Goal: Information Seeking & Learning: Learn about a topic

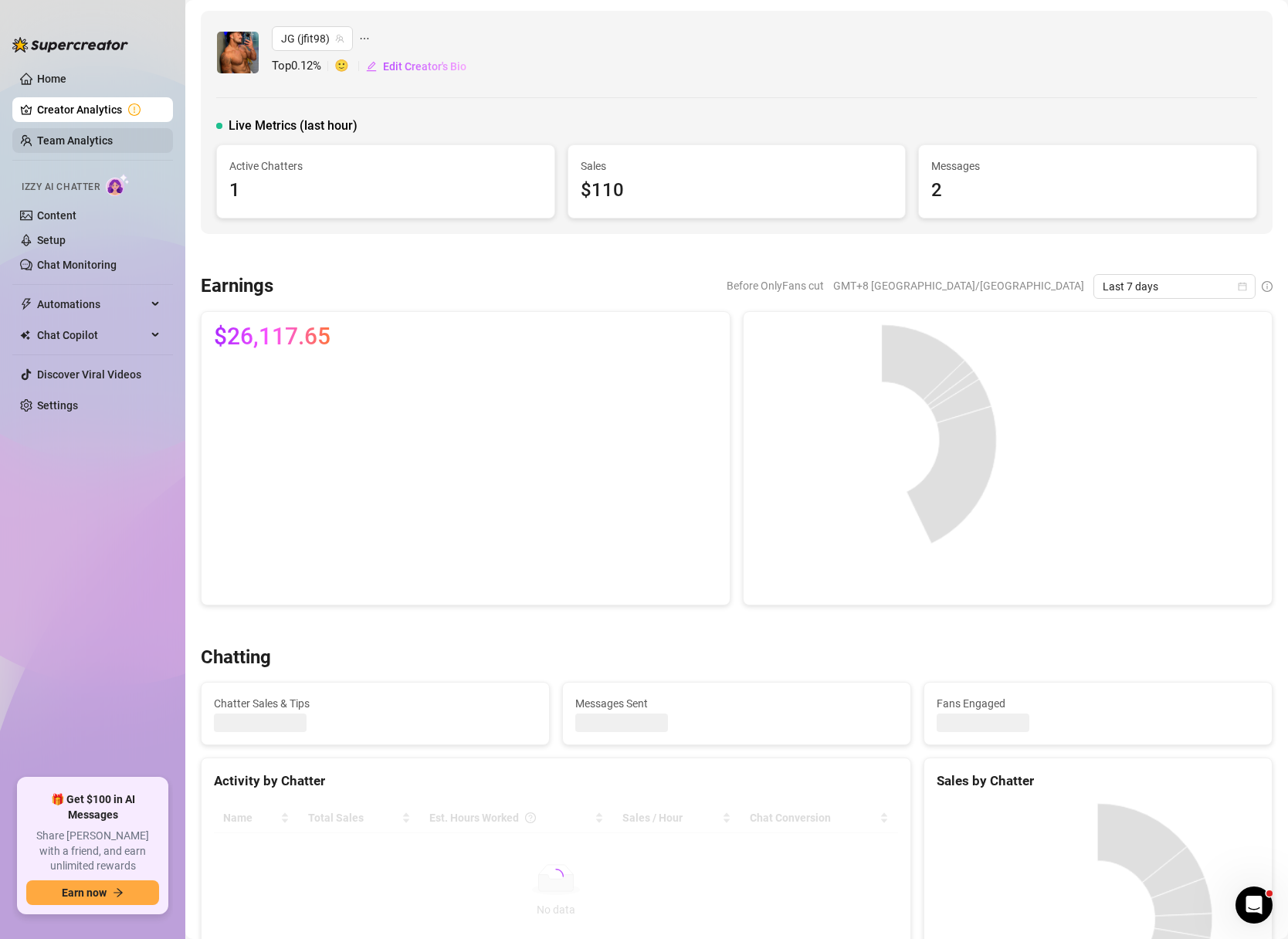
click at [65, 134] on link "Team Analytics" at bounding box center [75, 141] width 76 height 13
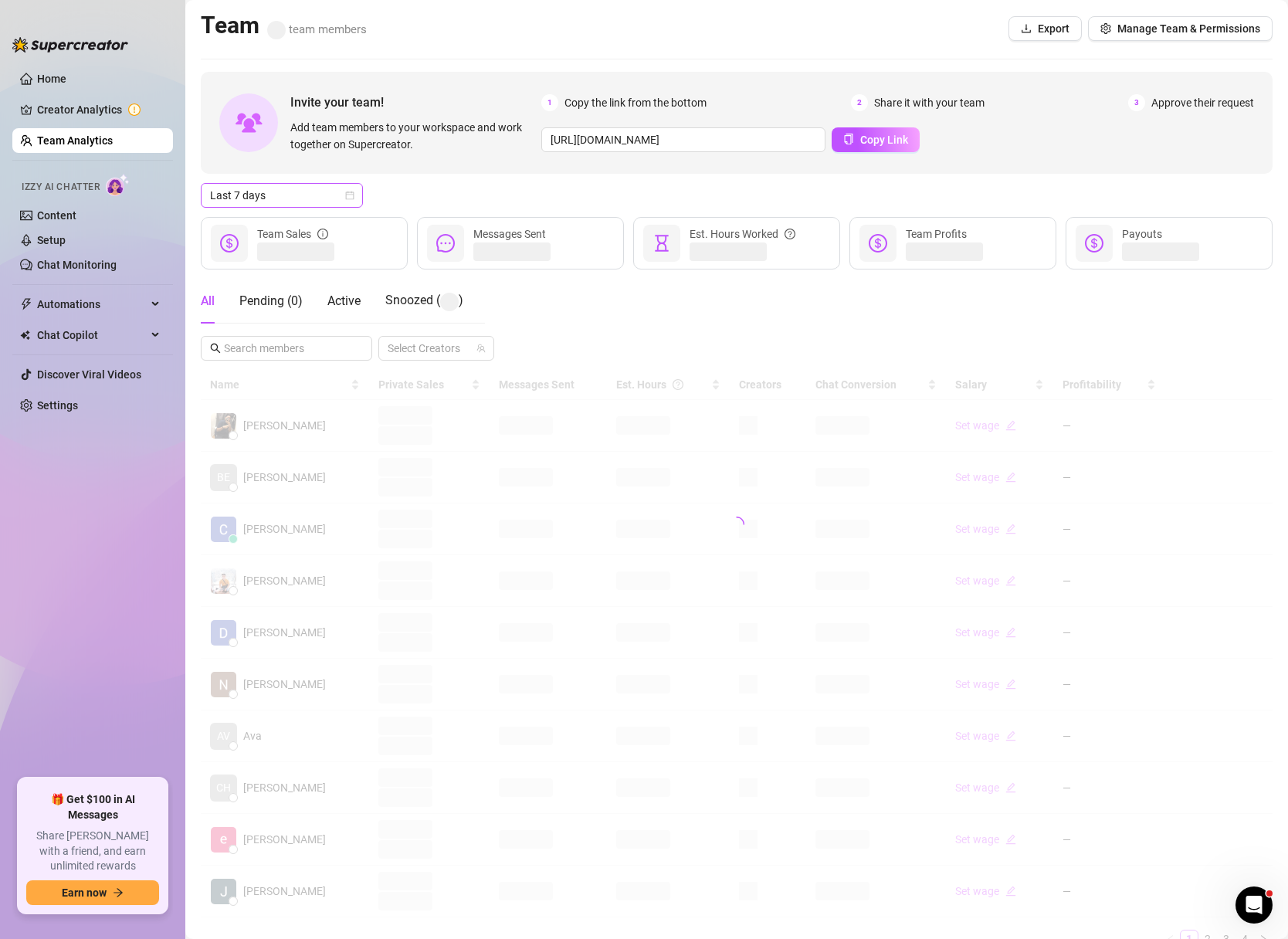
click at [348, 196] on icon "calendar" at bounding box center [350, 196] width 9 height 9
click at [279, 325] on div "Custom date" at bounding box center [281, 324] width 137 height 17
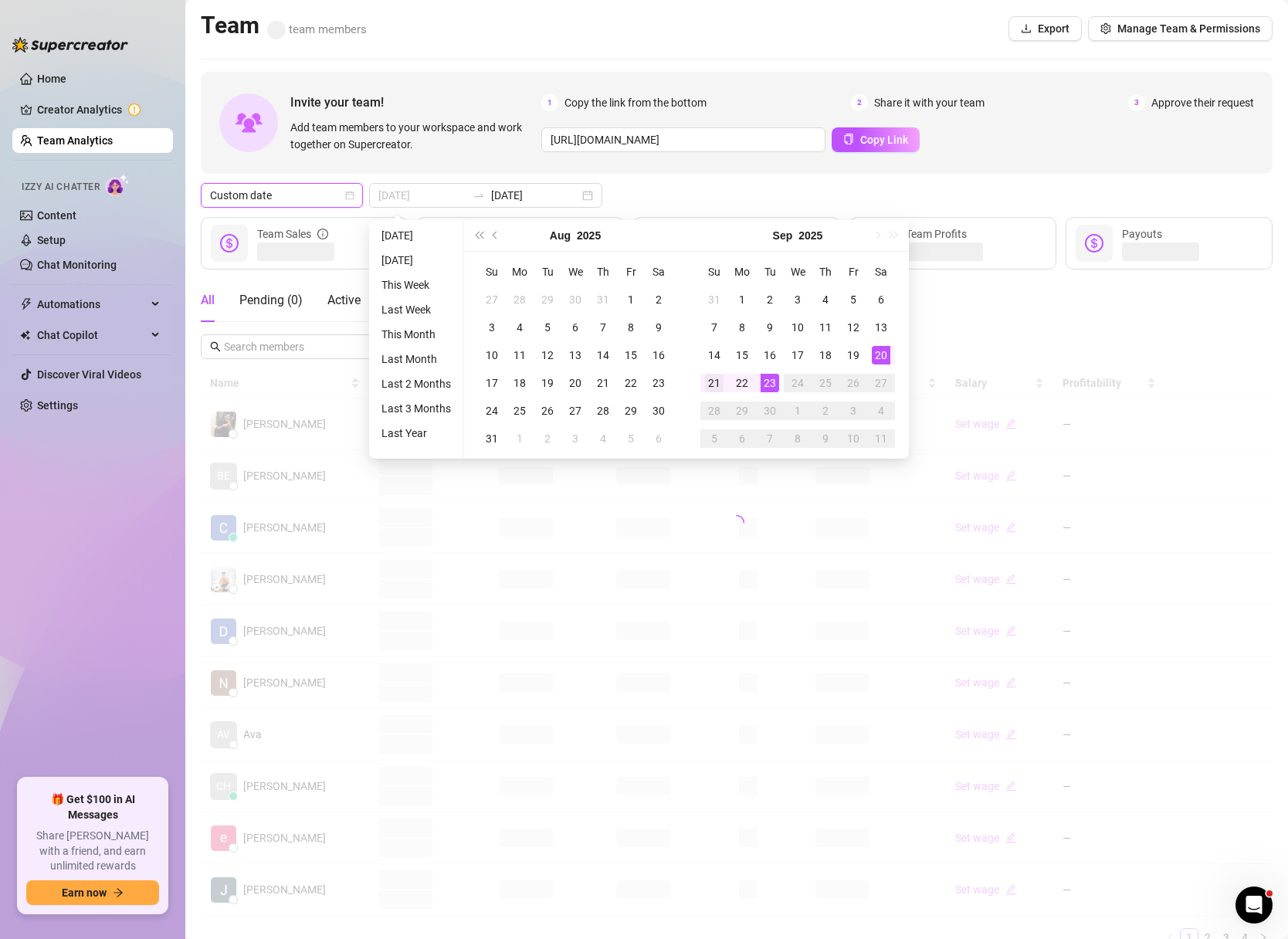
type input "[DATE]"
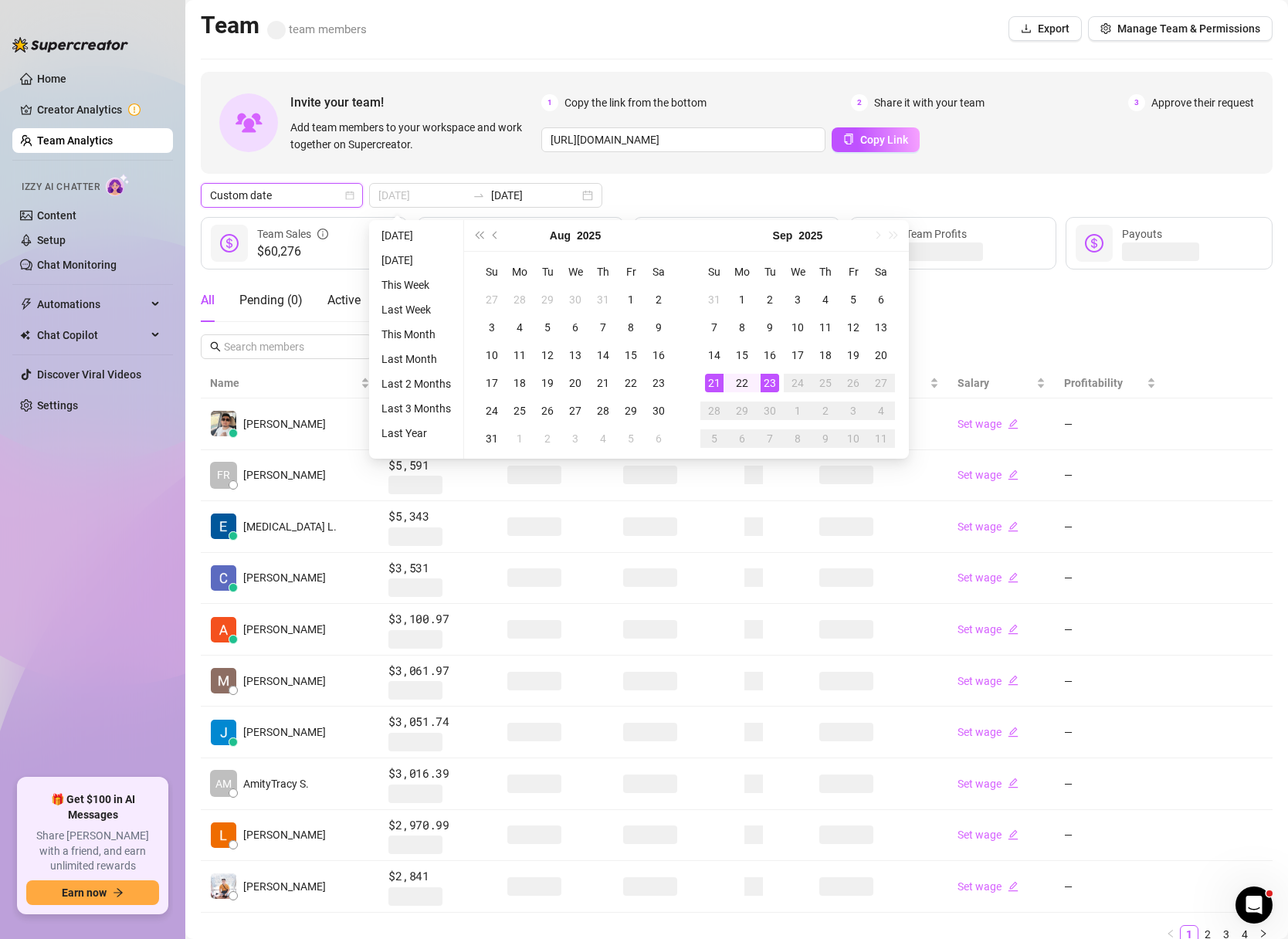
click at [715, 387] on div "21" at bounding box center [714, 383] width 19 height 19
click at [714, 387] on div "21" at bounding box center [714, 383] width 19 height 19
type input "[DATE]"
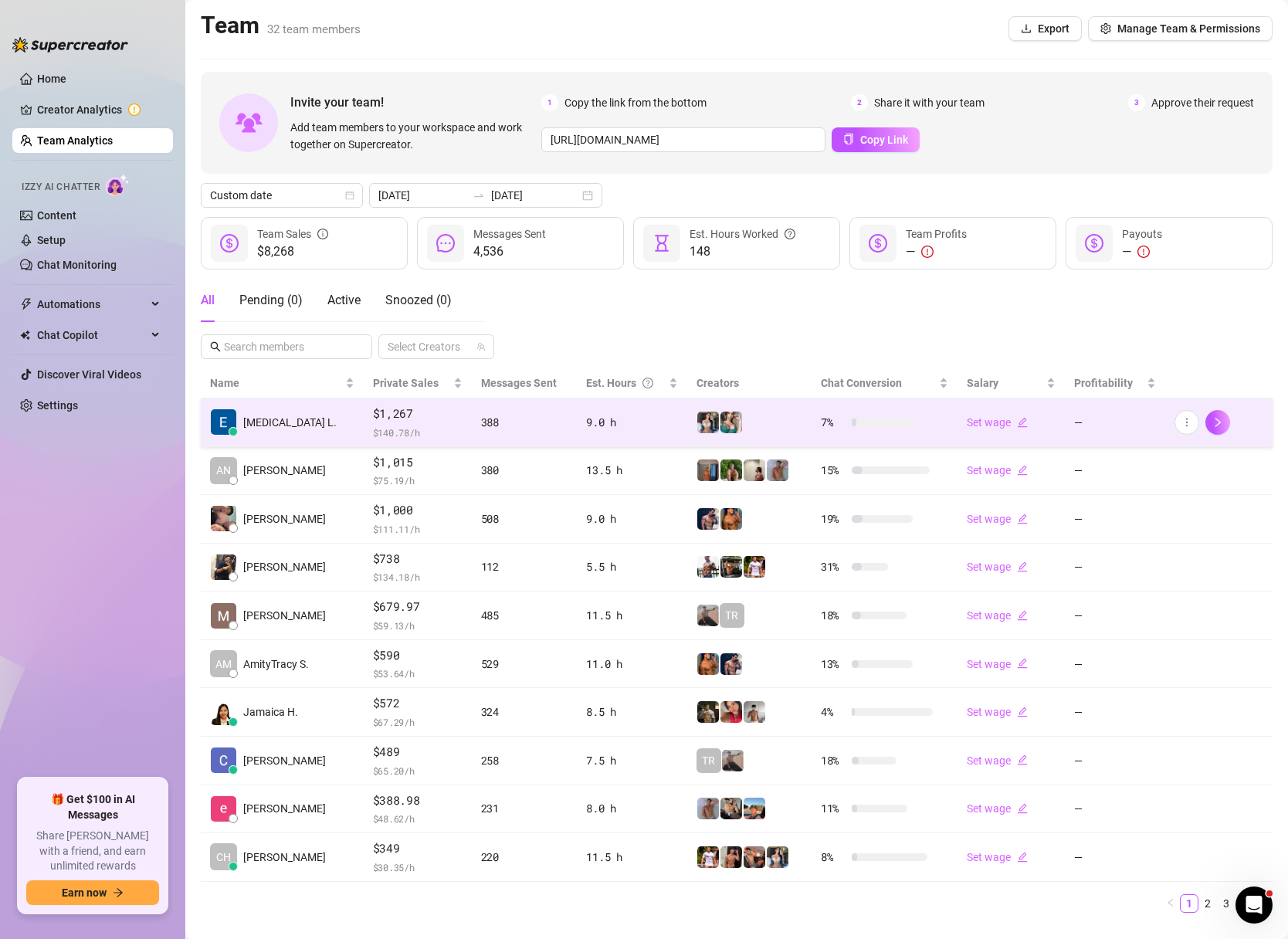
click at [596, 418] on div "9.0 h" at bounding box center [631, 422] width 91 height 17
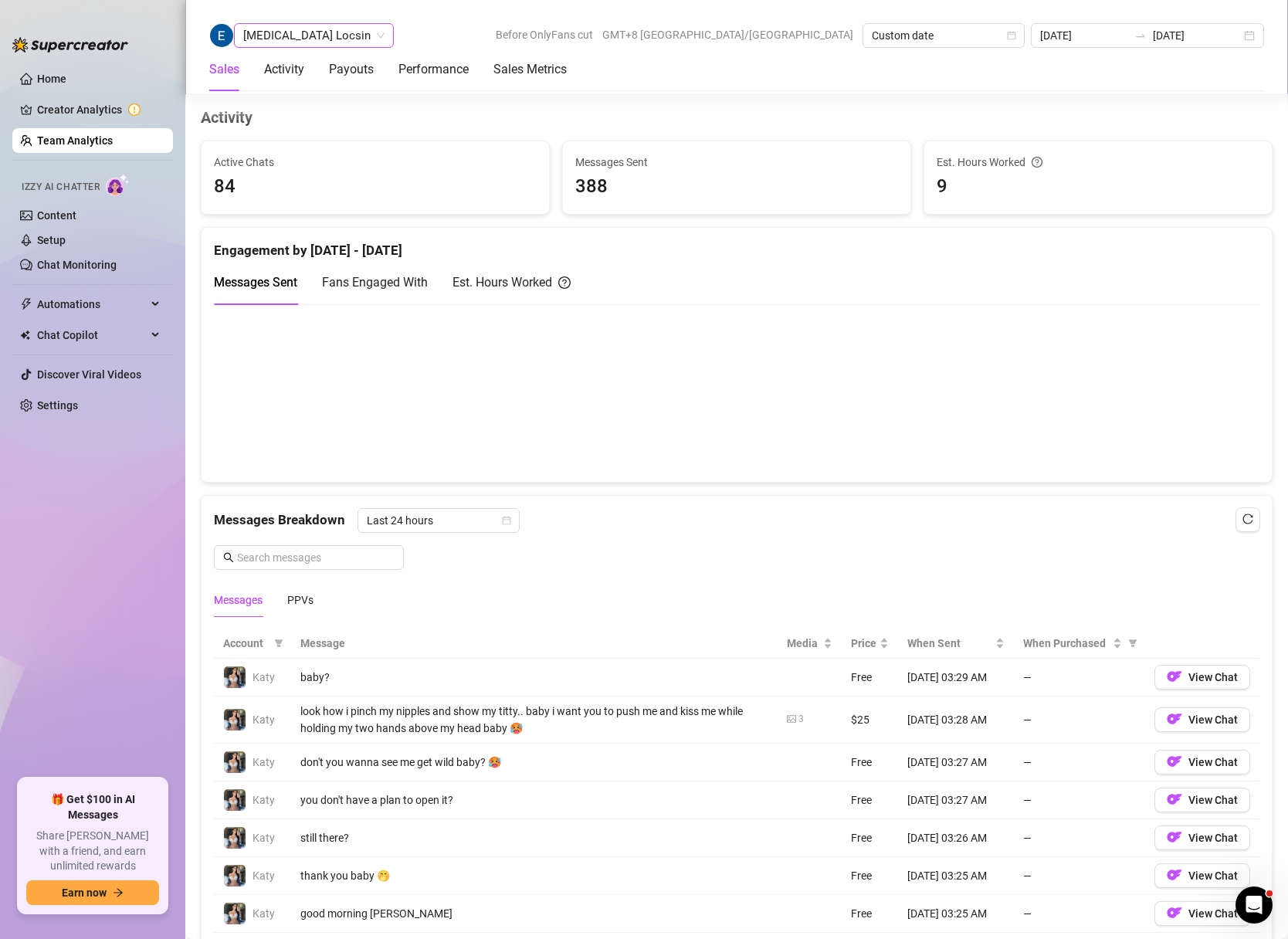
scroll to position [604, 0]
click at [314, 40] on span "[MEDICAL_DATA] Locsin" at bounding box center [314, 36] width 142 height 23
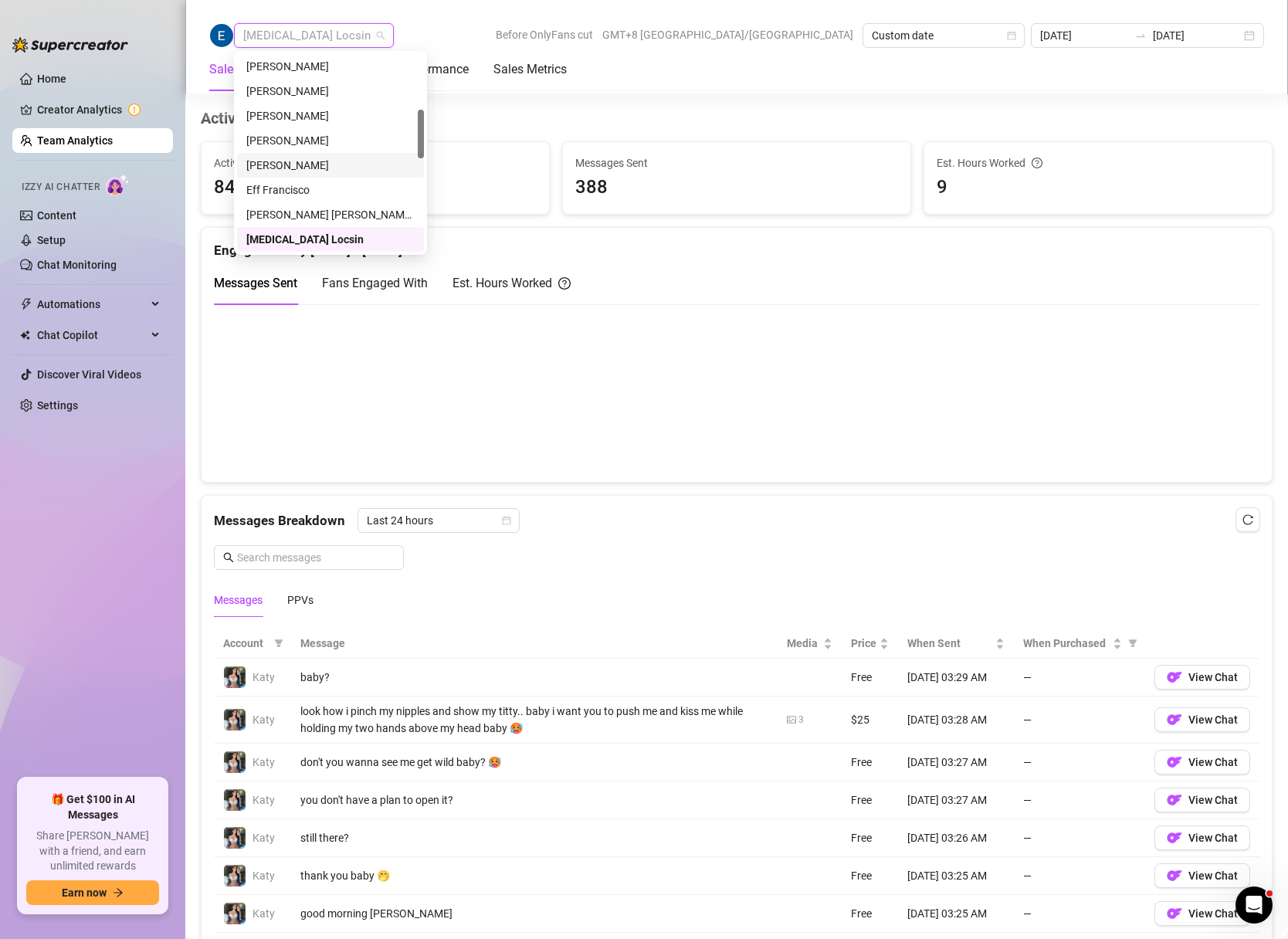
scroll to position [593, 0]
click at [290, 96] on div "Jamaica [PERSON_NAME]" at bounding box center [330, 91] width 169 height 17
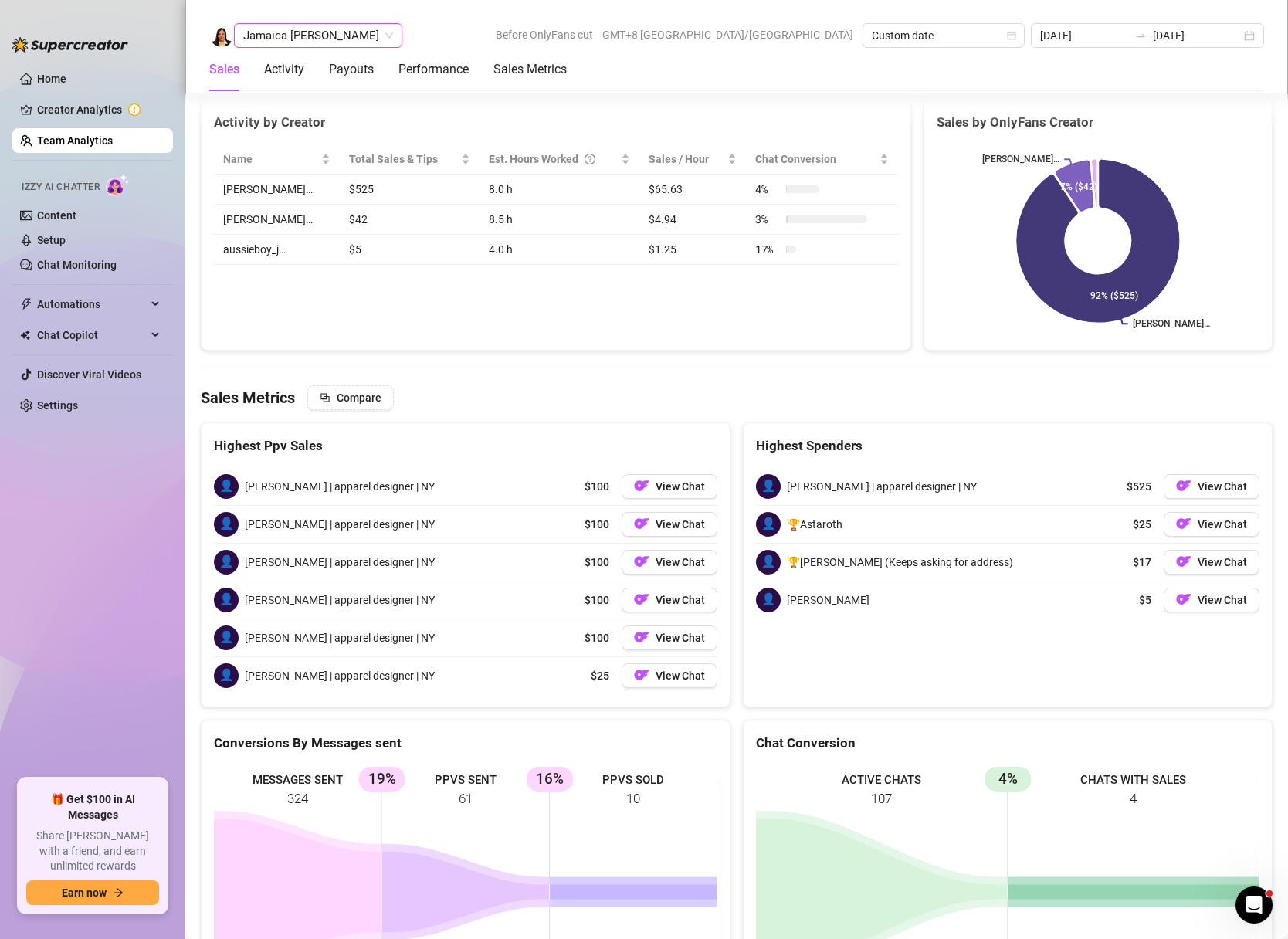
scroll to position [2504, 0]
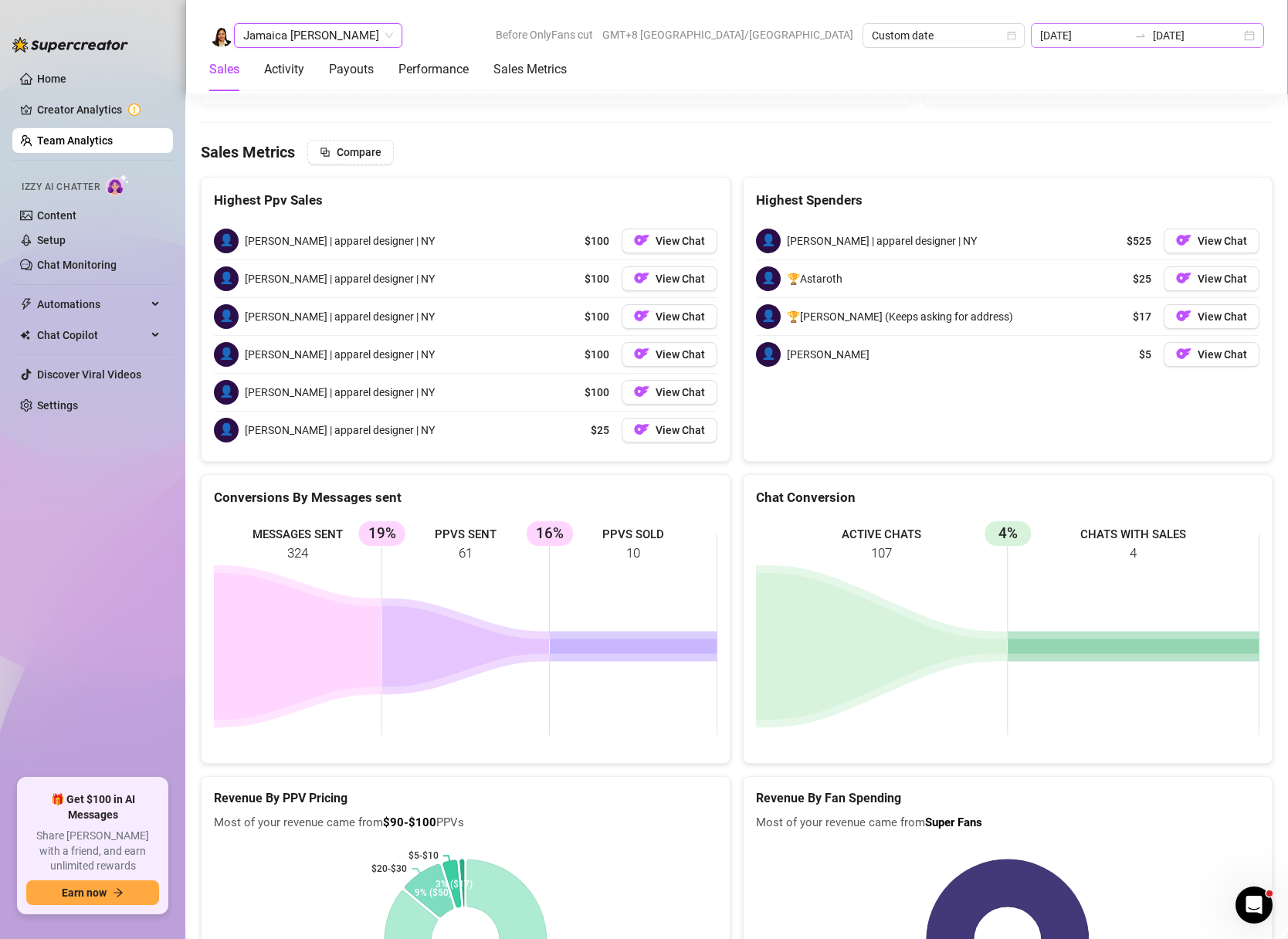
click at [1250, 34] on div "[DATE] [DATE]" at bounding box center [1147, 35] width 233 height 24
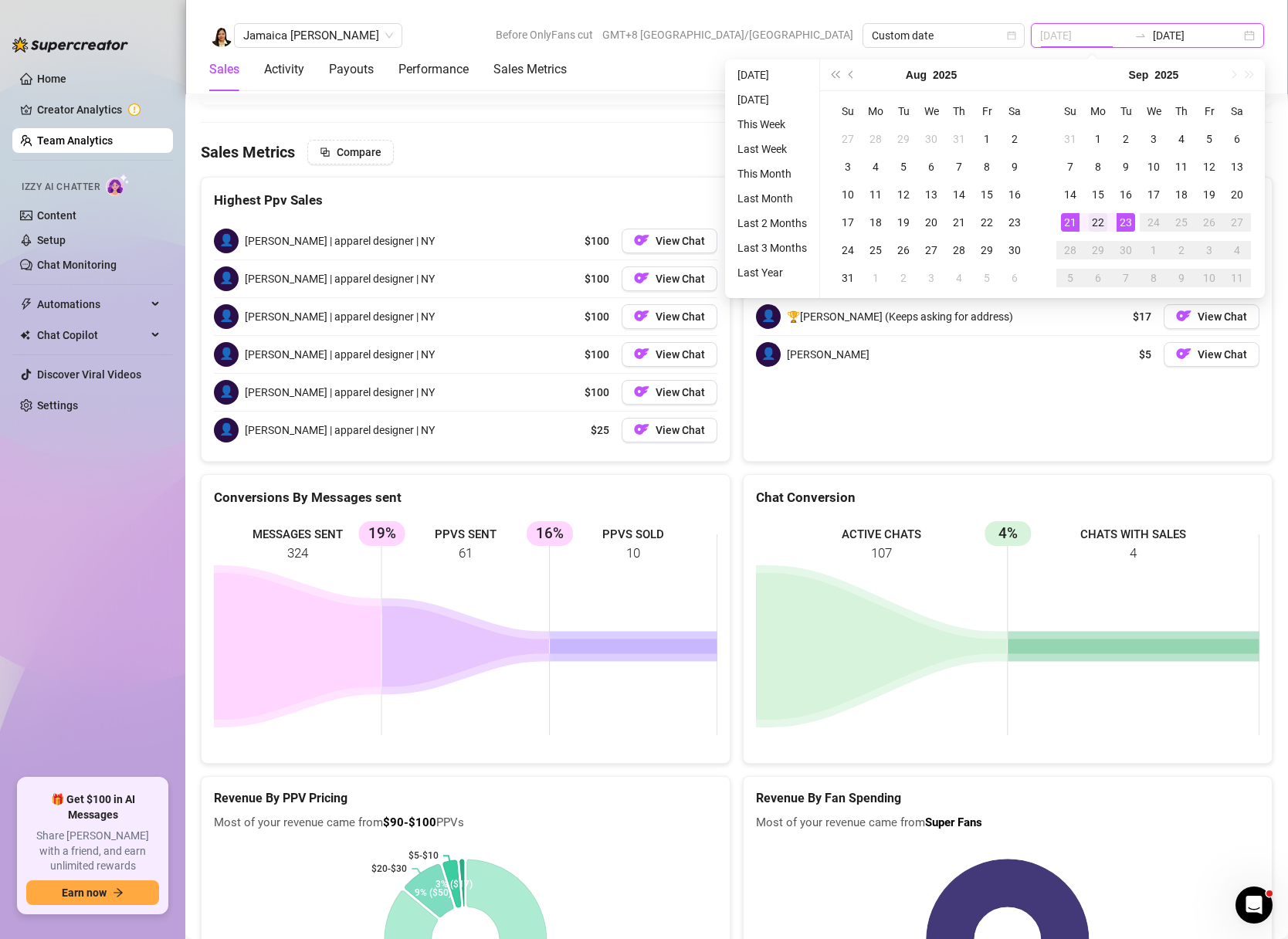
type input "[DATE]"
click at [1091, 227] on div "22" at bounding box center [1098, 222] width 19 height 19
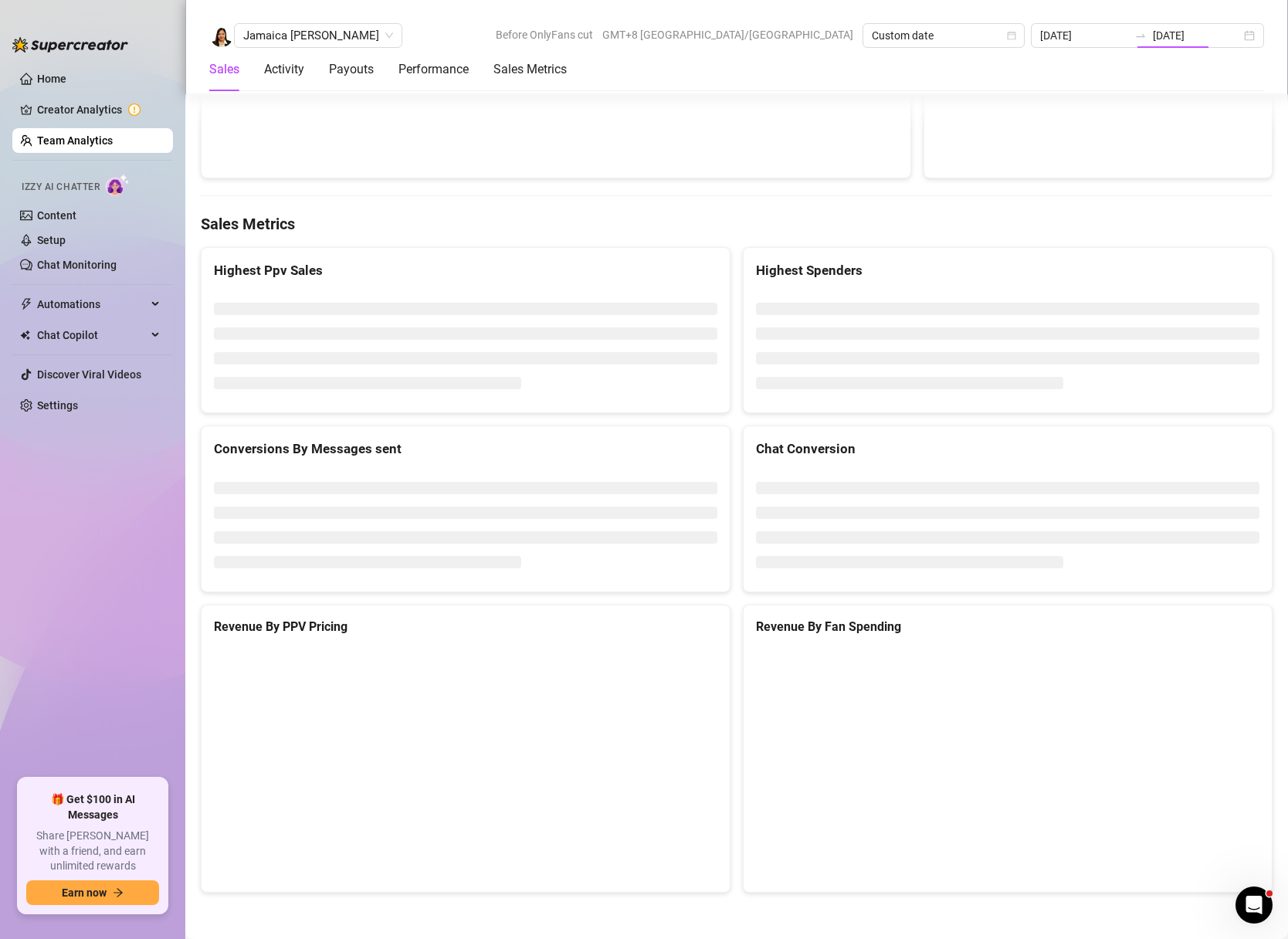
type input "[DATE]"
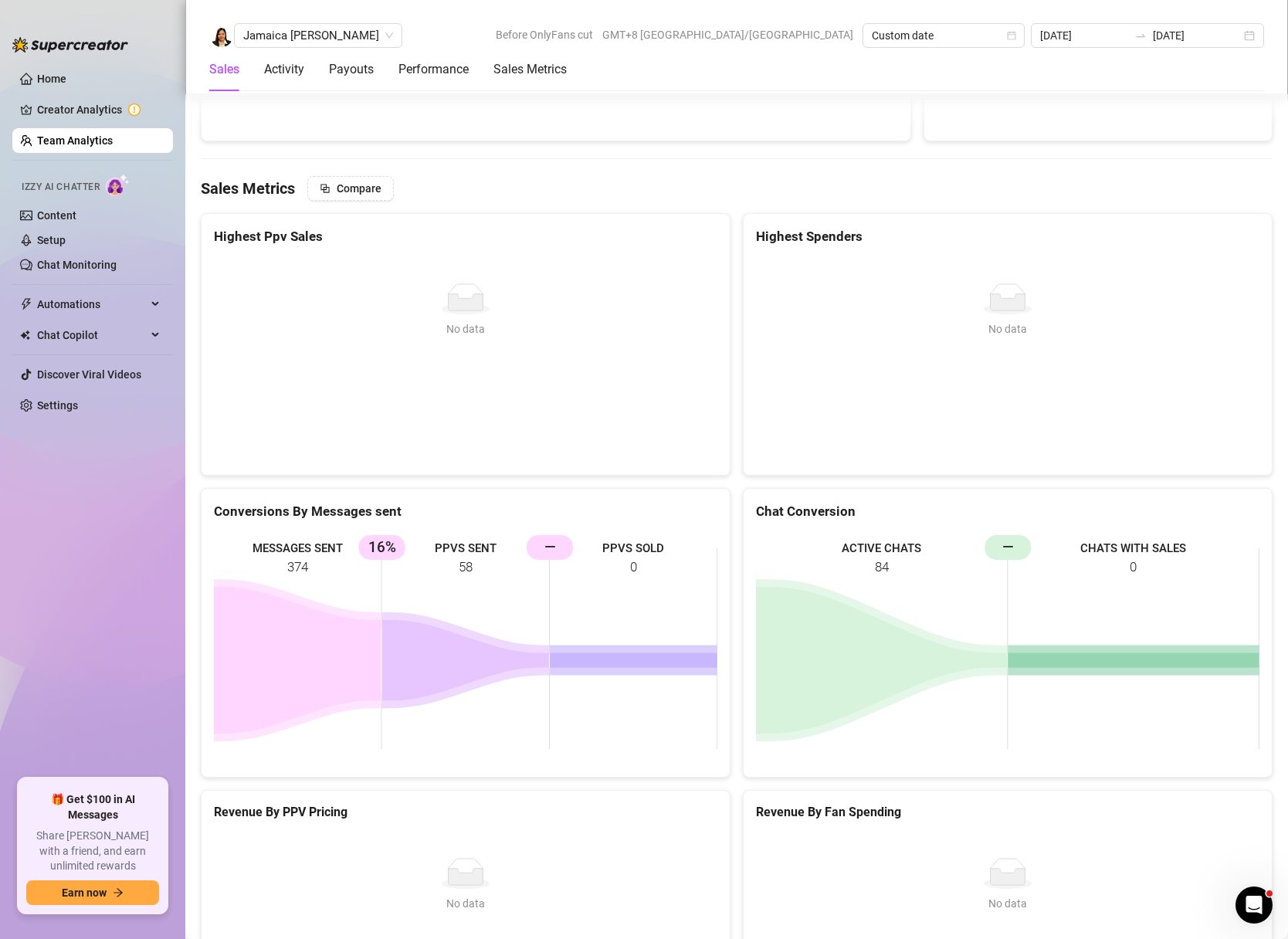
scroll to position [0, 0]
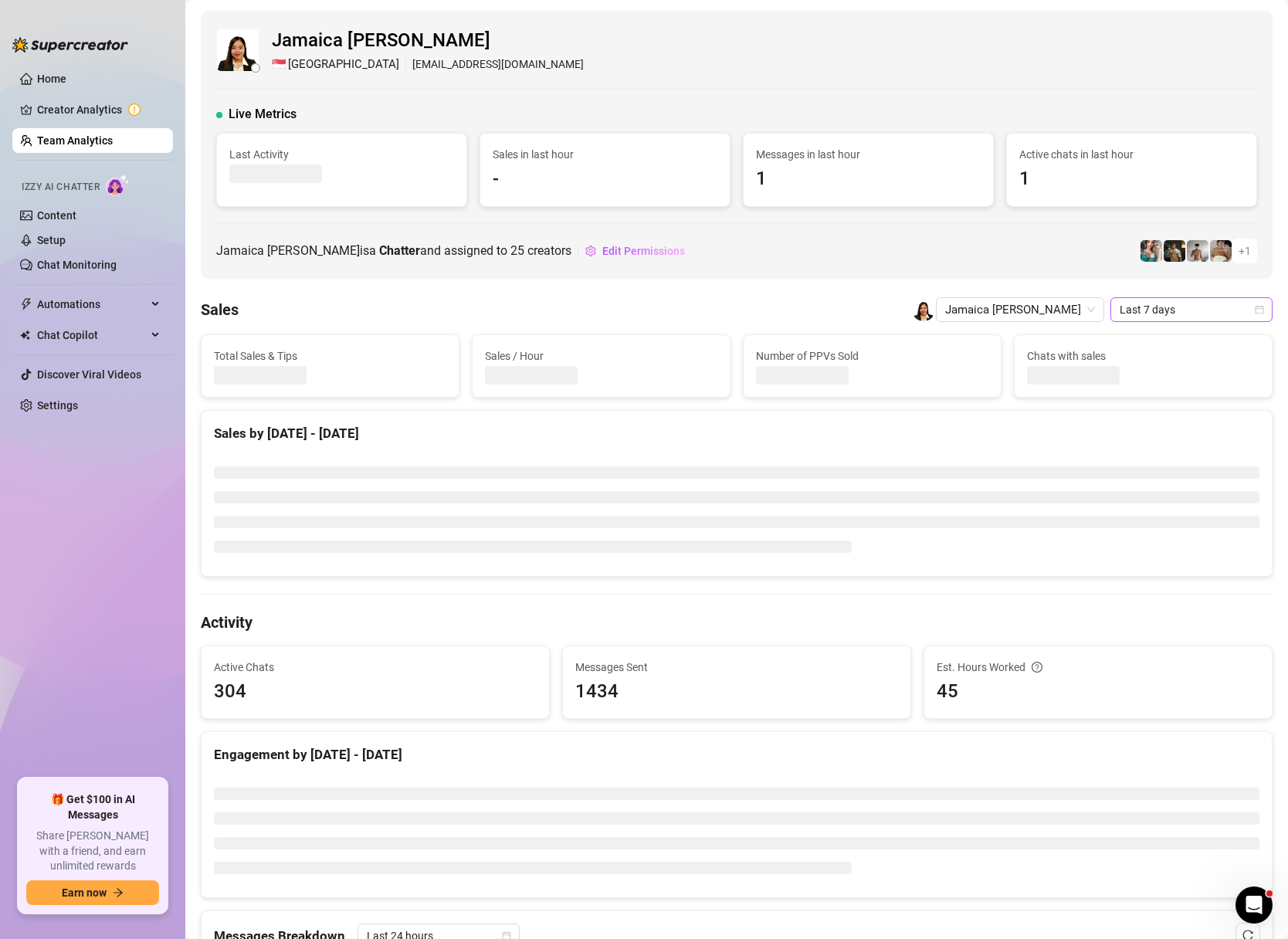
click at [1258, 313] on icon "calendar" at bounding box center [1259, 309] width 9 height 9
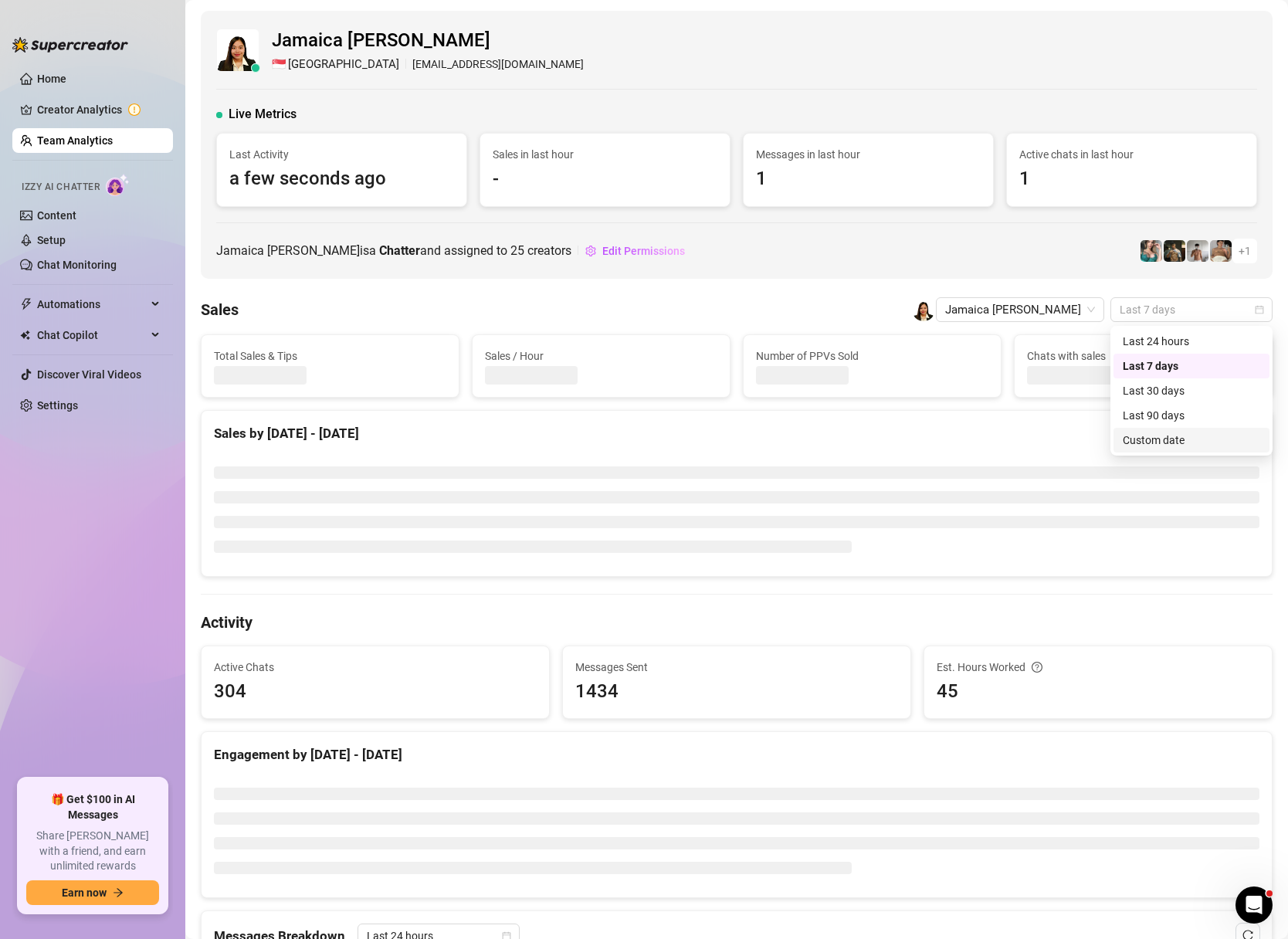
click at [1149, 438] on div "Custom date" at bounding box center [1191, 440] width 137 height 17
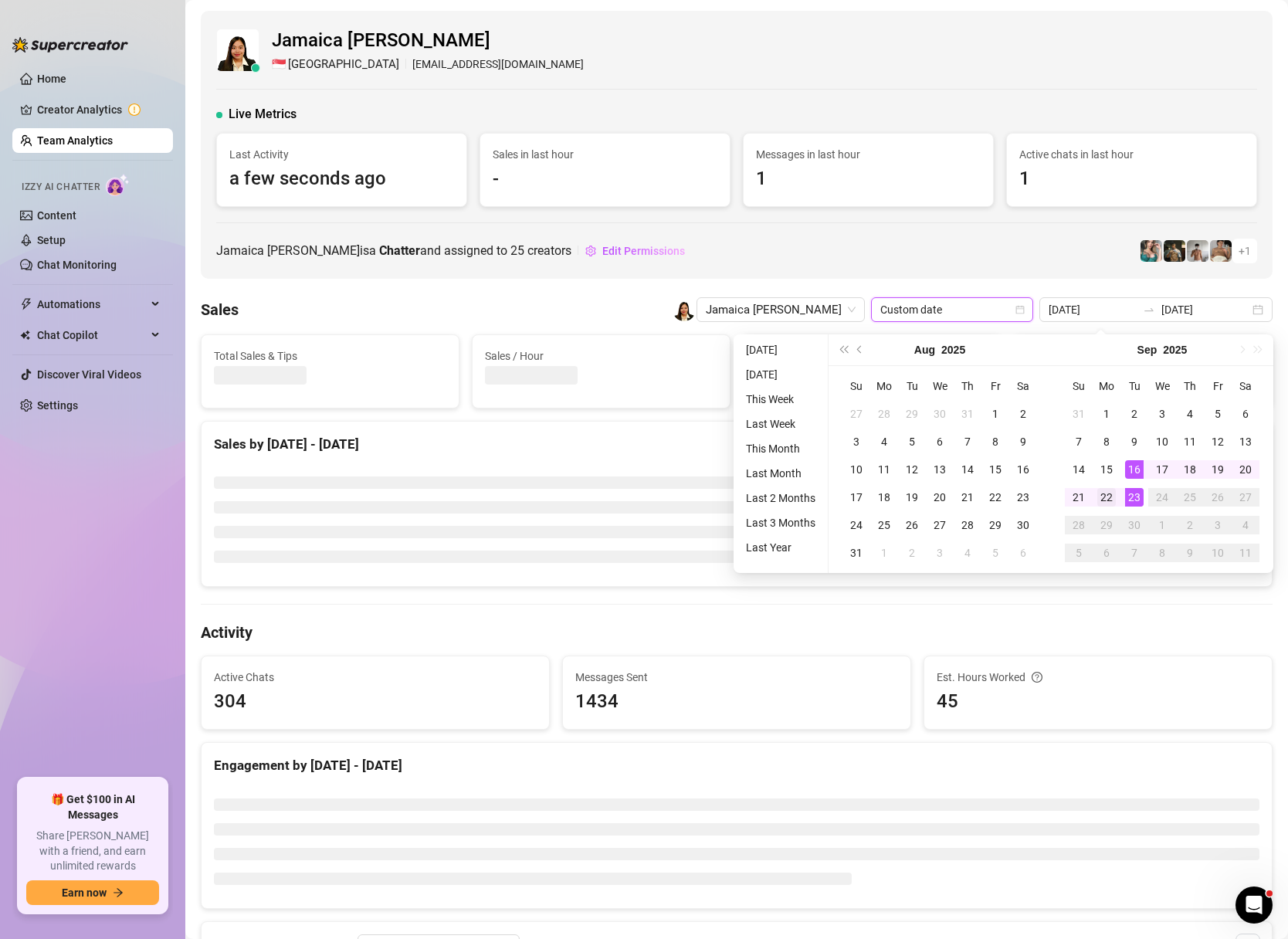
type input "[DATE]"
click at [1107, 497] on div "22" at bounding box center [1106, 497] width 19 height 19
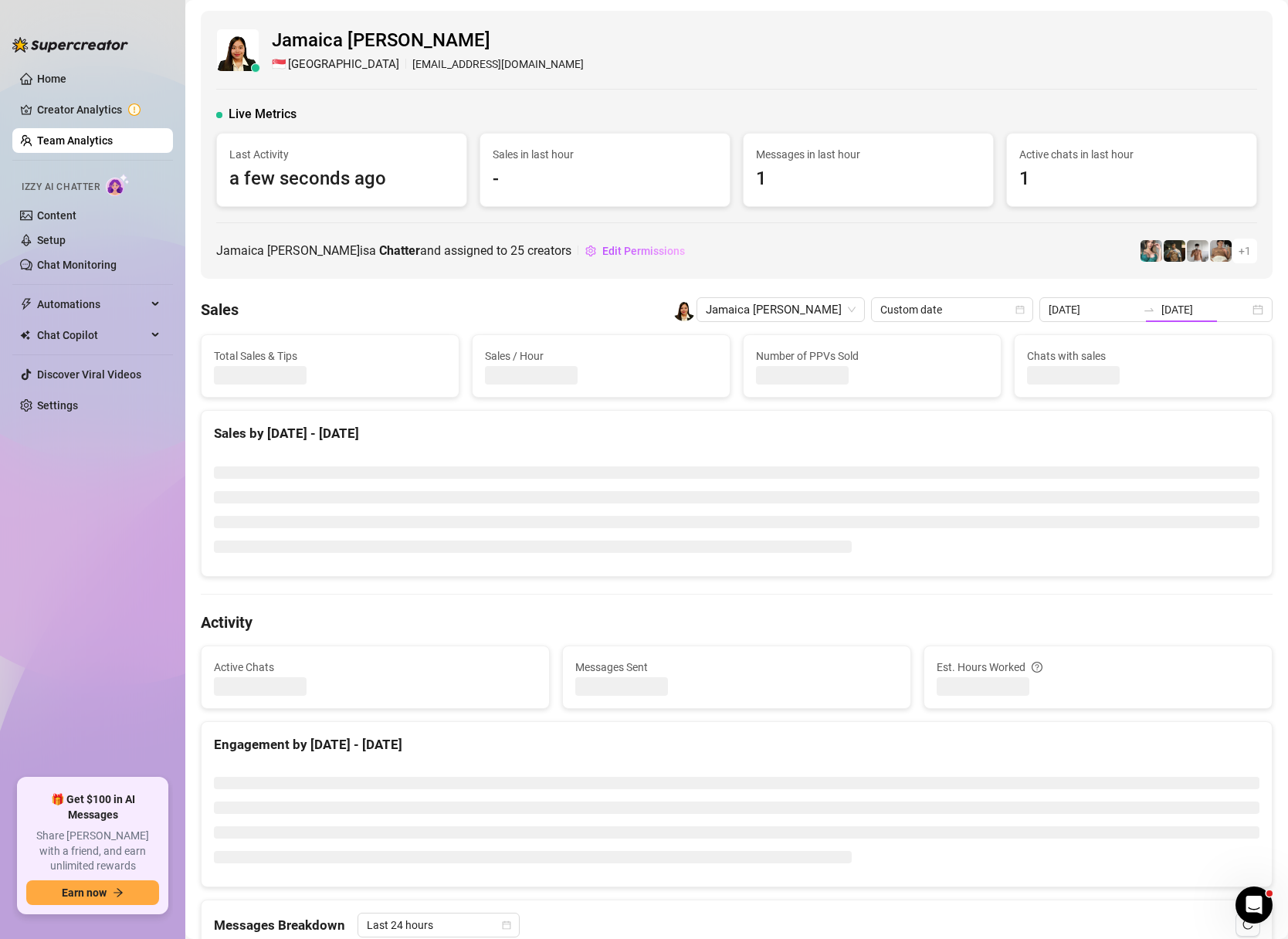
type input "[DATE]"
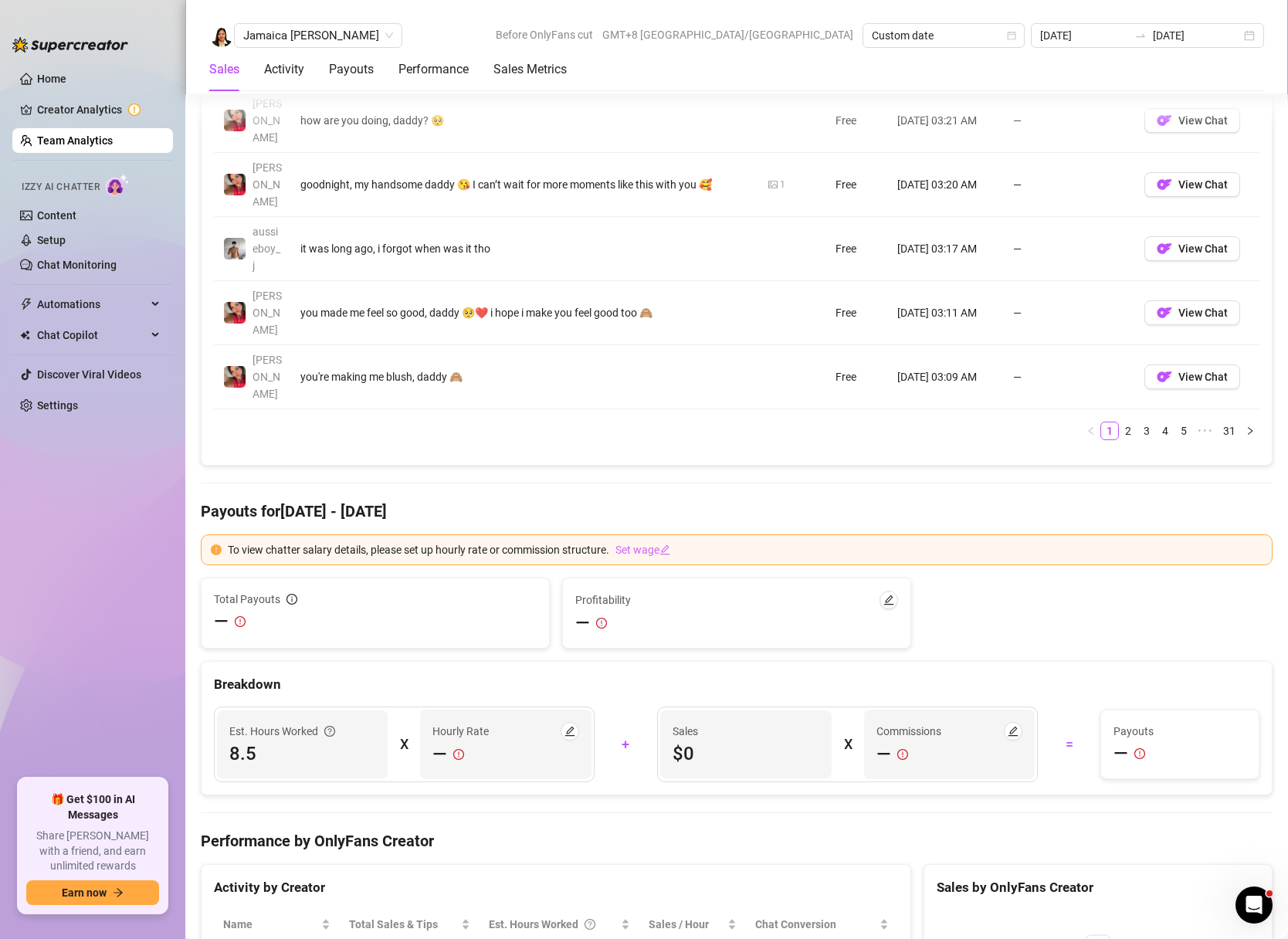
scroll to position [2143, 0]
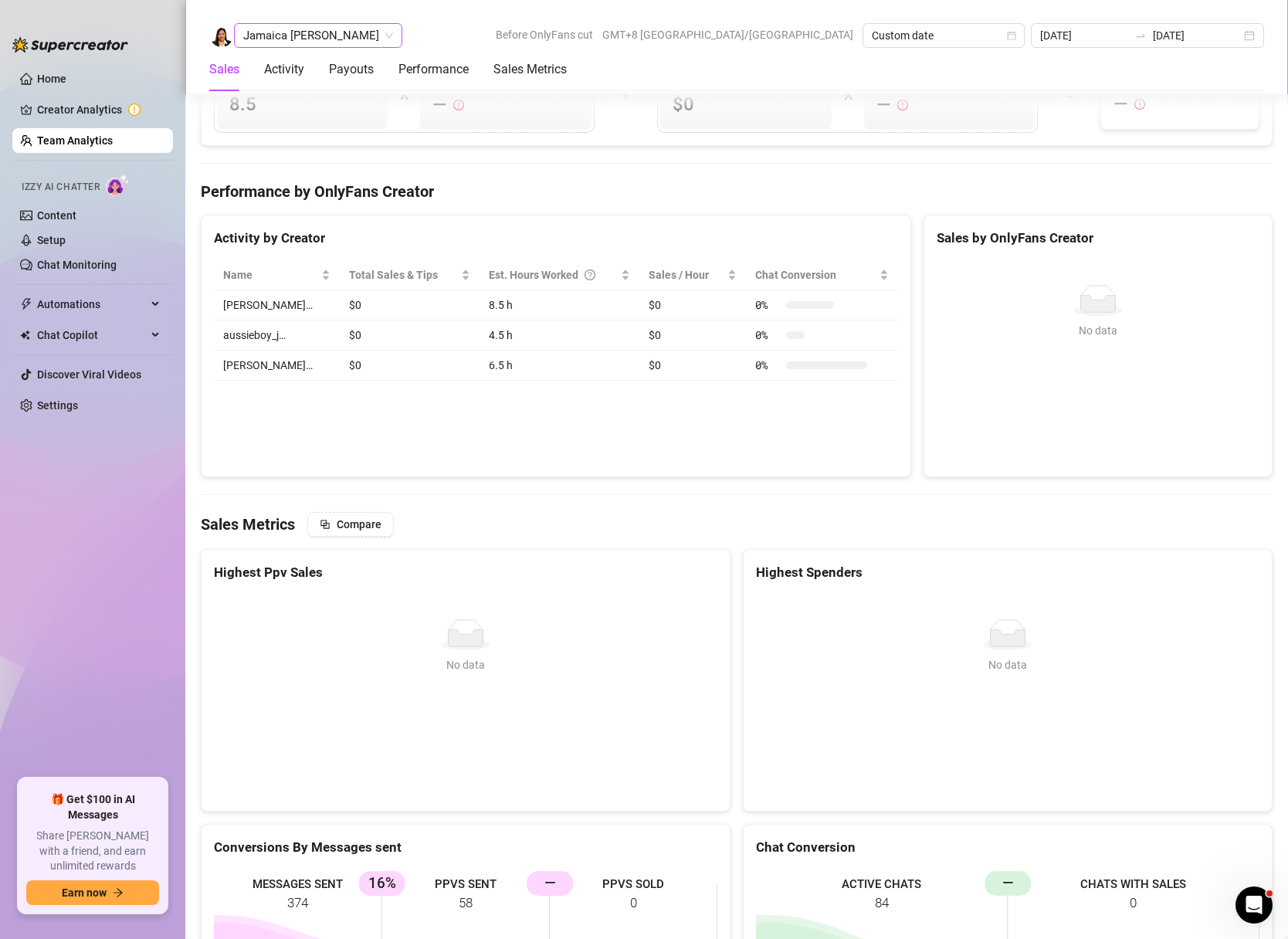
click at [291, 41] on span "Jamaica [PERSON_NAME]" at bounding box center [318, 36] width 150 height 23
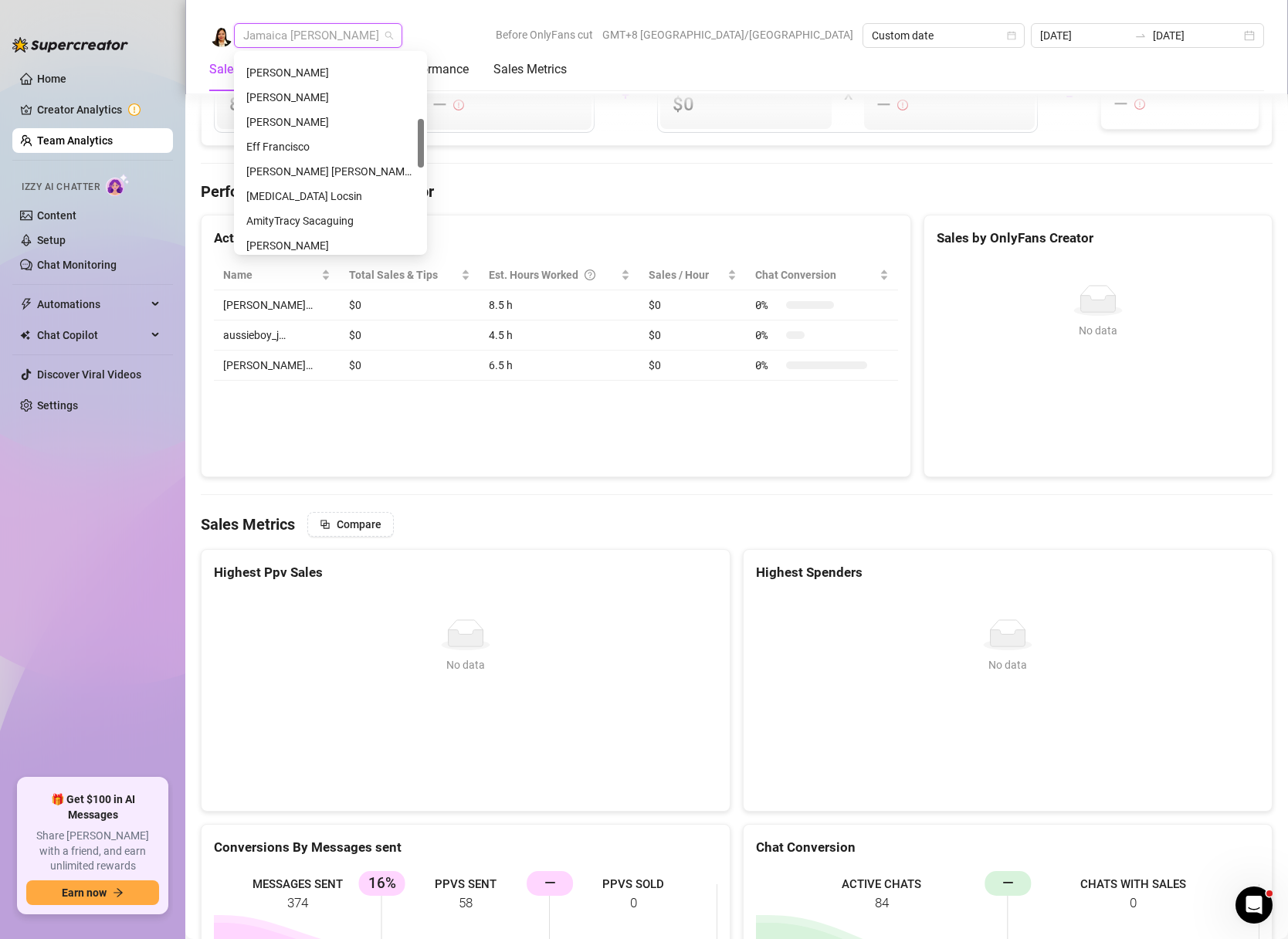
scroll to position [260, 0]
click at [288, 150] on div "Eff Francisco" at bounding box center [330, 152] width 169 height 17
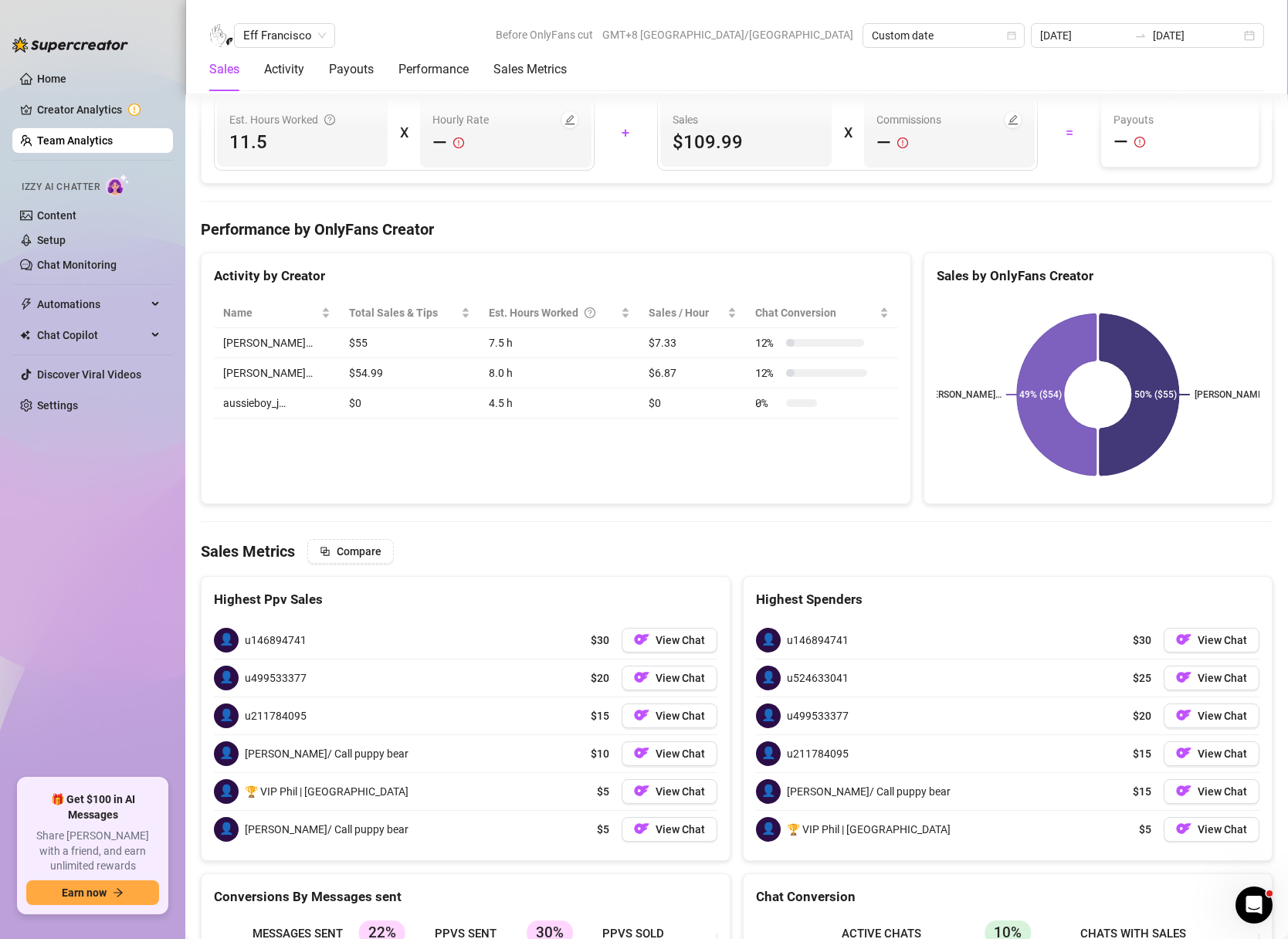
scroll to position [2100, 0]
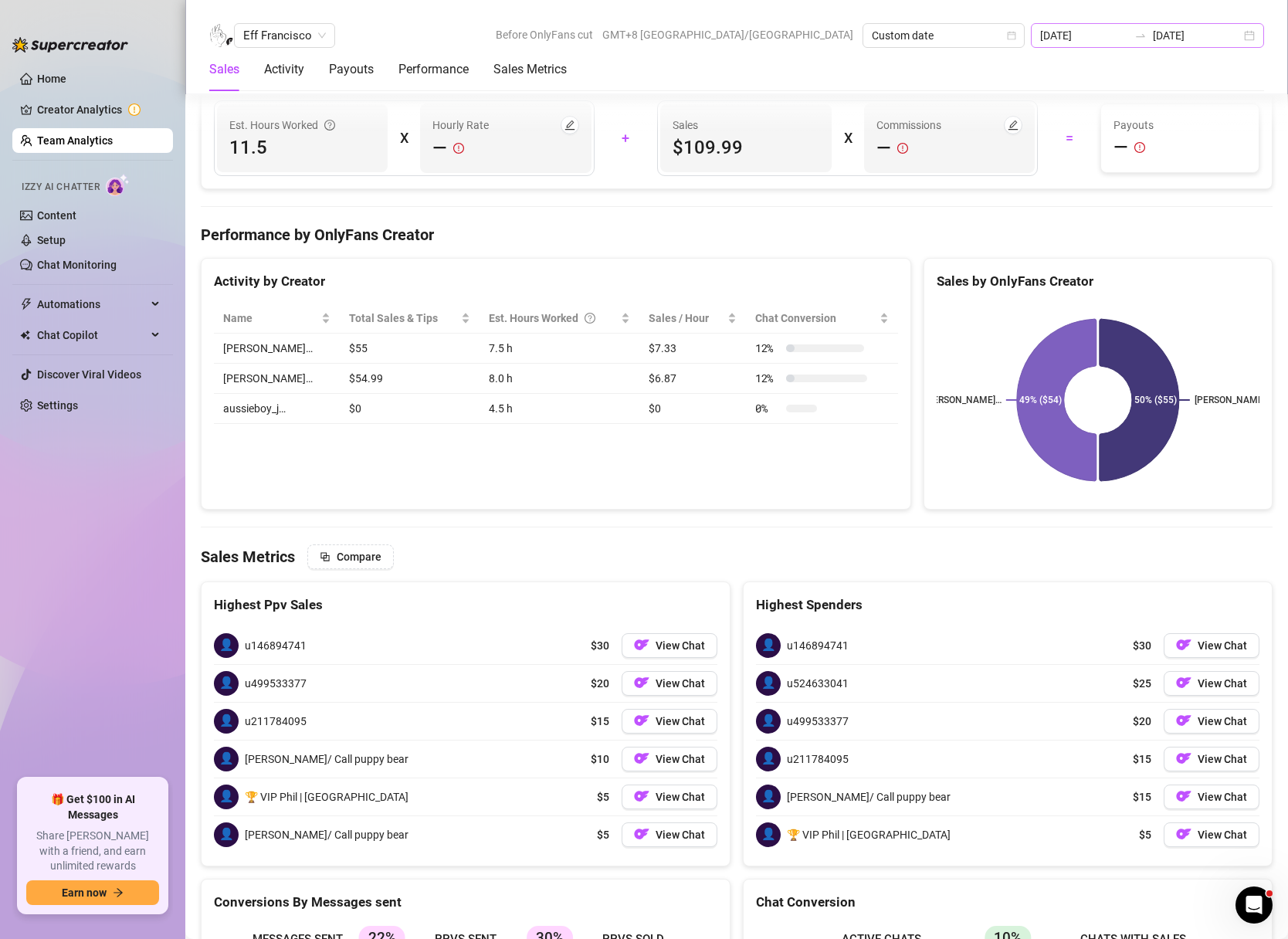
click at [1251, 31] on div "[DATE] [DATE]" at bounding box center [1147, 35] width 233 height 24
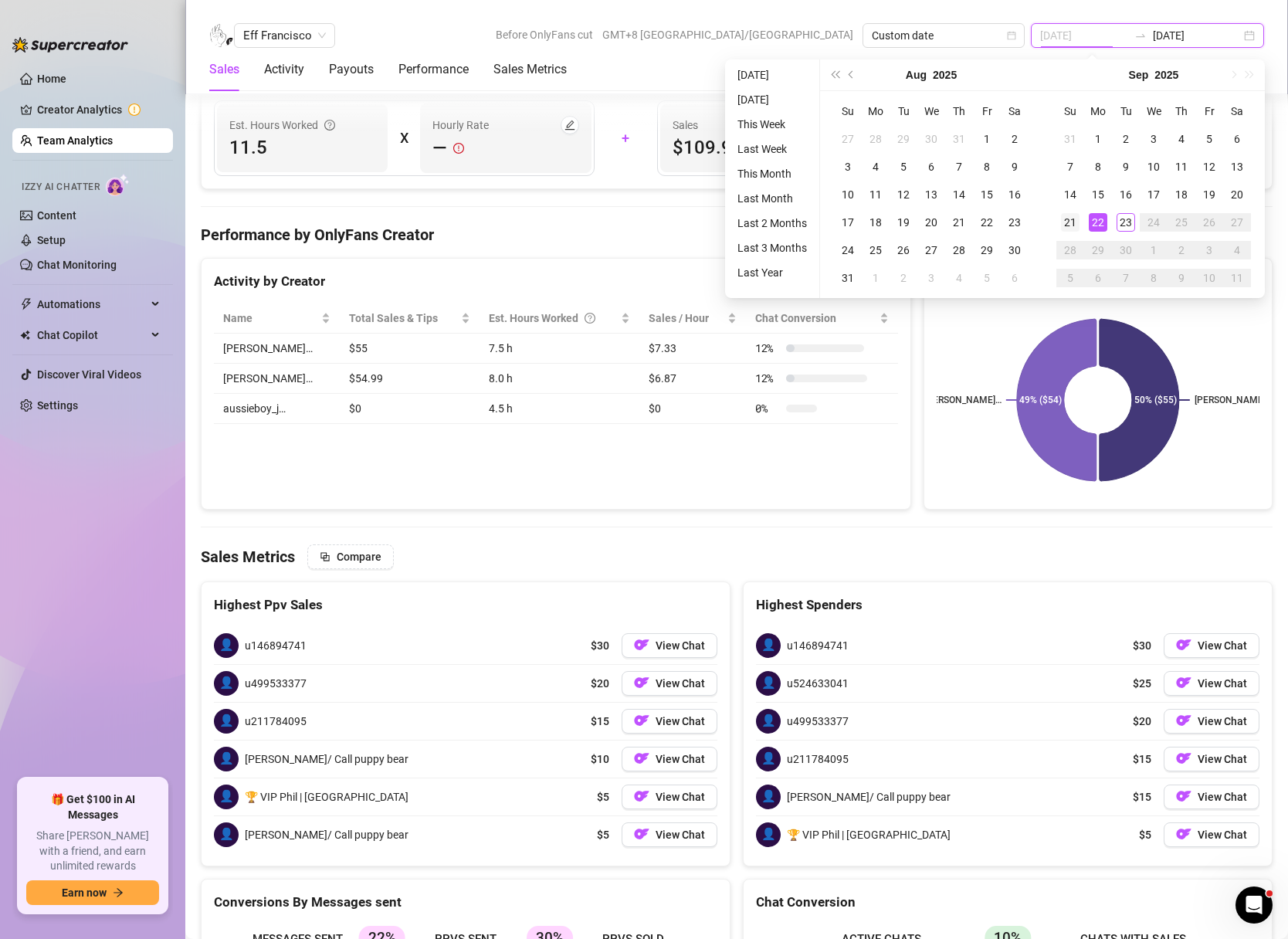
type input "[DATE]"
click at [1077, 223] on div "21" at bounding box center [1070, 222] width 19 height 19
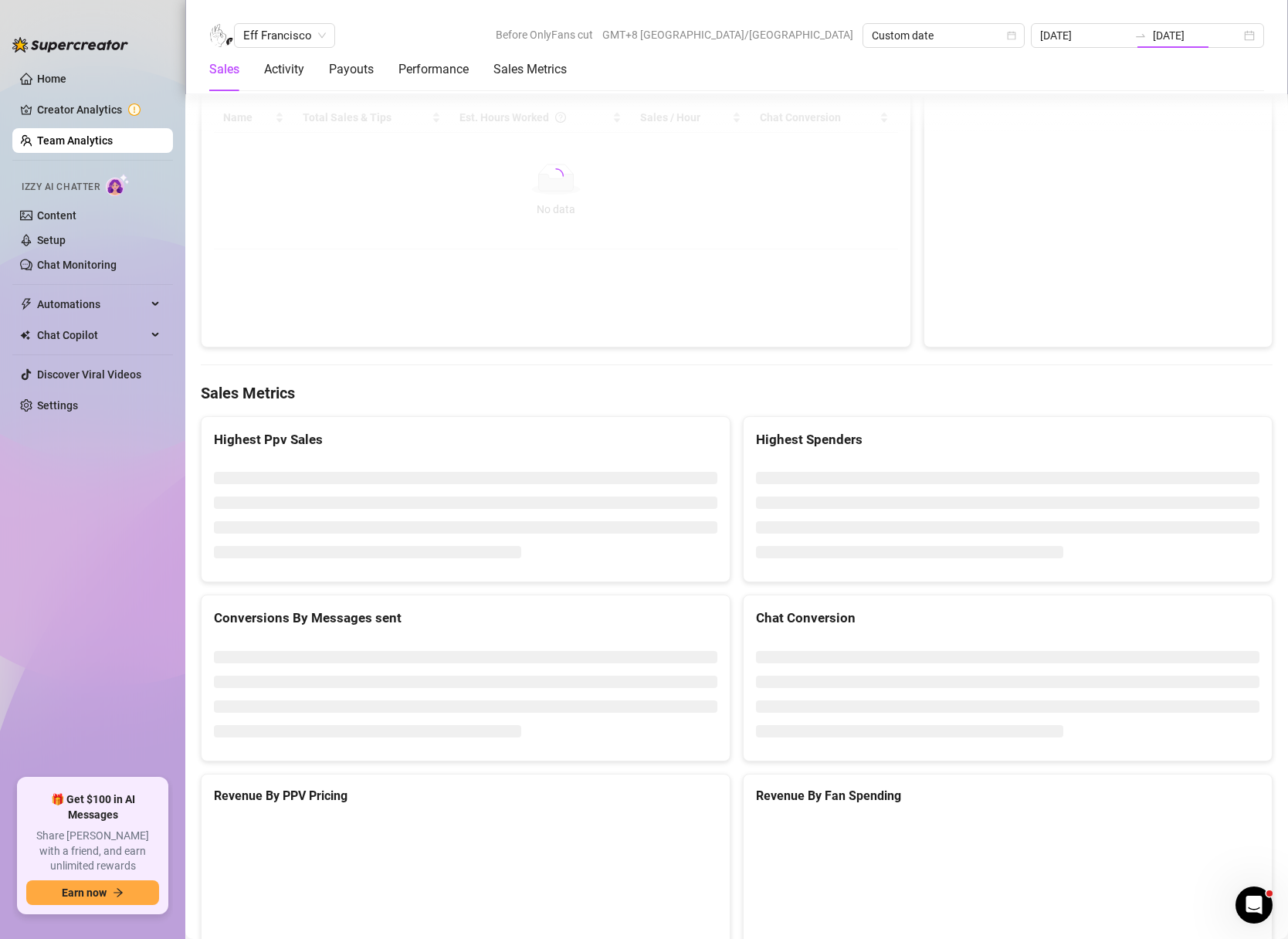
type input "[DATE]"
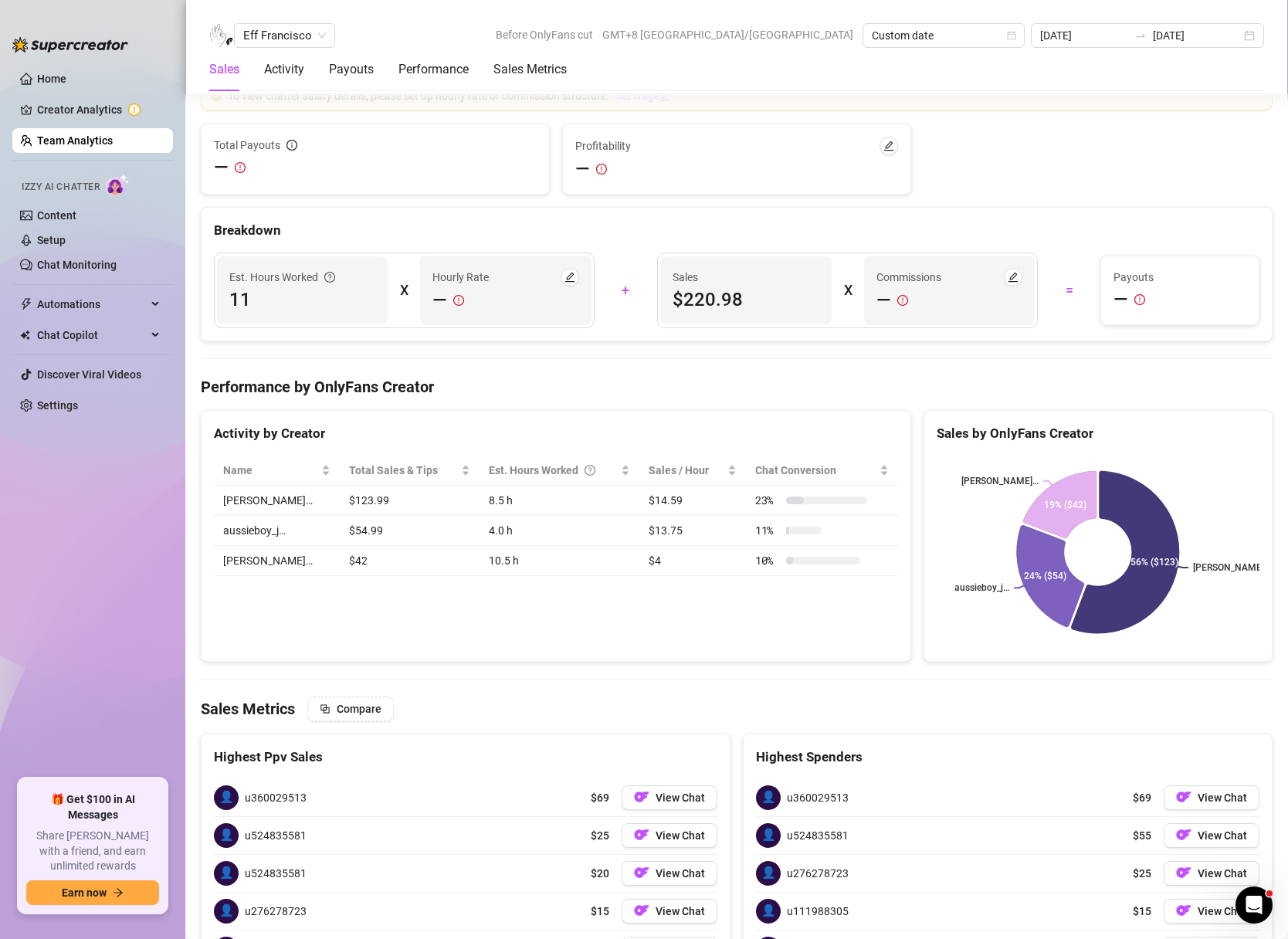
scroll to position [1946, 0]
click at [312, 35] on span "Eff Francisco" at bounding box center [285, 36] width 83 height 23
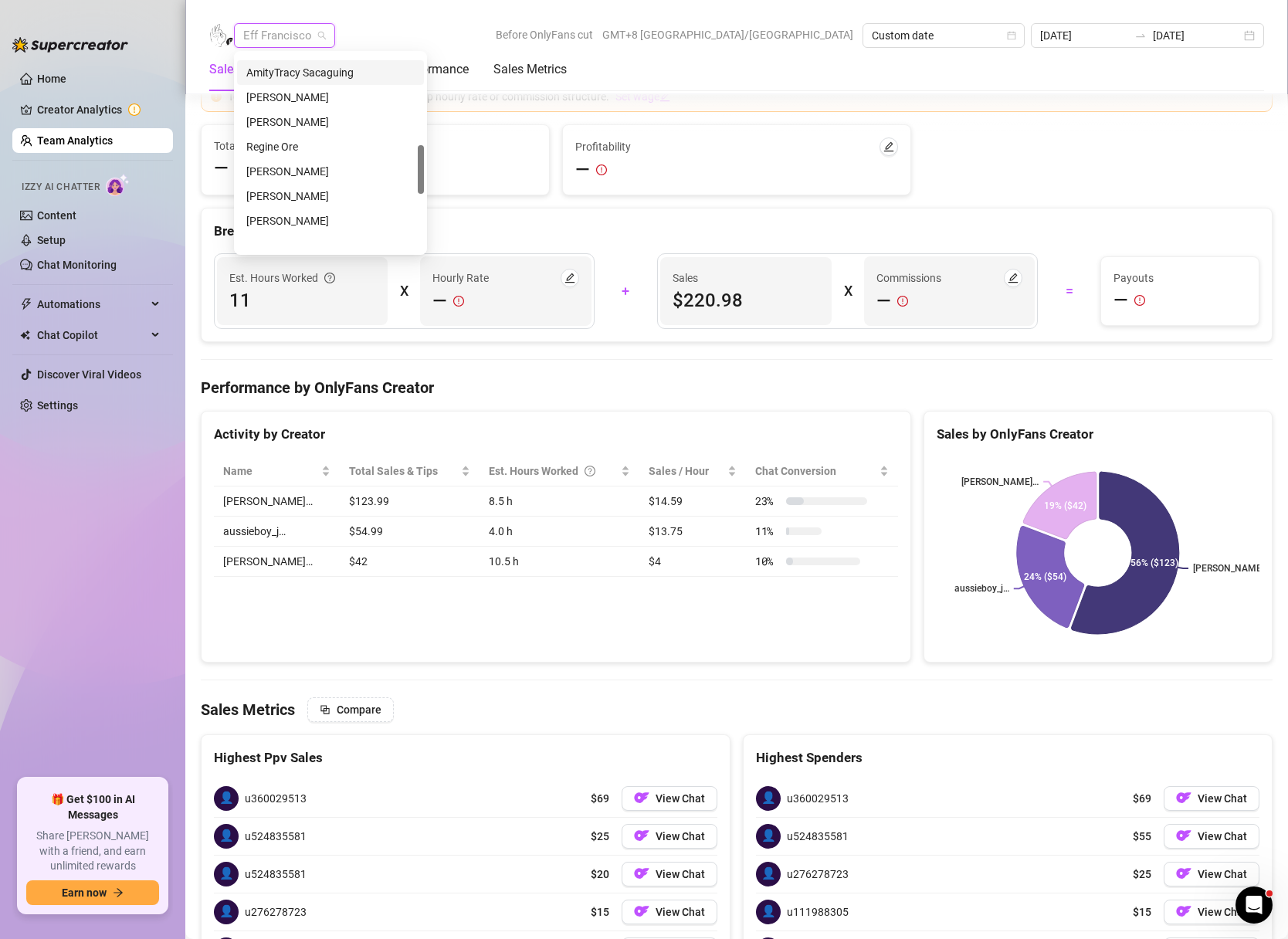
scroll to position [417, 0]
click at [301, 169] on div "[PERSON_NAME]" at bounding box center [330, 167] width 169 height 17
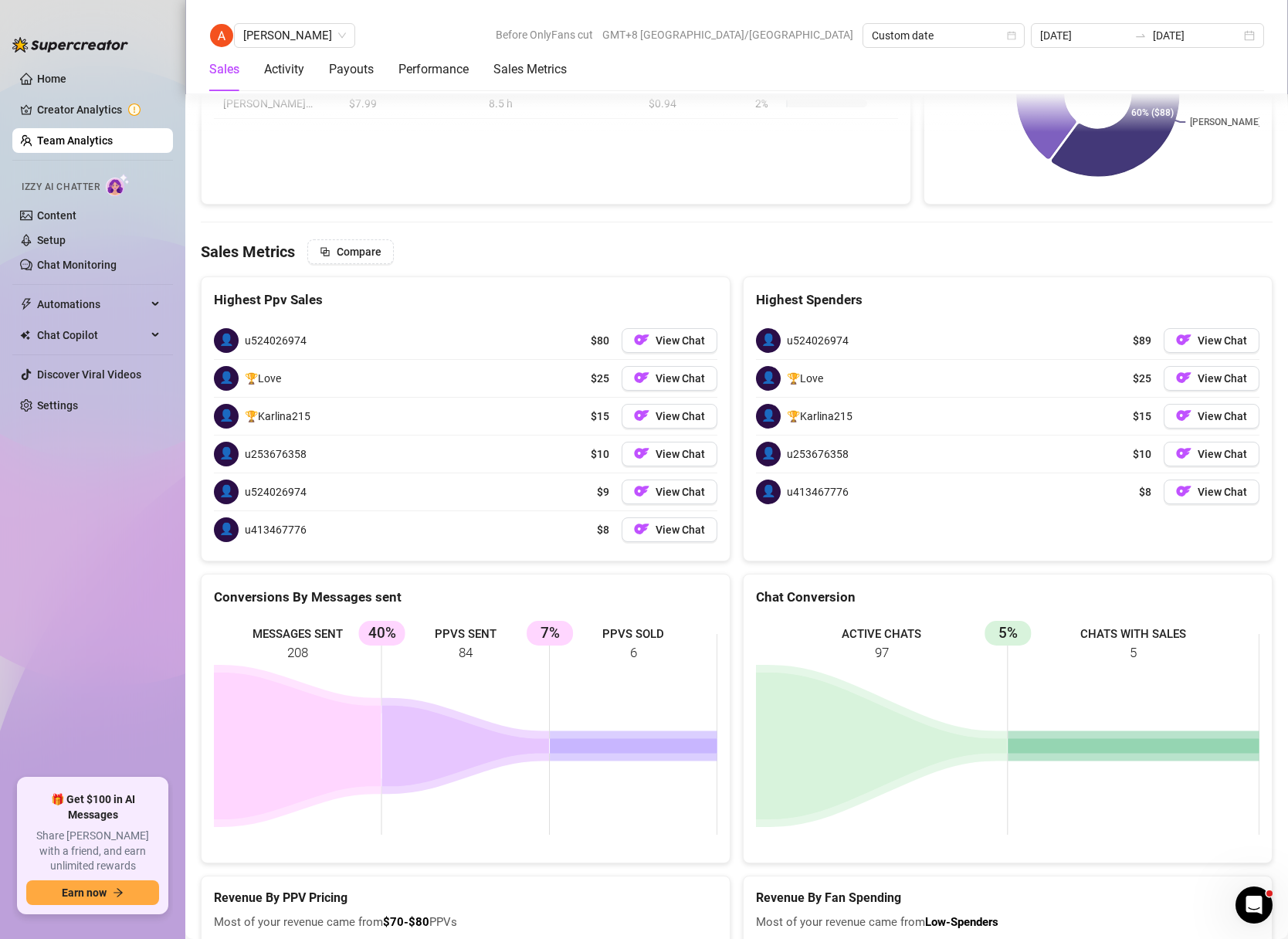
scroll to position [2387, 0]
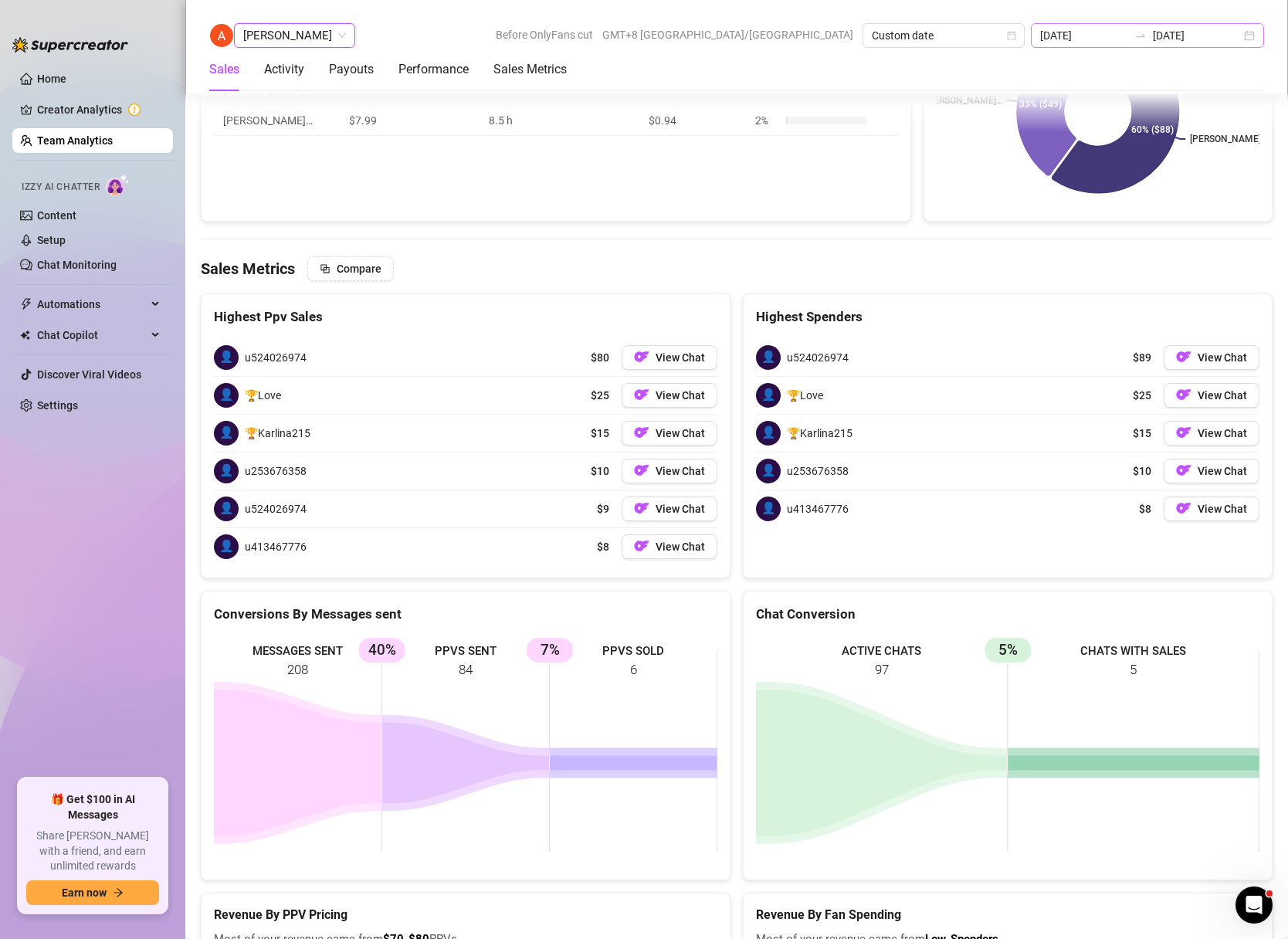
click at [1250, 39] on div "[DATE] [DATE]" at bounding box center [1147, 35] width 233 height 24
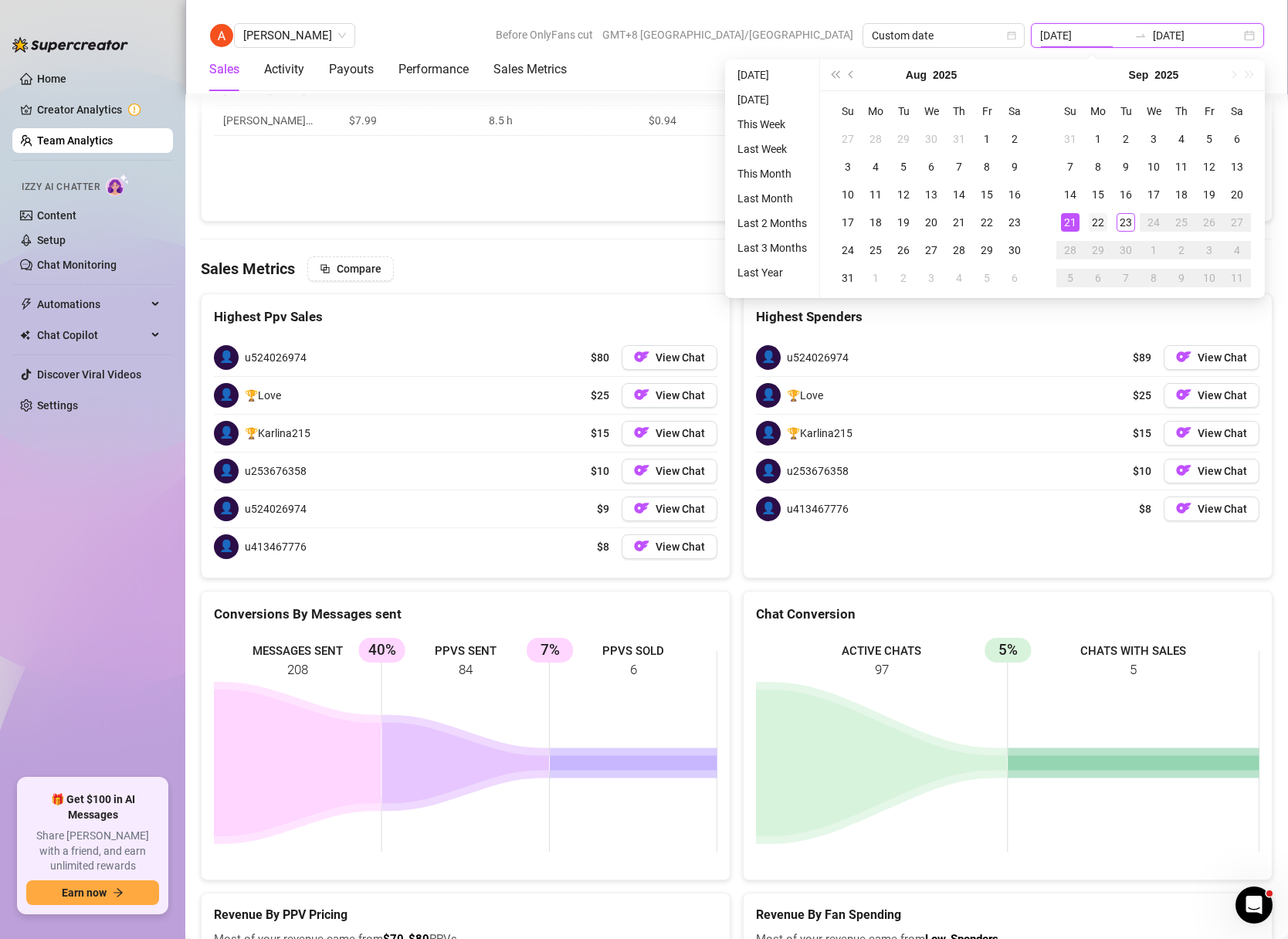
type input "[DATE]"
click at [1095, 225] on div "22" at bounding box center [1098, 222] width 19 height 19
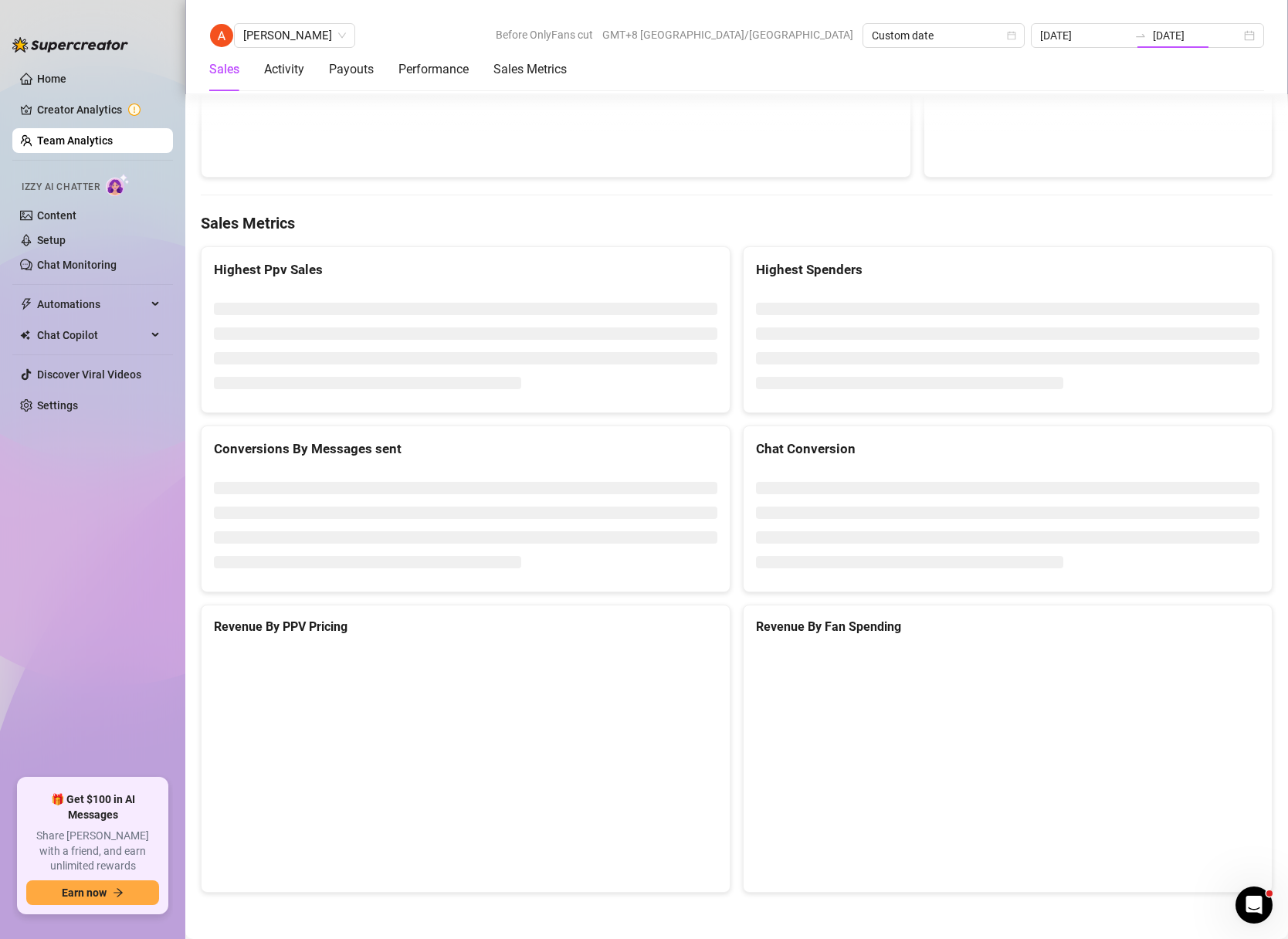
type input "[DATE]"
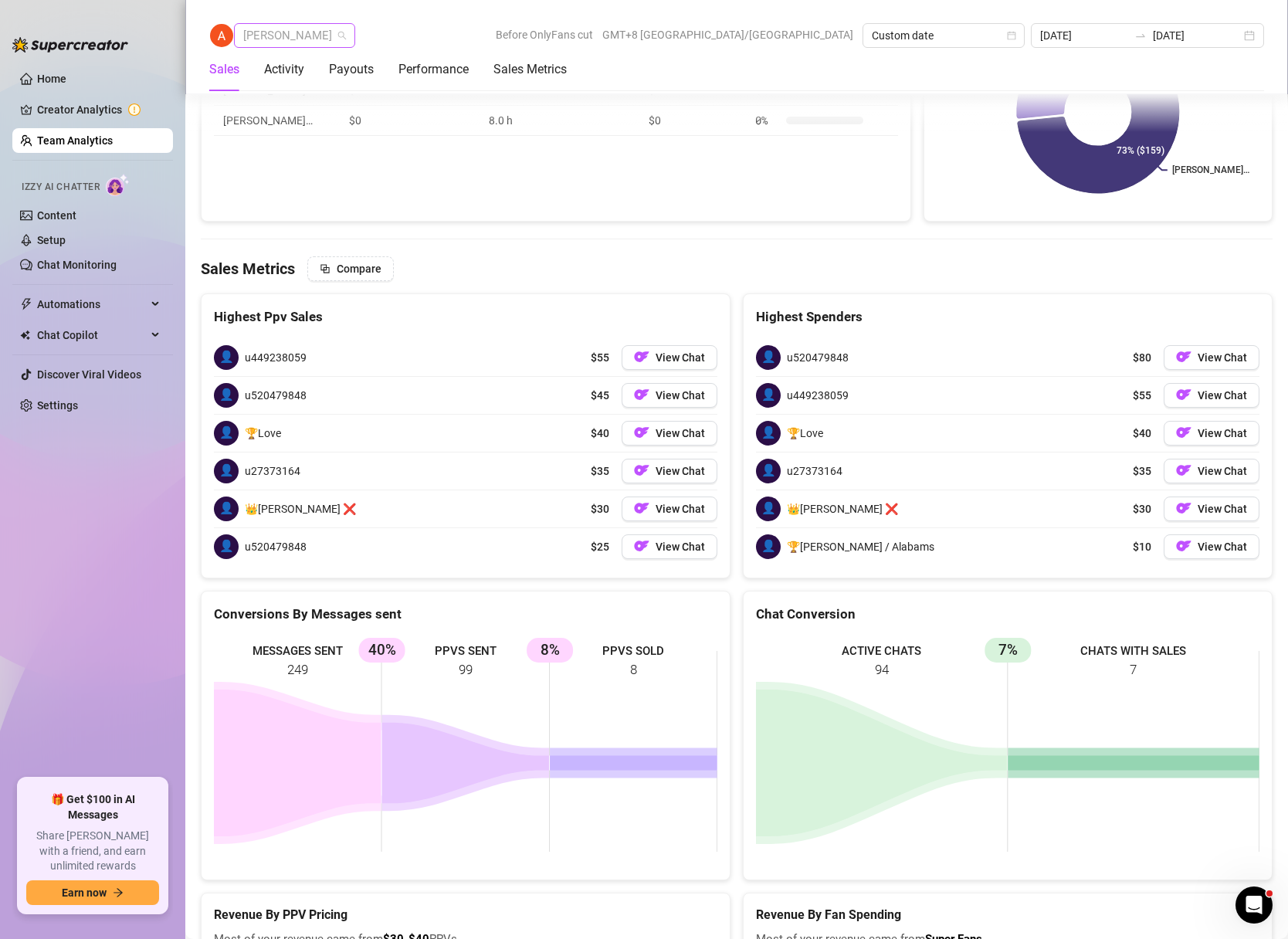
click at [333, 36] on span "[PERSON_NAME]" at bounding box center [295, 36] width 103 height 23
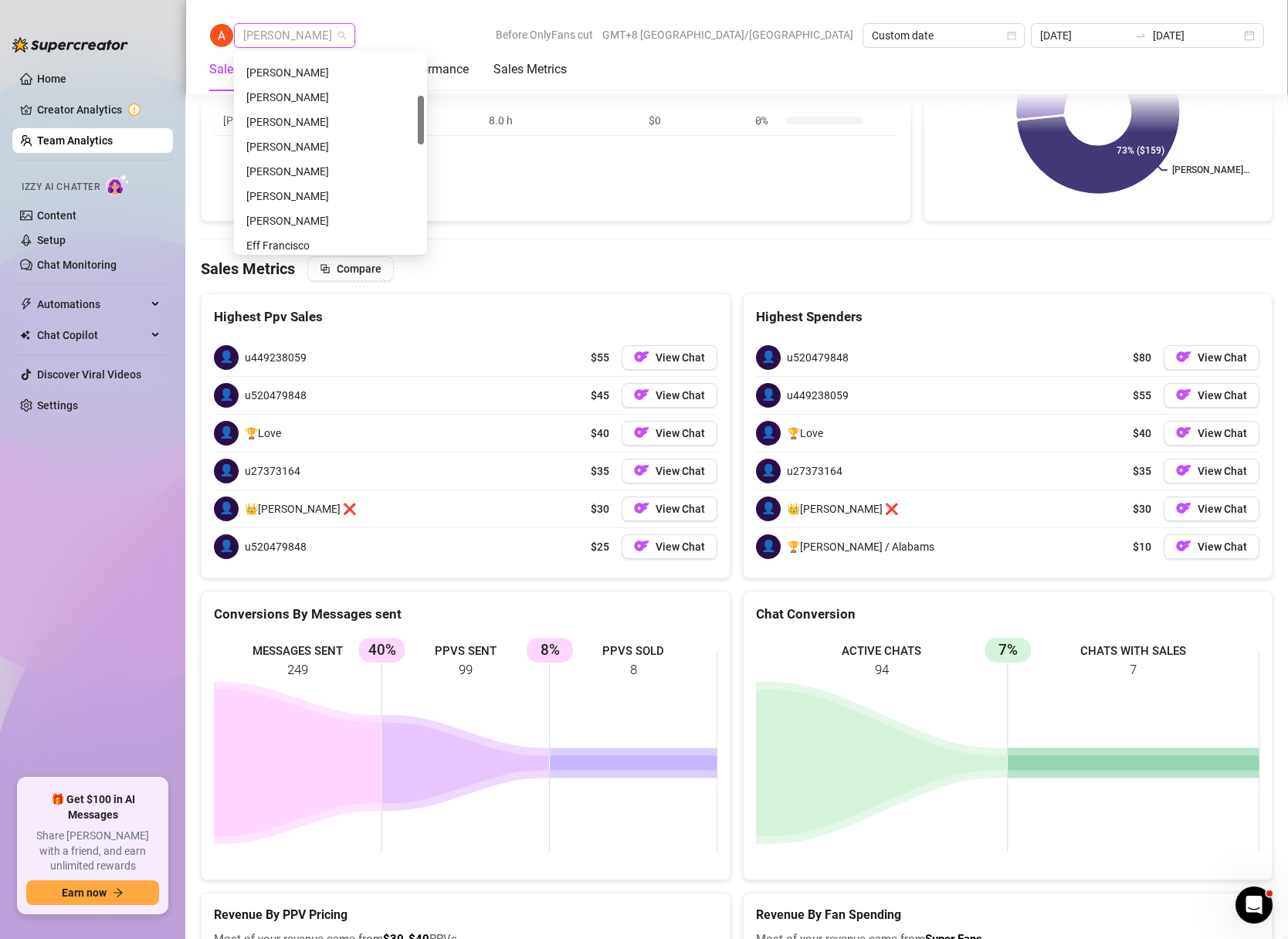
scroll to position [162, 0]
click at [282, 102] on div "[PERSON_NAME]" at bounding box center [330, 102] width 169 height 17
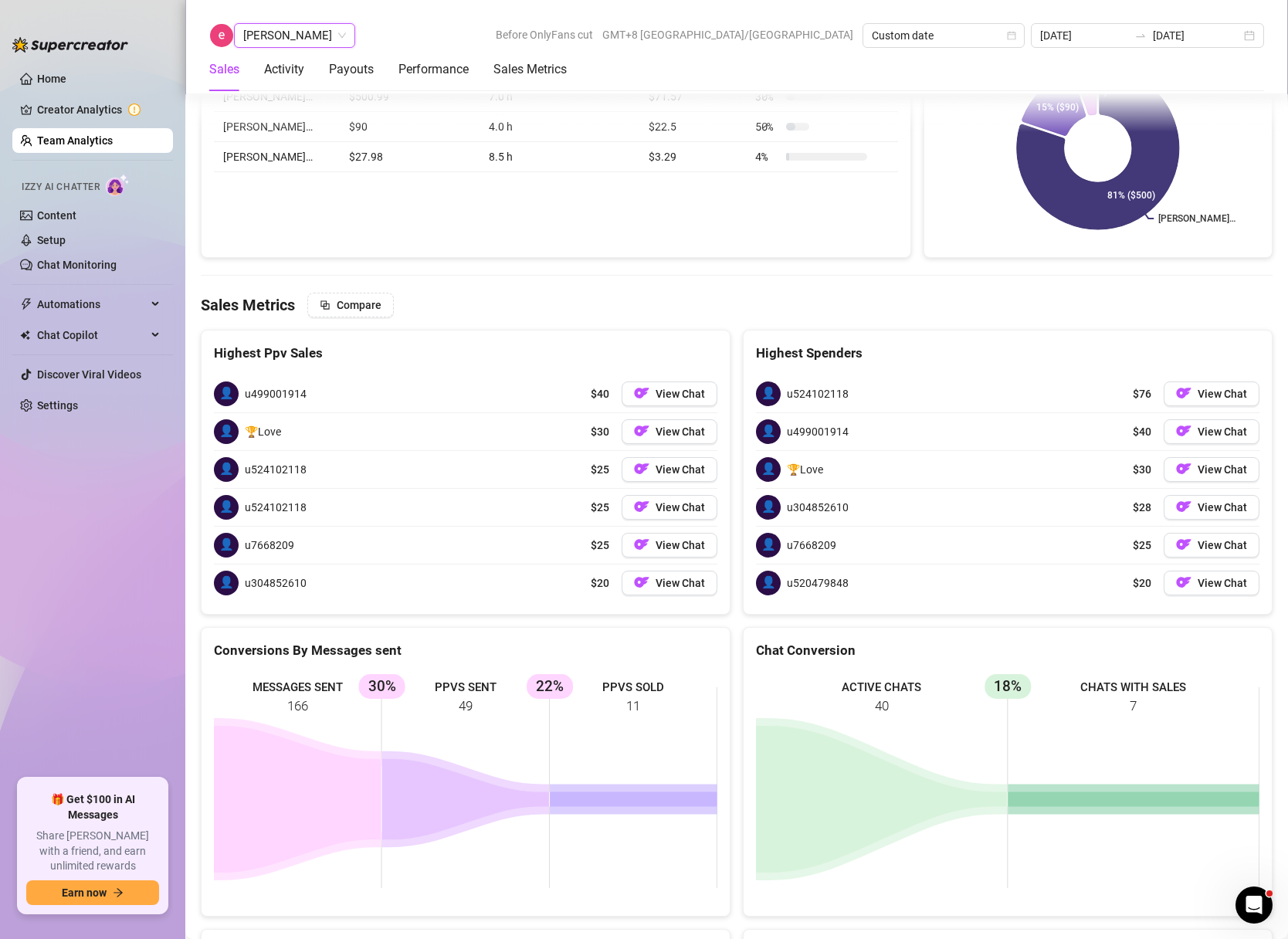
scroll to position [2397, 0]
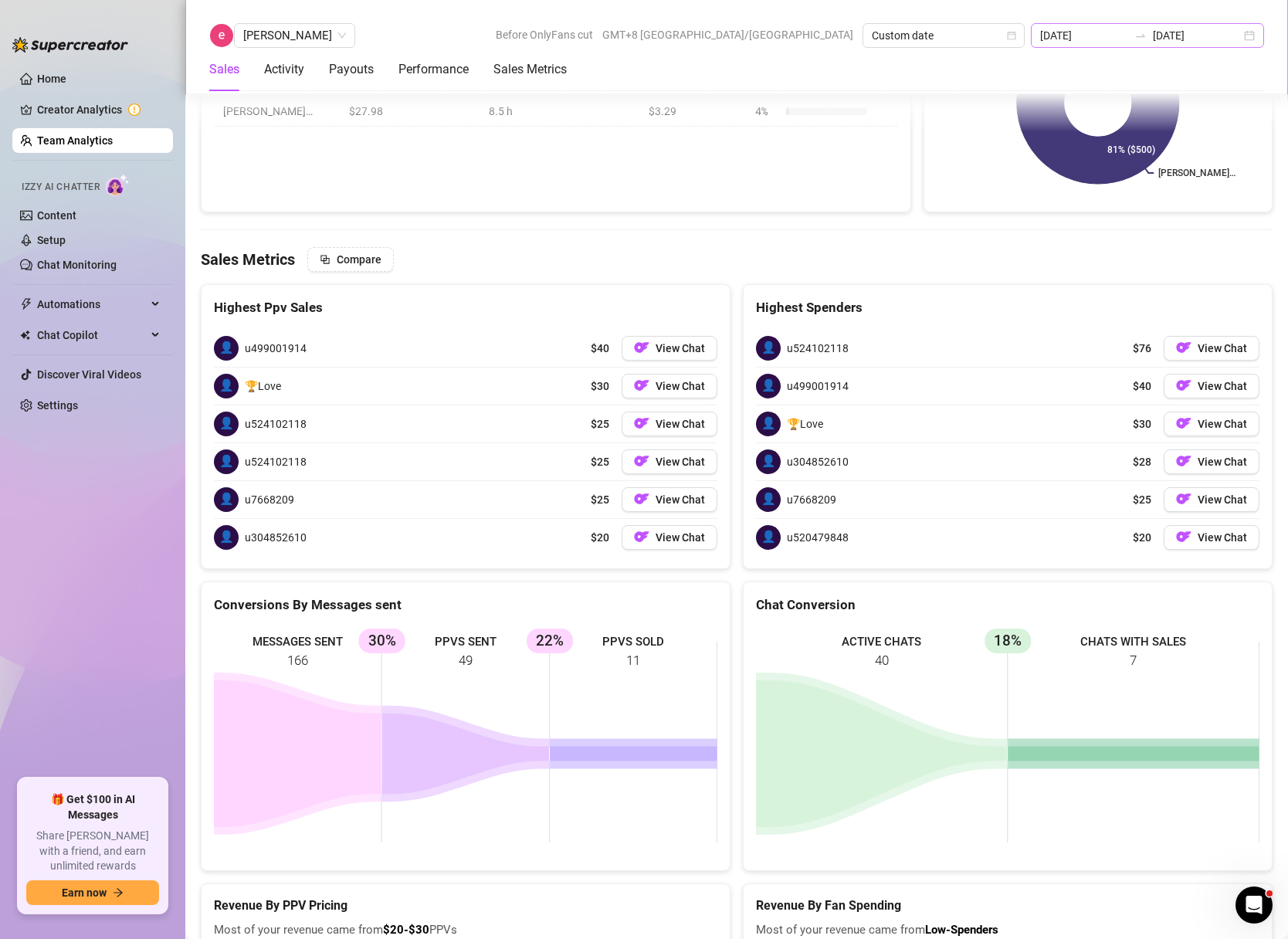
click at [1247, 35] on div "[DATE] [DATE]" at bounding box center [1147, 35] width 233 height 24
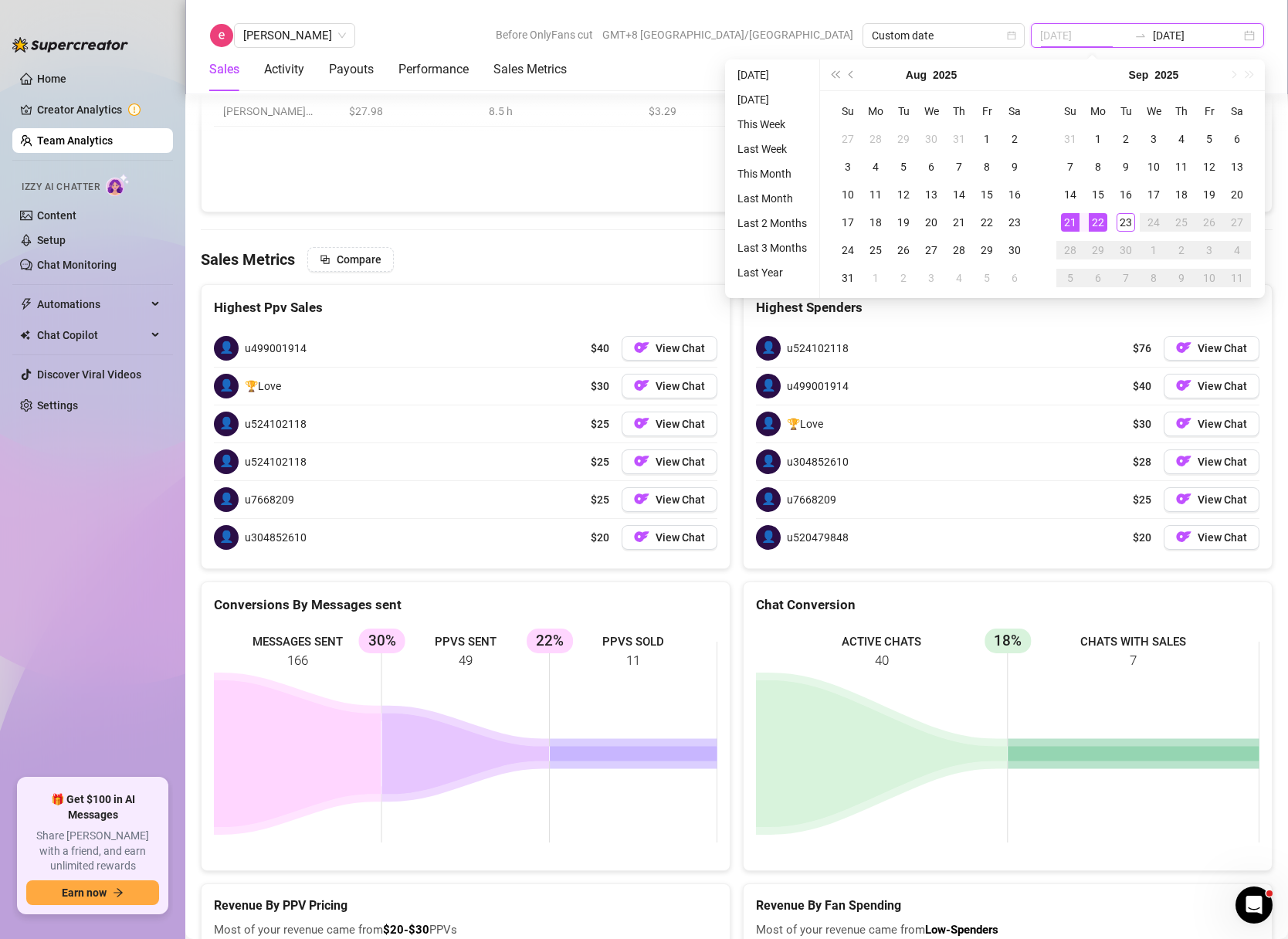
type input "[DATE]"
click at [1064, 225] on div "21" at bounding box center [1070, 222] width 19 height 19
click at [1064, 225] on div "21" at bounding box center [1070, 222] width 19 height 19
type input "[DATE]"
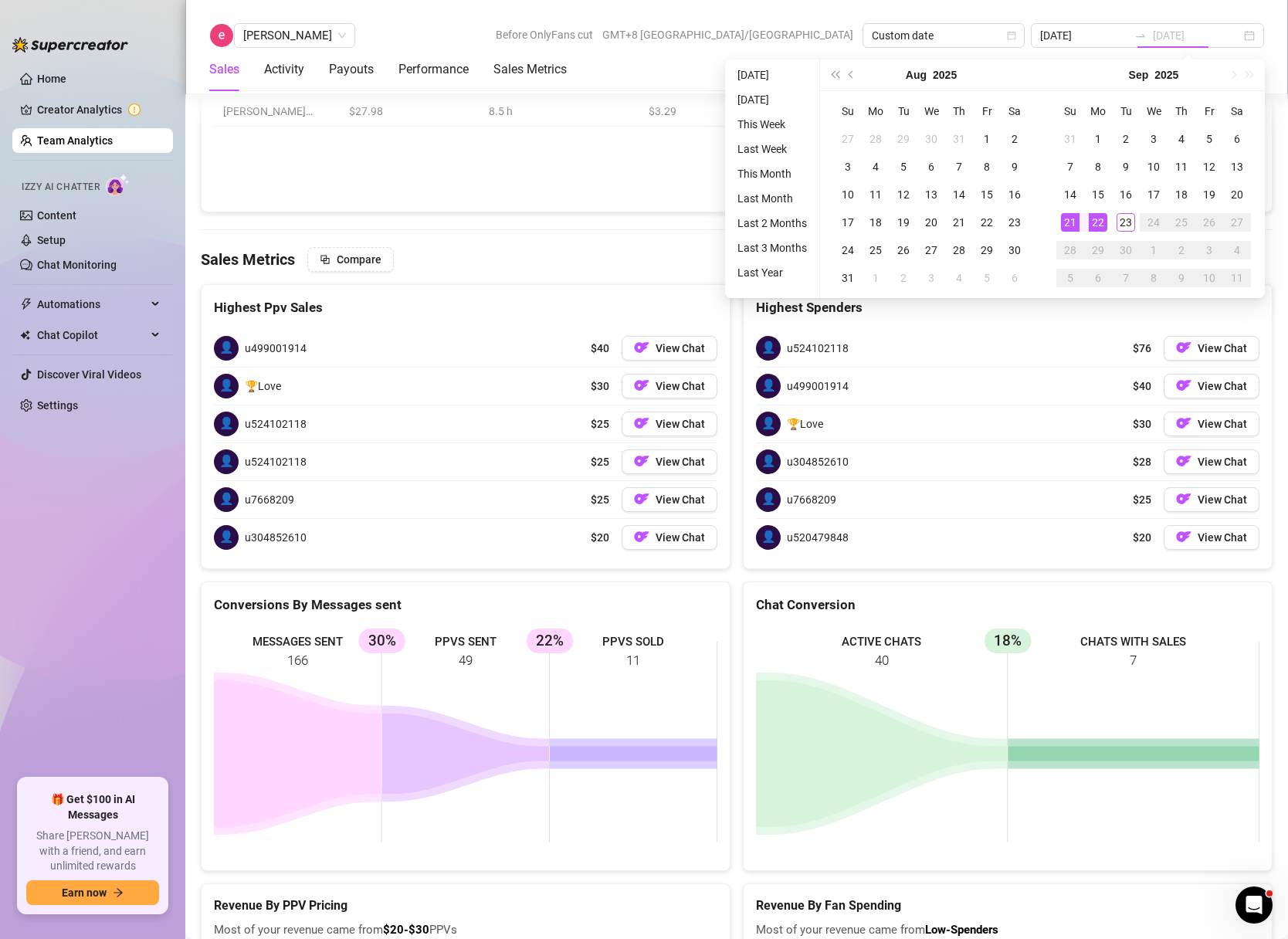
type input "[DATE]"
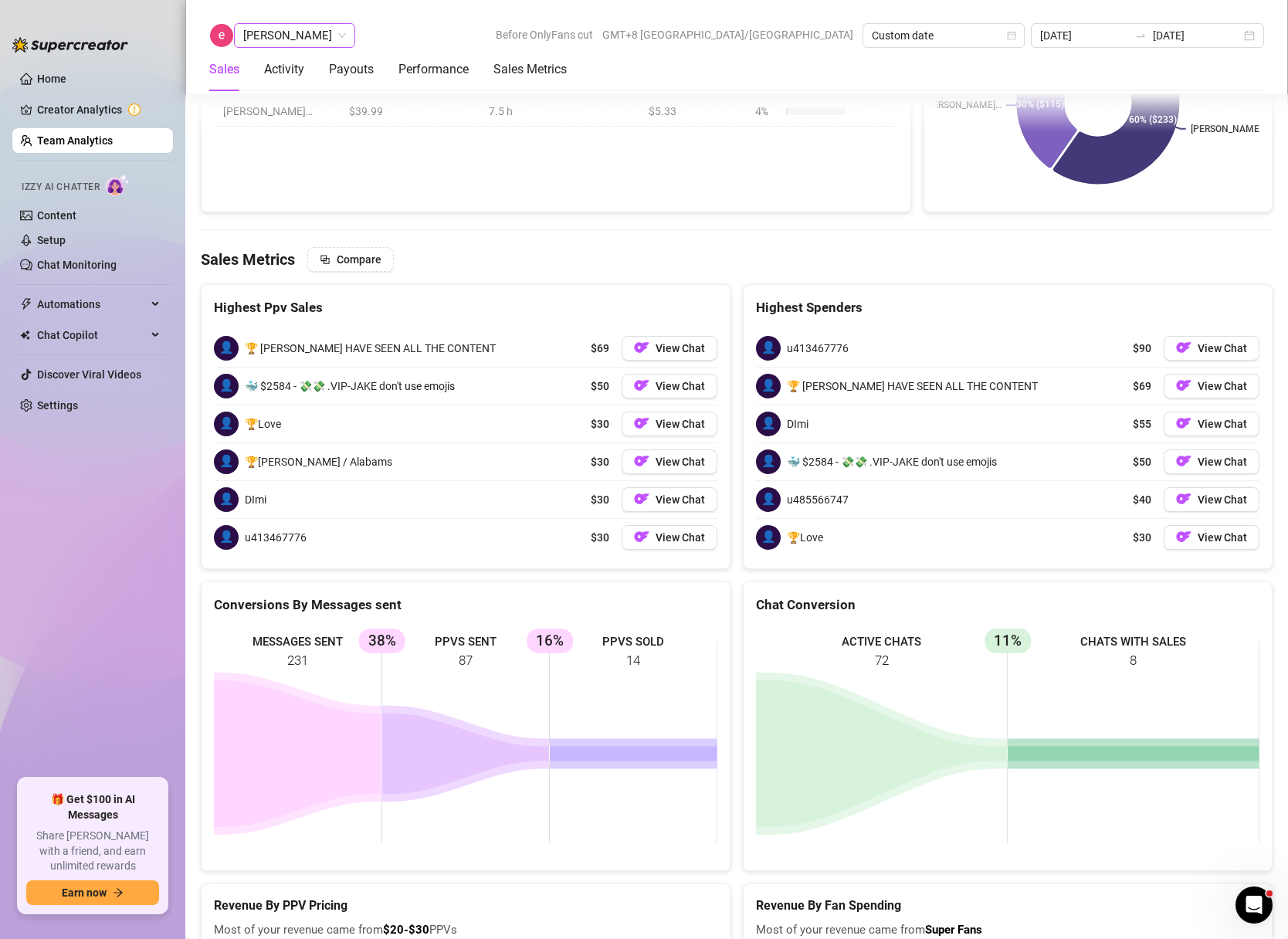
click at [309, 34] on div "[PERSON_NAME]" at bounding box center [295, 35] width 121 height 24
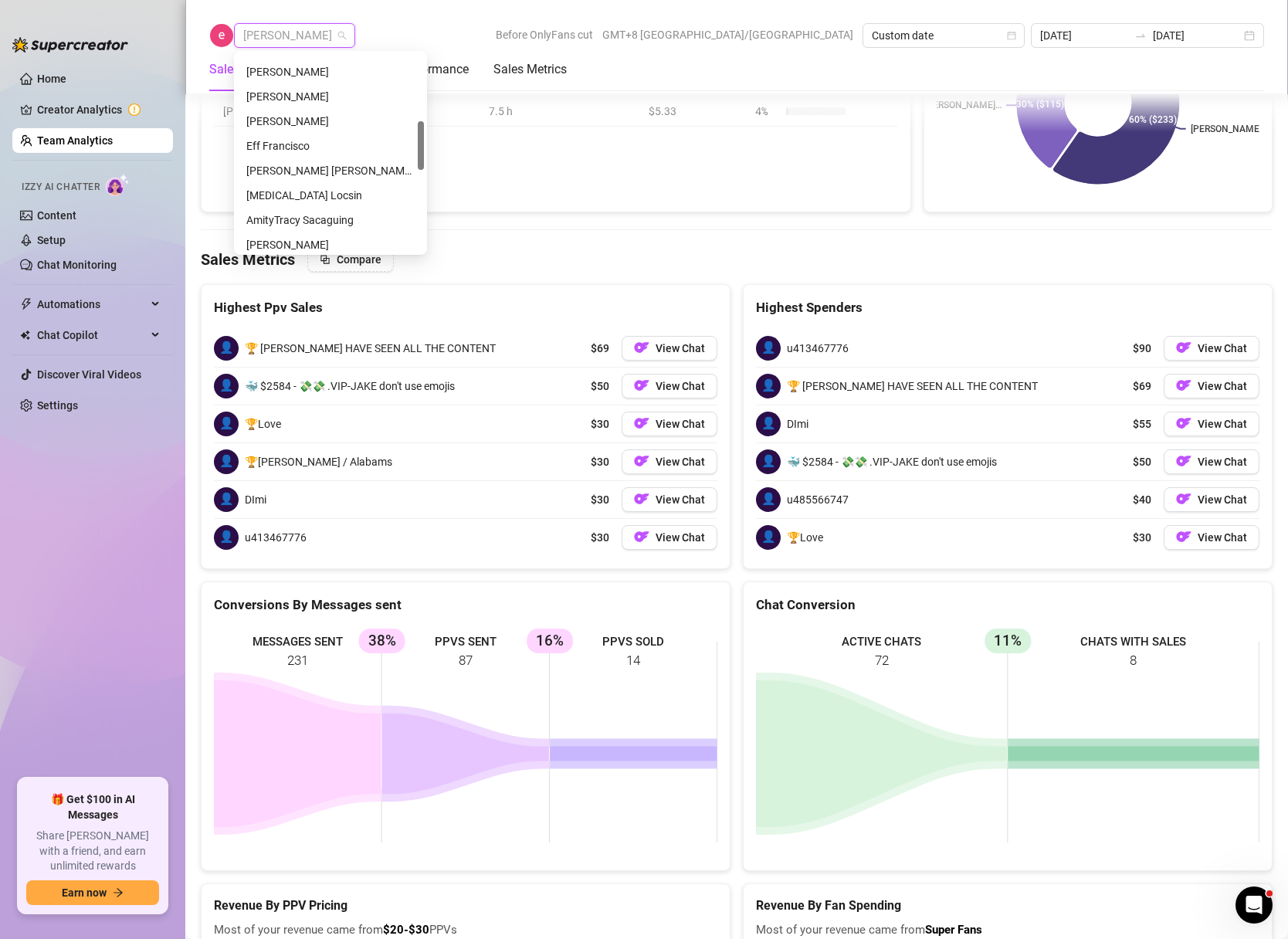
scroll to position [593, 0]
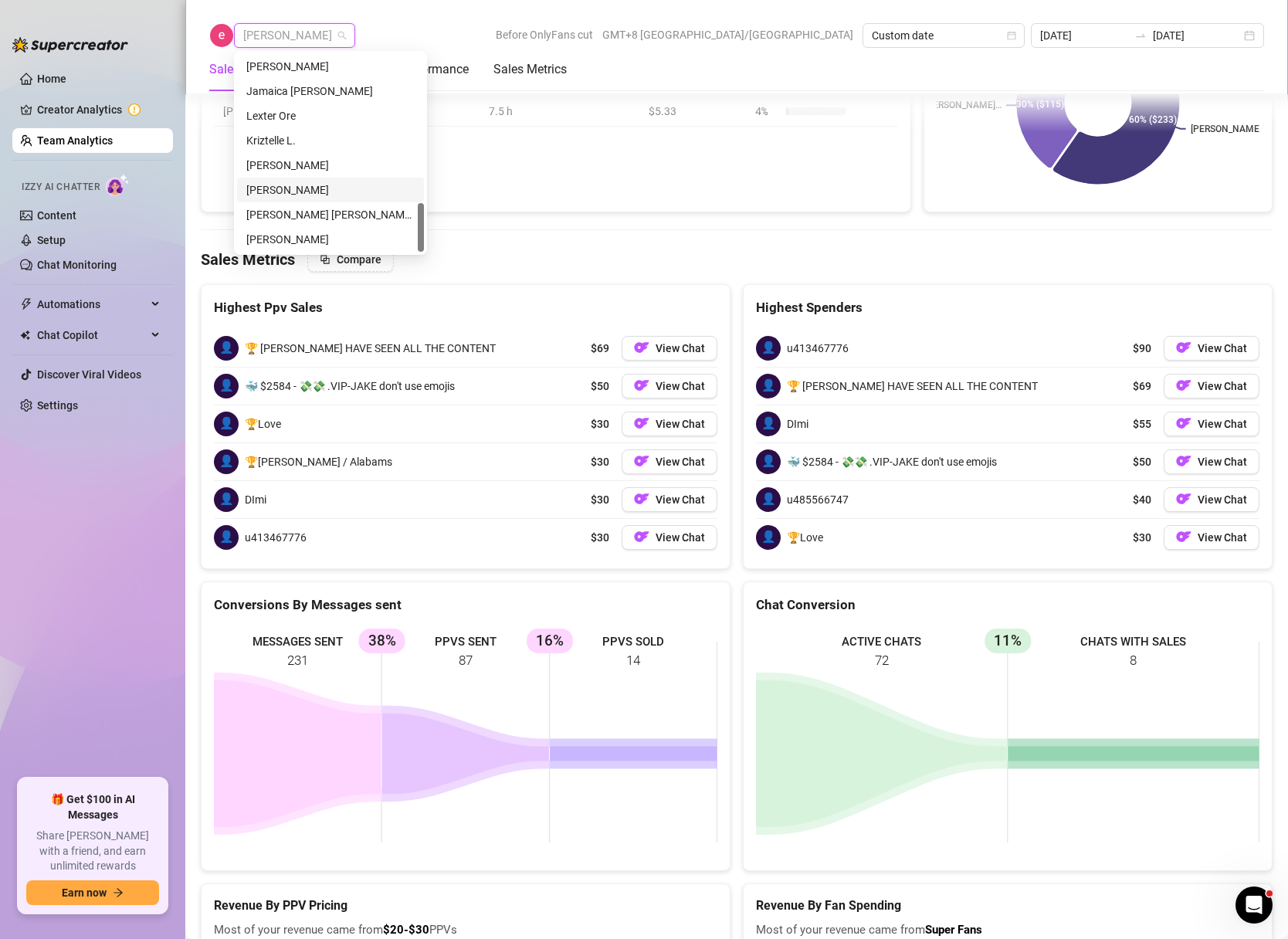
click at [297, 187] on div "[PERSON_NAME]" at bounding box center [330, 189] width 169 height 17
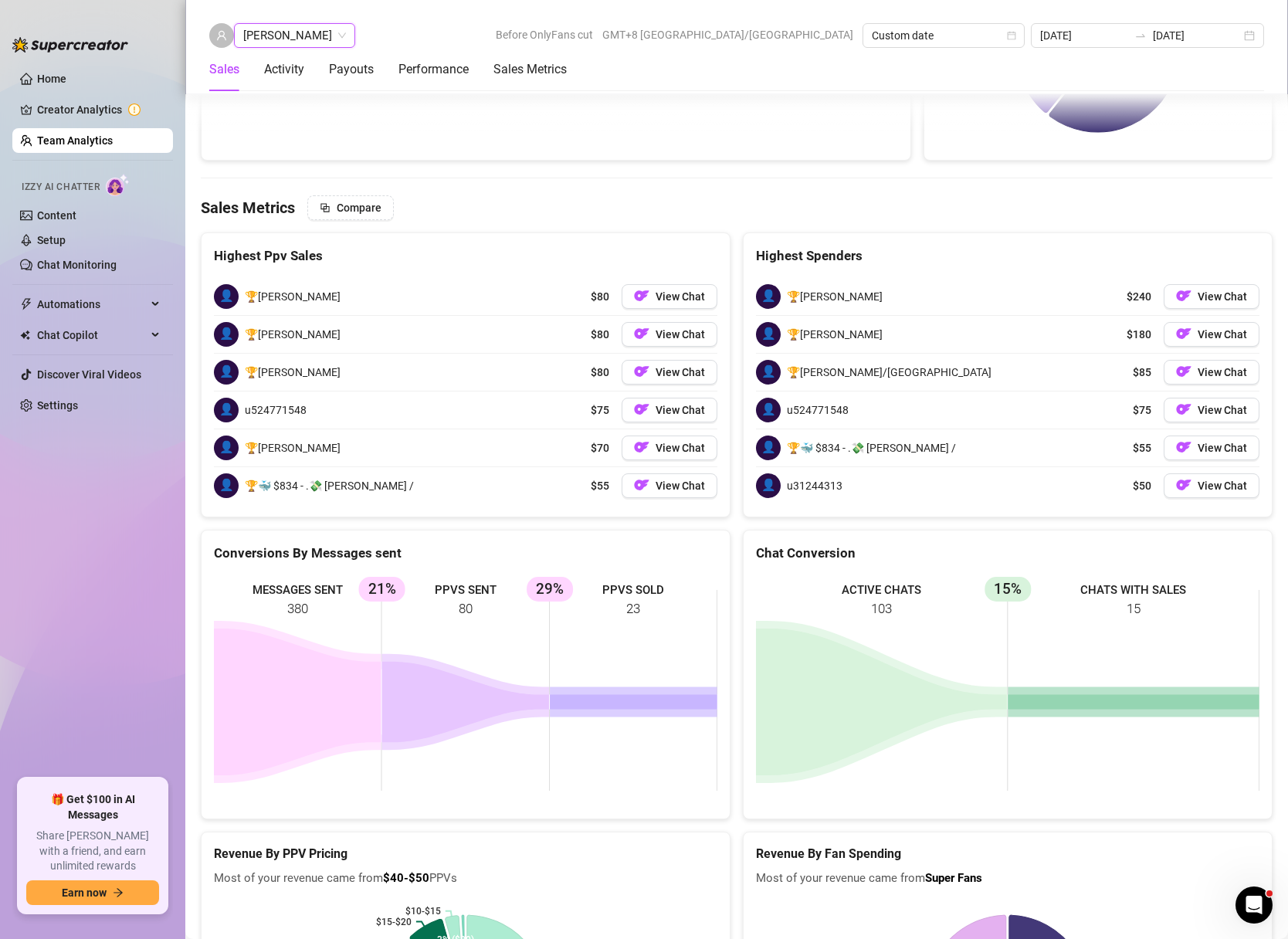
scroll to position [2452, 0]
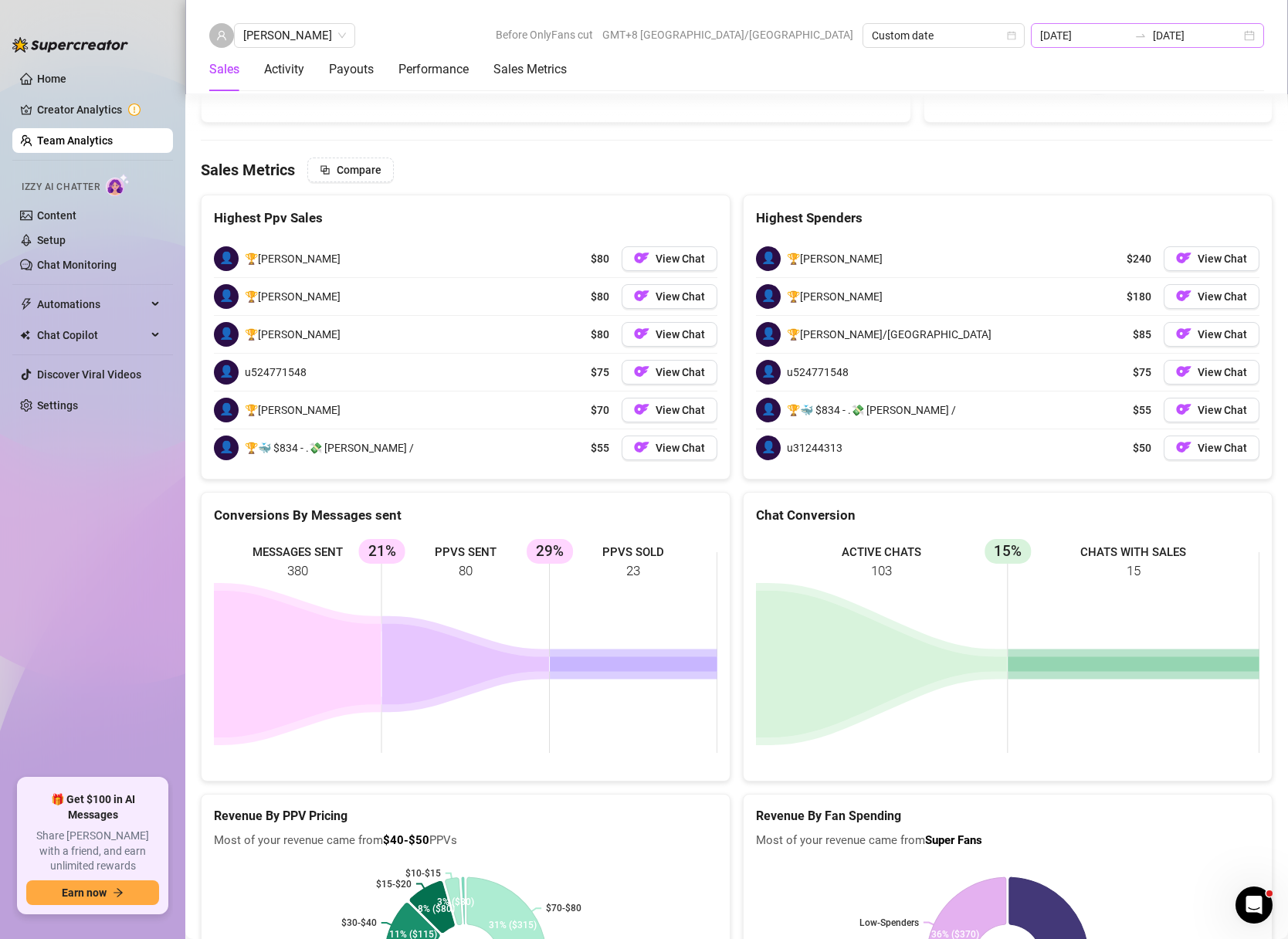
click at [1247, 35] on div "[DATE] [DATE]" at bounding box center [1147, 35] width 233 height 24
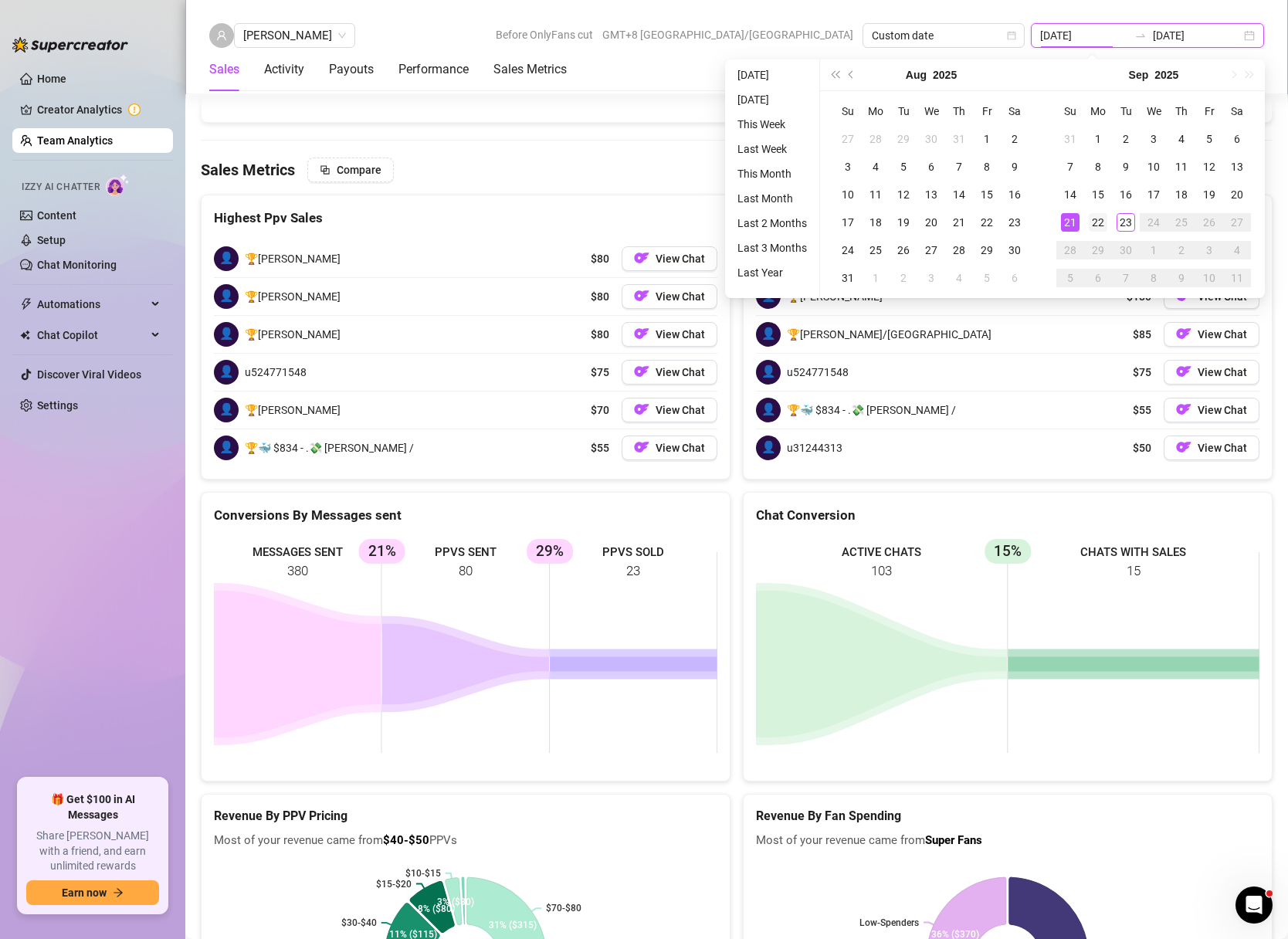
type input "[DATE]"
click at [1095, 223] on div "22" at bounding box center [1098, 222] width 19 height 19
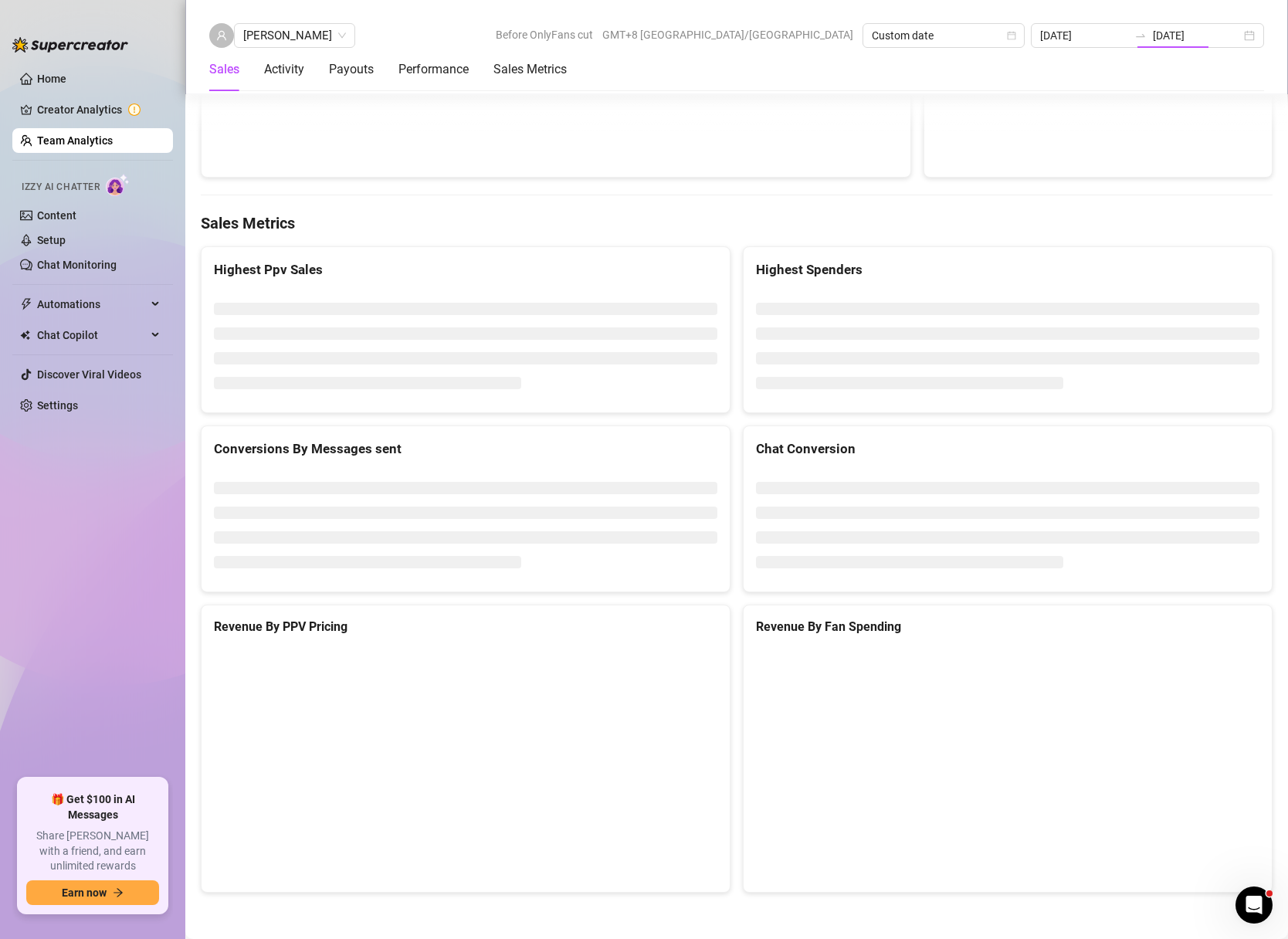
type input "[DATE]"
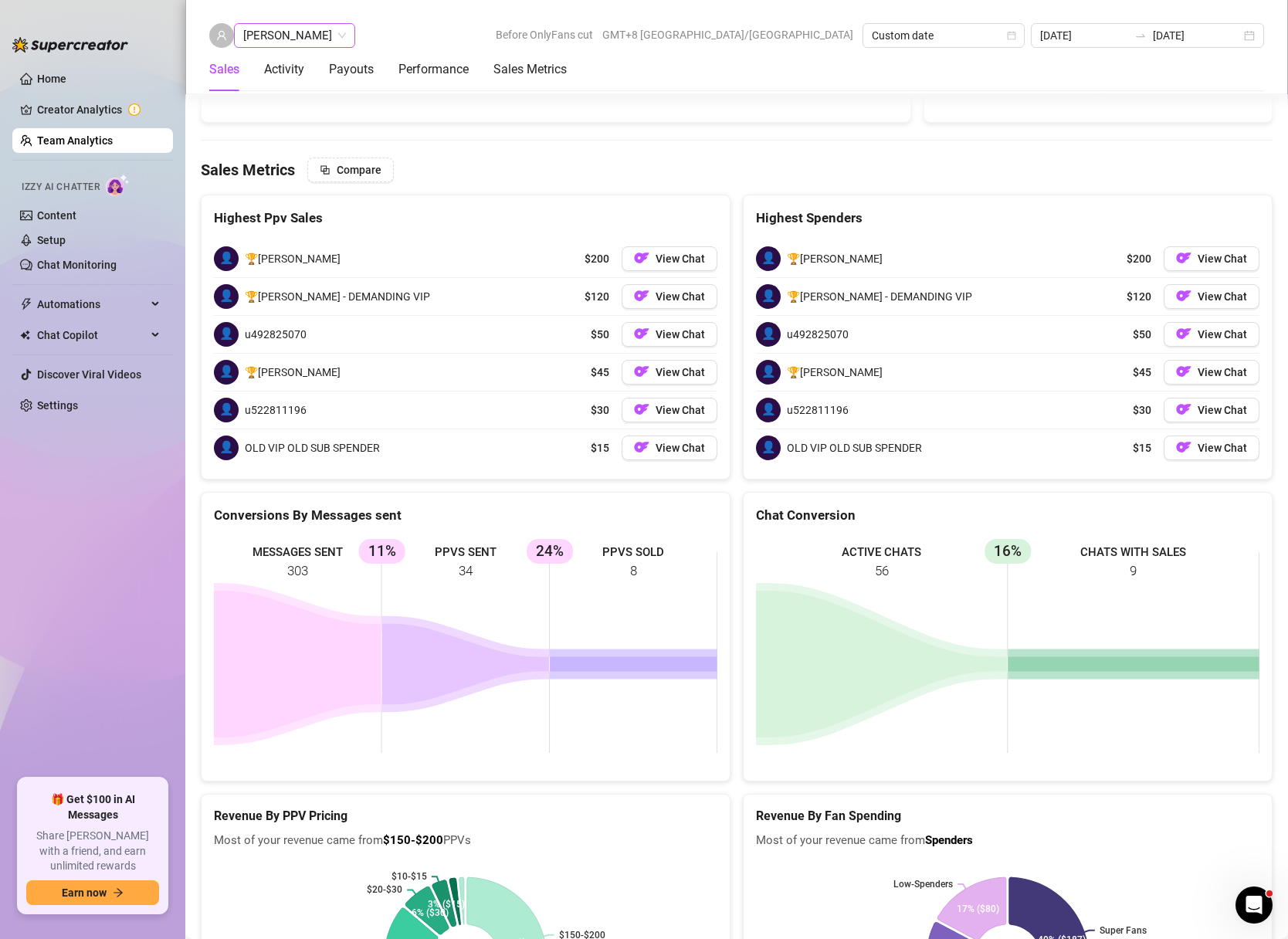
click at [288, 40] on span "[PERSON_NAME]" at bounding box center [295, 36] width 103 height 23
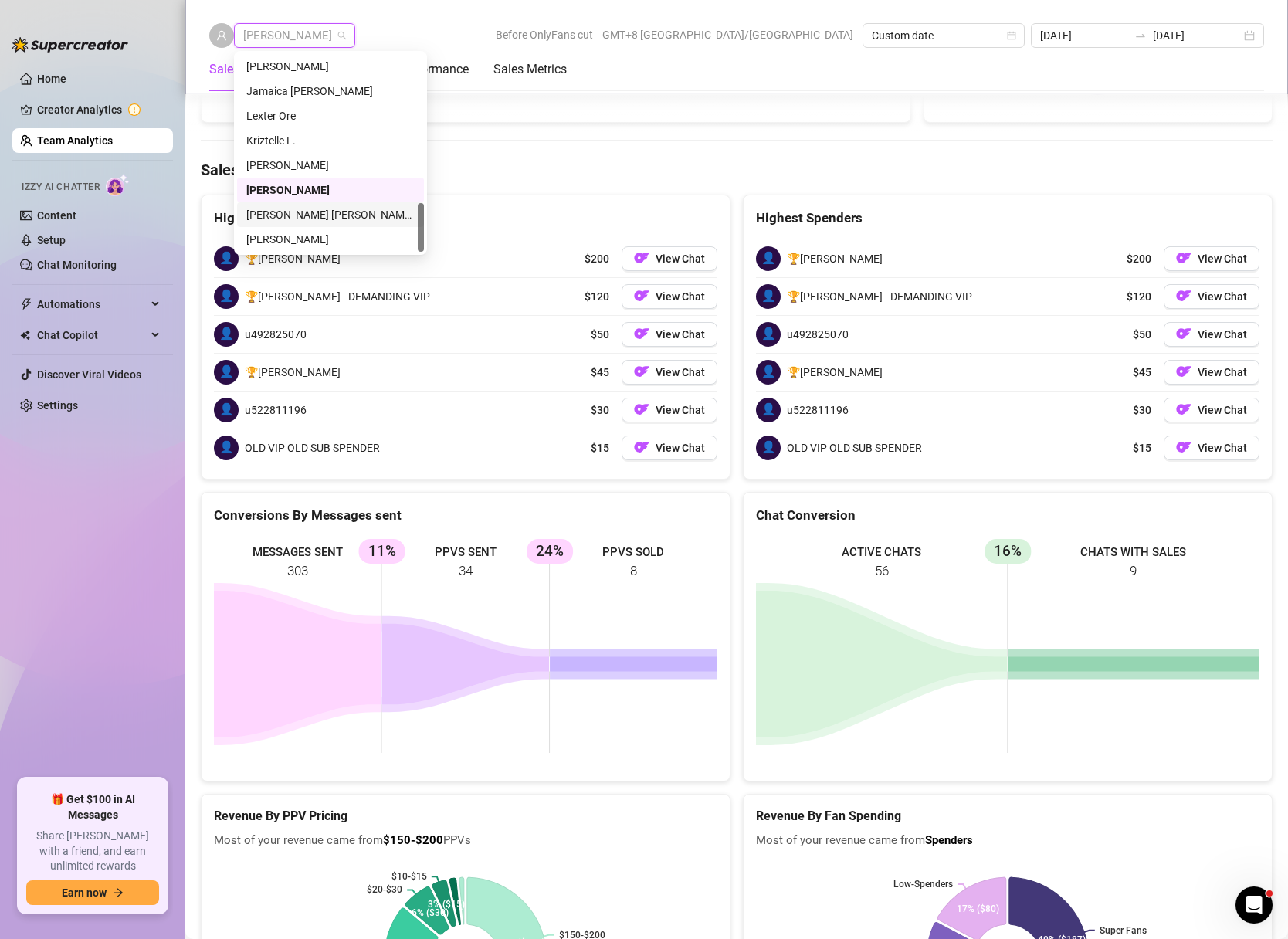
click at [331, 214] on div "[PERSON_NAME] [PERSON_NAME] Tayre" at bounding box center [330, 214] width 169 height 17
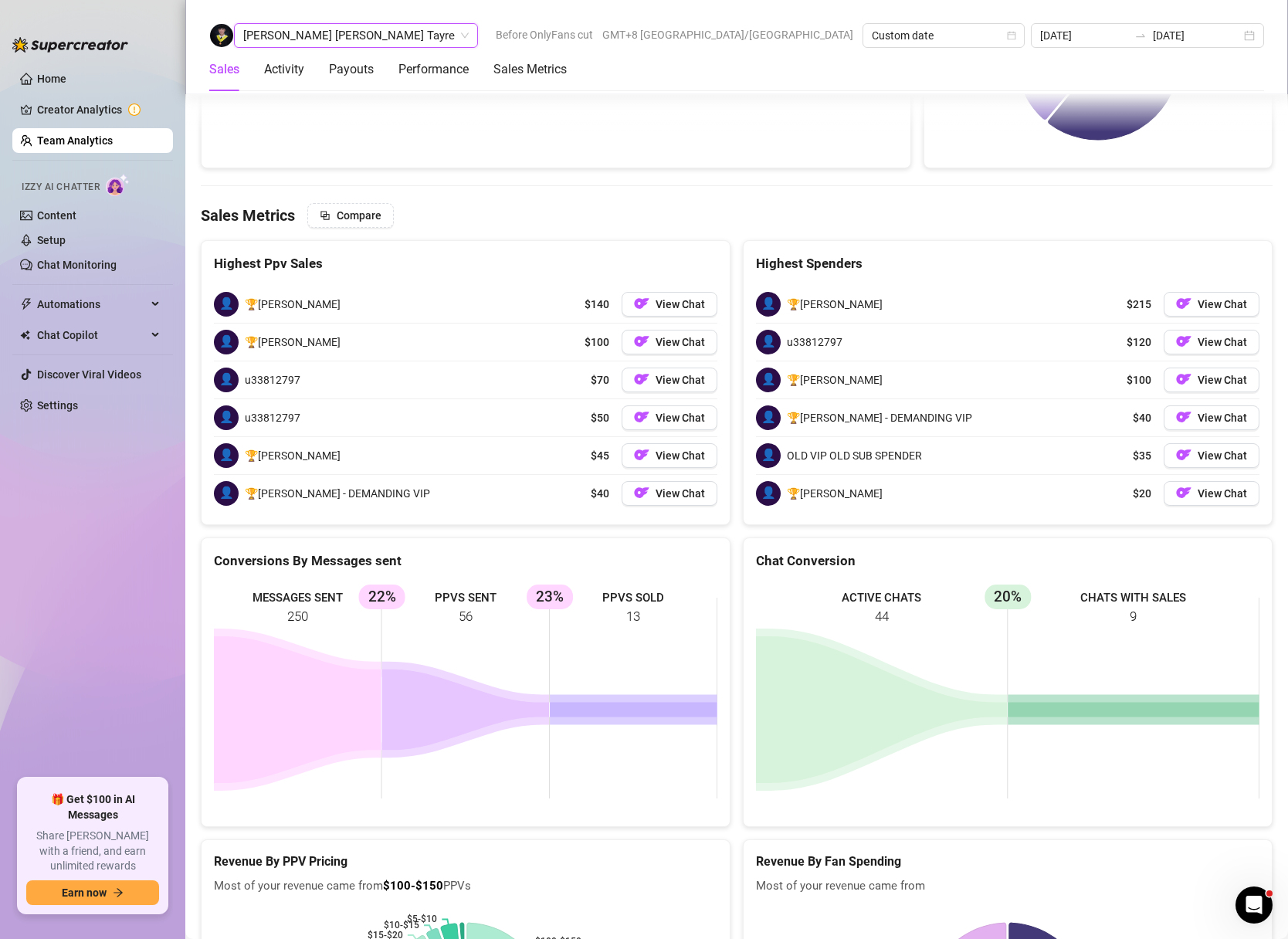
scroll to position [2452, 0]
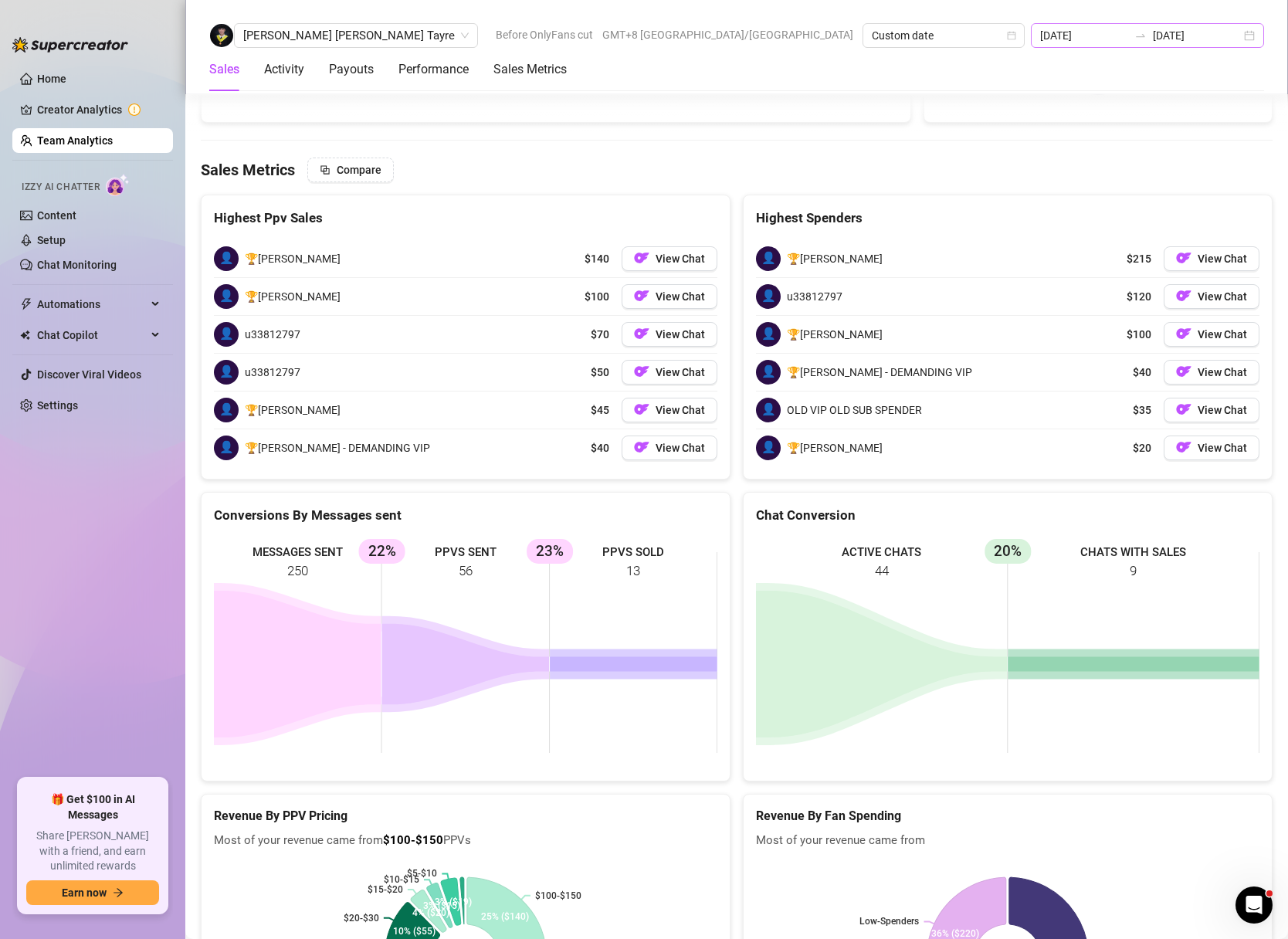
click at [1249, 32] on div "[DATE] [DATE]" at bounding box center [1147, 35] width 233 height 24
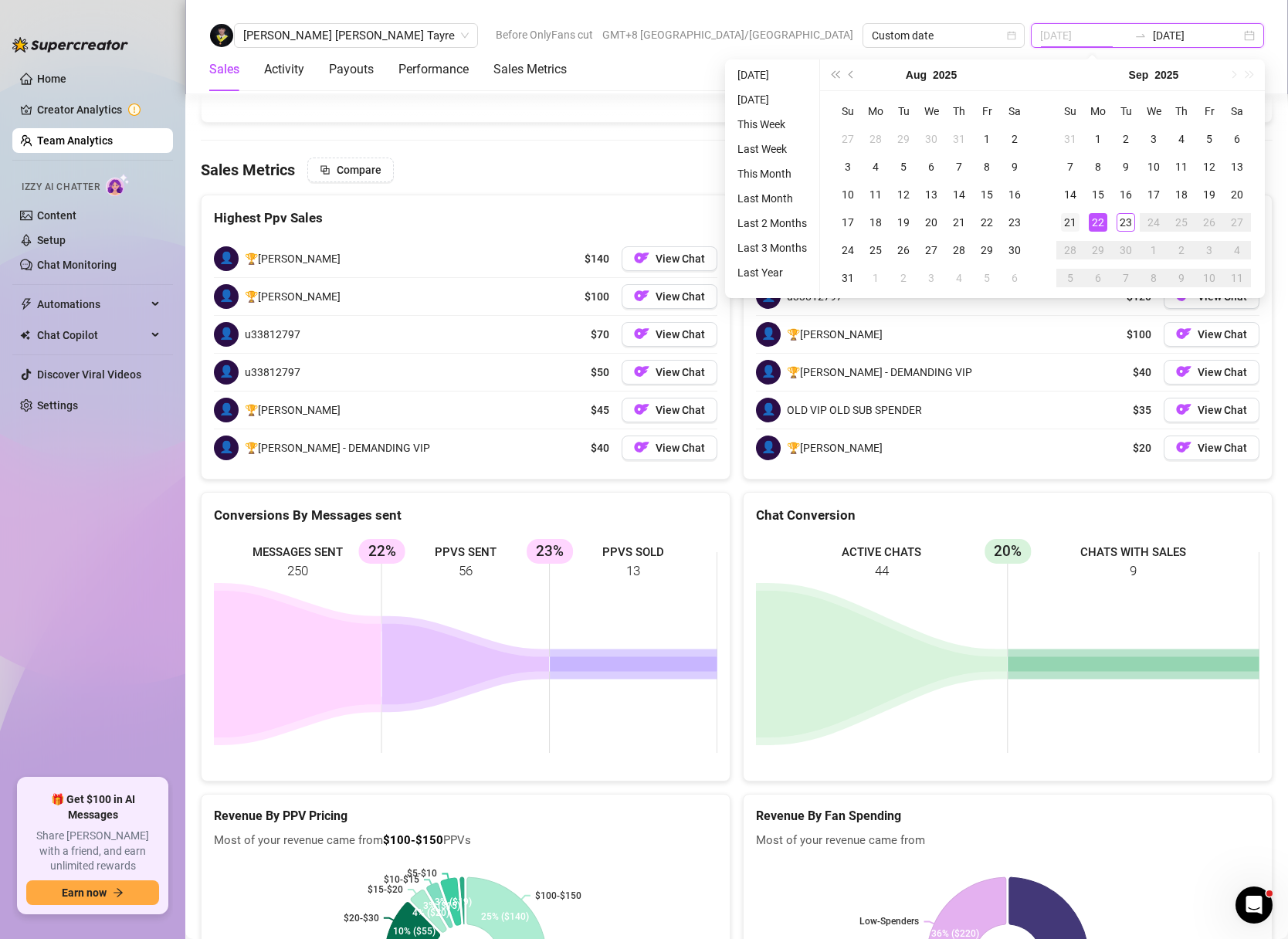
type input "[DATE]"
click at [1078, 228] on div "21" at bounding box center [1070, 222] width 19 height 19
type input "[DATE]"
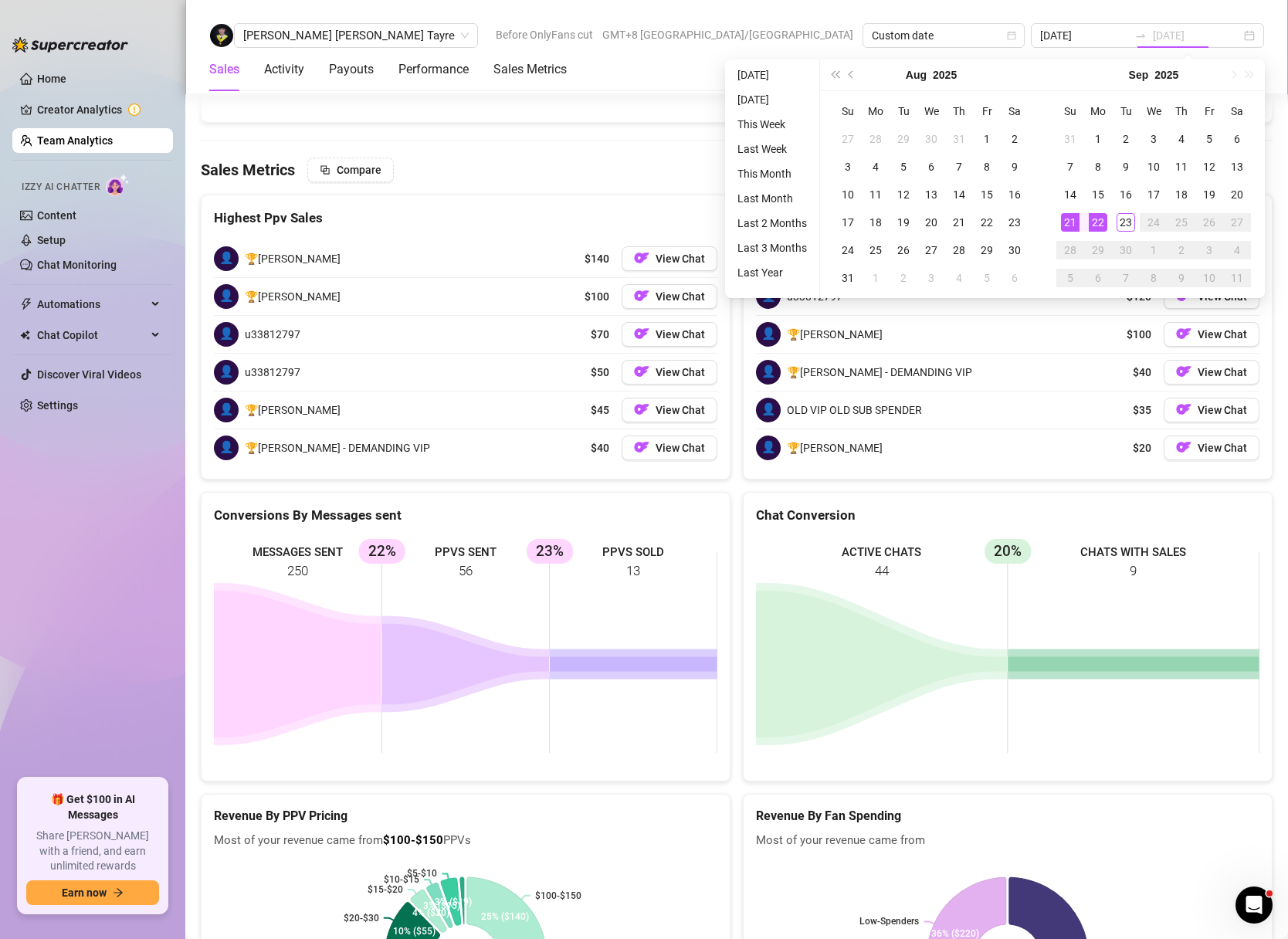
type input "[DATE]"
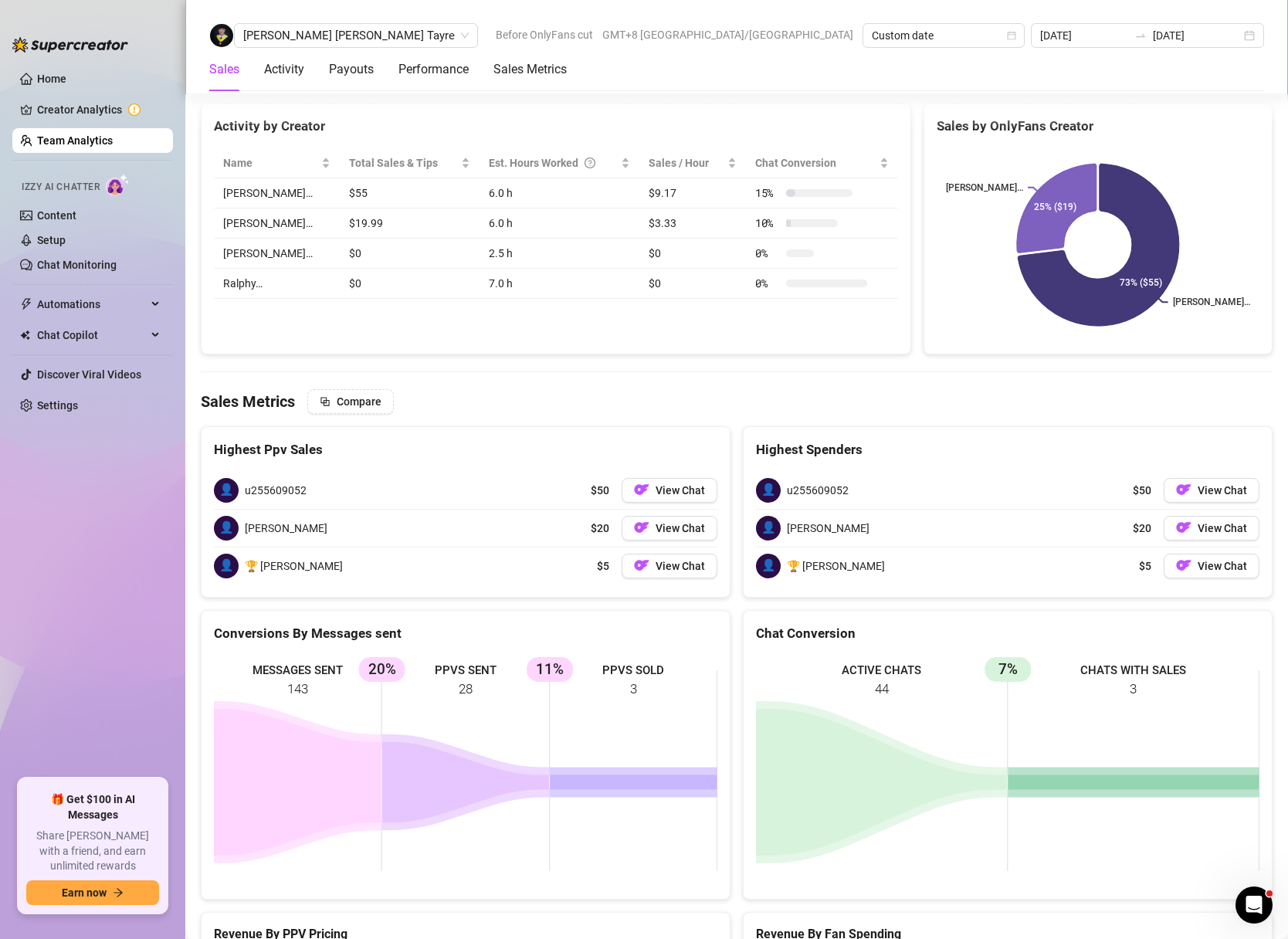
scroll to position [2402, 0]
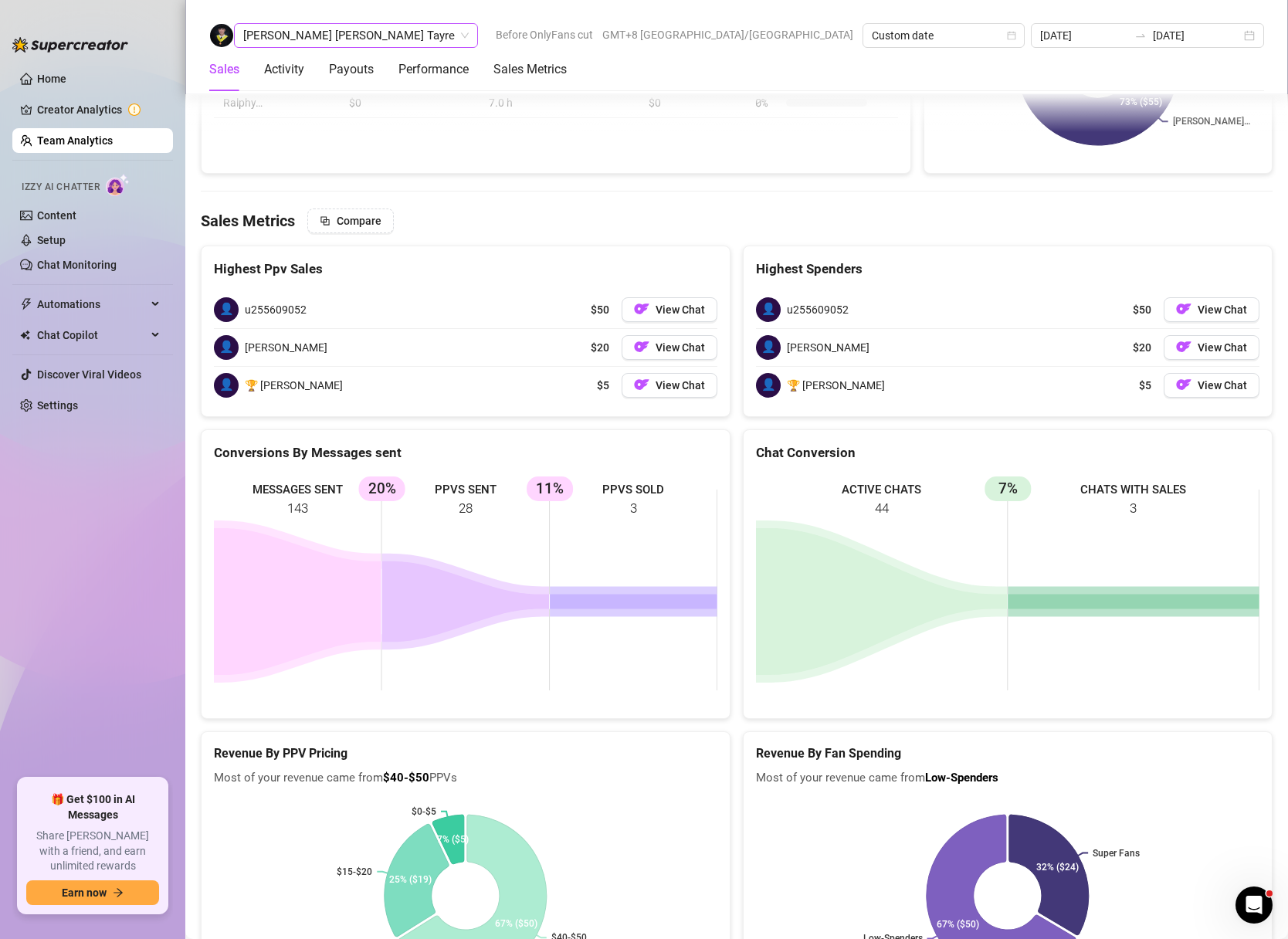
click at [367, 40] on div "[PERSON_NAME] [PERSON_NAME] Tayre" at bounding box center [356, 35] width 244 height 24
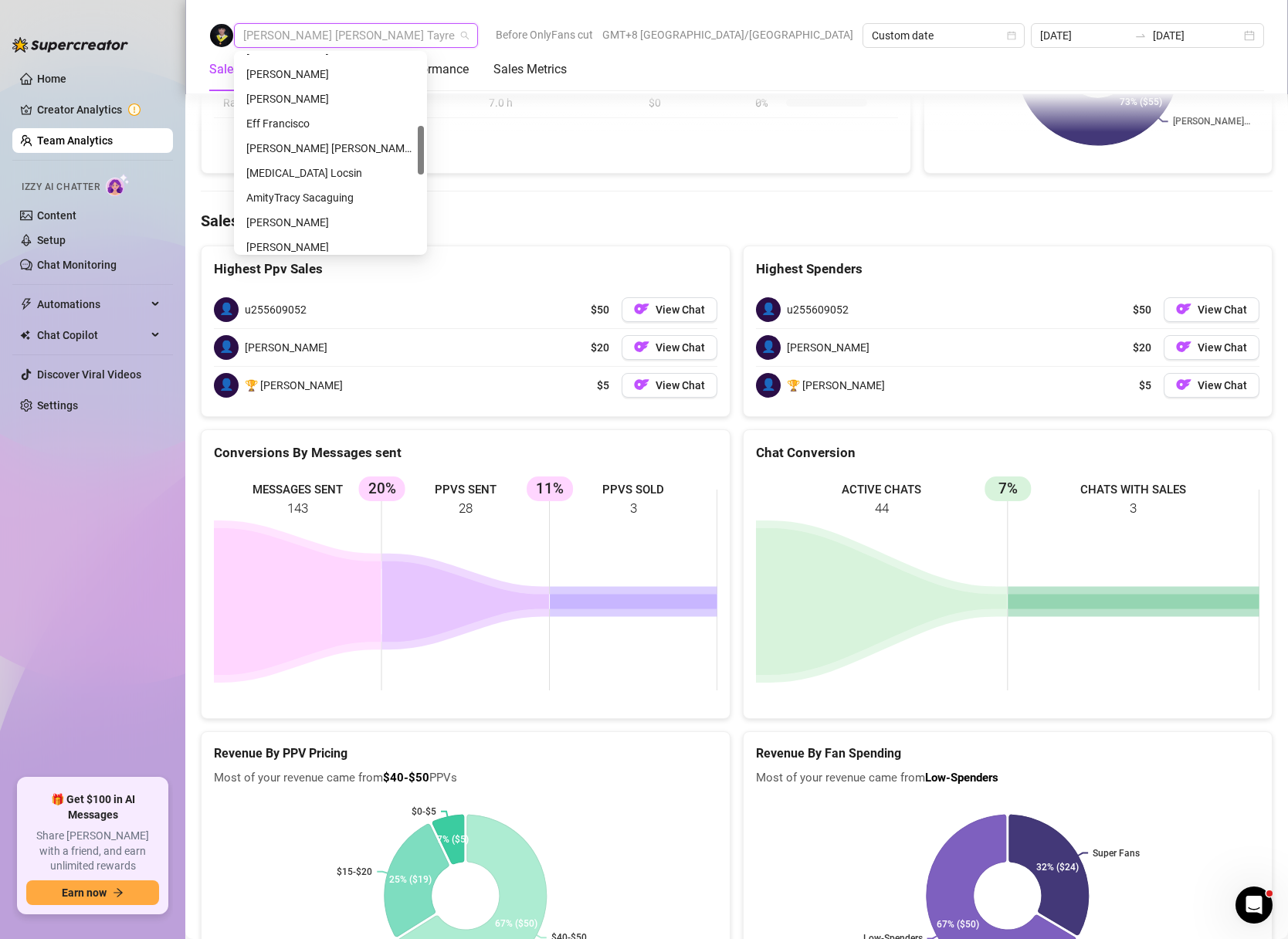
scroll to position [280, 0]
click at [290, 111] on div "[PERSON_NAME]" at bounding box center [330, 107] width 169 height 17
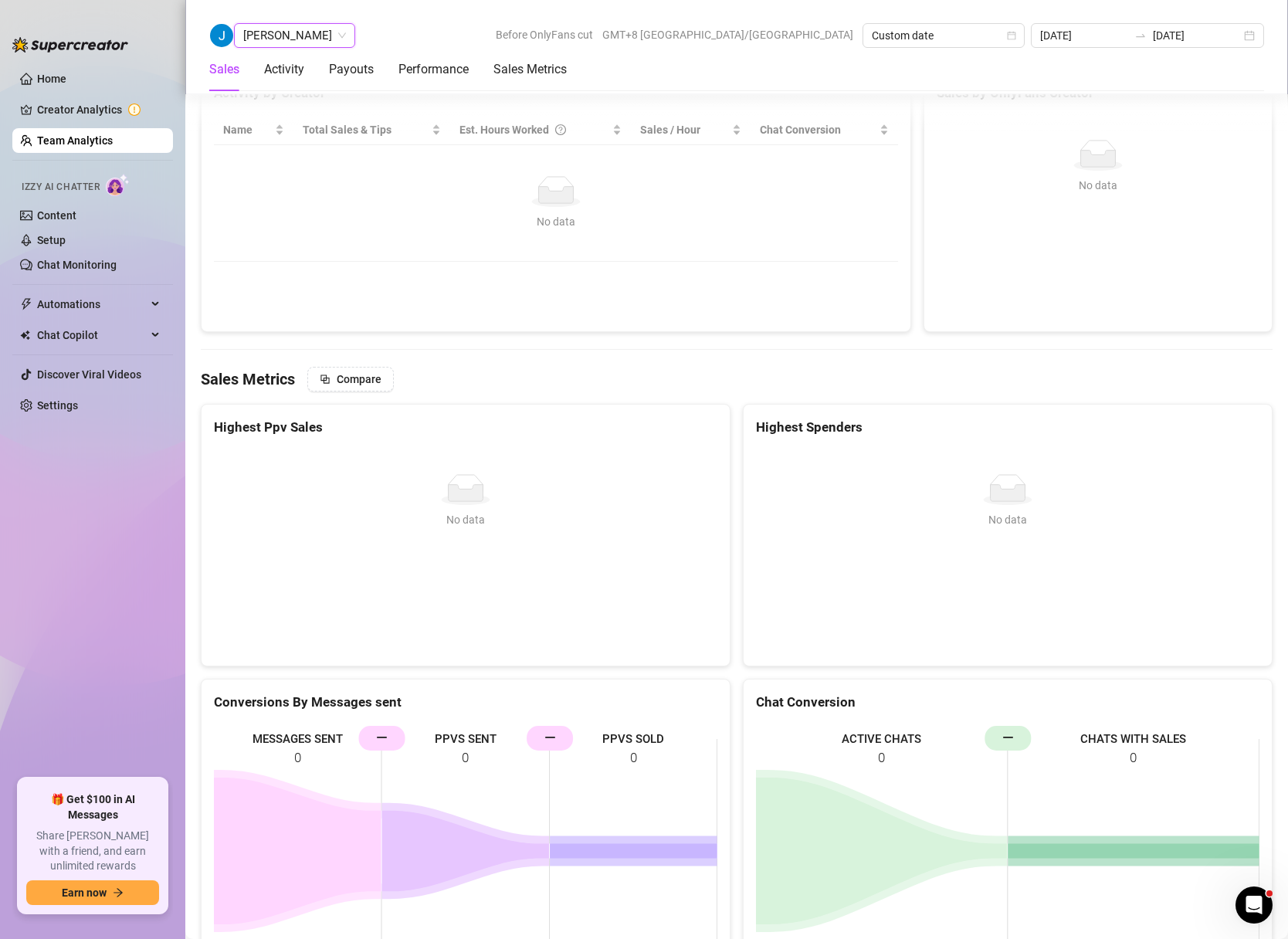
scroll to position [2251, 0]
click at [781, 171] on div "Activity by Creator Name Total Sales & Tips Est. Hours Worked Sales / Hour Chat…" at bounding box center [556, 202] width 710 height 262
click at [1250, 35] on div "[DATE] [DATE]" at bounding box center [1147, 35] width 233 height 24
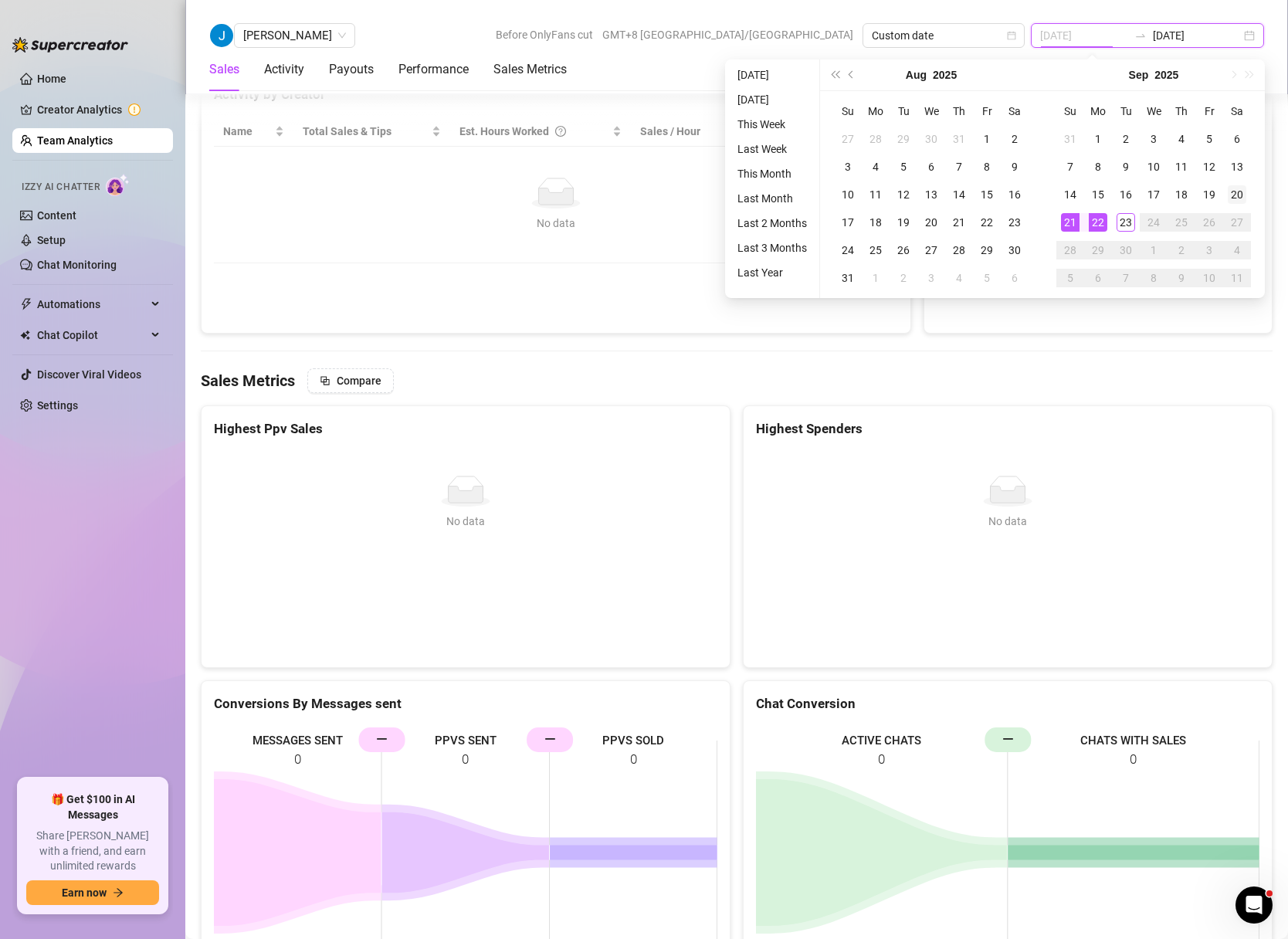
type input "[DATE]"
click at [1239, 196] on div "20" at bounding box center [1237, 195] width 19 height 19
type input "[DATE]"
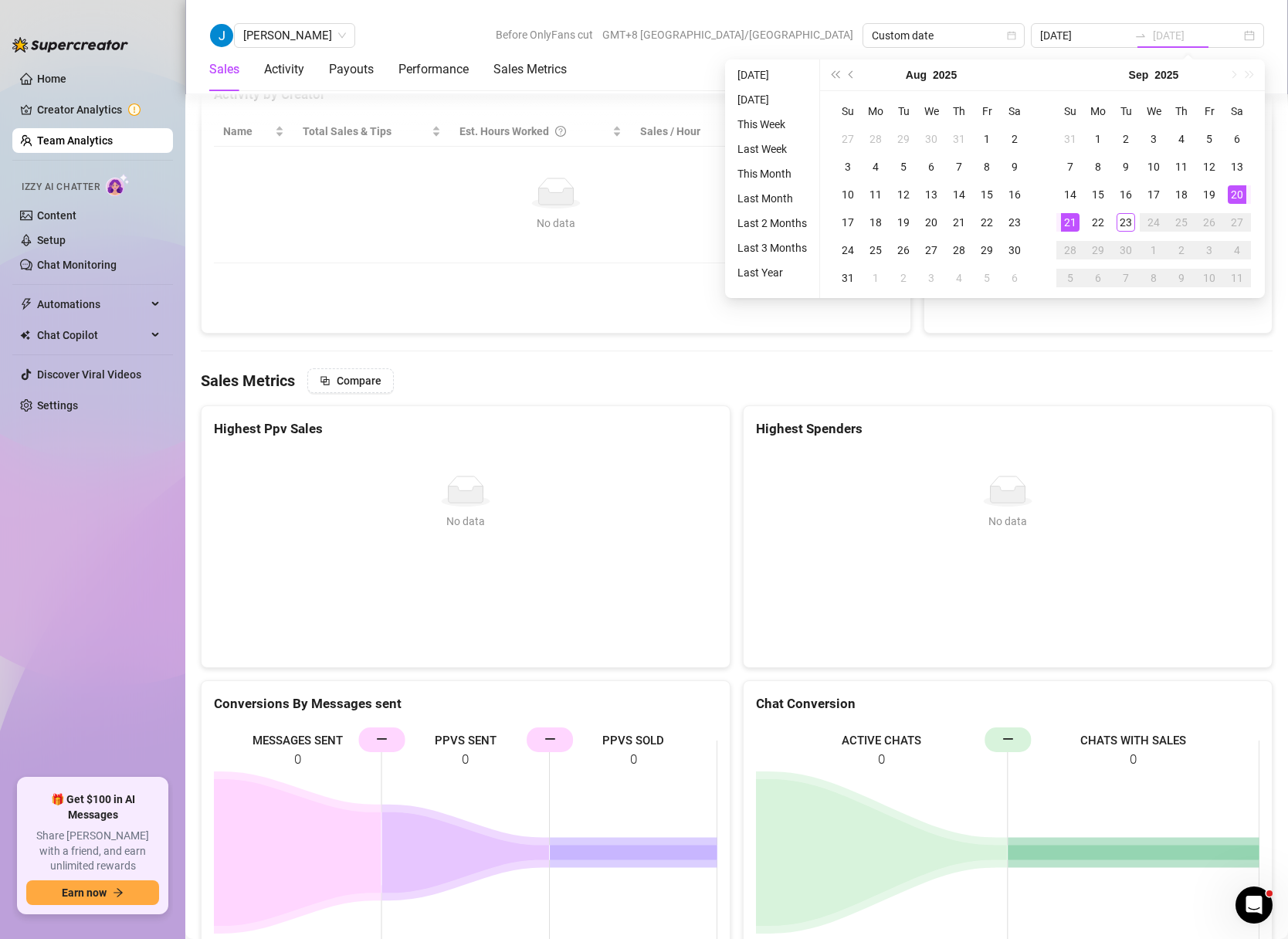
type input "[DATE]"
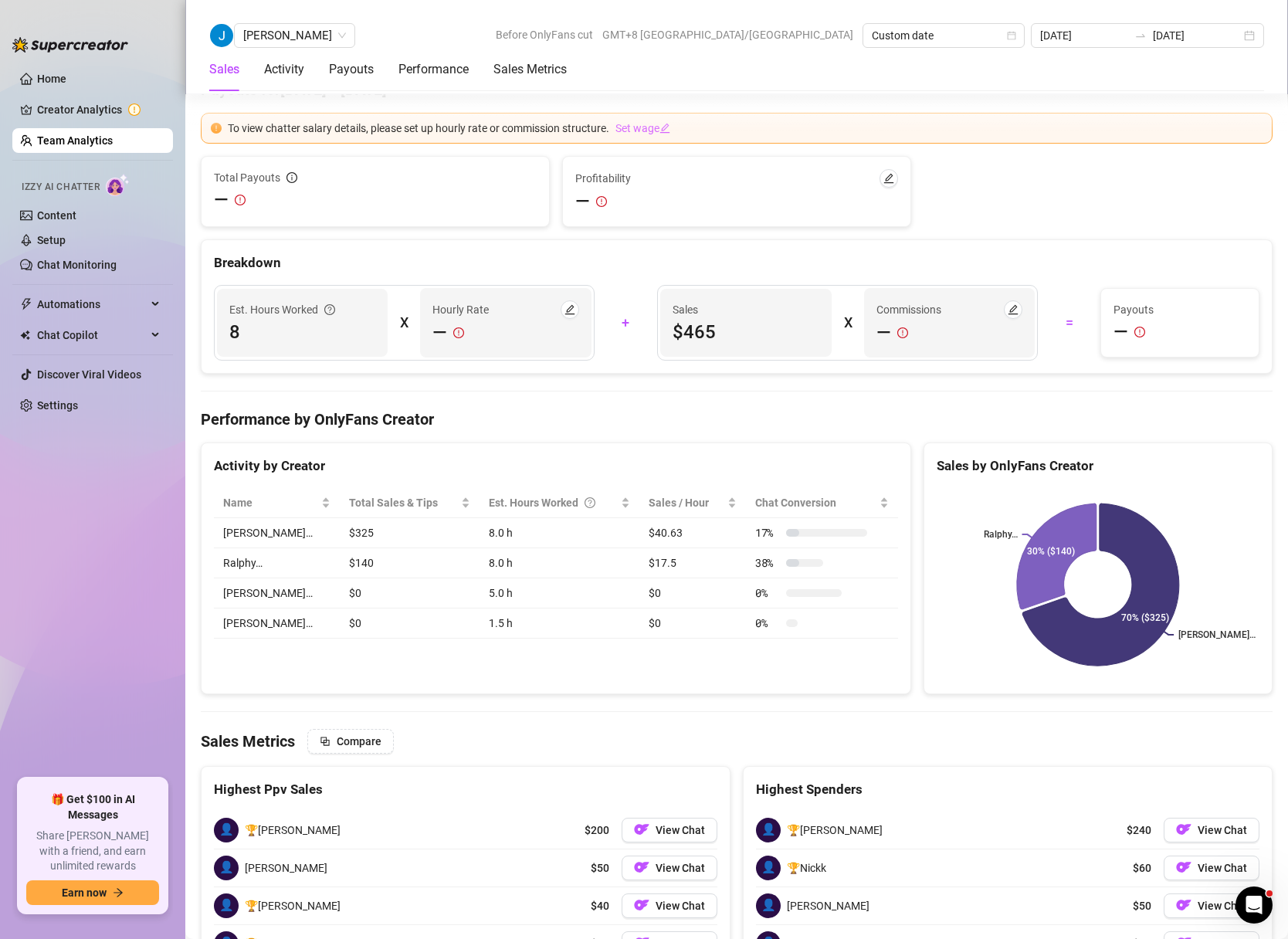
scroll to position [2498, 0]
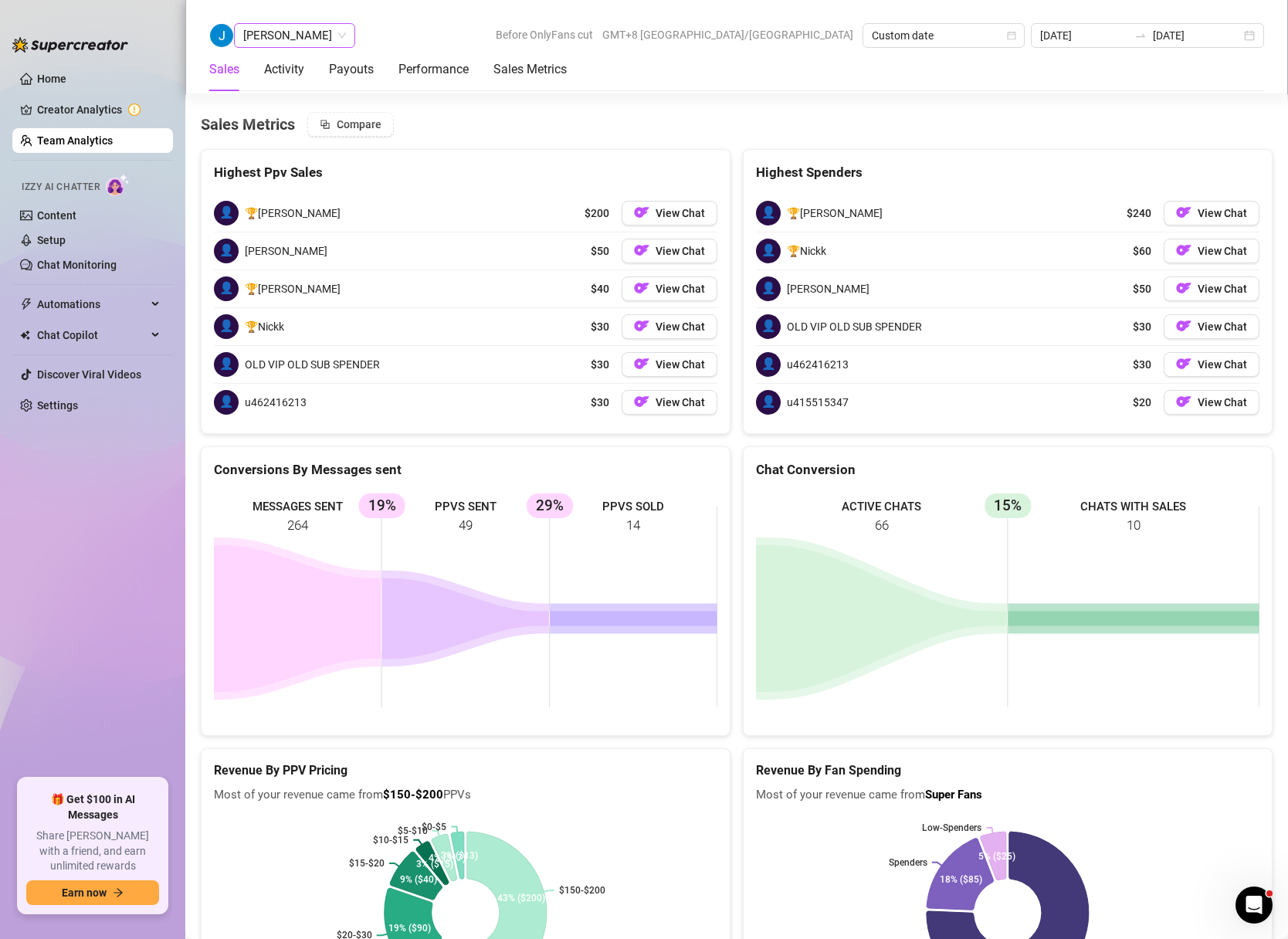
click at [297, 36] on span "[PERSON_NAME]" at bounding box center [295, 36] width 103 height 23
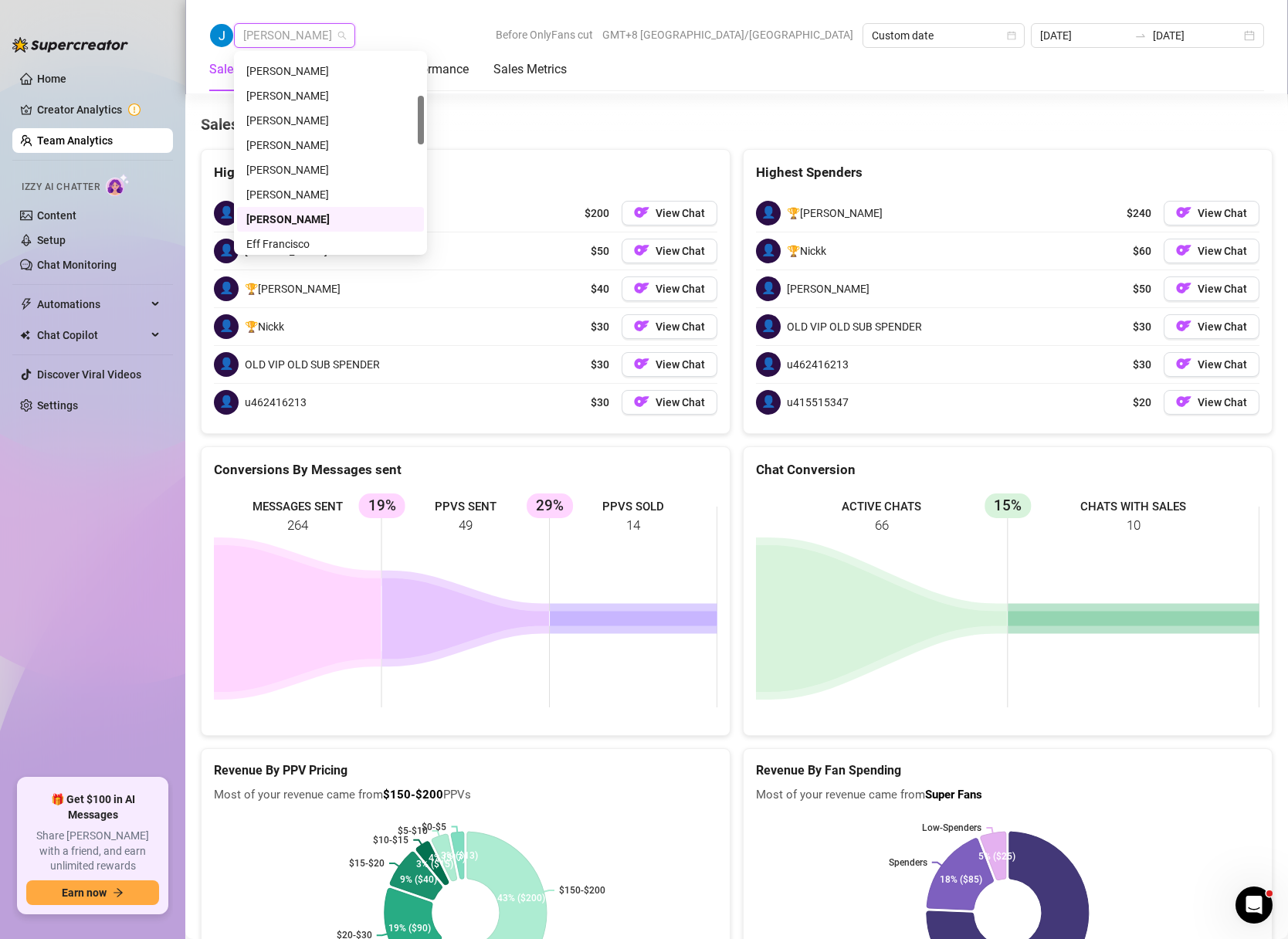
scroll to position [167, 0]
click at [302, 68] on div "[PERSON_NAME]" at bounding box center [330, 72] width 169 height 17
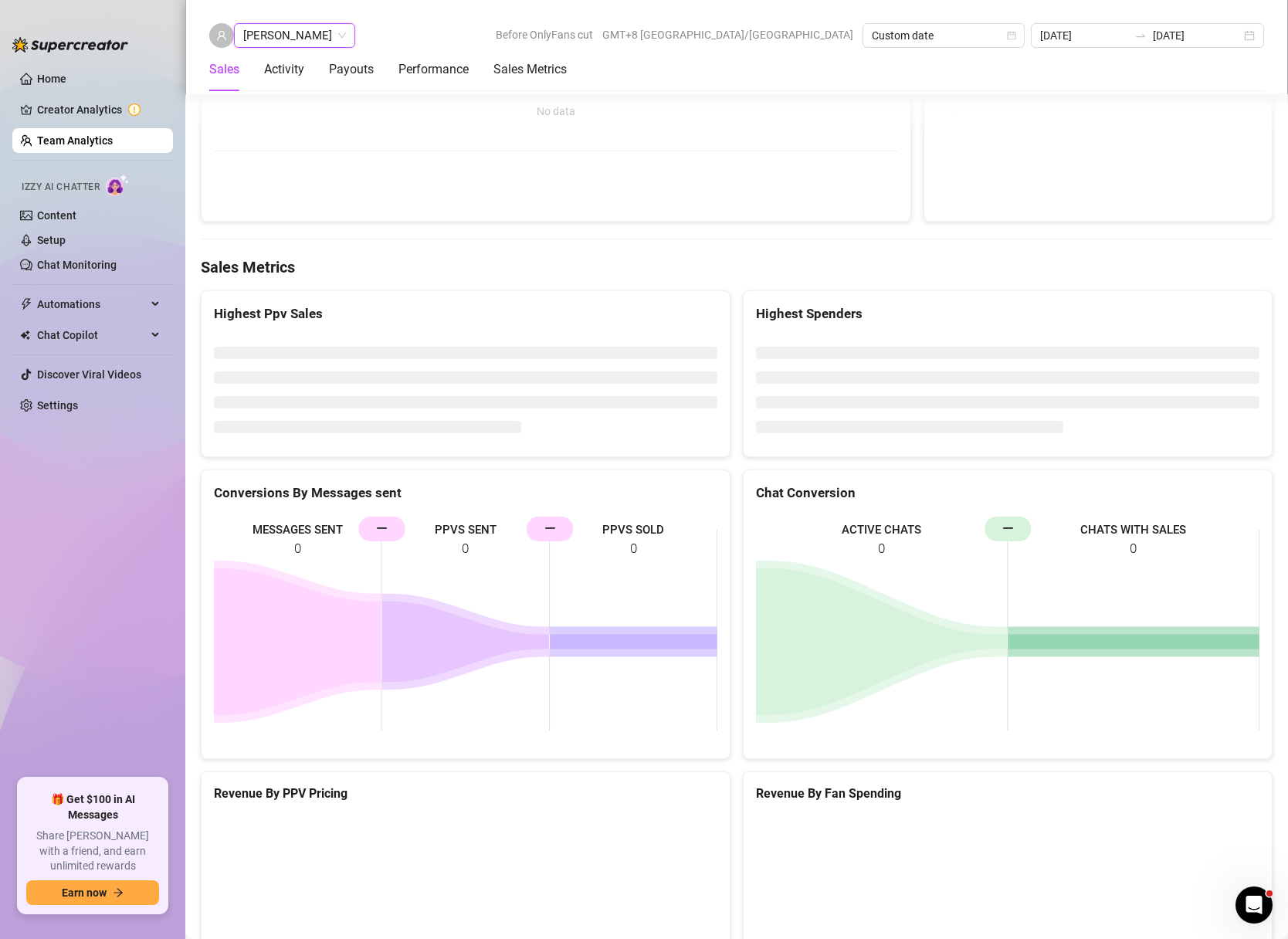
scroll to position [2467, 0]
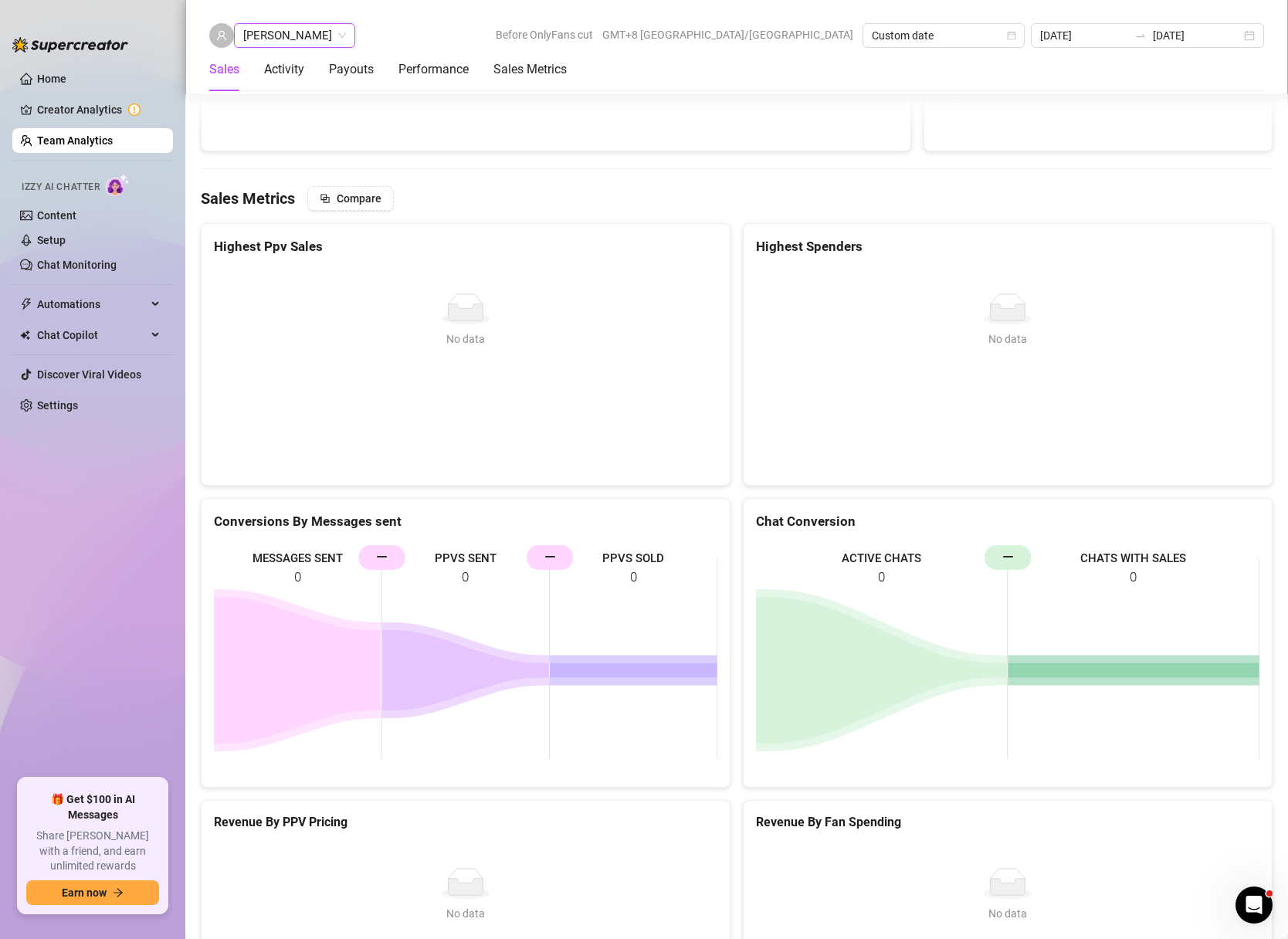
click at [566, 22] on div "Chloe [PERSON_NAME] Chloe [PERSON_NAME] Before OnlyFans cut GMT+8 [GEOGRAPHIC_D…" at bounding box center [736, 47] width 1102 height 95
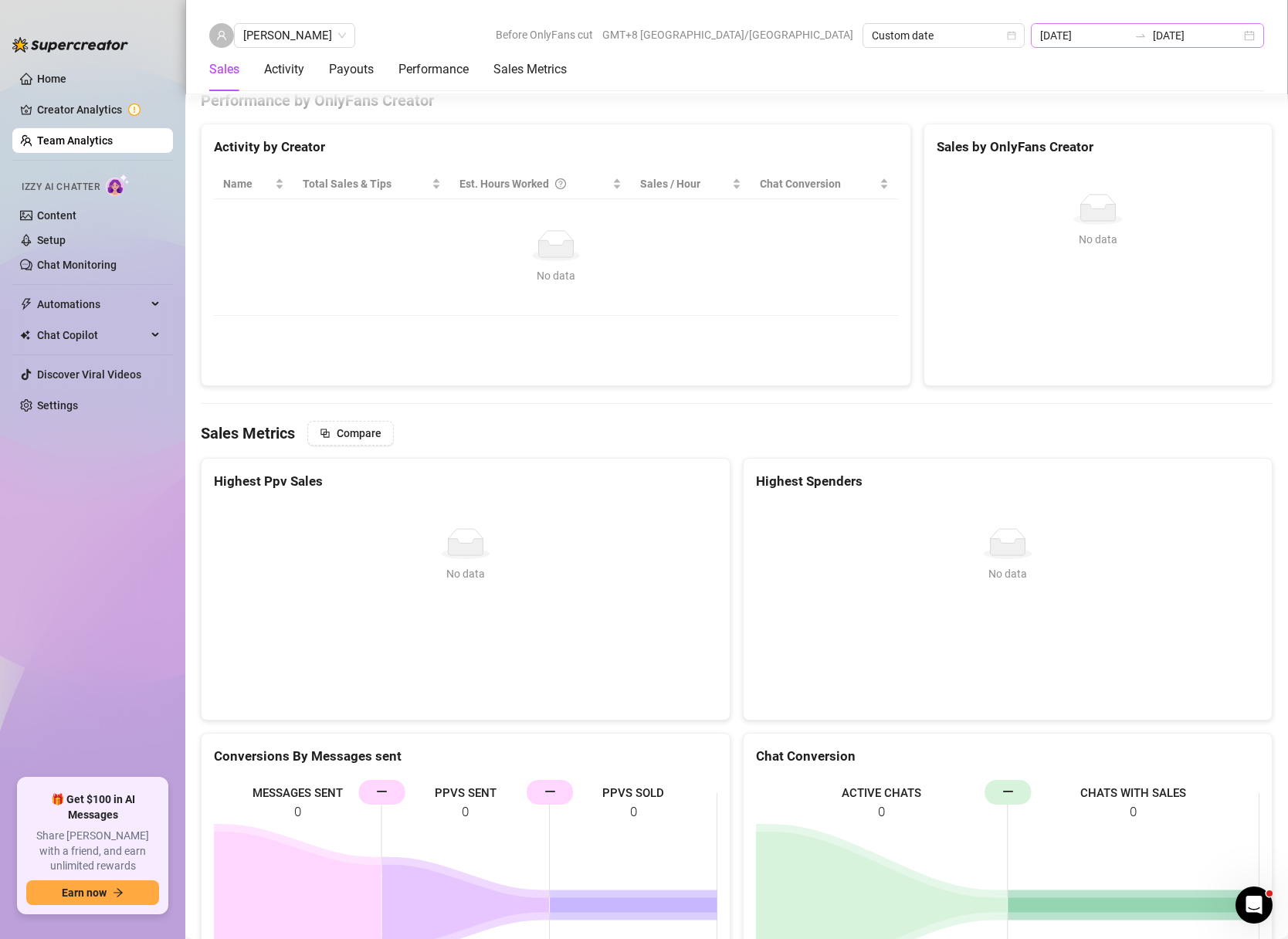
scroll to position [2193, 0]
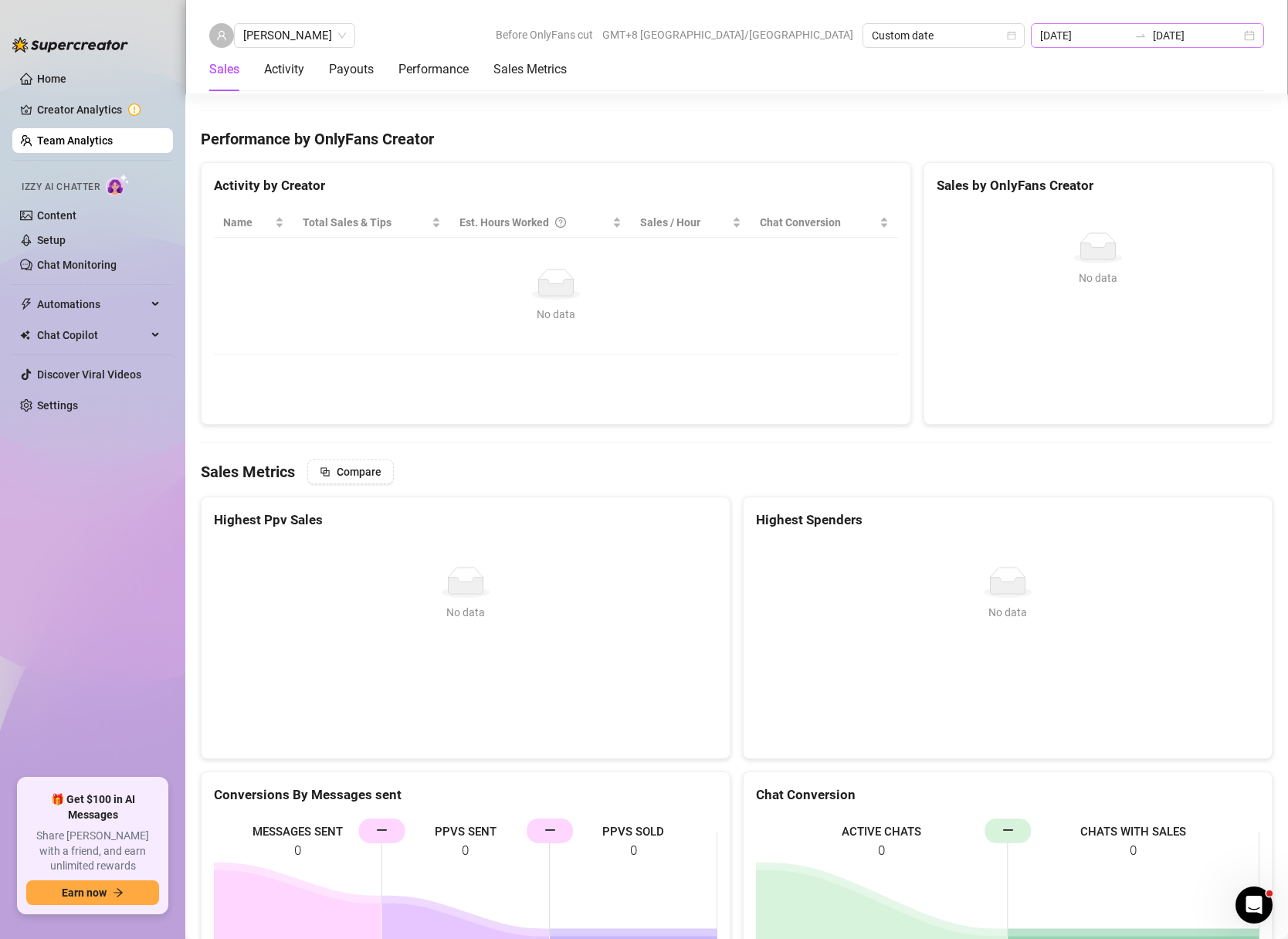
click at [1252, 30] on div "[DATE] [DATE]" at bounding box center [1147, 35] width 233 height 24
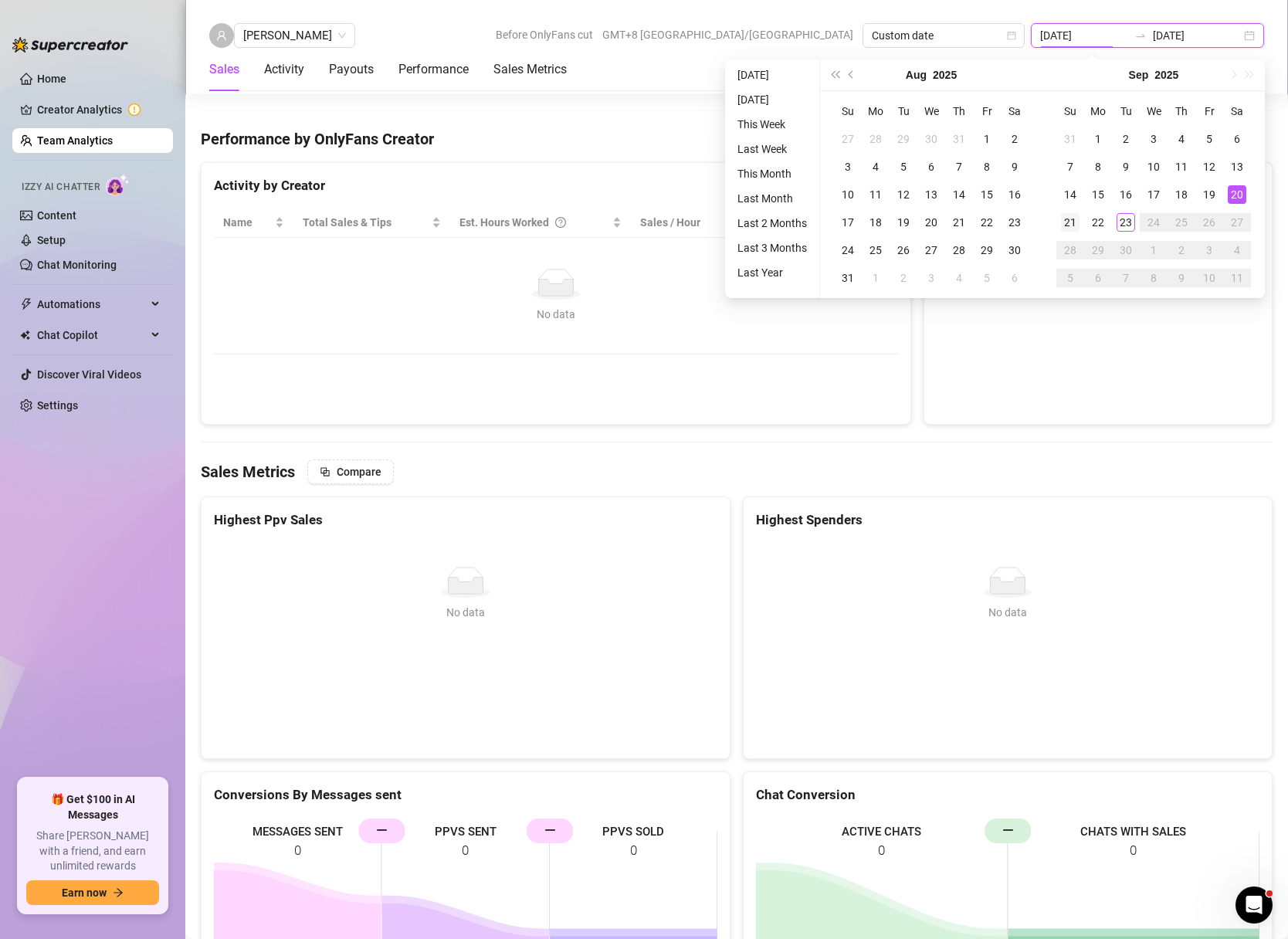
type input "[DATE]"
click at [1066, 222] on div "21" at bounding box center [1070, 222] width 19 height 19
click at [1066, 223] on div "21" at bounding box center [1070, 222] width 19 height 19
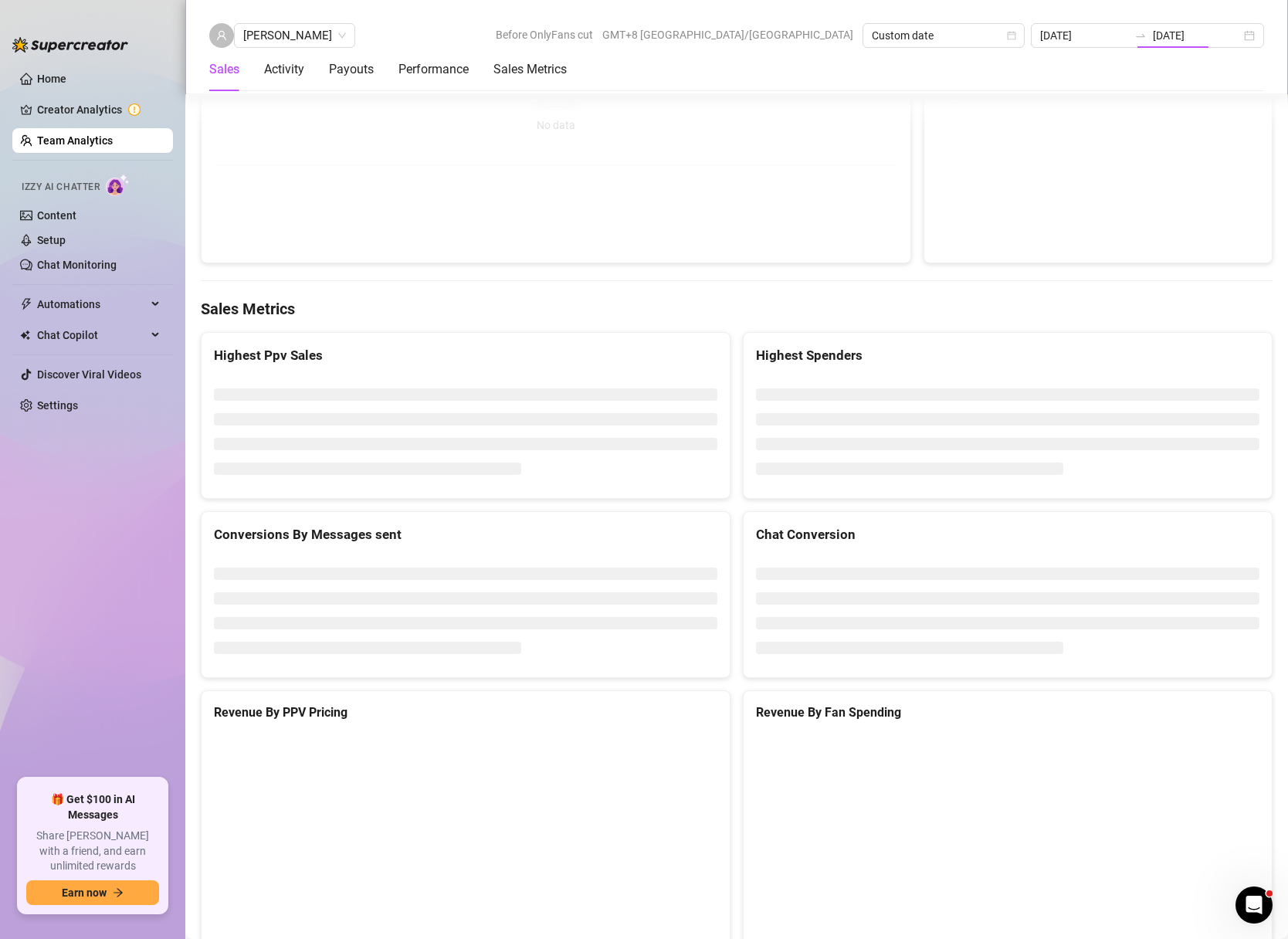
type input "[DATE]"
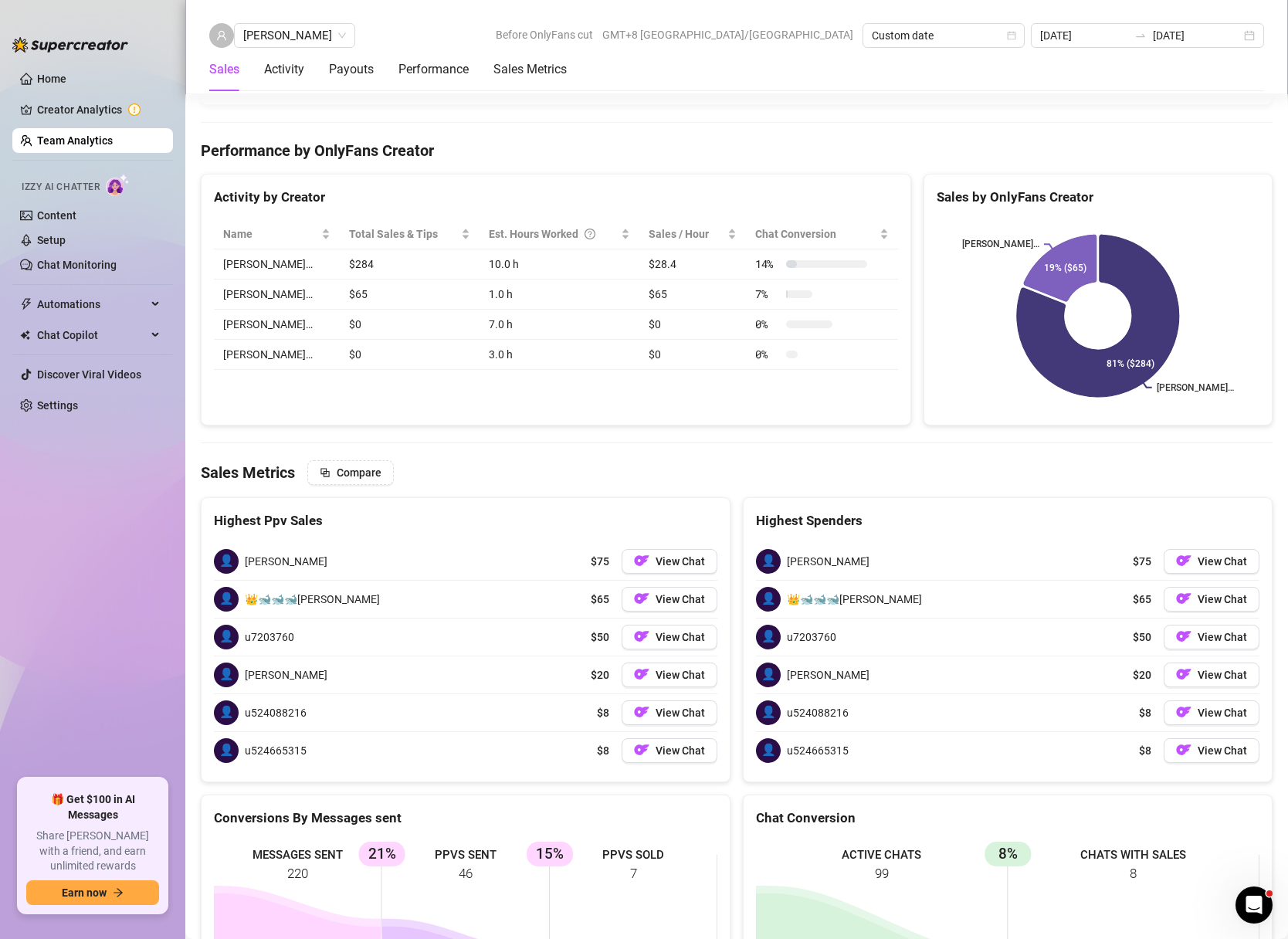
scroll to position [2196, 0]
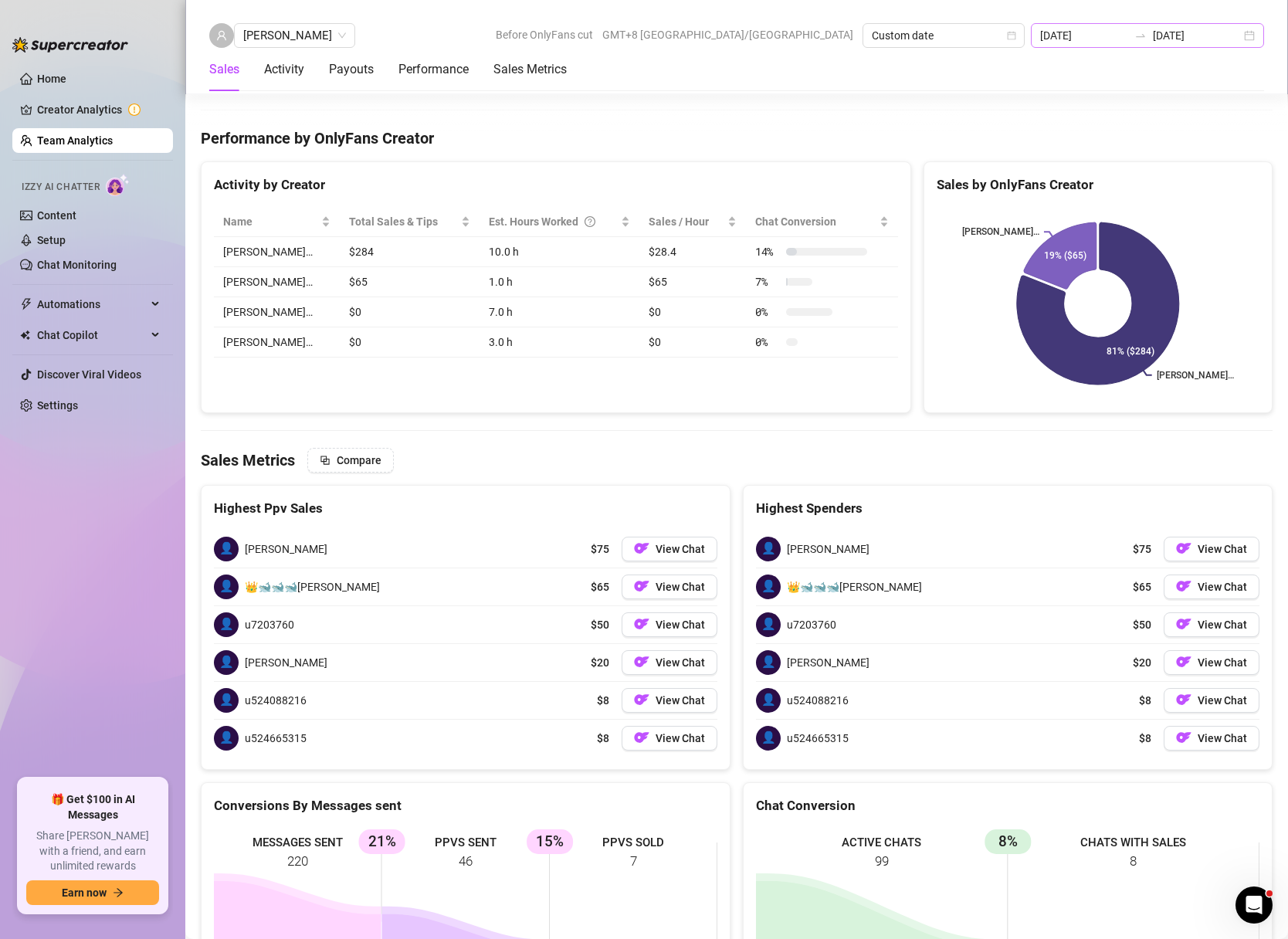
click at [1247, 30] on div "[DATE] [DATE]" at bounding box center [1147, 35] width 233 height 24
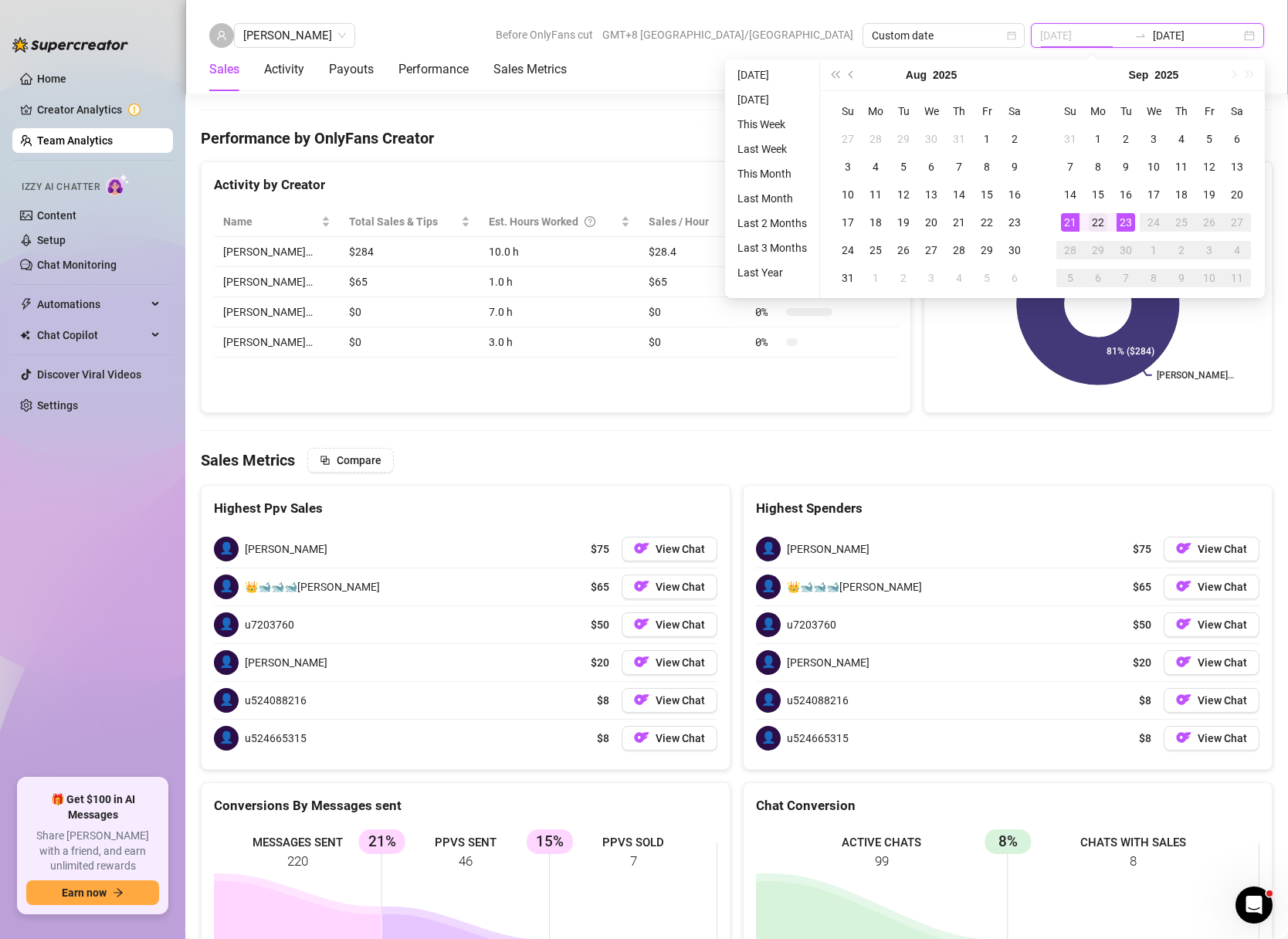
type input "[DATE]"
click at [1101, 223] on div "22" at bounding box center [1098, 222] width 19 height 19
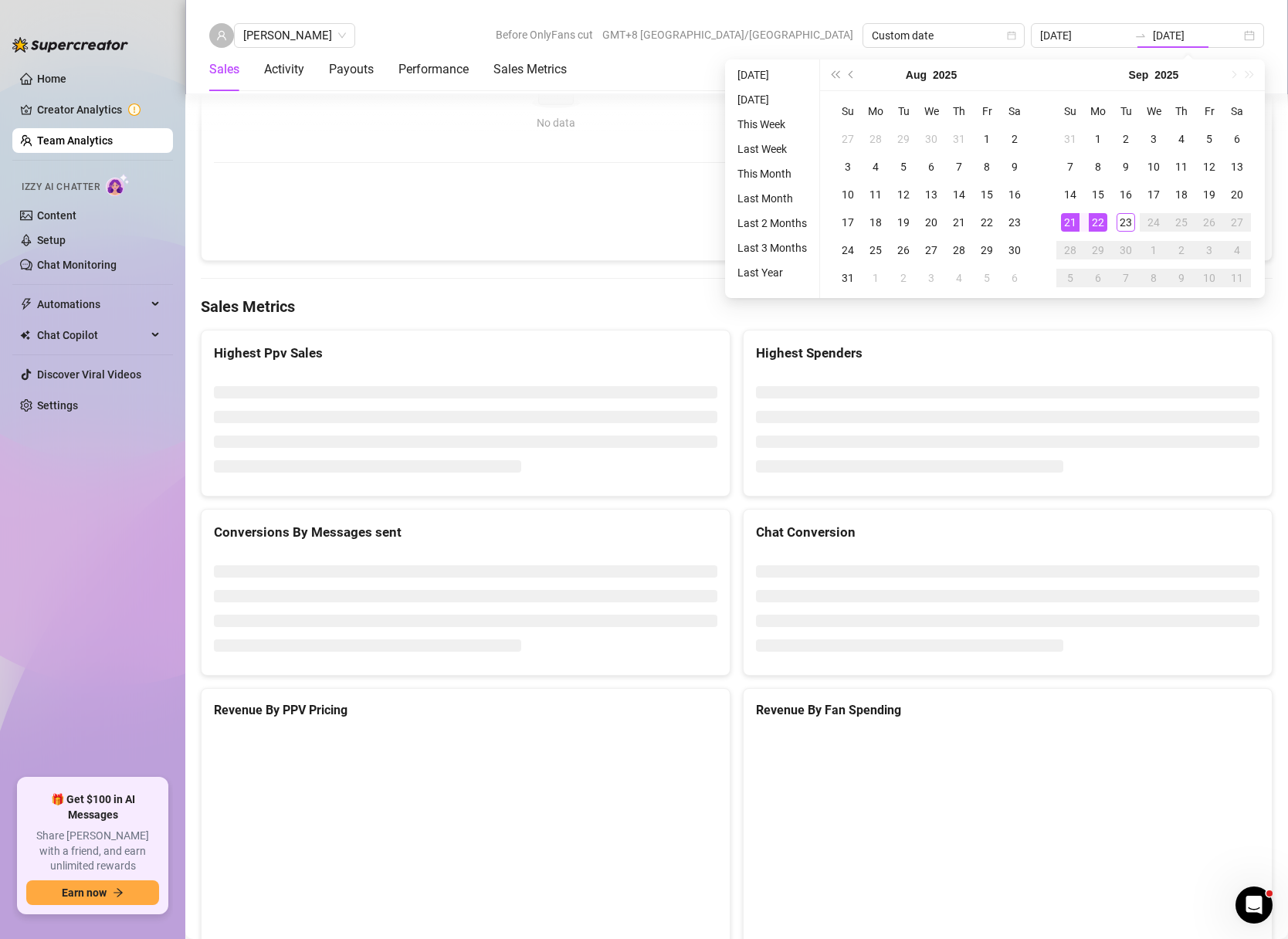
type input "[DATE]"
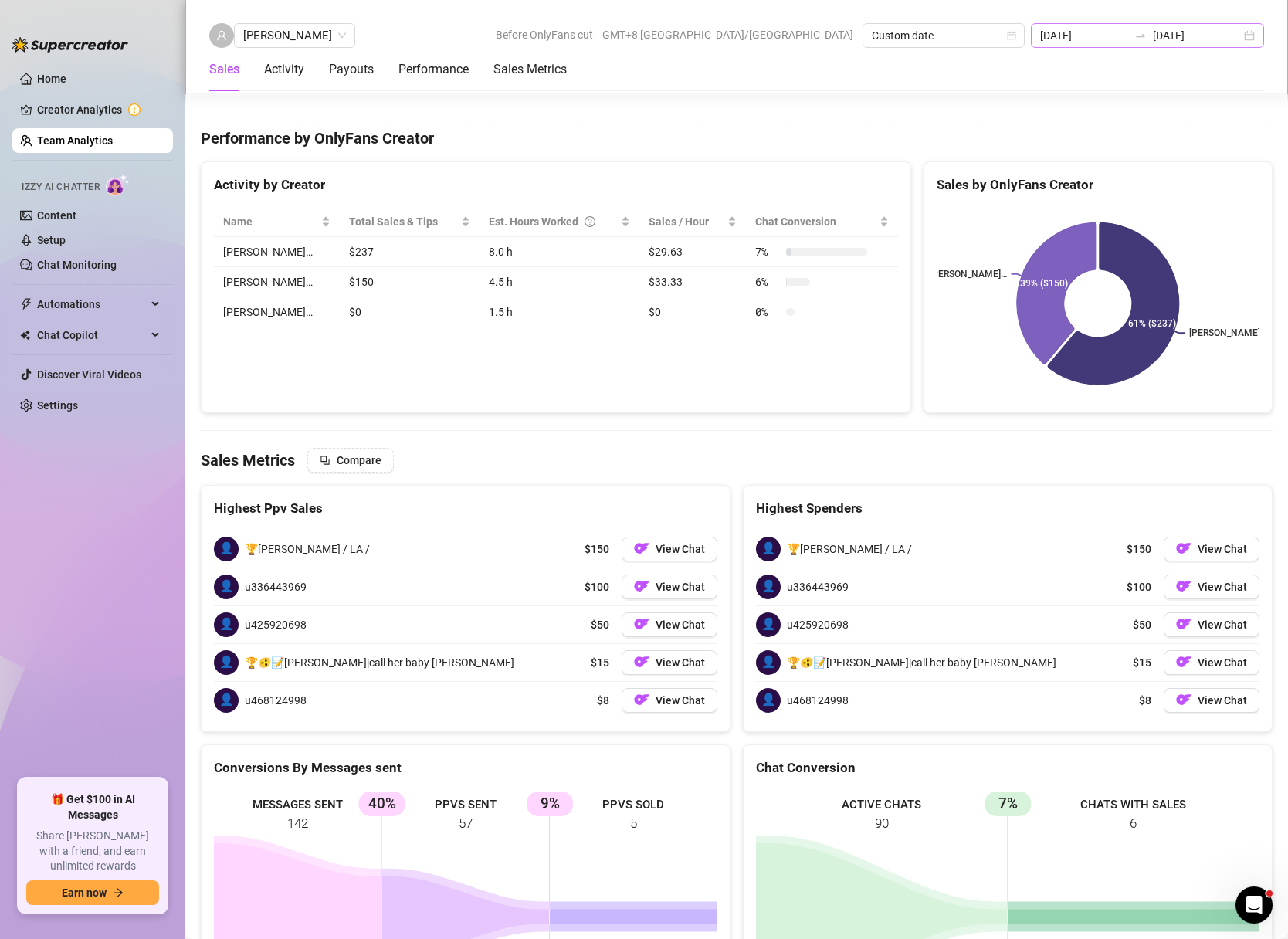
click at [1252, 34] on div "[DATE] [DATE]" at bounding box center [1147, 35] width 233 height 24
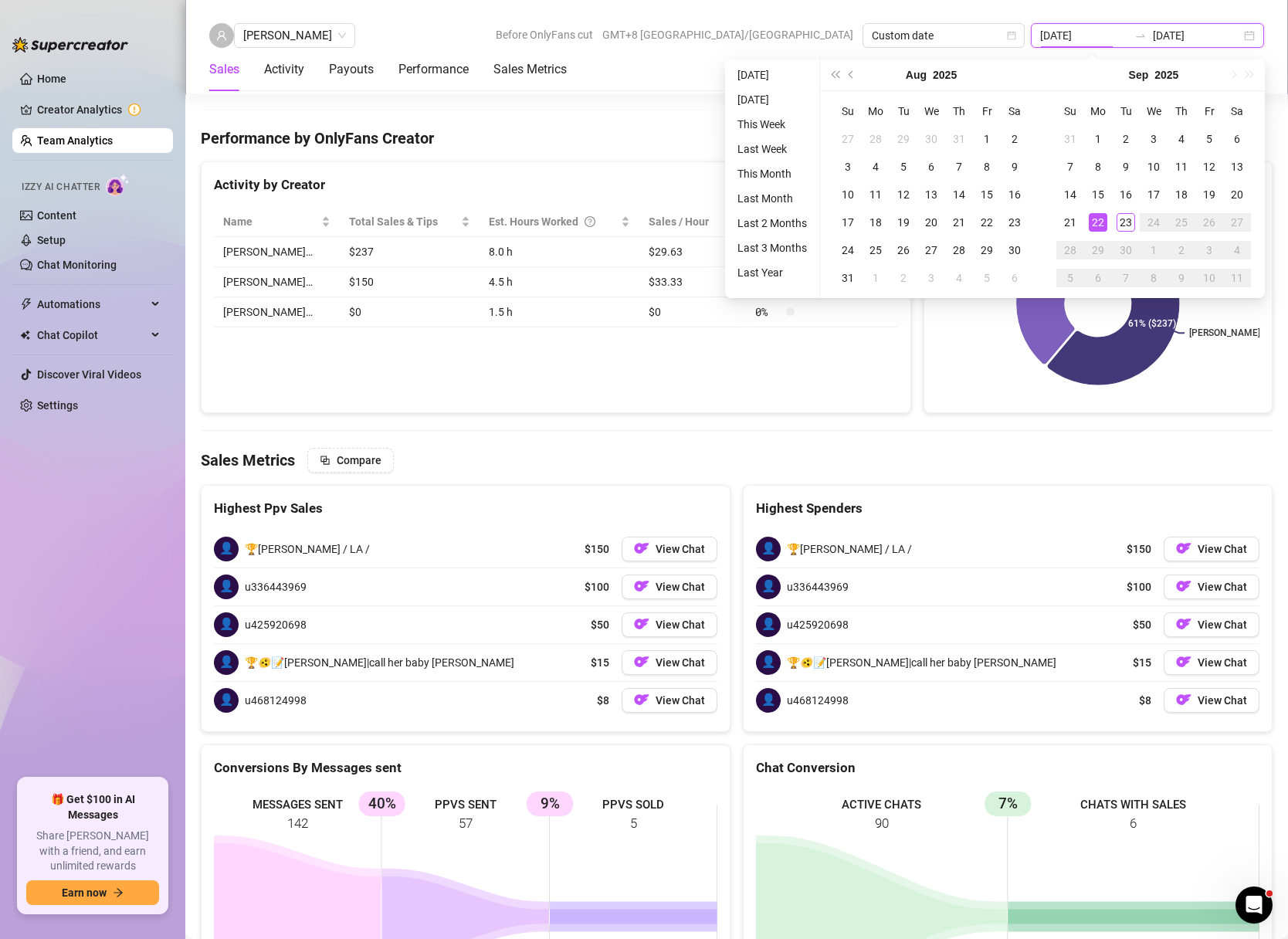
click at [1252, 34] on div "[DATE] [DATE]" at bounding box center [1147, 35] width 233 height 24
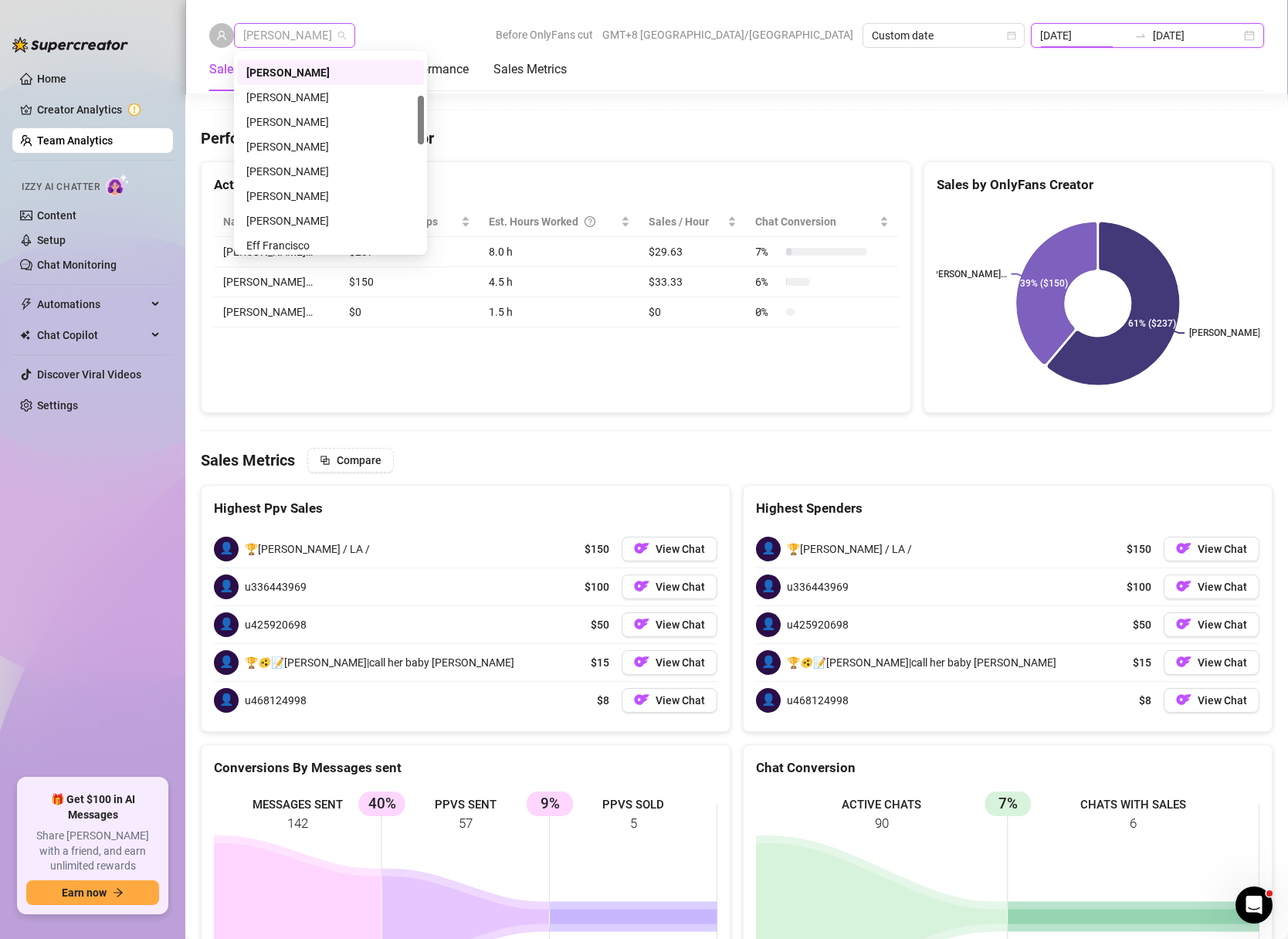
click at [324, 26] on div "[PERSON_NAME]" at bounding box center [295, 35] width 121 height 24
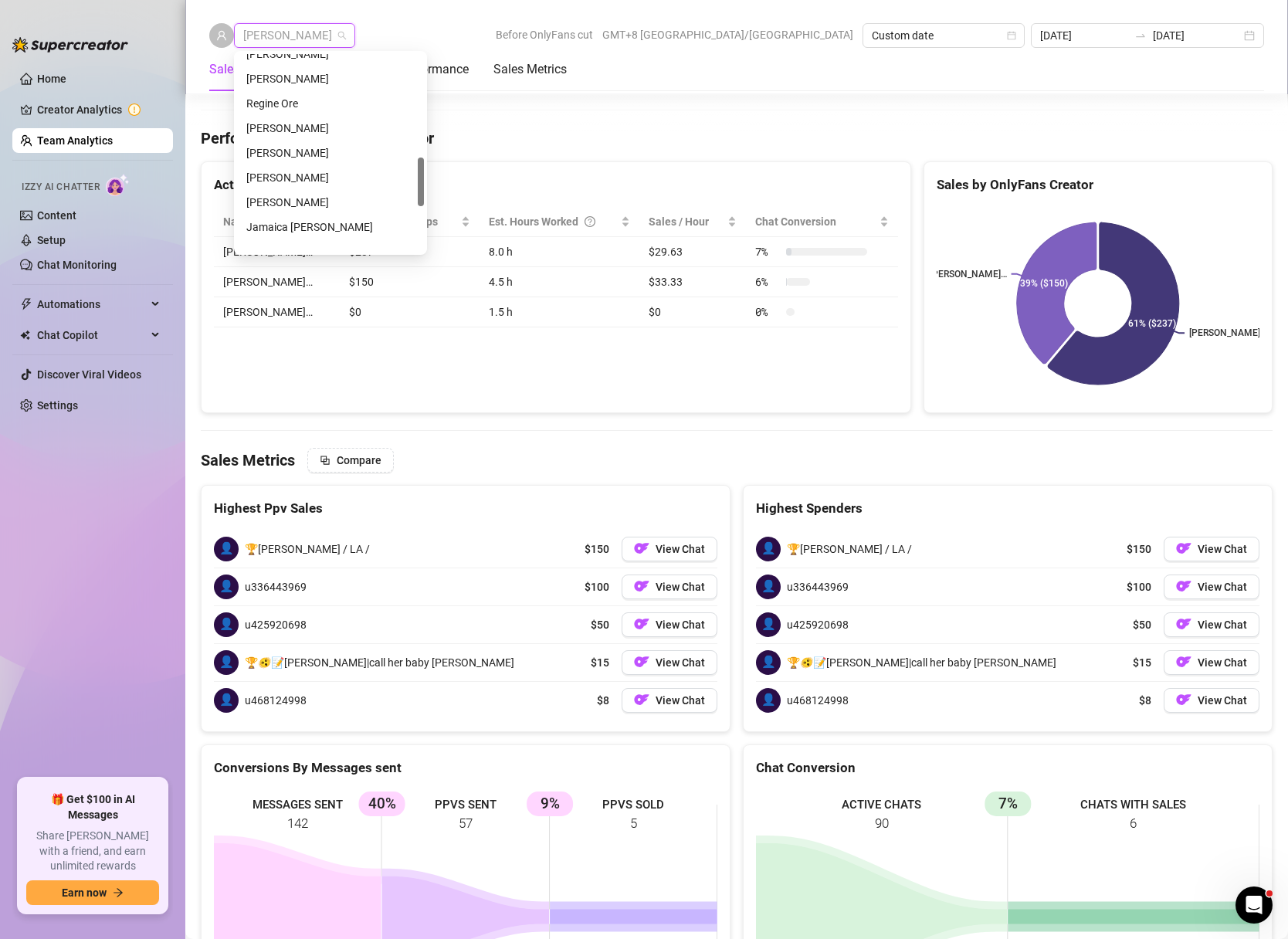
scroll to position [460, 0]
click at [306, 147] on div "[PERSON_NAME]" at bounding box center [330, 150] width 169 height 17
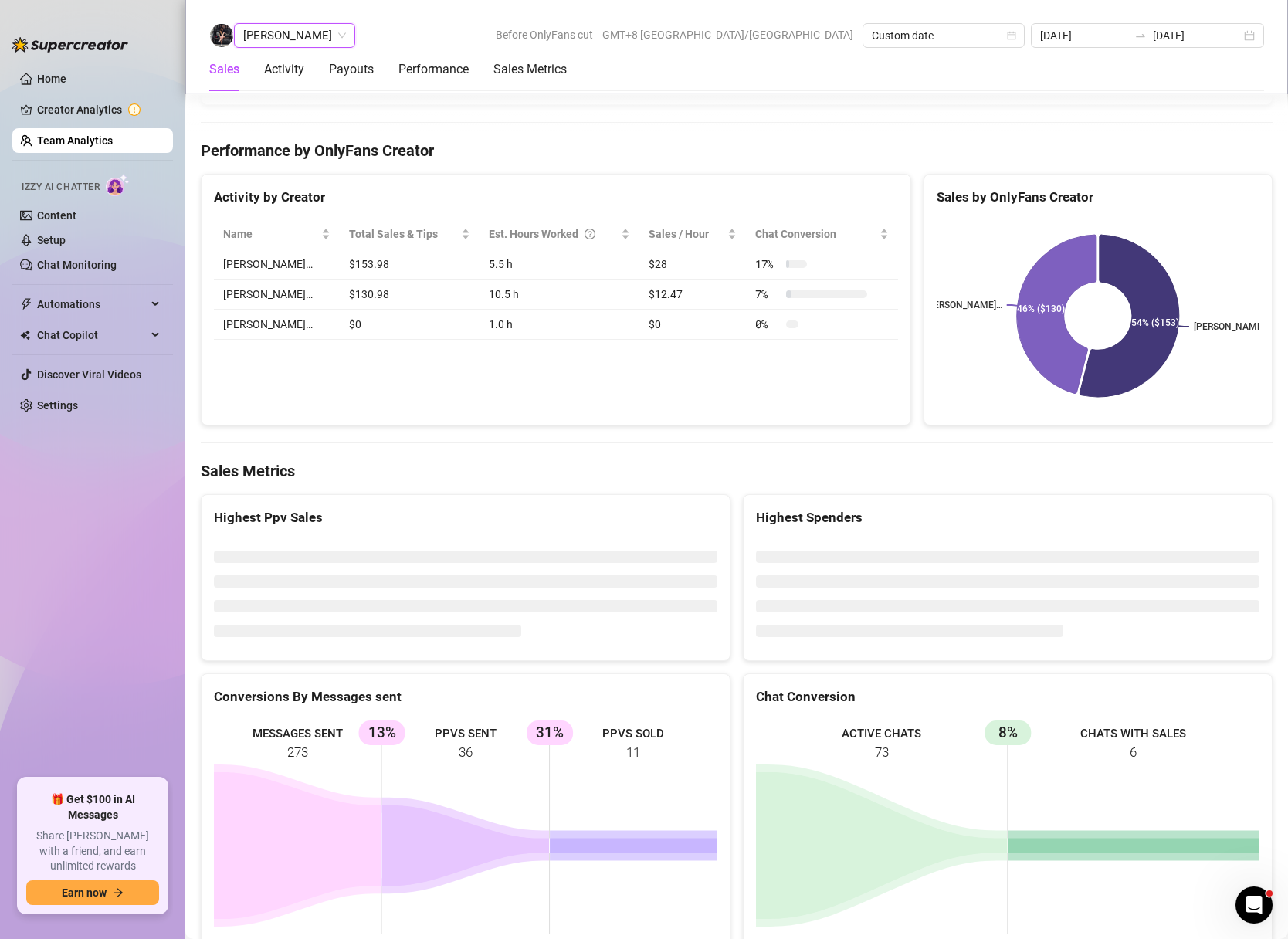
scroll to position [2206, 0]
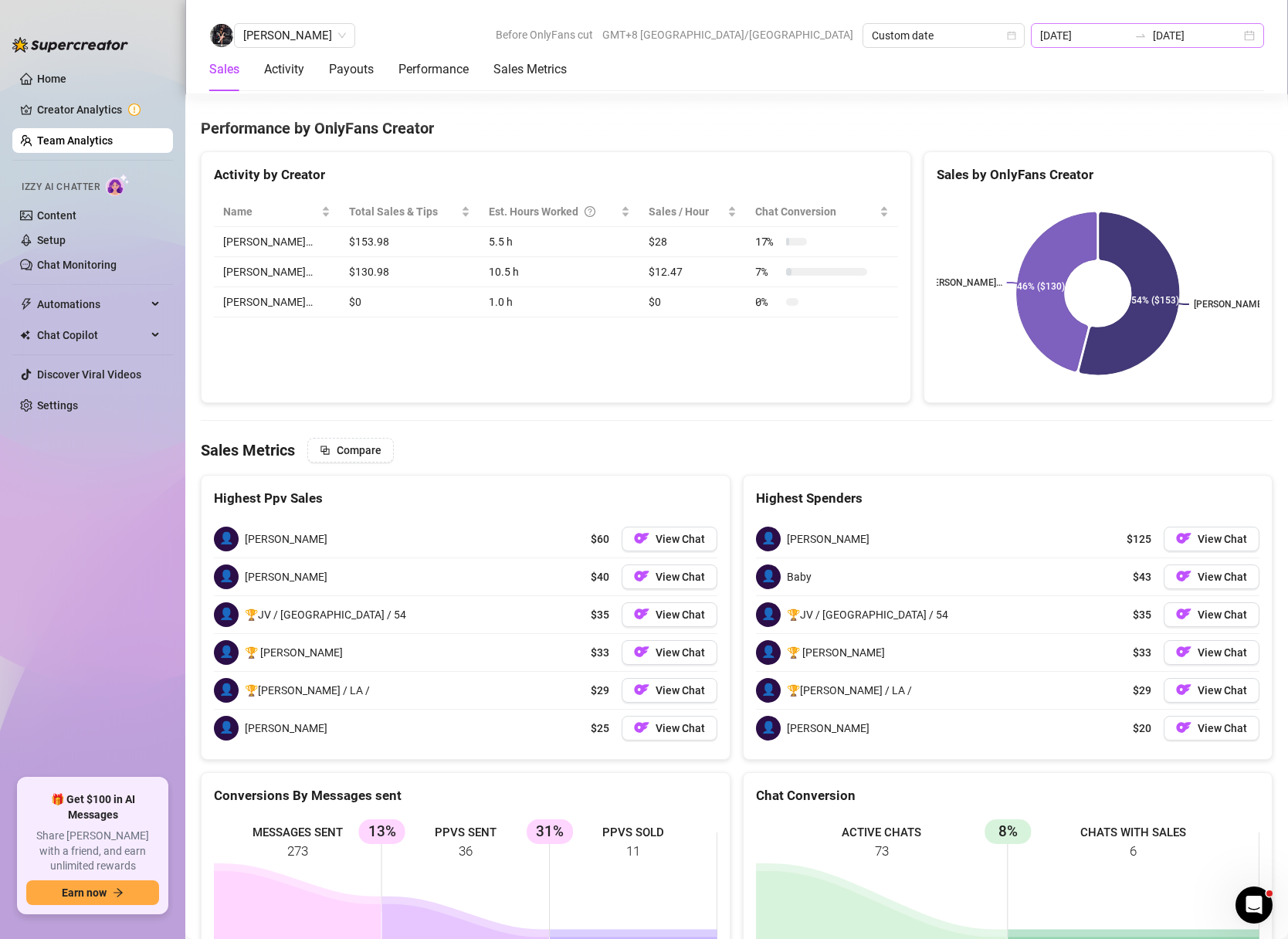
click at [1253, 35] on div "[DATE] [DATE]" at bounding box center [1147, 35] width 233 height 24
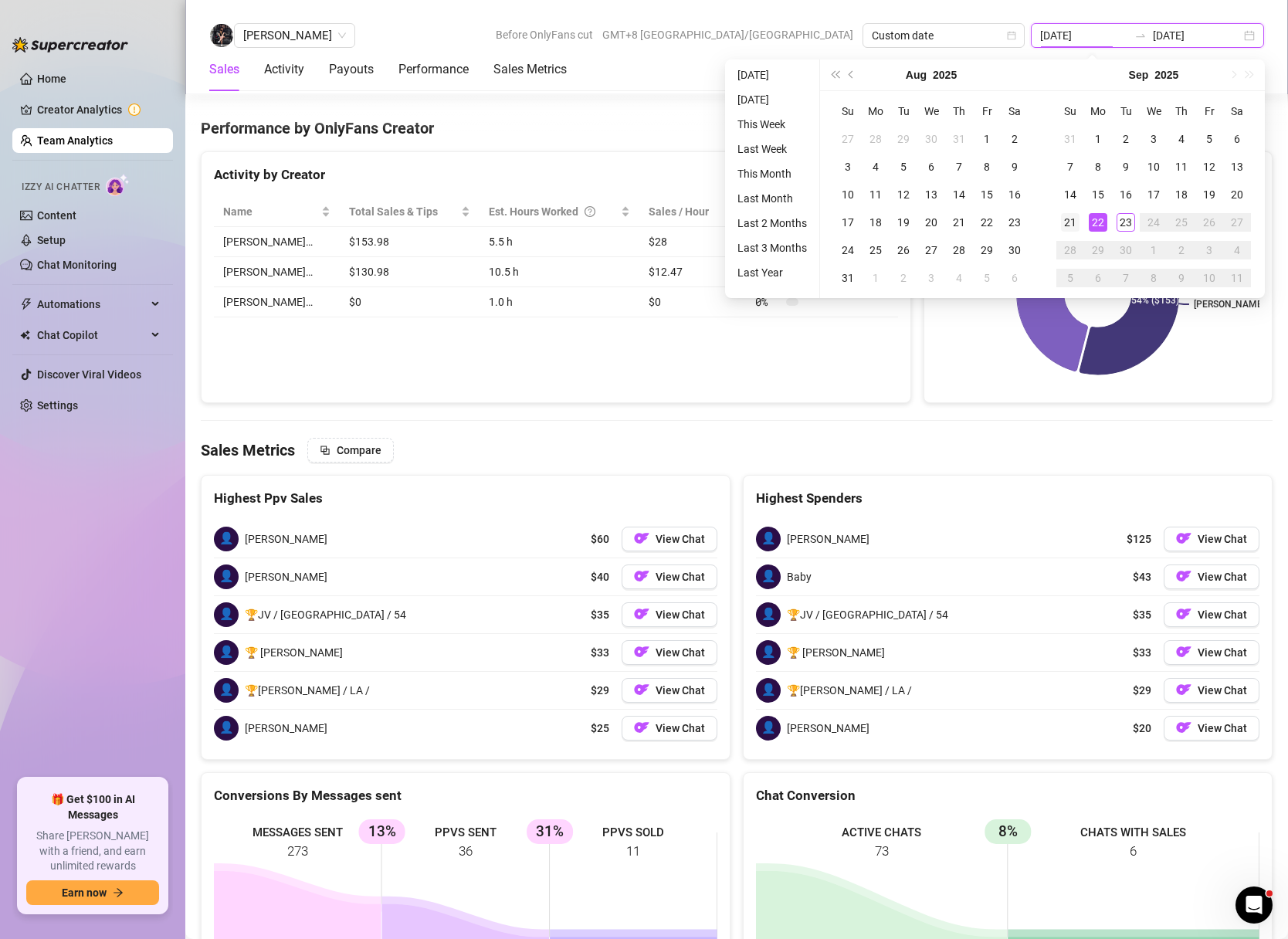
type input "[DATE]"
click at [1073, 220] on div "21" at bounding box center [1070, 222] width 19 height 19
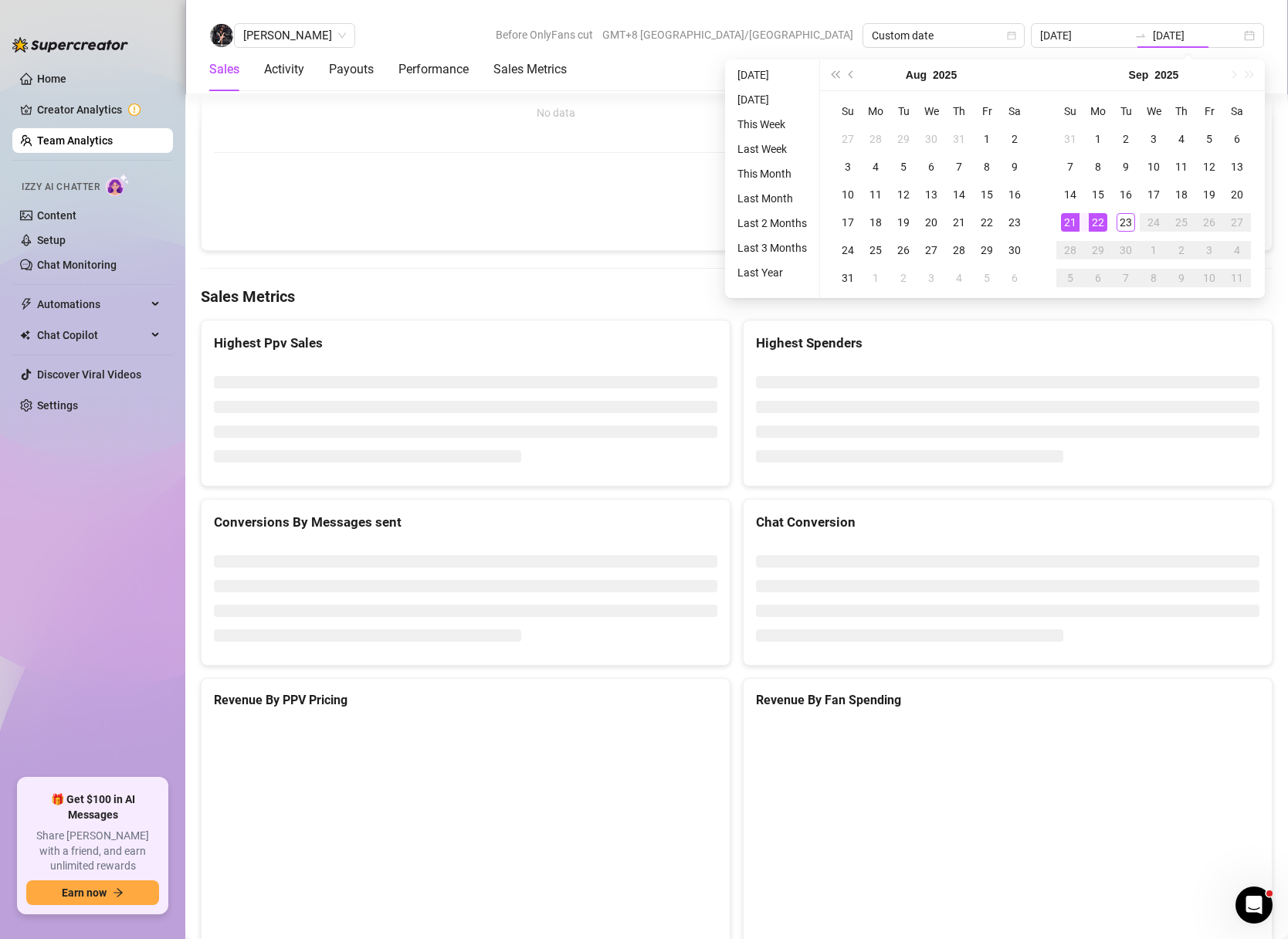
type input "[DATE]"
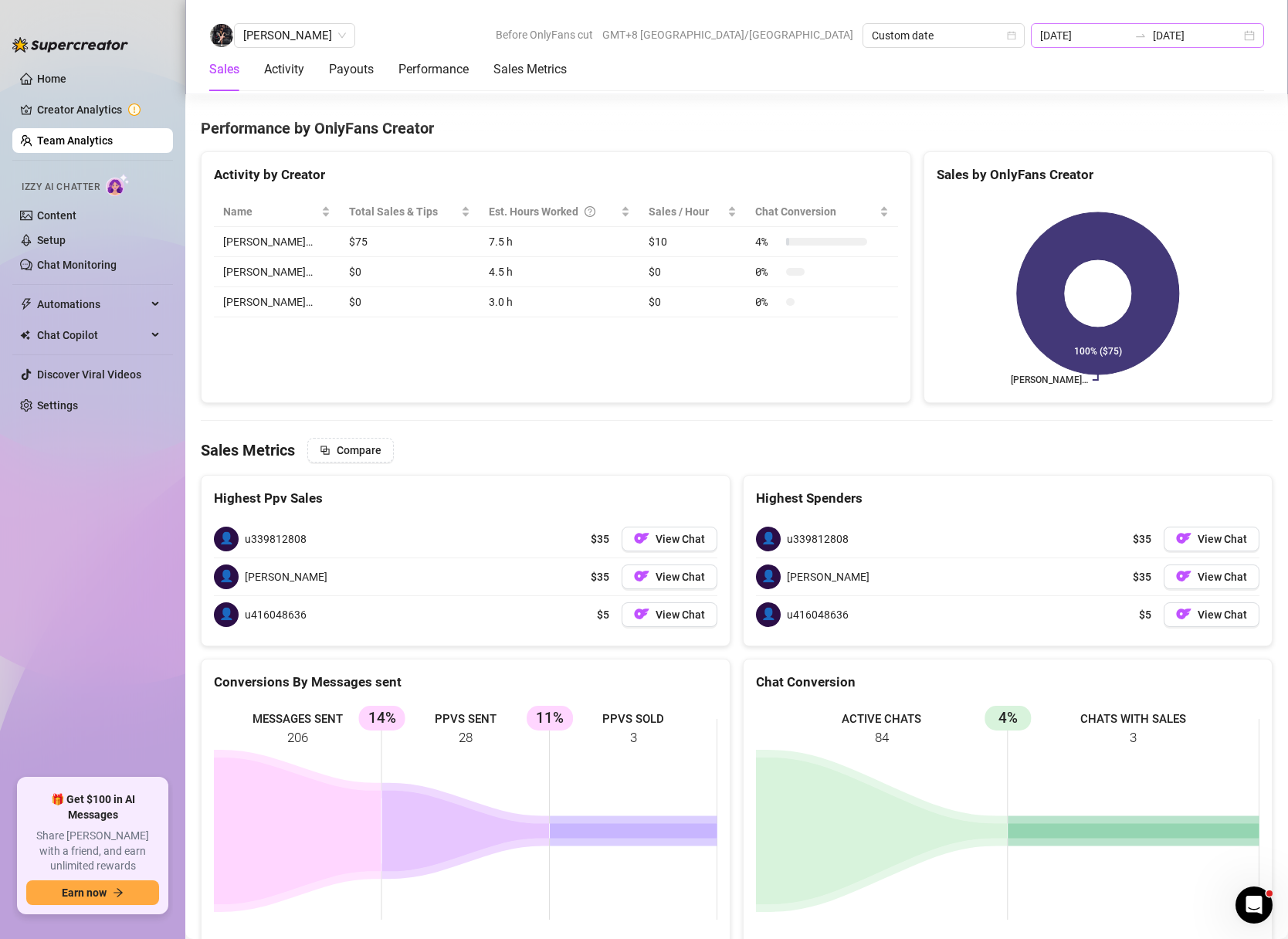
click at [1248, 36] on div "[DATE] [DATE]" at bounding box center [1147, 35] width 233 height 24
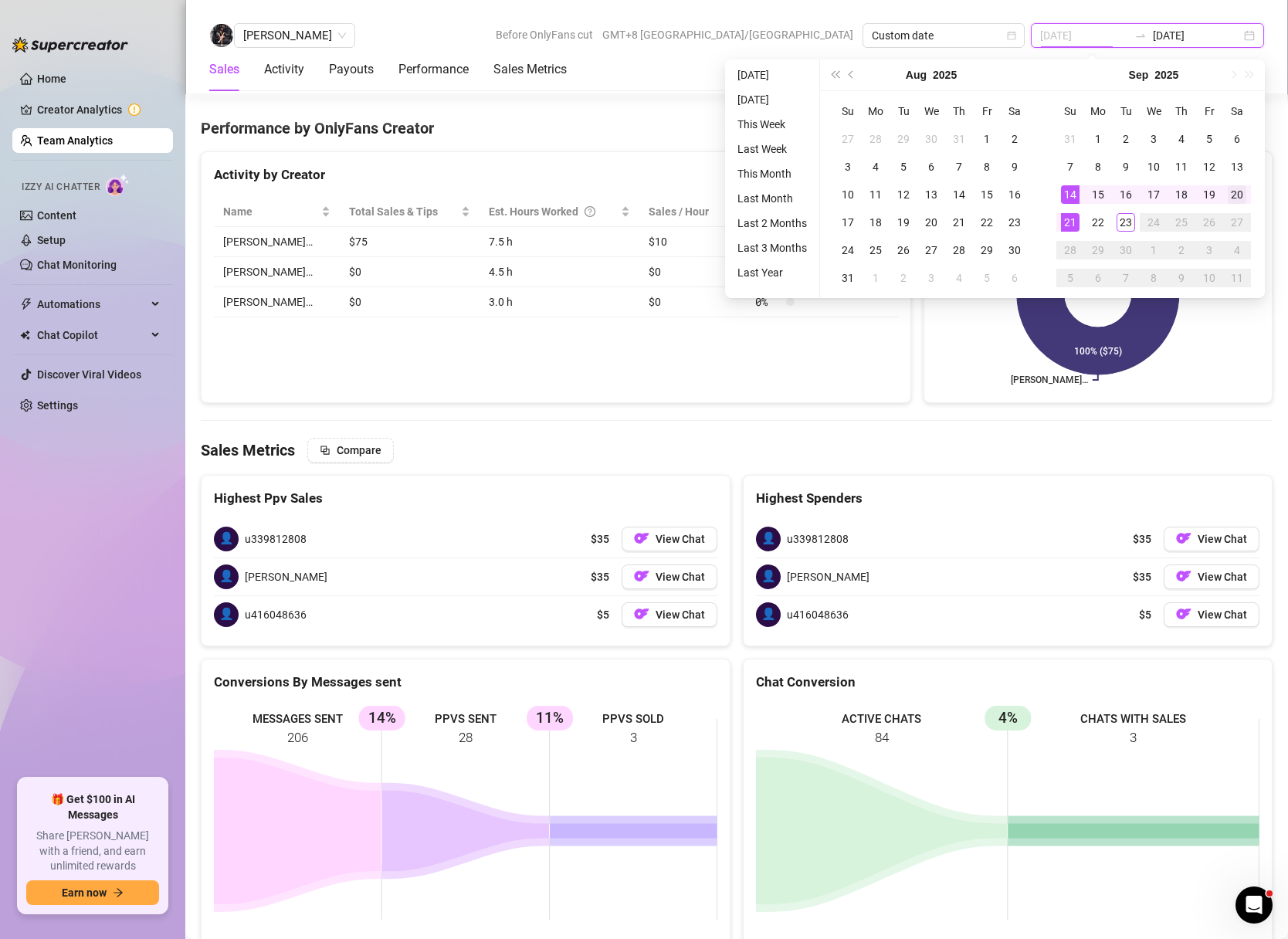
type input "[DATE]"
click at [1242, 196] on div "20" at bounding box center [1237, 195] width 19 height 19
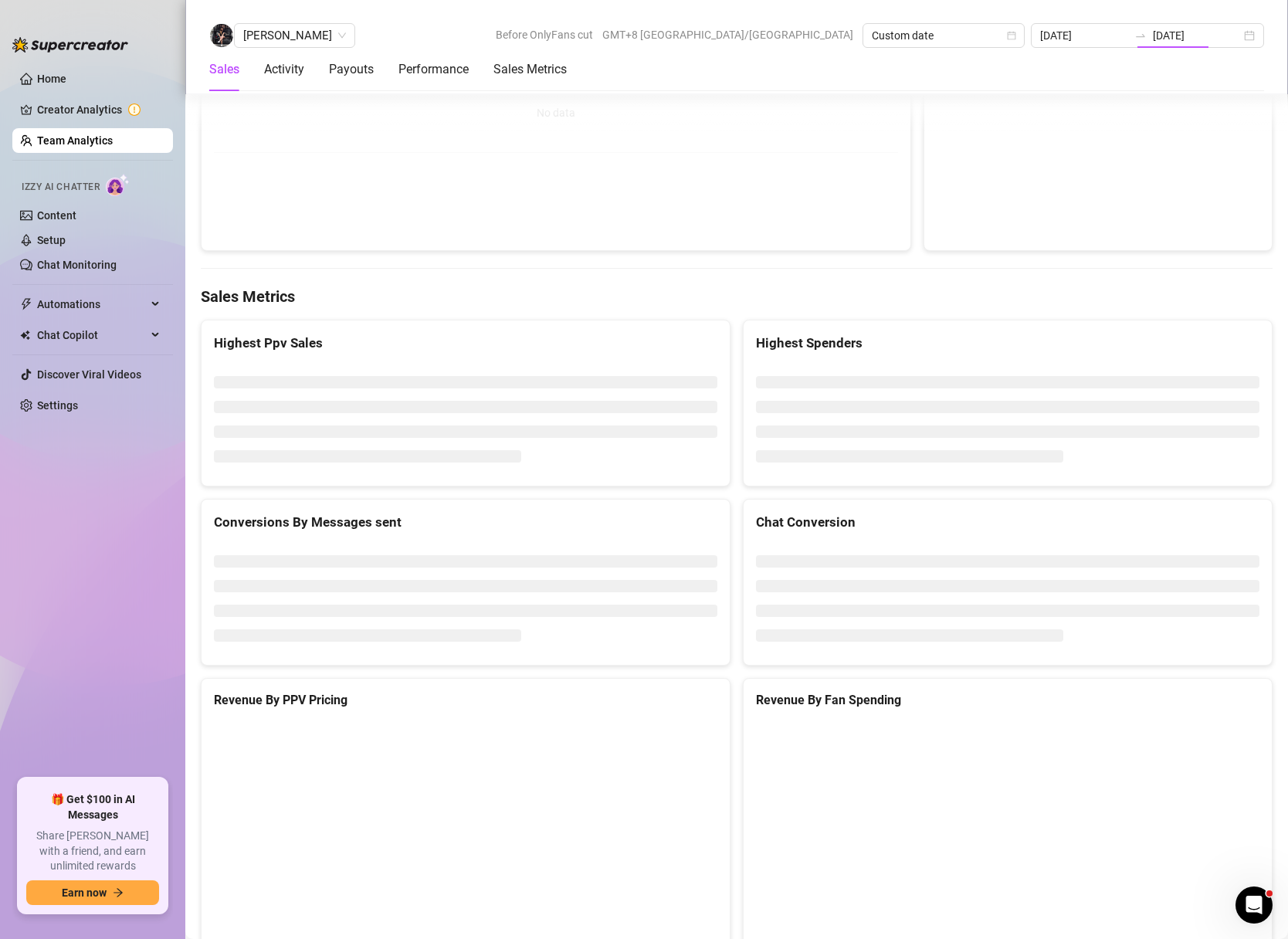
type input "[DATE]"
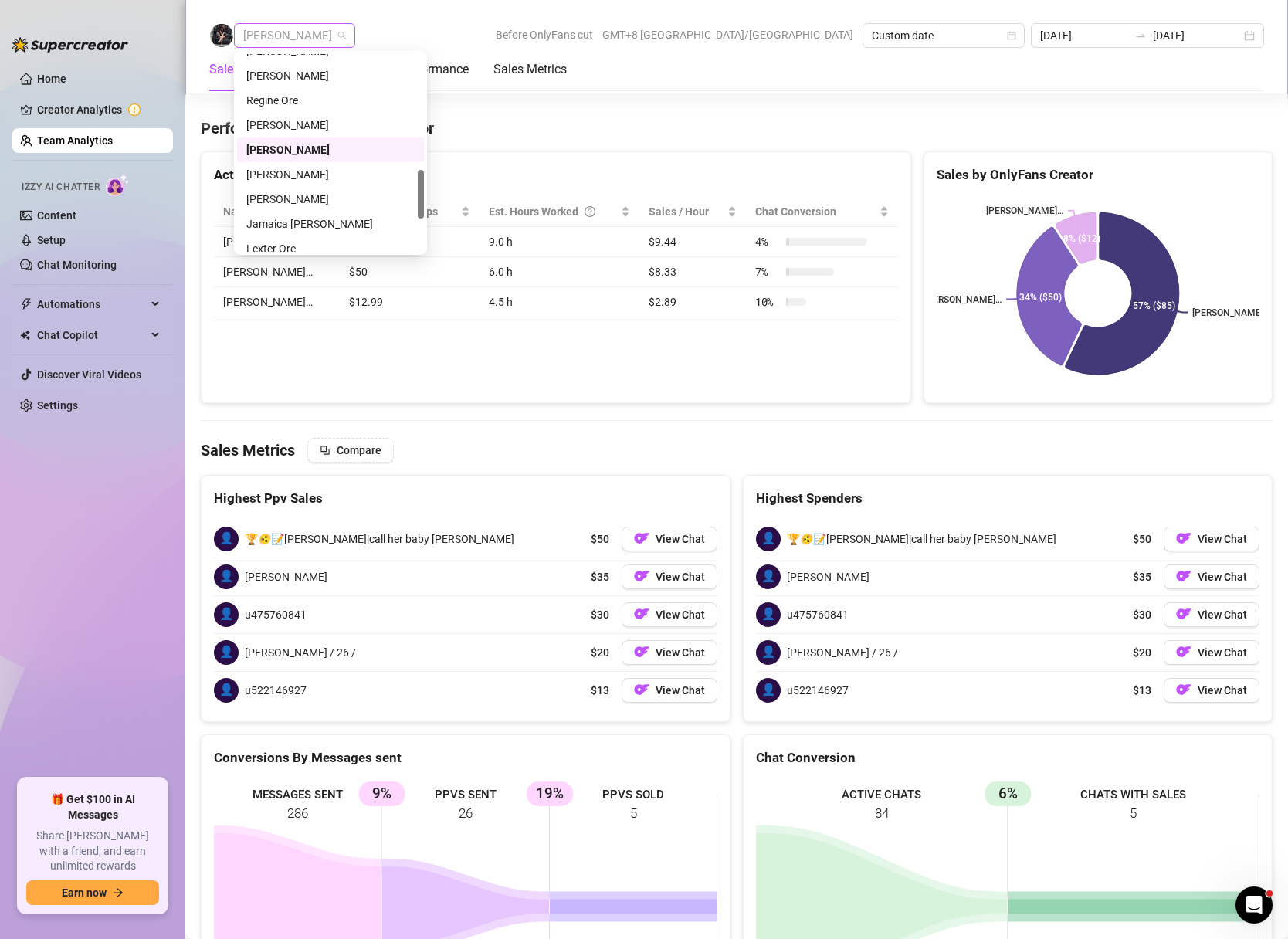
click at [316, 42] on span "[PERSON_NAME]" at bounding box center [295, 36] width 103 height 23
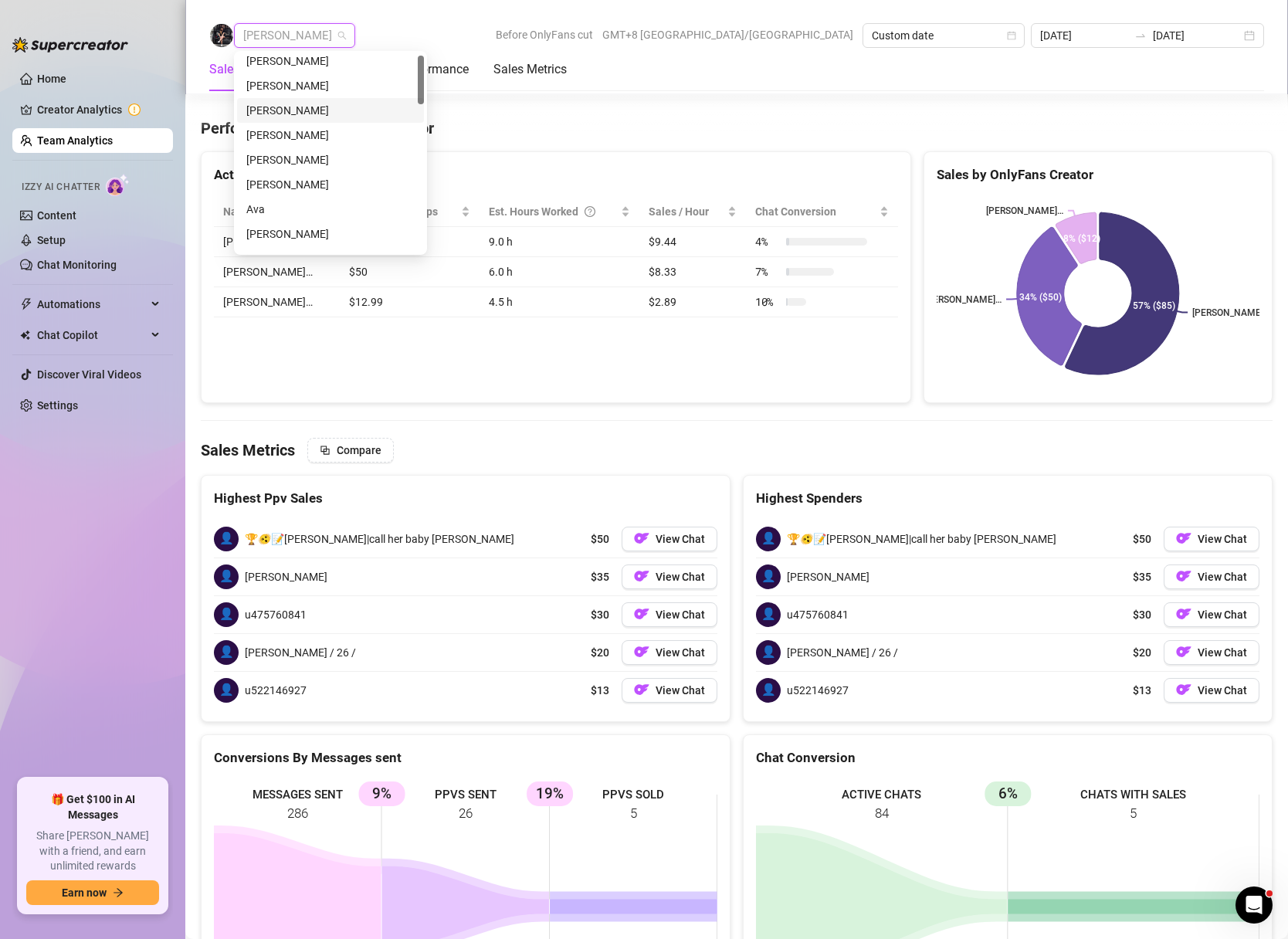
click at [326, 108] on div "[PERSON_NAME]" at bounding box center [330, 110] width 169 height 17
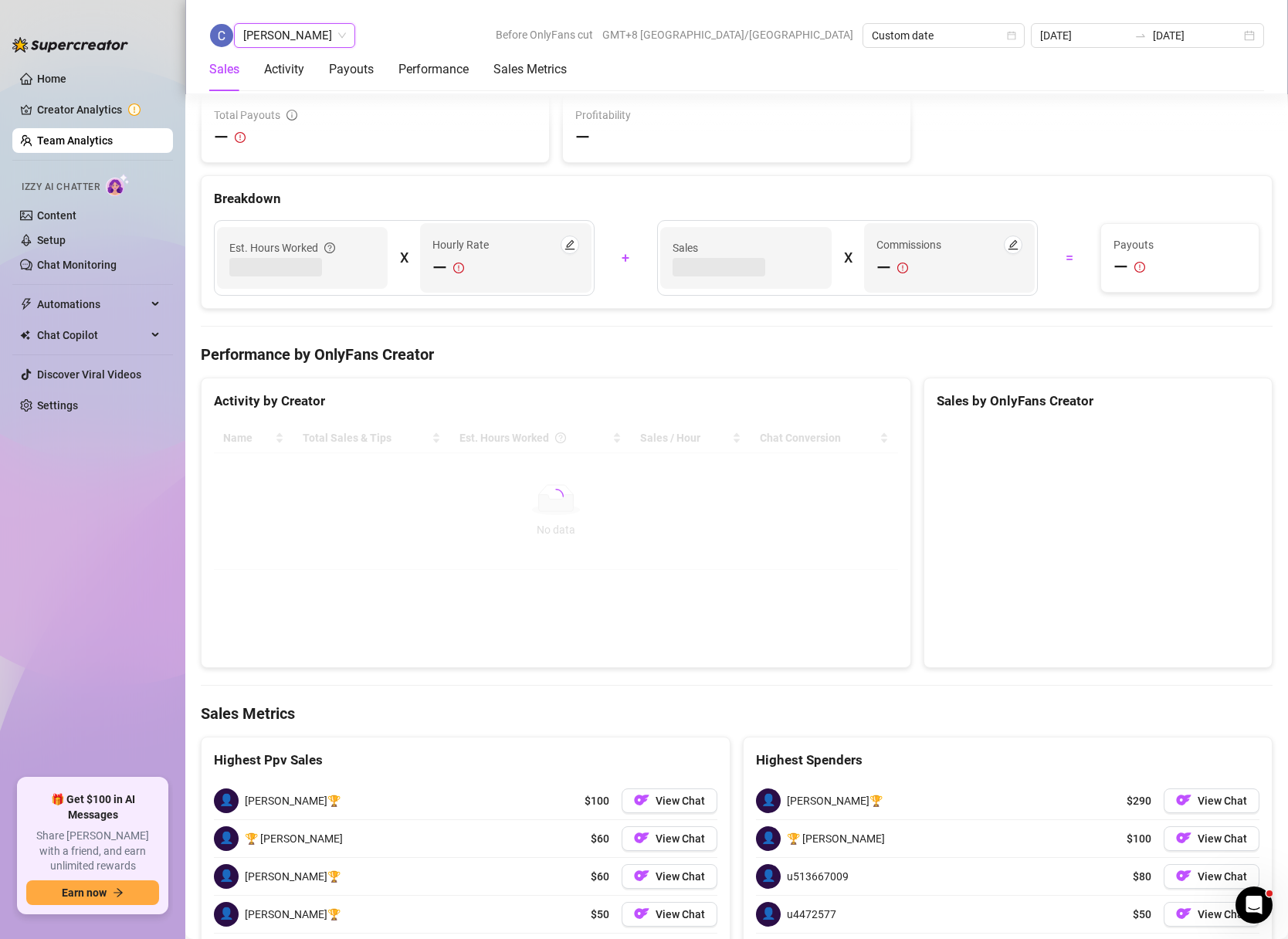
scroll to position [2115, 0]
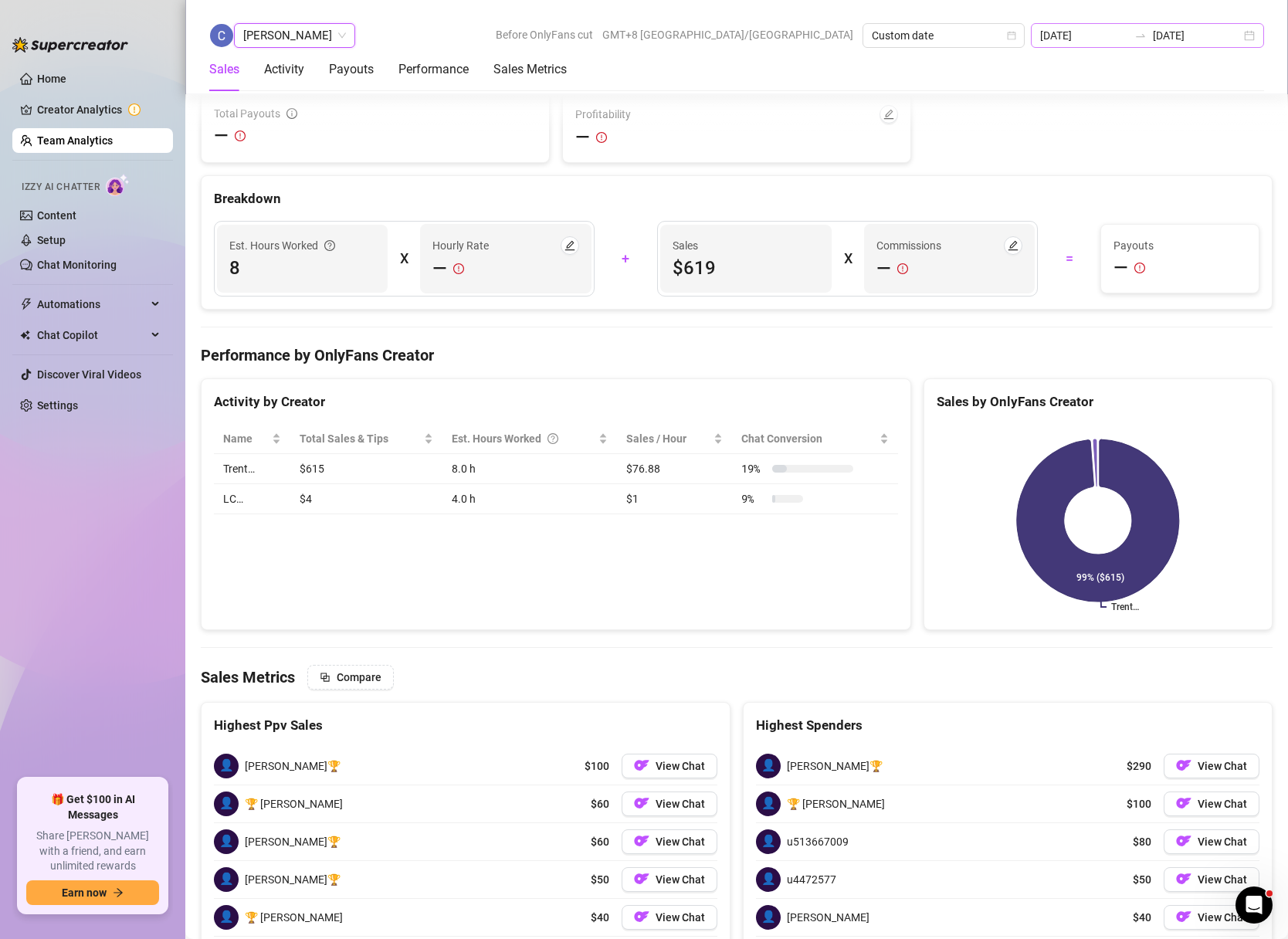
click at [1255, 41] on div "[DATE] [DATE]" at bounding box center [1147, 35] width 233 height 24
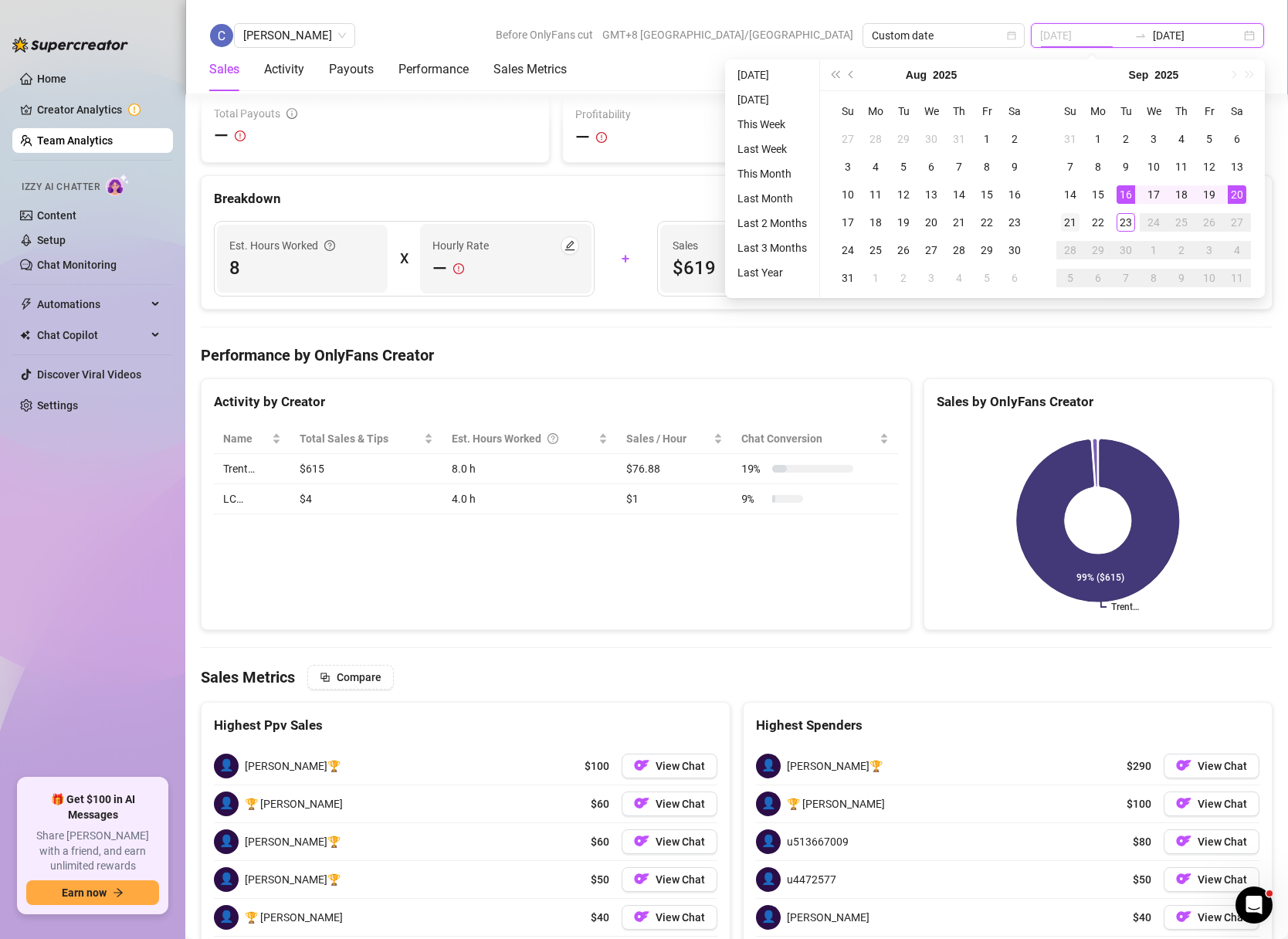
type input "[DATE]"
click at [1069, 224] on div "21" at bounding box center [1070, 222] width 19 height 19
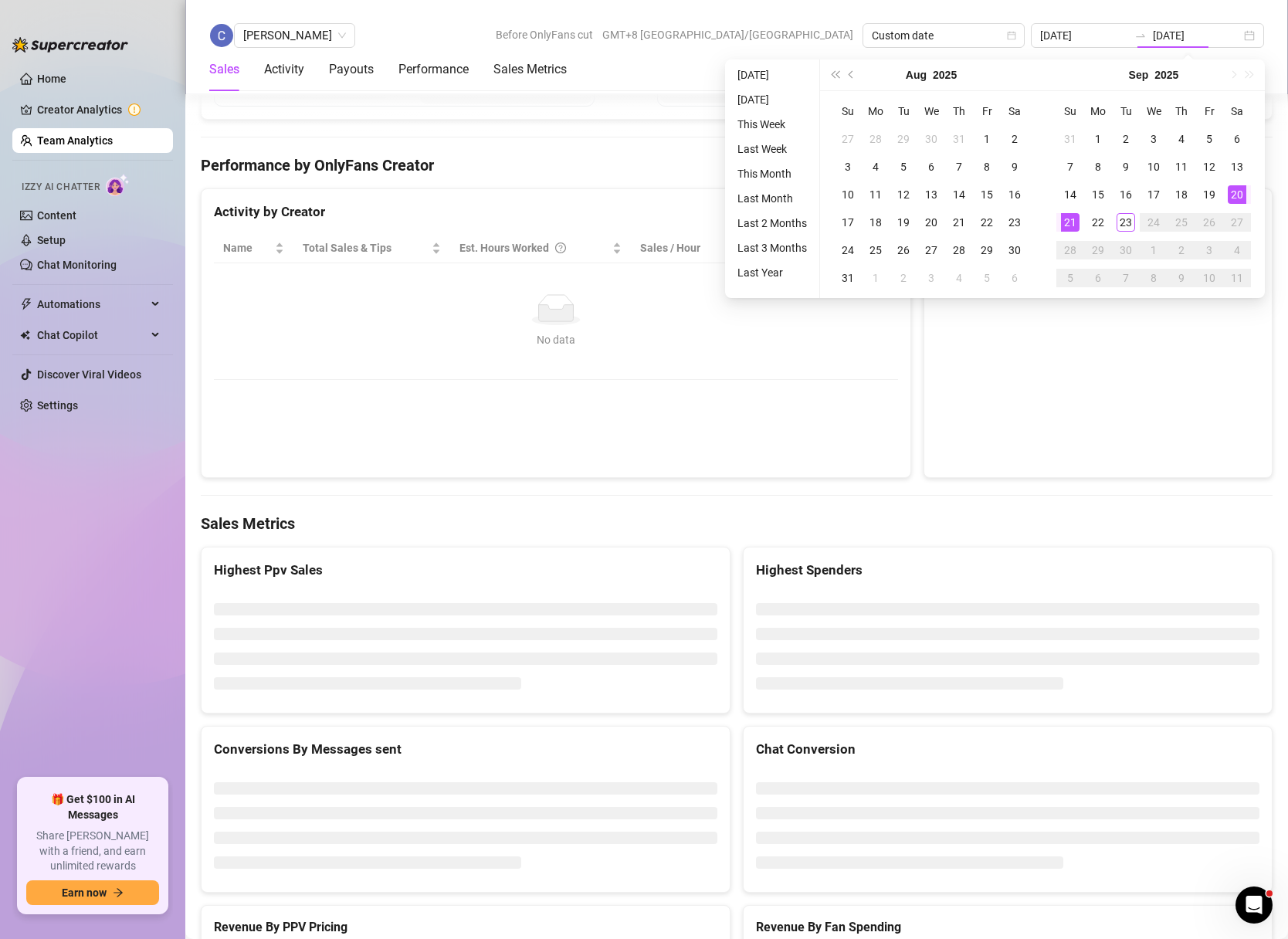
type input "[DATE]"
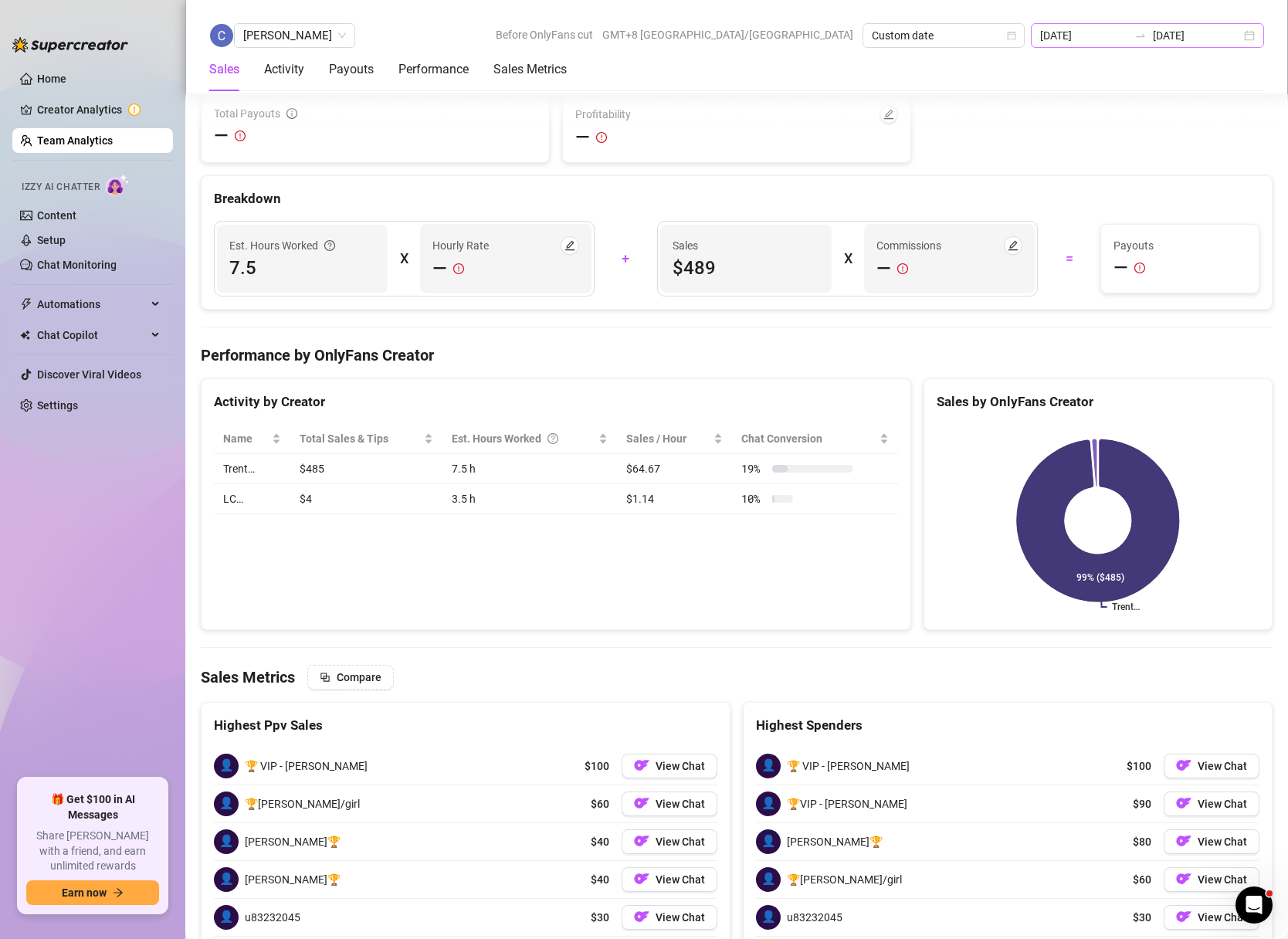
click at [1249, 36] on div "[DATE] [DATE]" at bounding box center [1147, 35] width 233 height 24
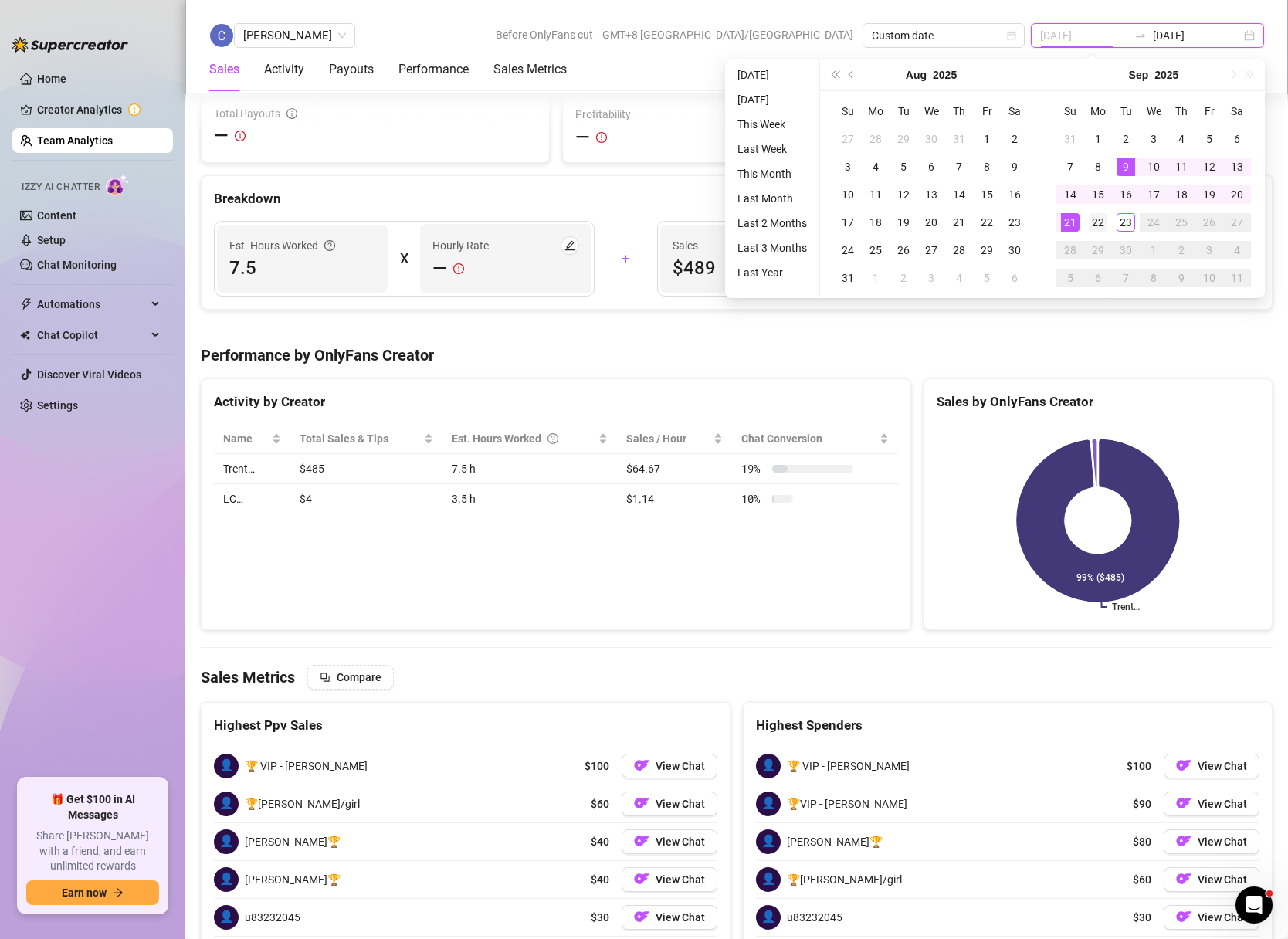
type input "[DATE]"
click at [1095, 218] on div "22" at bounding box center [1098, 222] width 19 height 19
click at [1095, 219] on div "22" at bounding box center [1098, 222] width 19 height 19
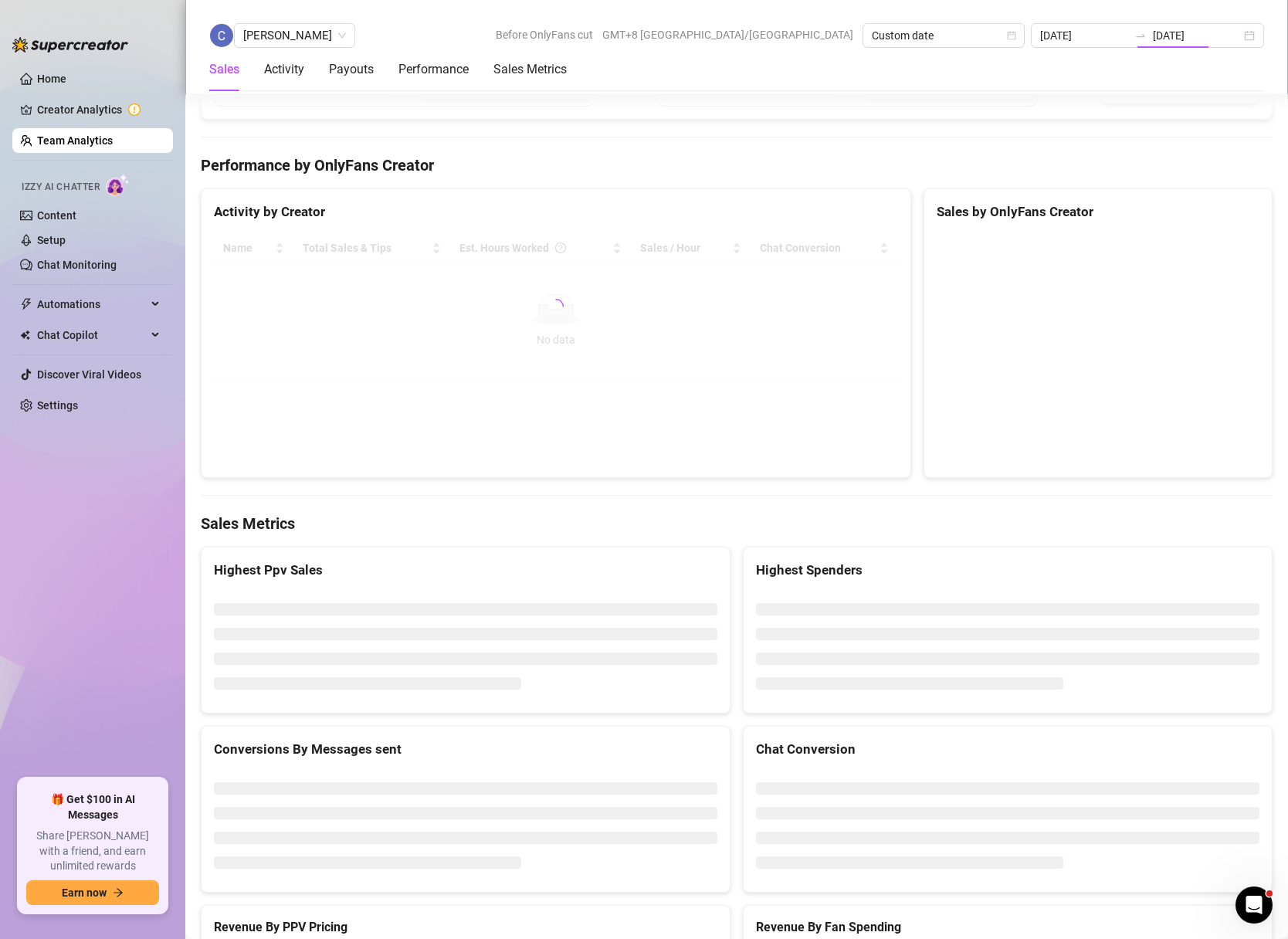
type input "[DATE]"
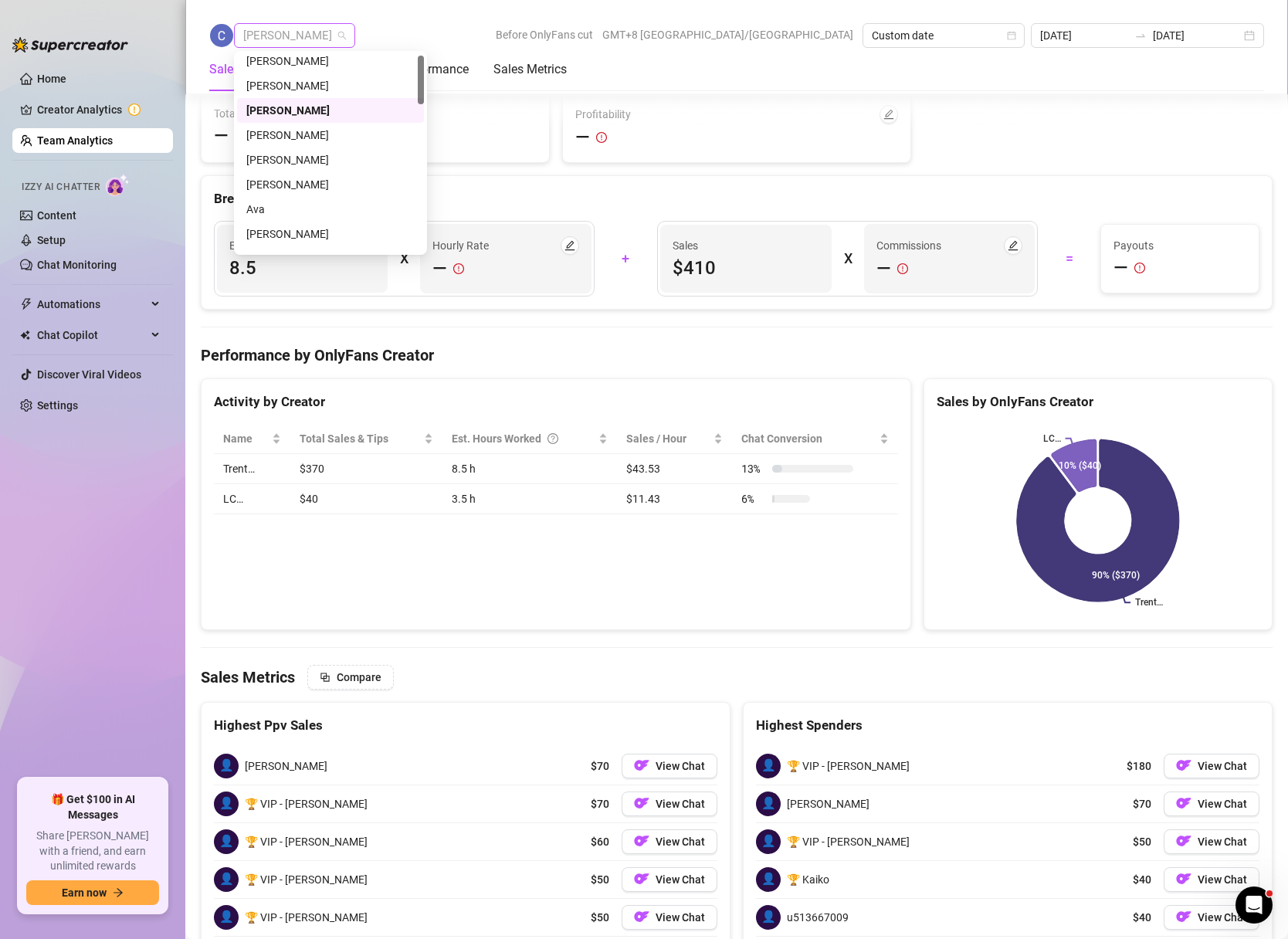
click at [346, 38] on span "[PERSON_NAME]" at bounding box center [295, 36] width 103 height 23
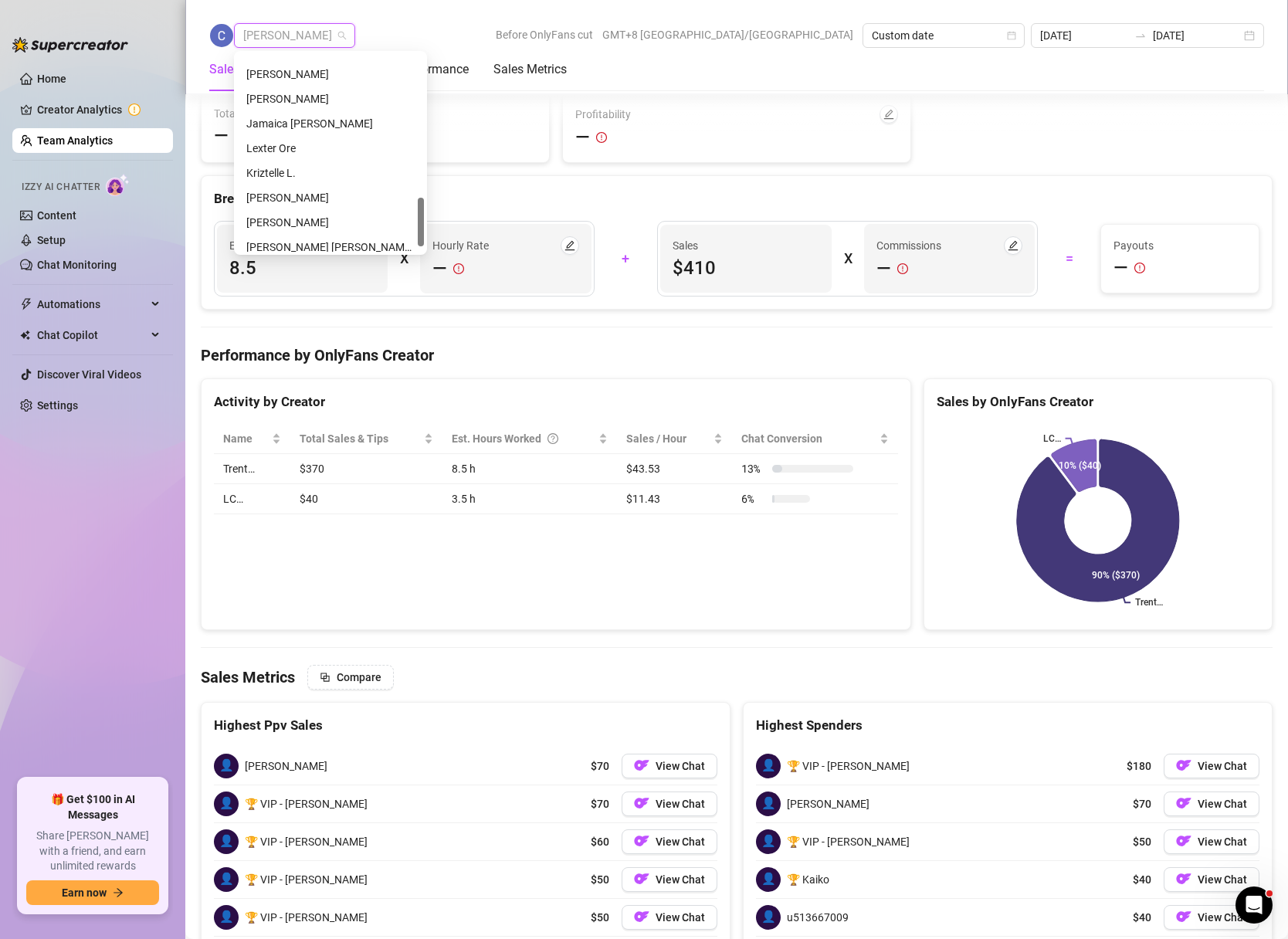
scroll to position [575, 0]
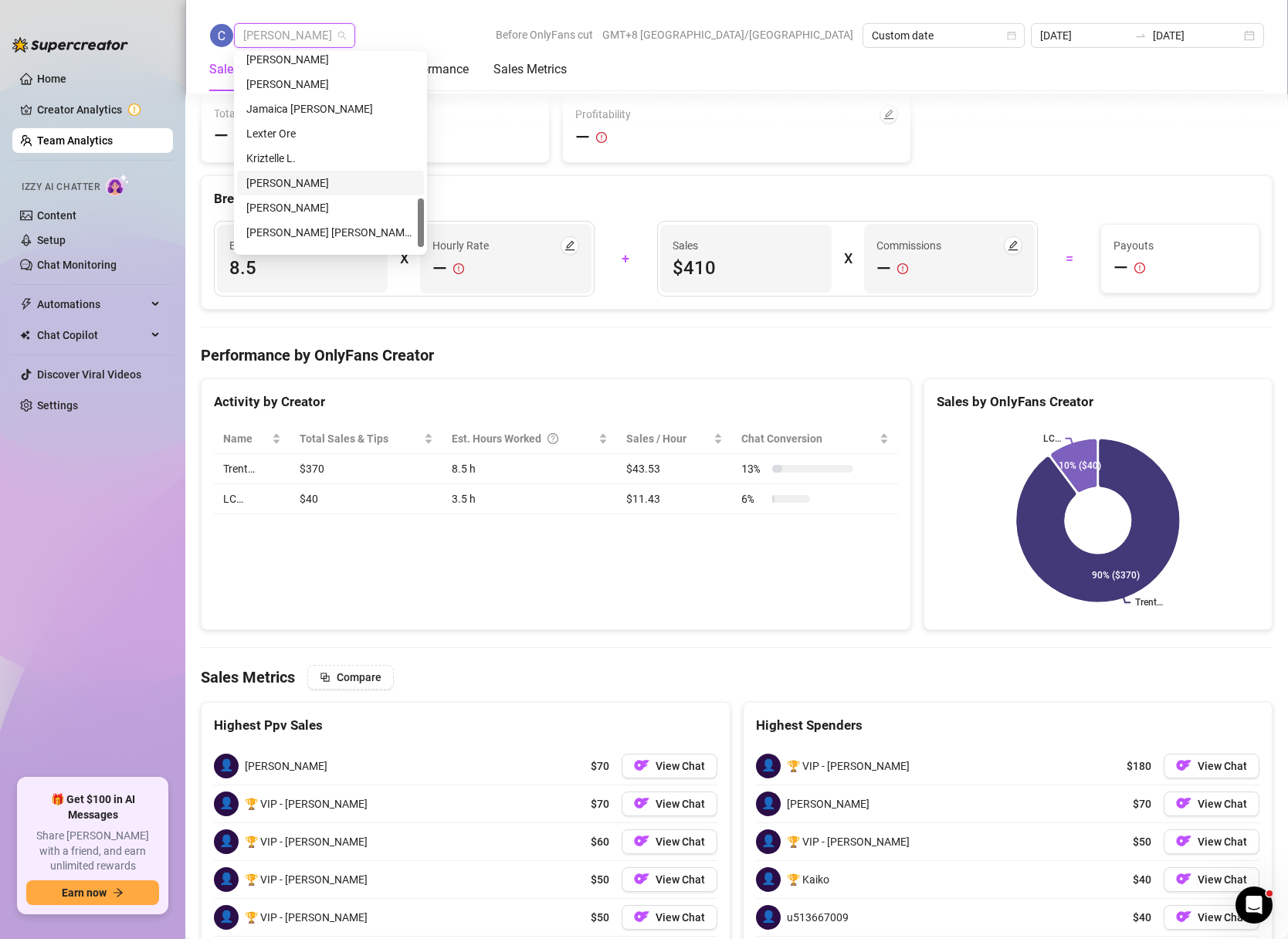
click at [296, 183] on div "[PERSON_NAME]" at bounding box center [330, 183] width 169 height 17
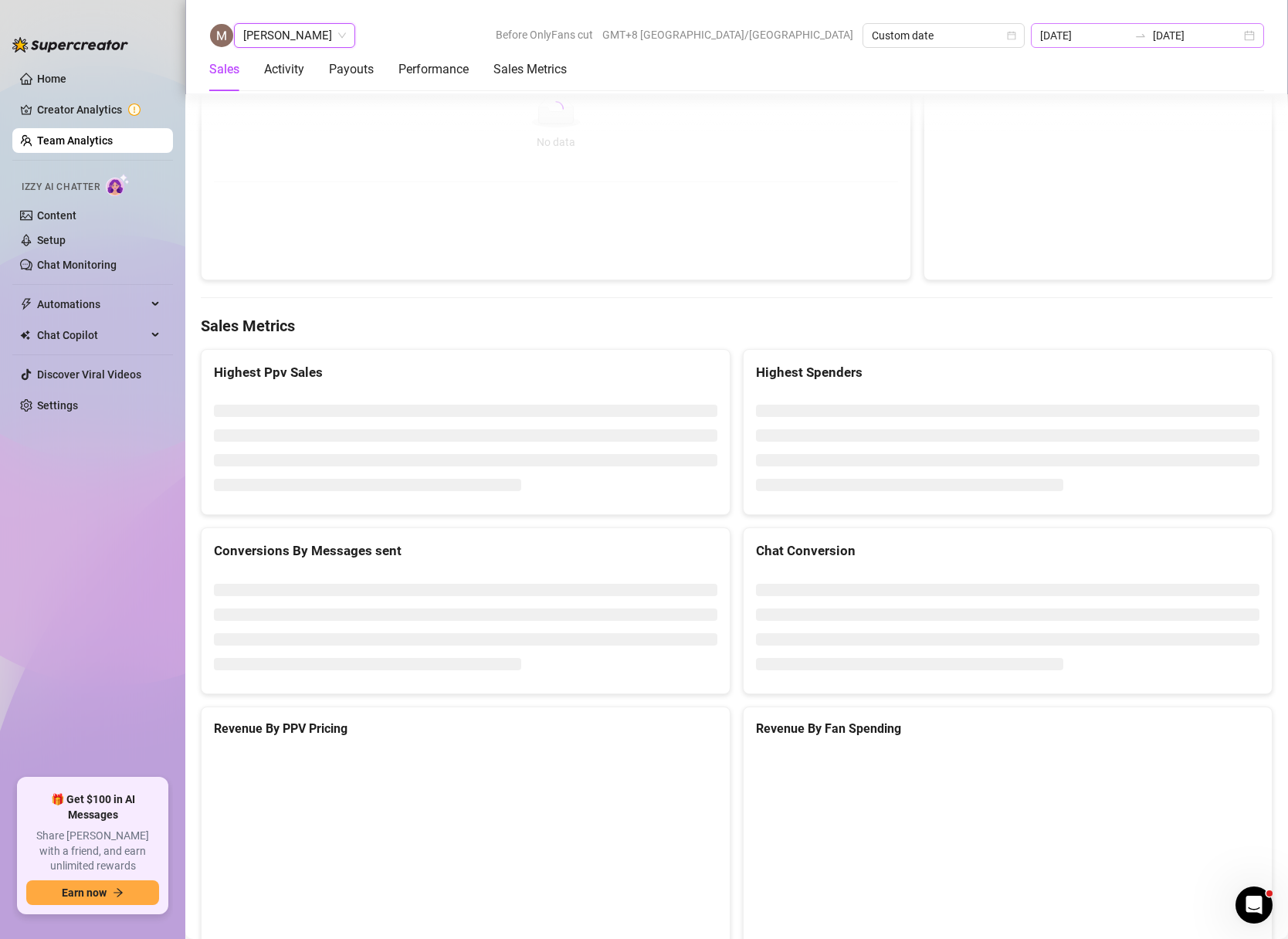
click at [1246, 38] on div "[DATE] [DATE]" at bounding box center [1147, 35] width 233 height 24
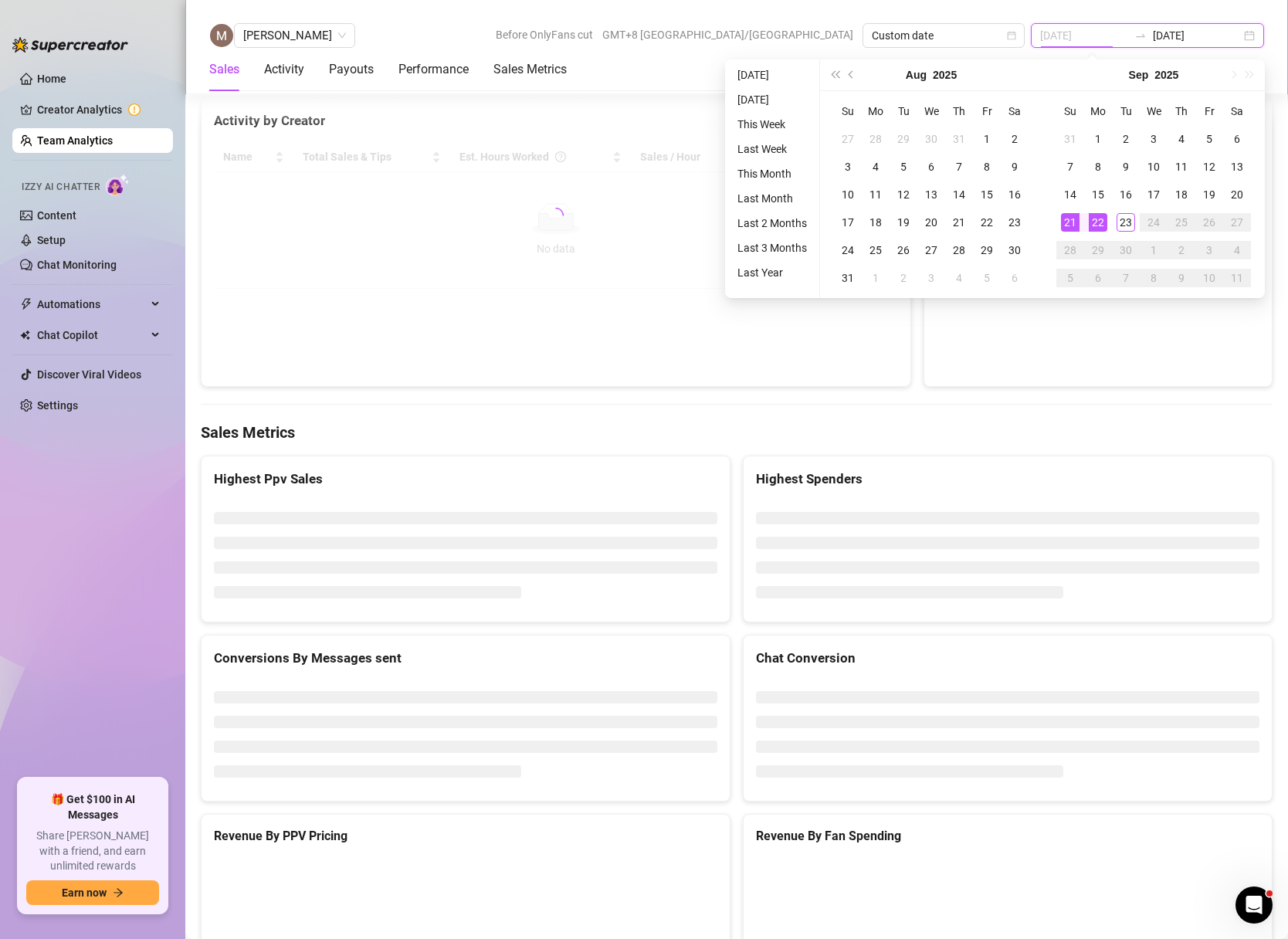
type input "[DATE]"
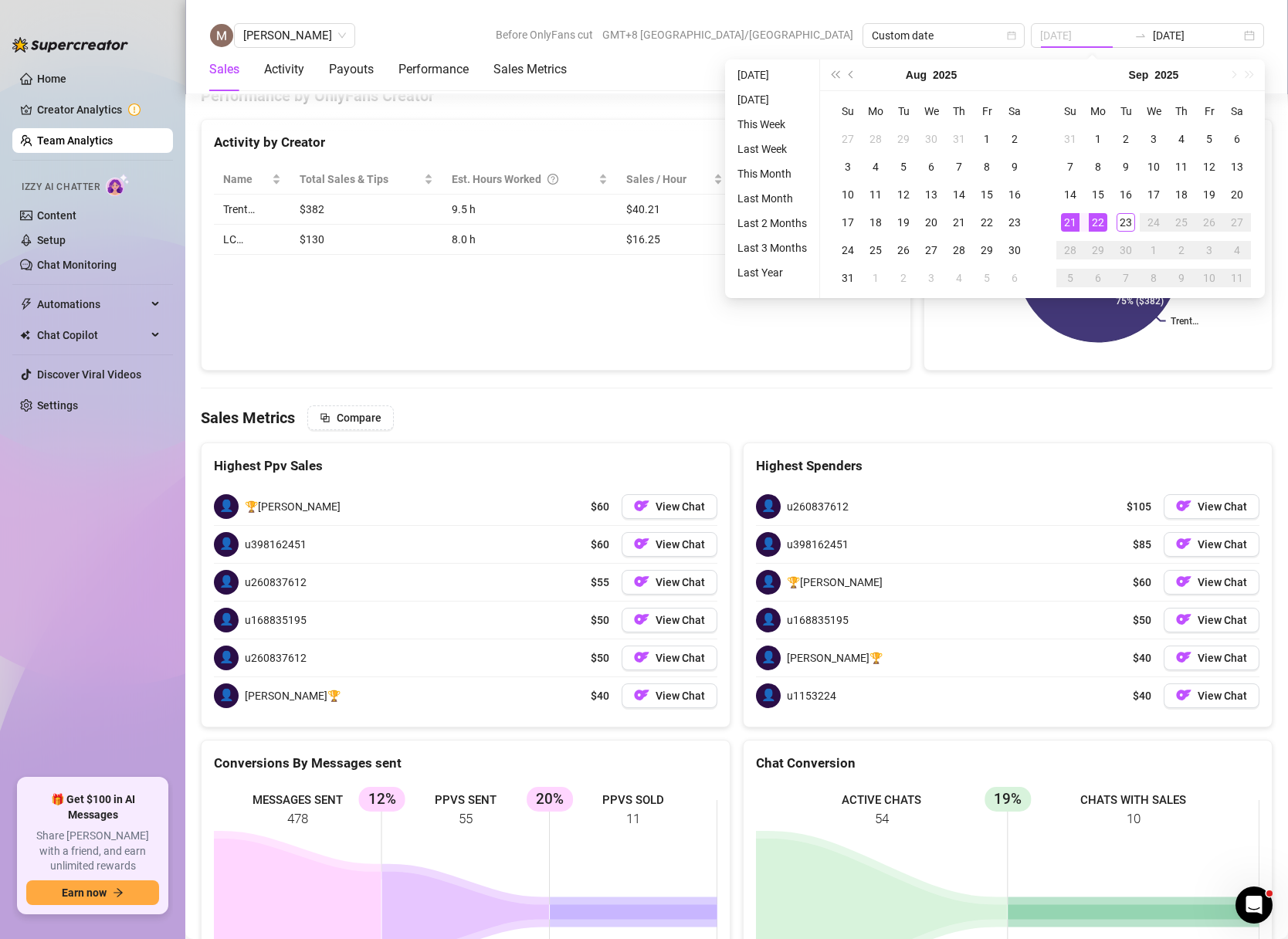
click at [1073, 225] on div "21" at bounding box center [1070, 222] width 19 height 19
click at [1073, 226] on div "21" at bounding box center [1070, 222] width 19 height 19
type input "[DATE]"
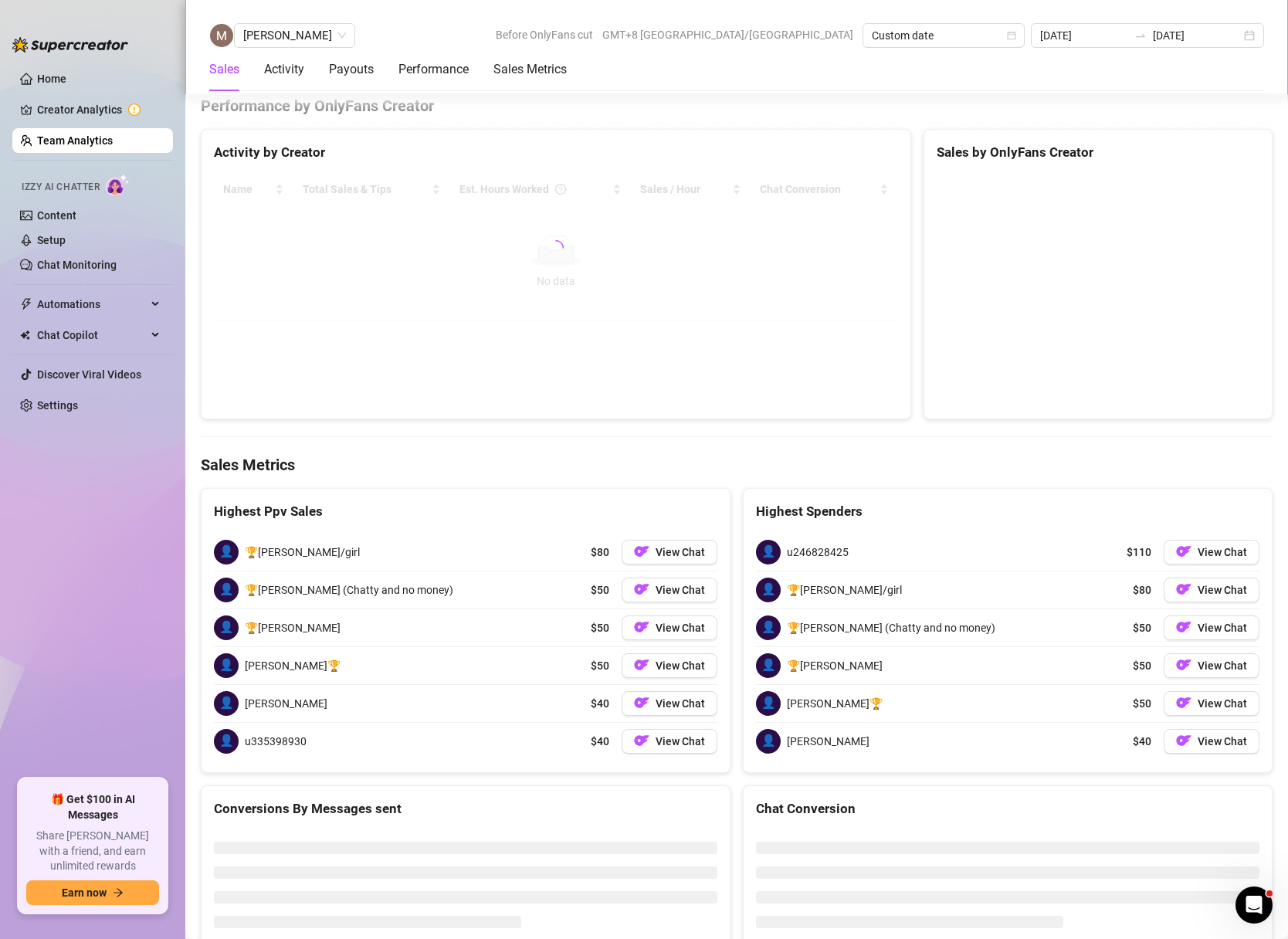
scroll to position [2132, 0]
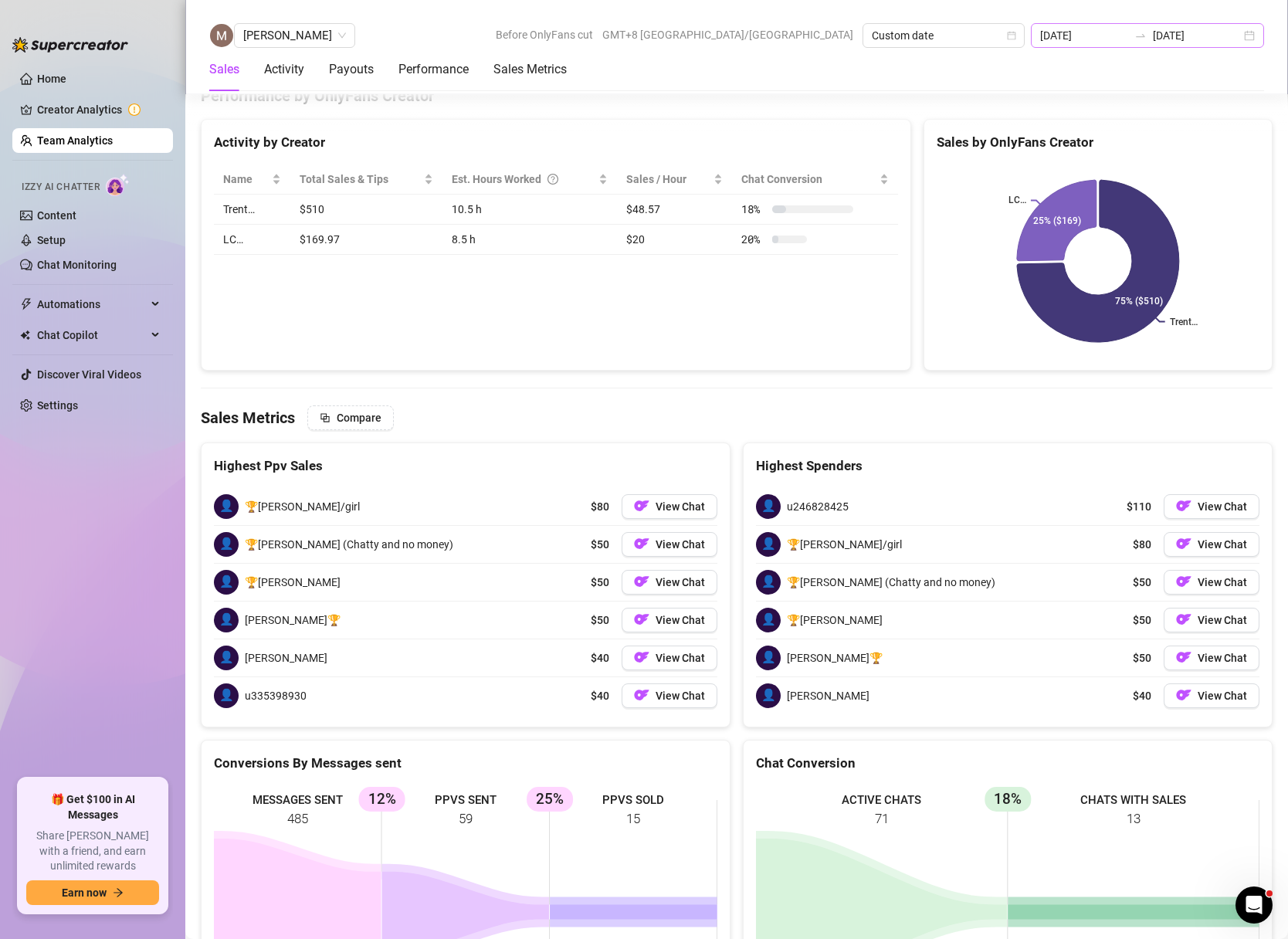
click at [1247, 32] on div "[DATE] [DATE]" at bounding box center [1147, 35] width 233 height 24
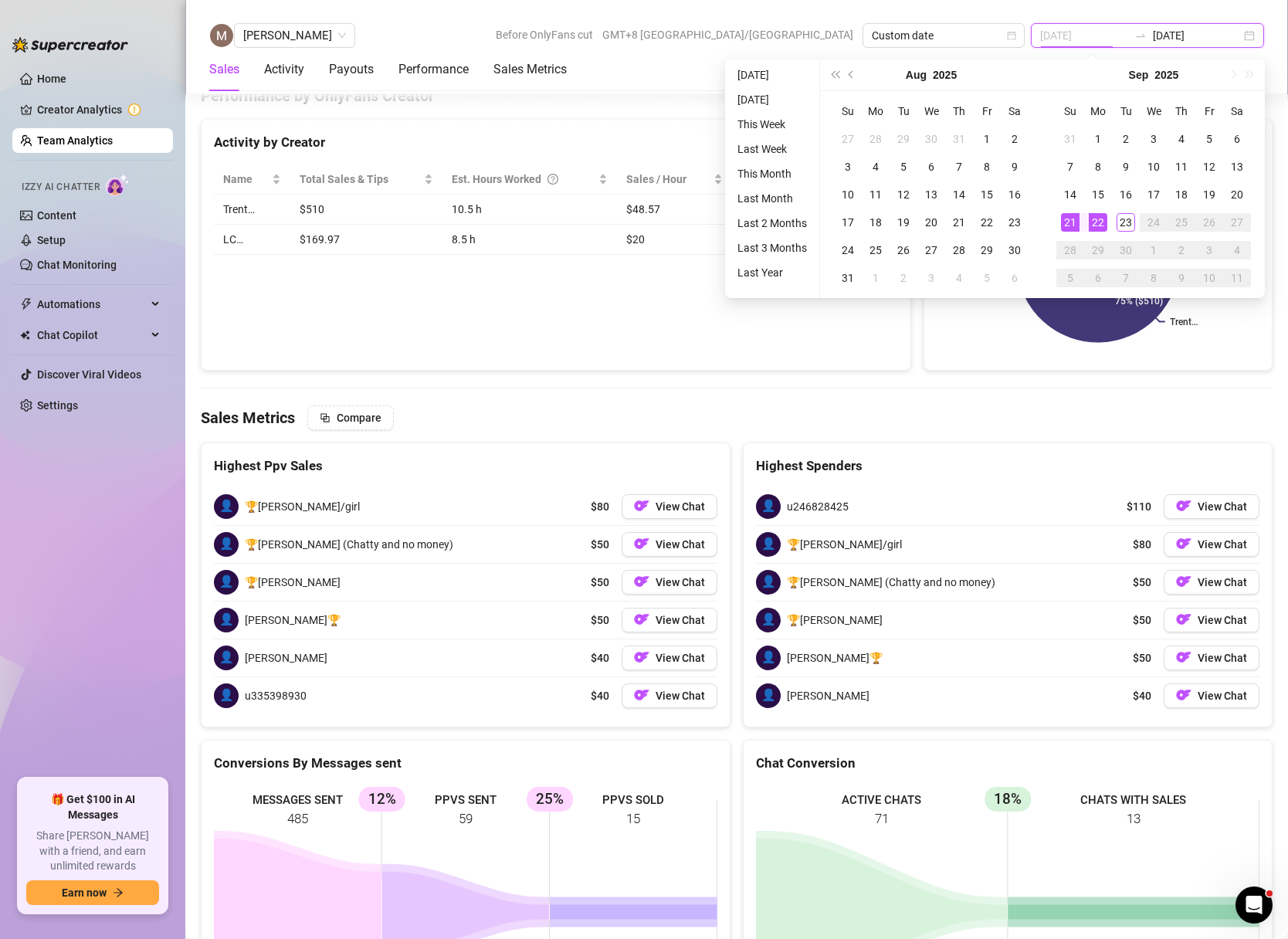
type input "[DATE]"
click at [1097, 217] on div "22" at bounding box center [1098, 222] width 19 height 19
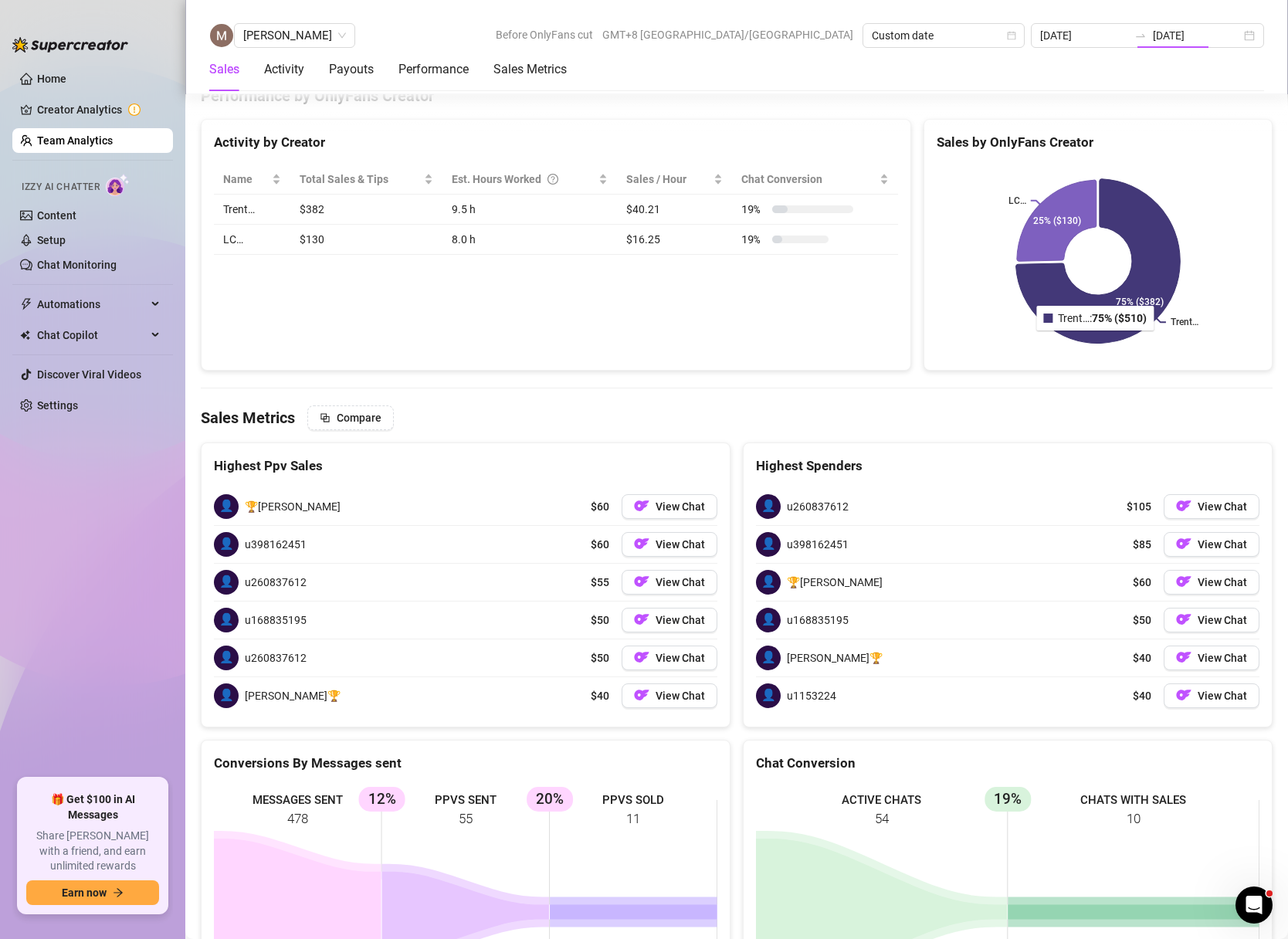
type input "[DATE]"
click at [326, 41] on span "[PERSON_NAME]" at bounding box center [295, 36] width 103 height 23
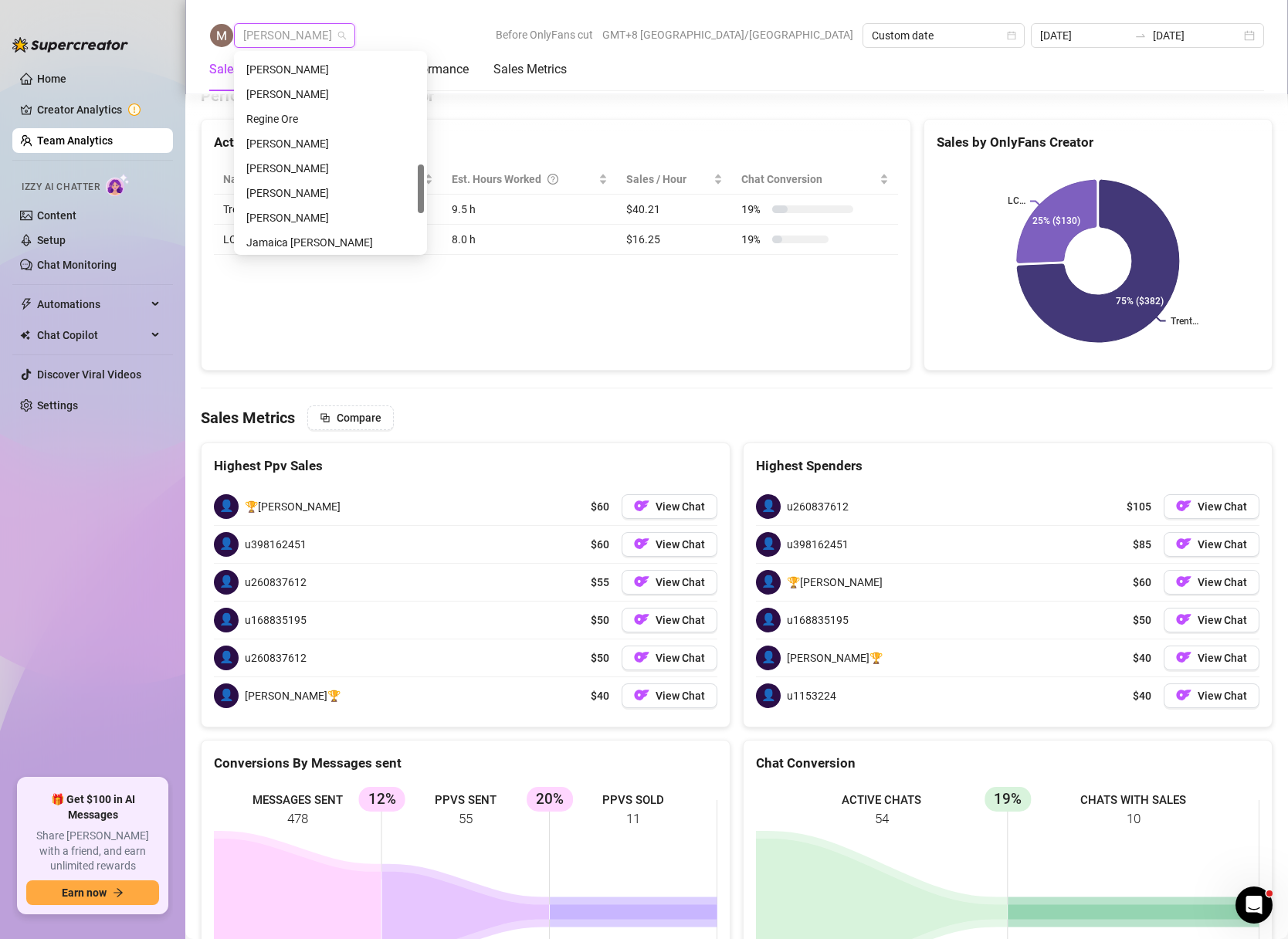
scroll to position [438, 0]
click at [287, 126] on div "Regine Ore" at bounding box center [330, 123] width 169 height 17
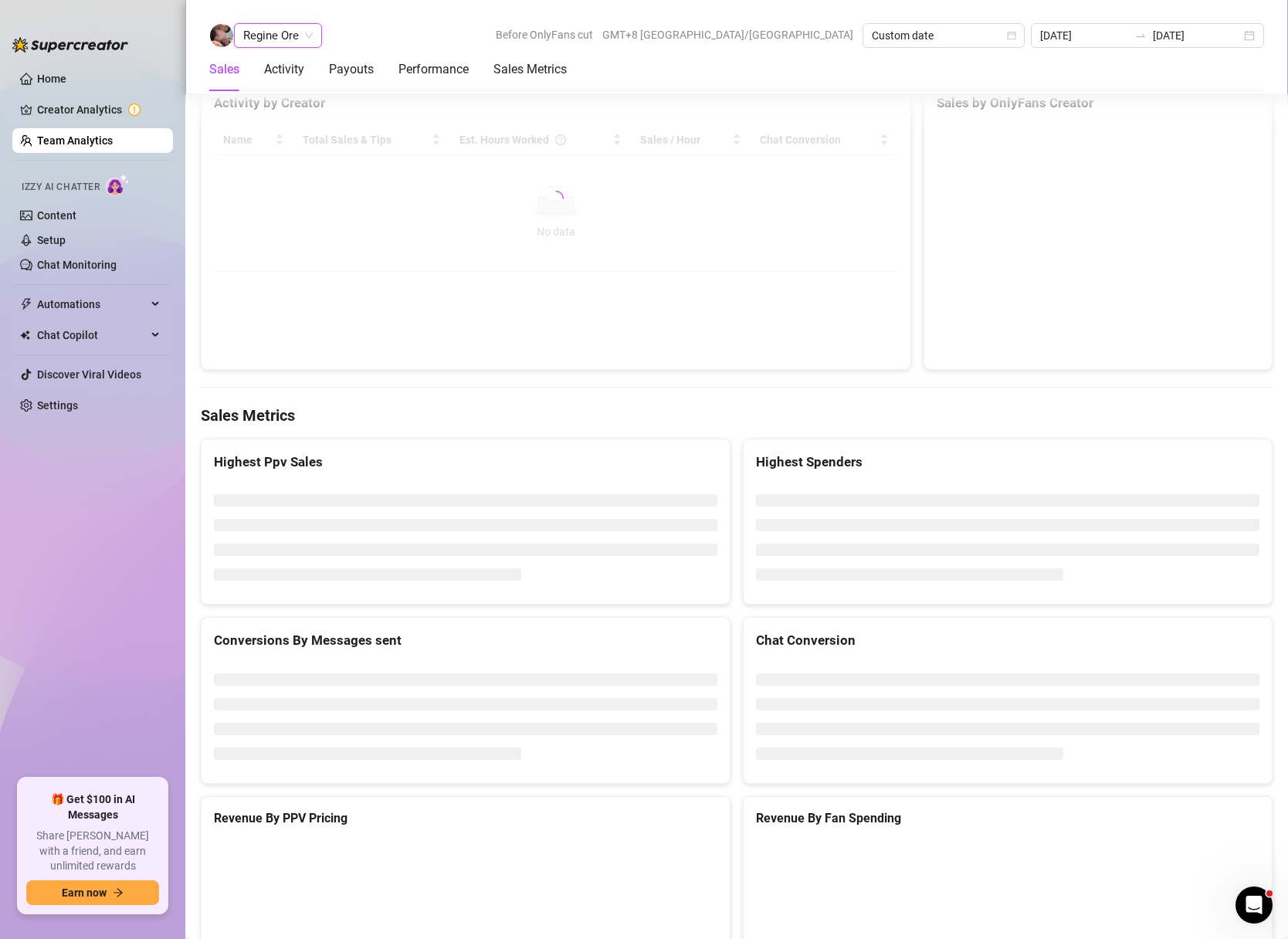
scroll to position [1728, 0]
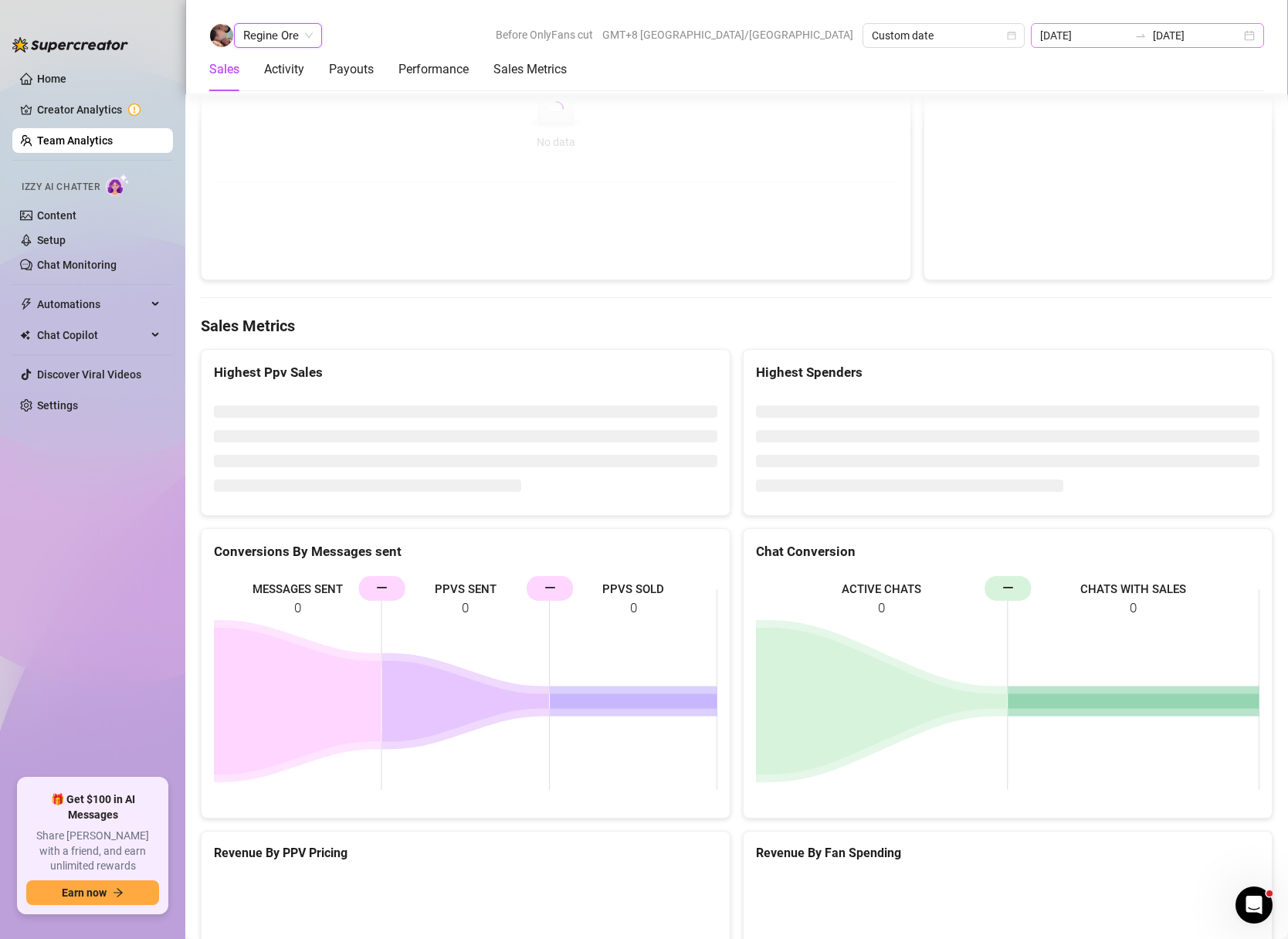
click at [1247, 38] on div "[DATE] [DATE]" at bounding box center [1147, 35] width 233 height 24
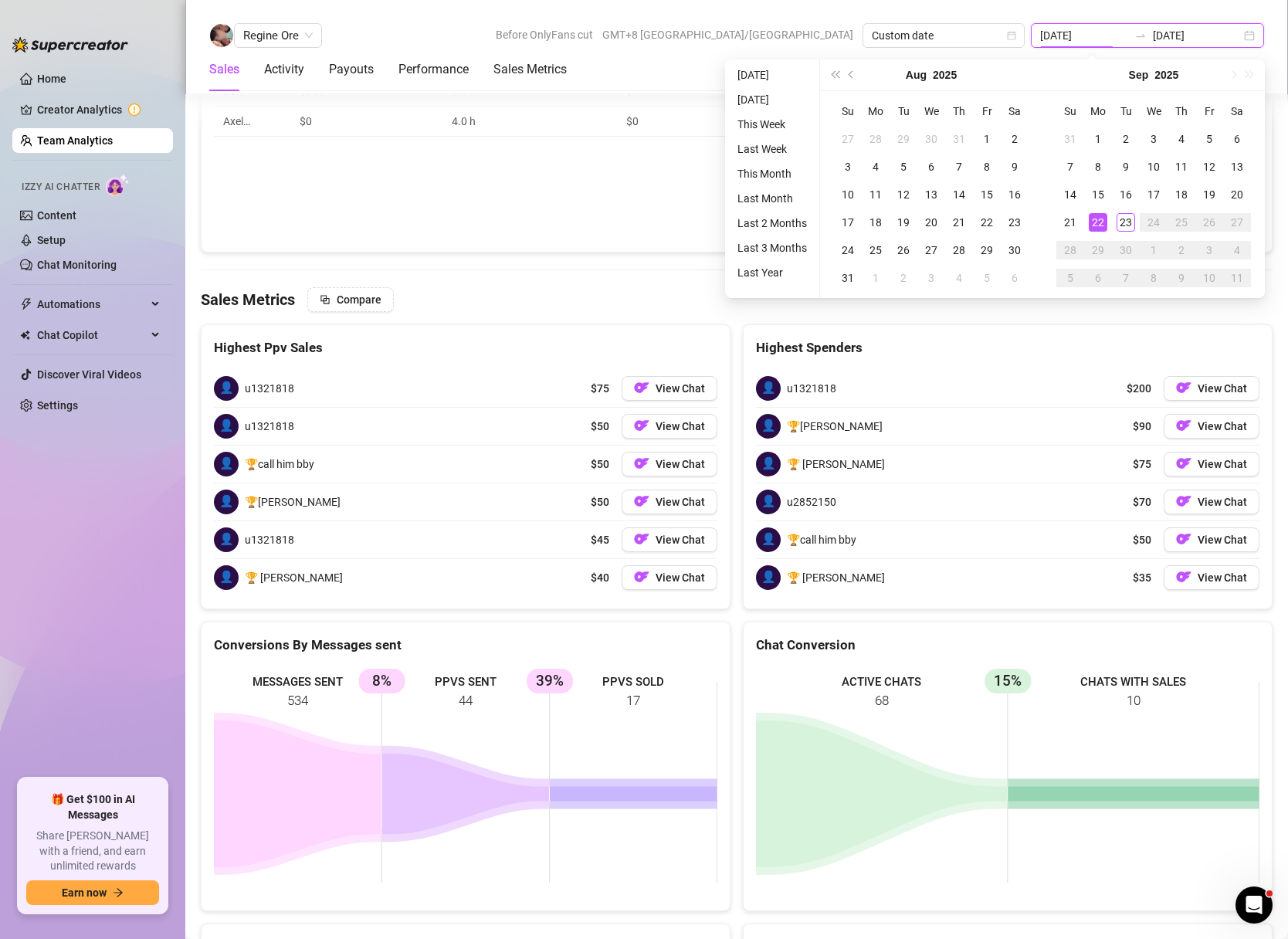
scroll to position [2106, 0]
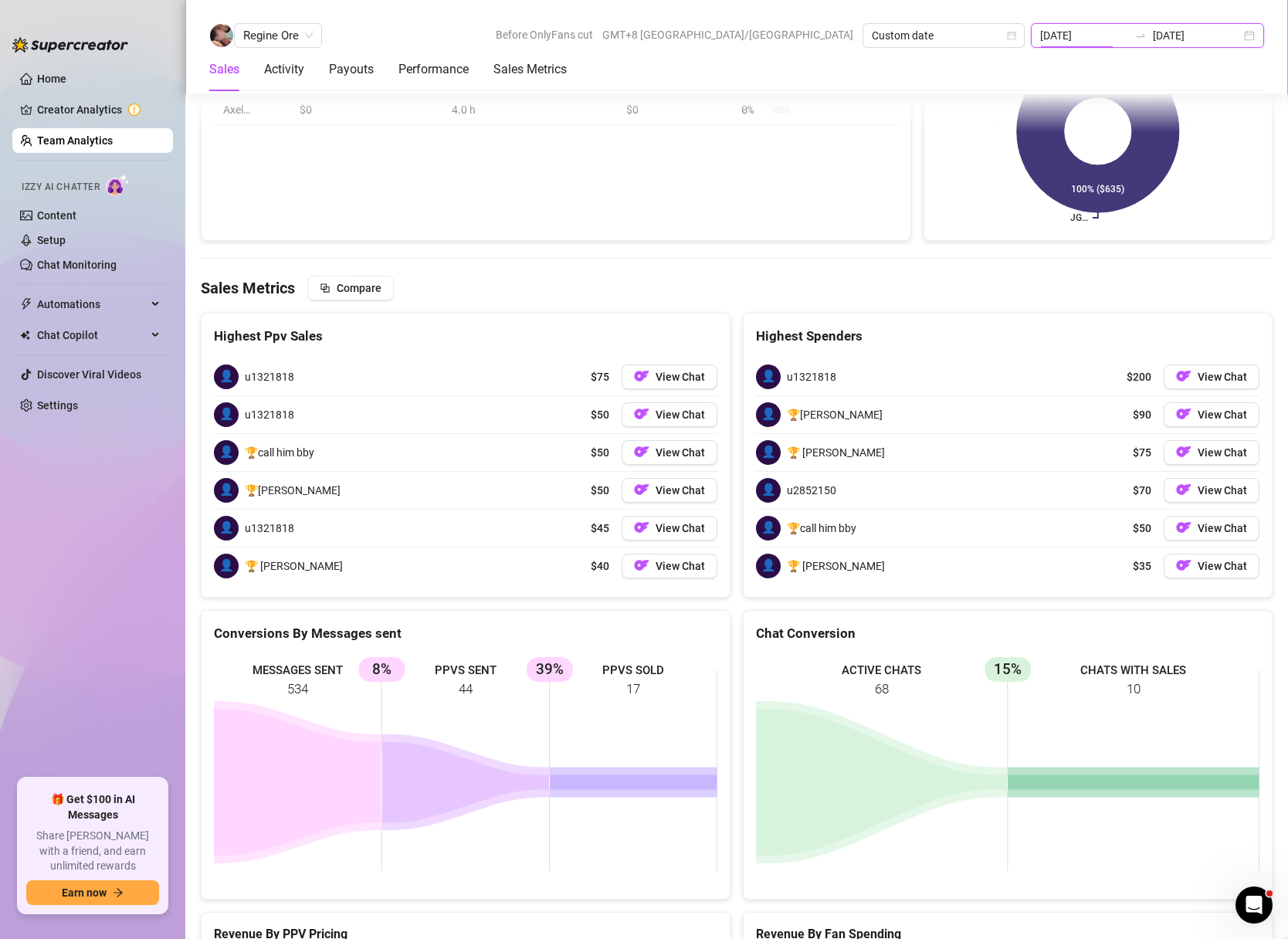
click at [1249, 30] on div "[DATE] [DATE]" at bounding box center [1147, 35] width 233 height 24
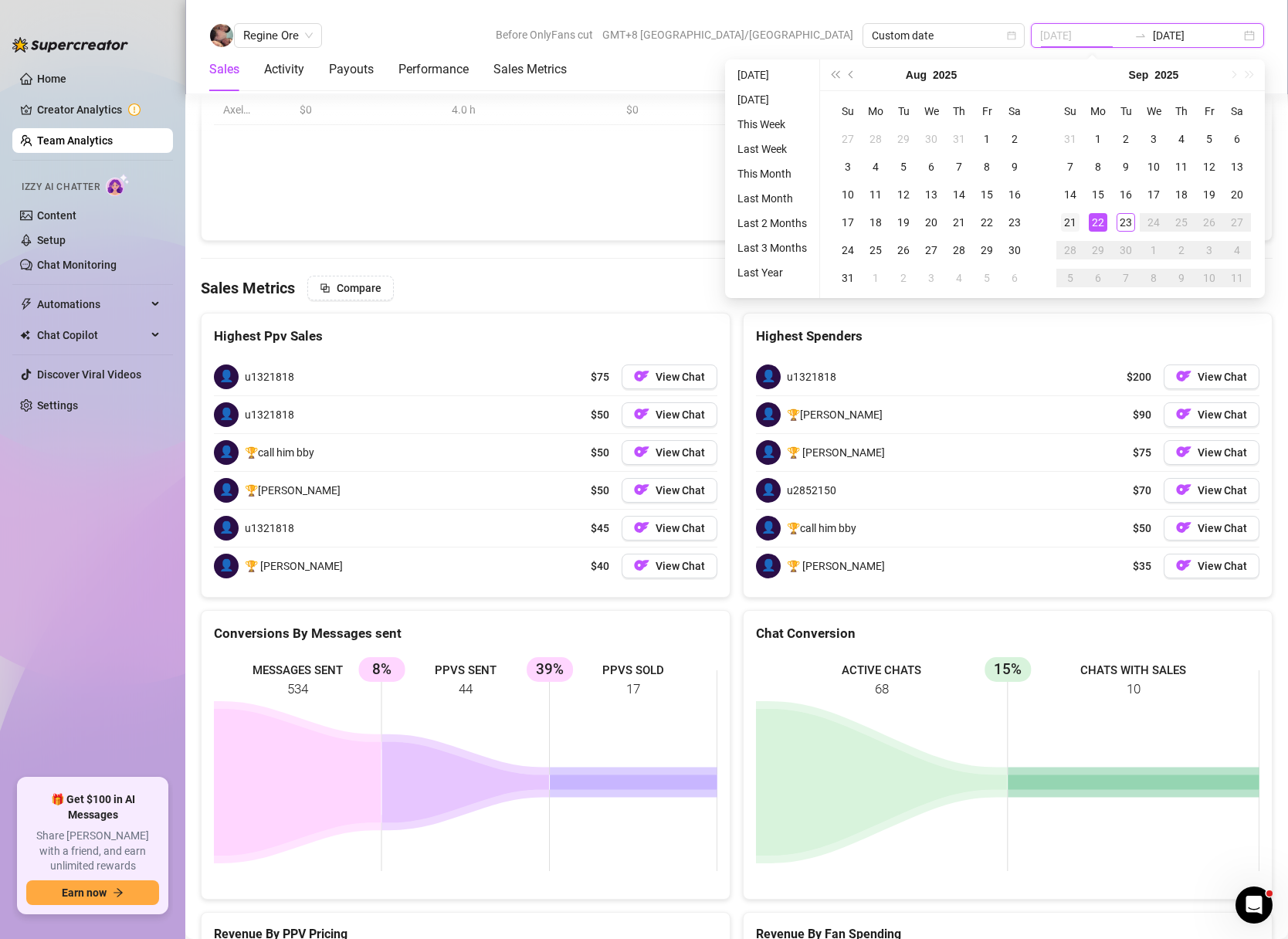
type input "[DATE]"
click at [1074, 221] on div "21" at bounding box center [1070, 222] width 19 height 19
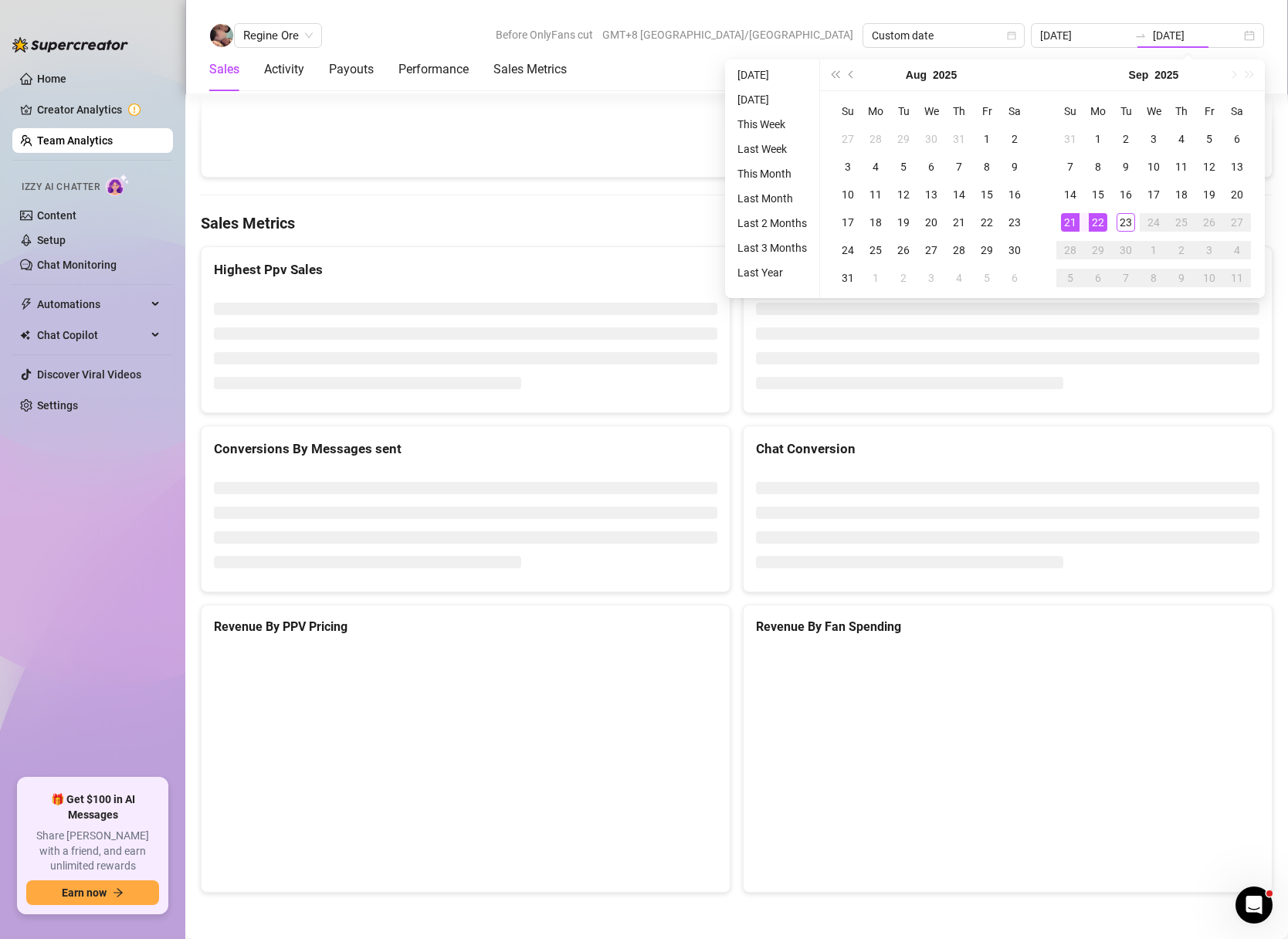
type input "[DATE]"
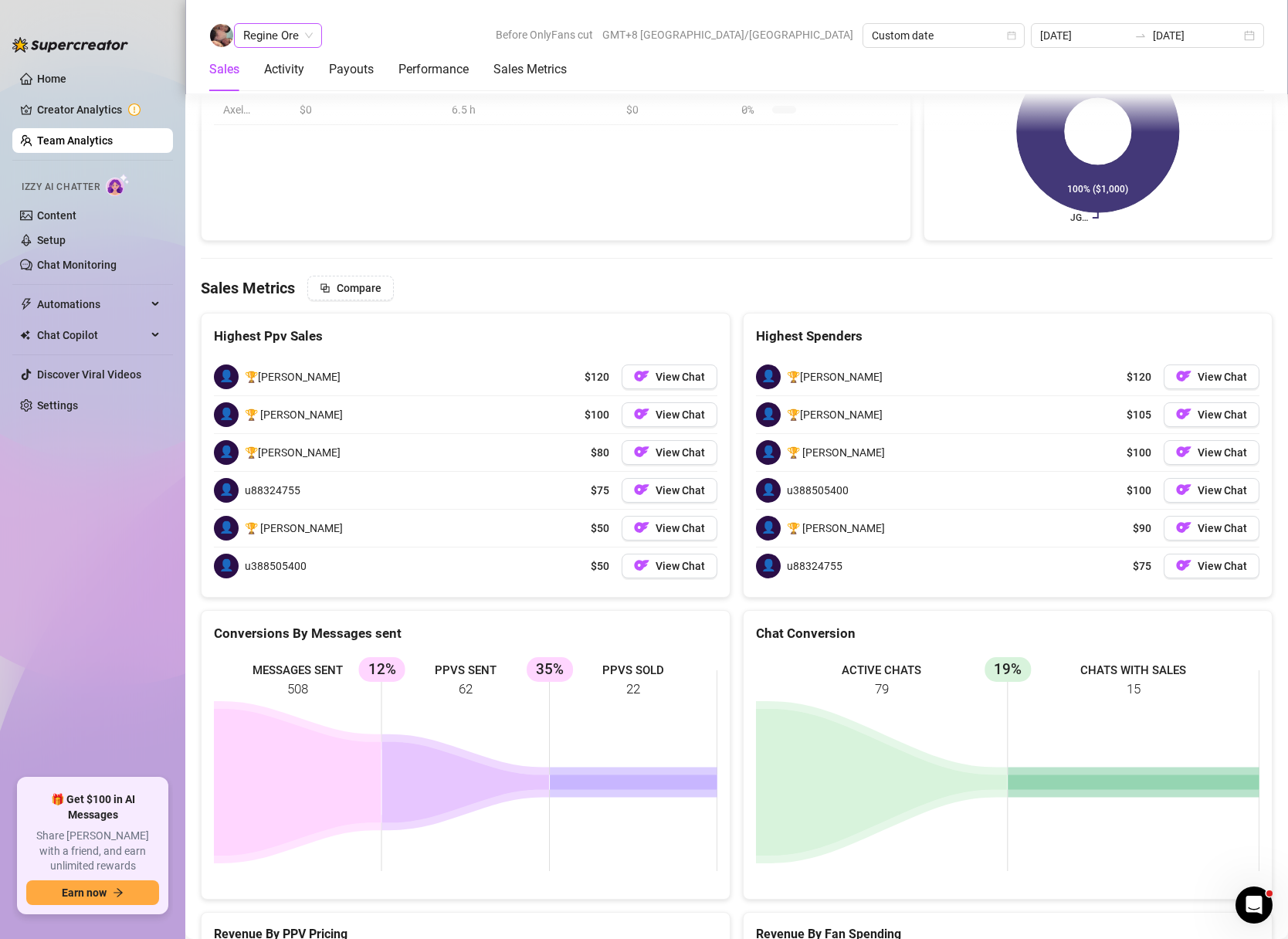
click at [303, 36] on span "Regine Ore" at bounding box center [278, 36] width 69 height 23
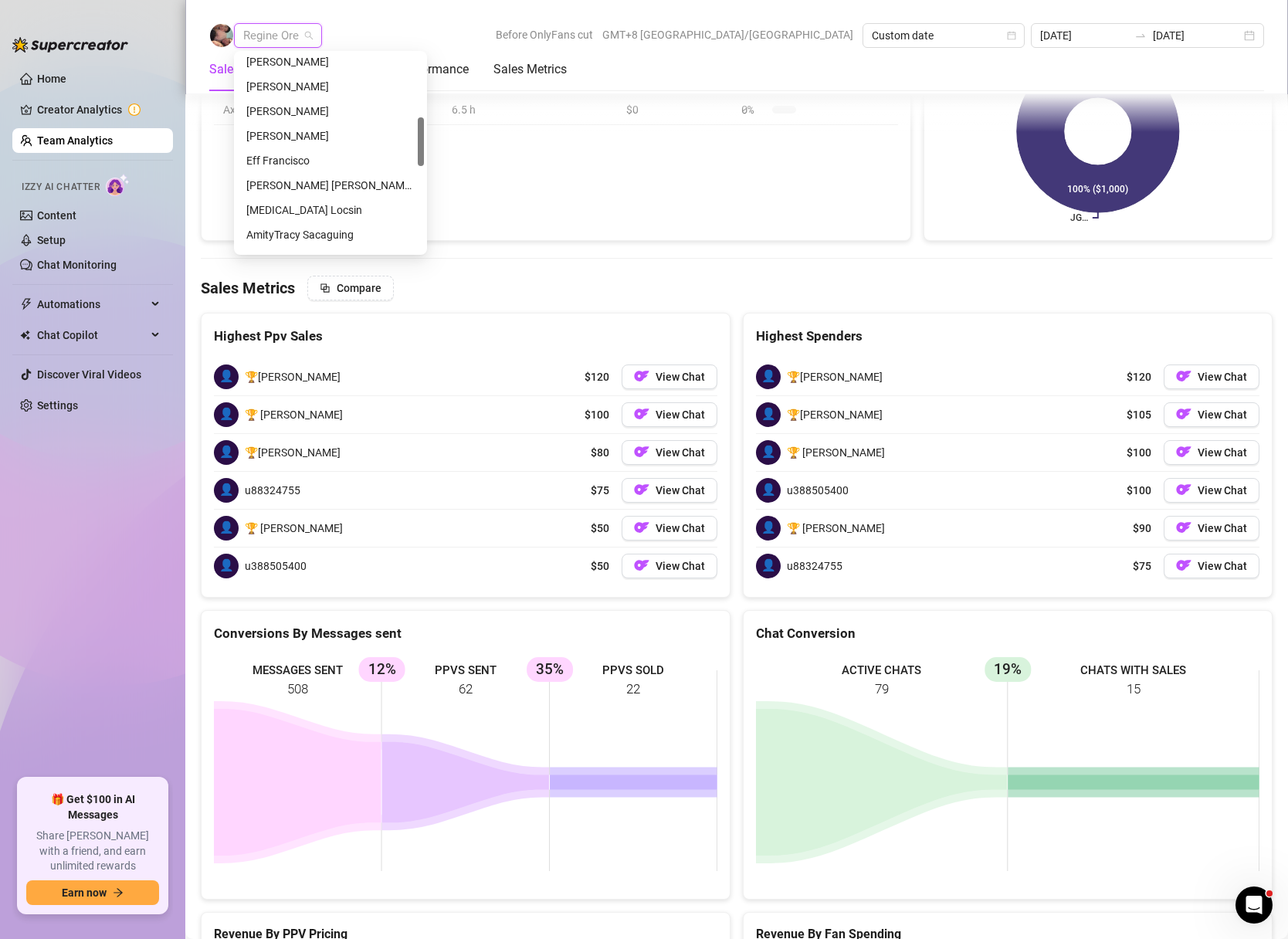
scroll to position [251, 0]
click at [294, 242] on div "AmityTracy Sacaguing" at bounding box center [330, 236] width 169 height 17
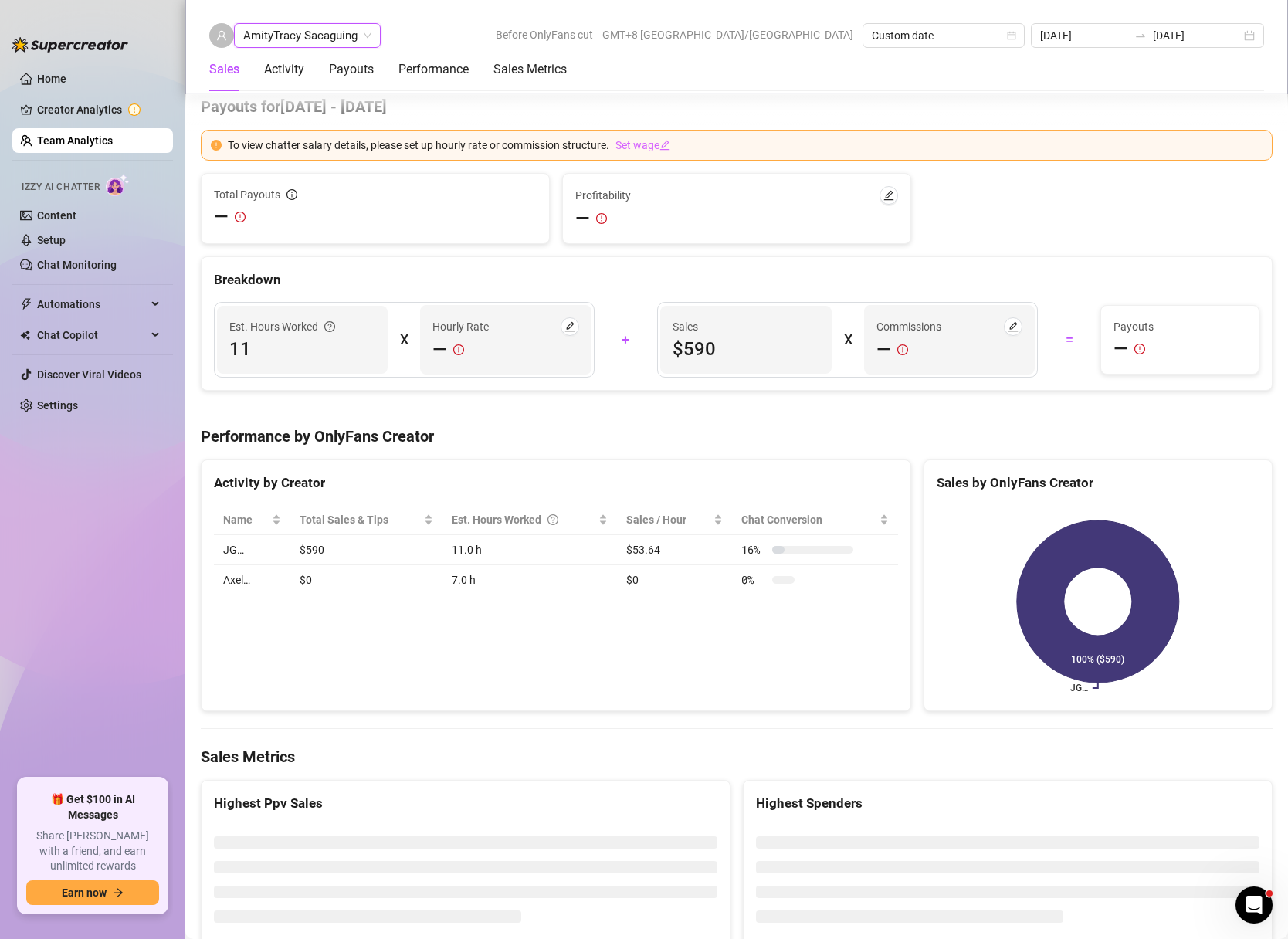
scroll to position [2159, 0]
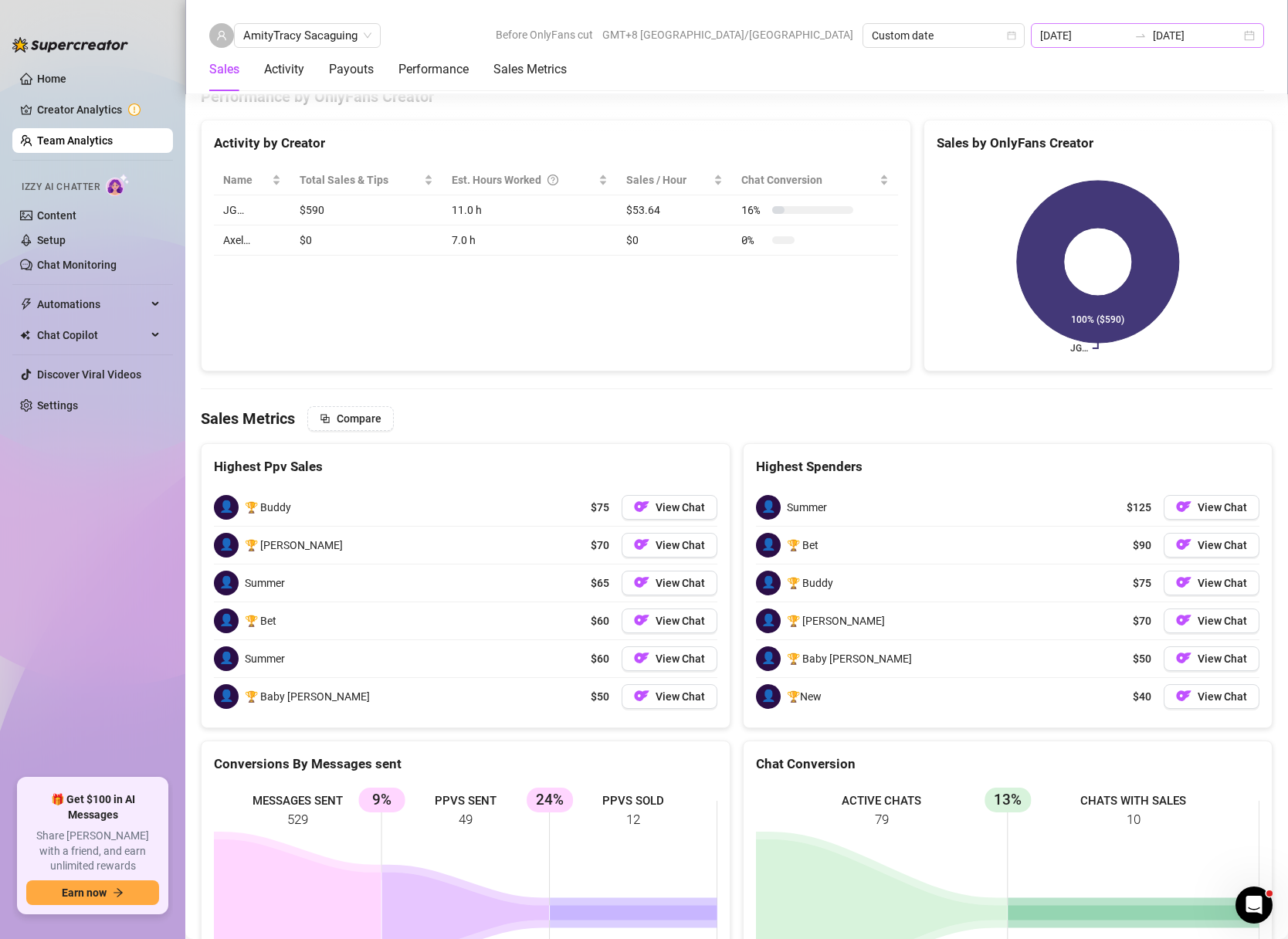
click at [1252, 41] on div "[DATE] [DATE]" at bounding box center [1147, 35] width 233 height 24
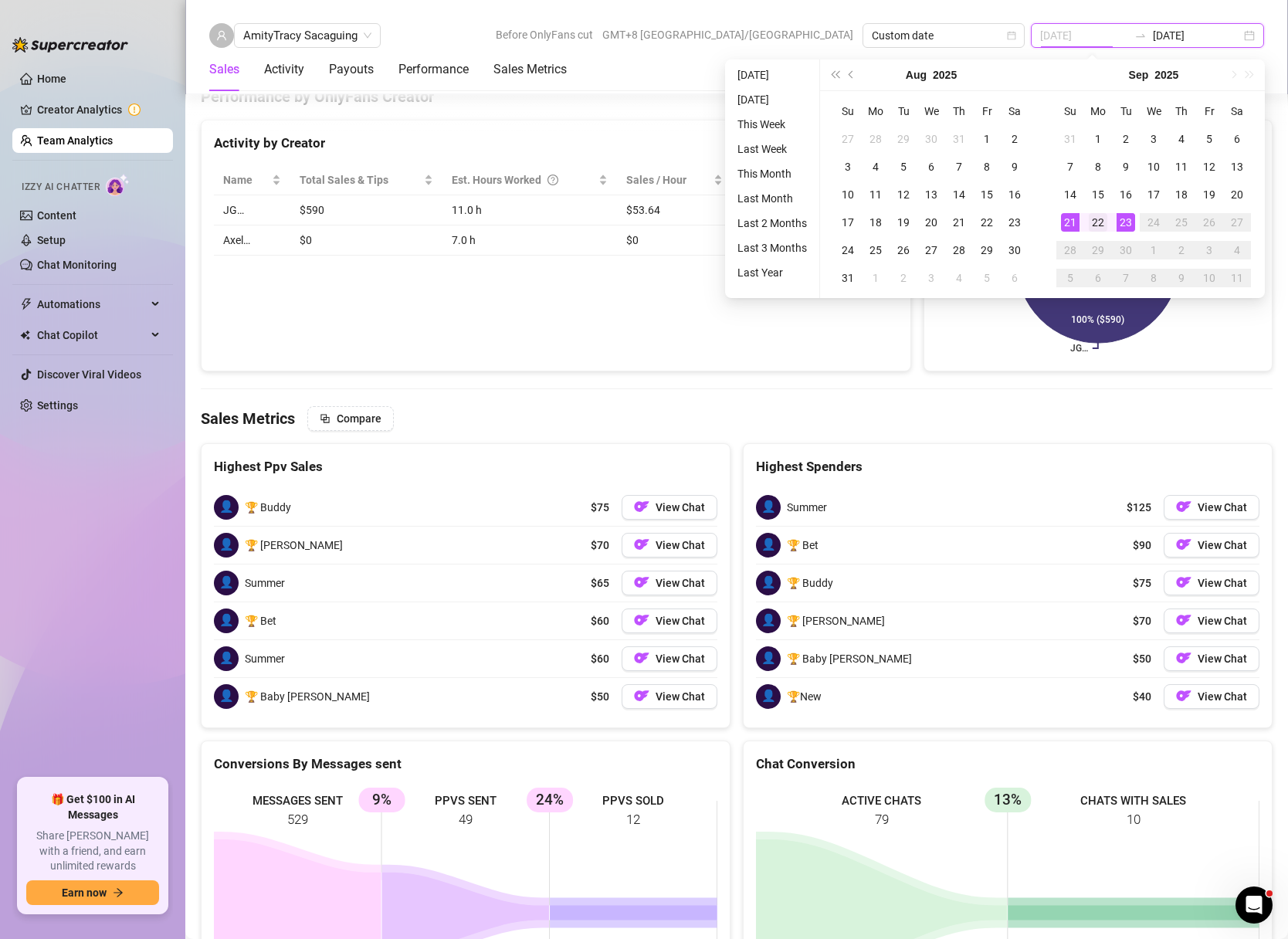
type input "[DATE]"
click at [1096, 221] on div "22" at bounding box center [1098, 222] width 19 height 19
click at [1095, 221] on div "22" at bounding box center [1098, 222] width 19 height 19
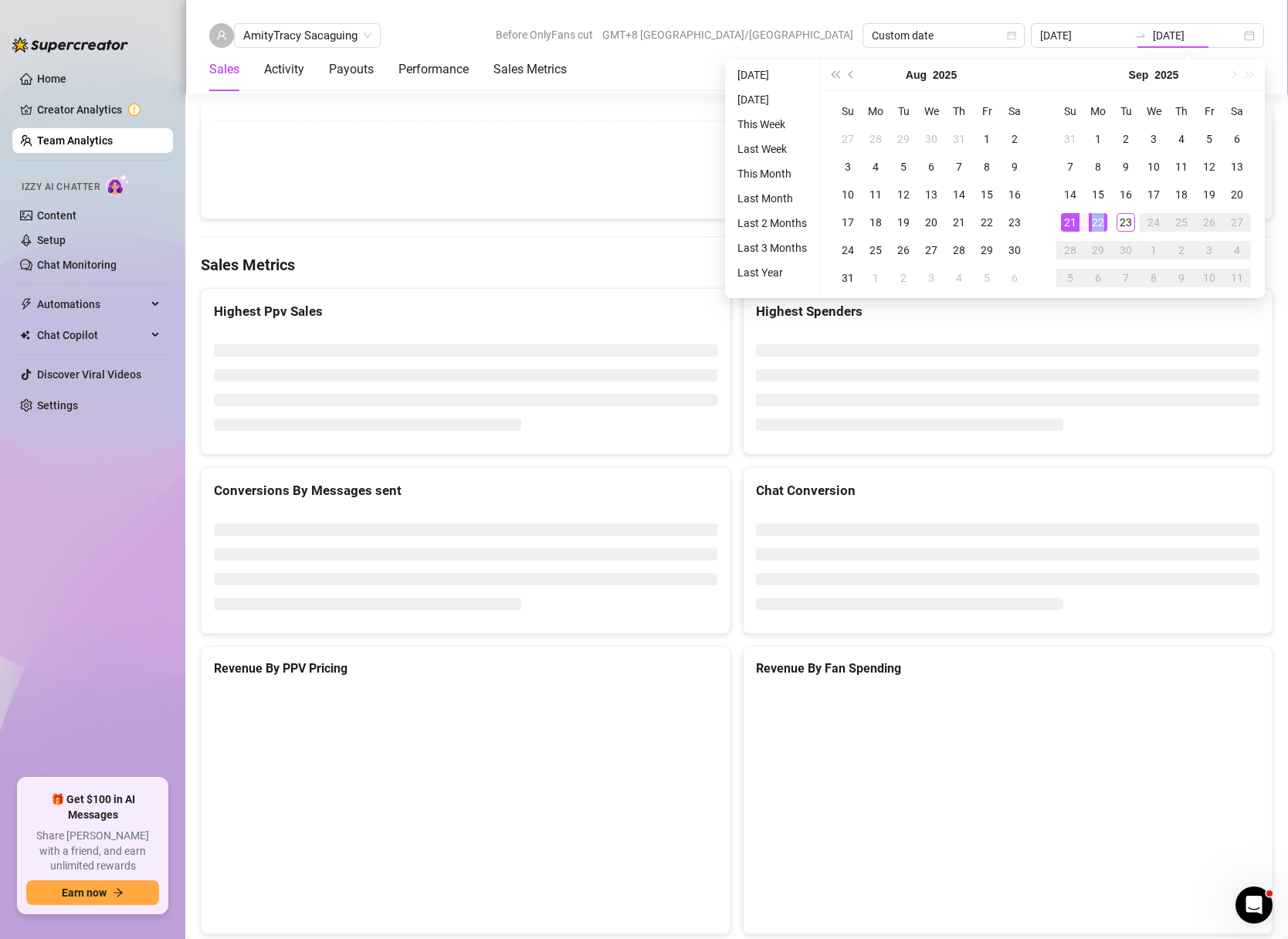
type input "[DATE]"
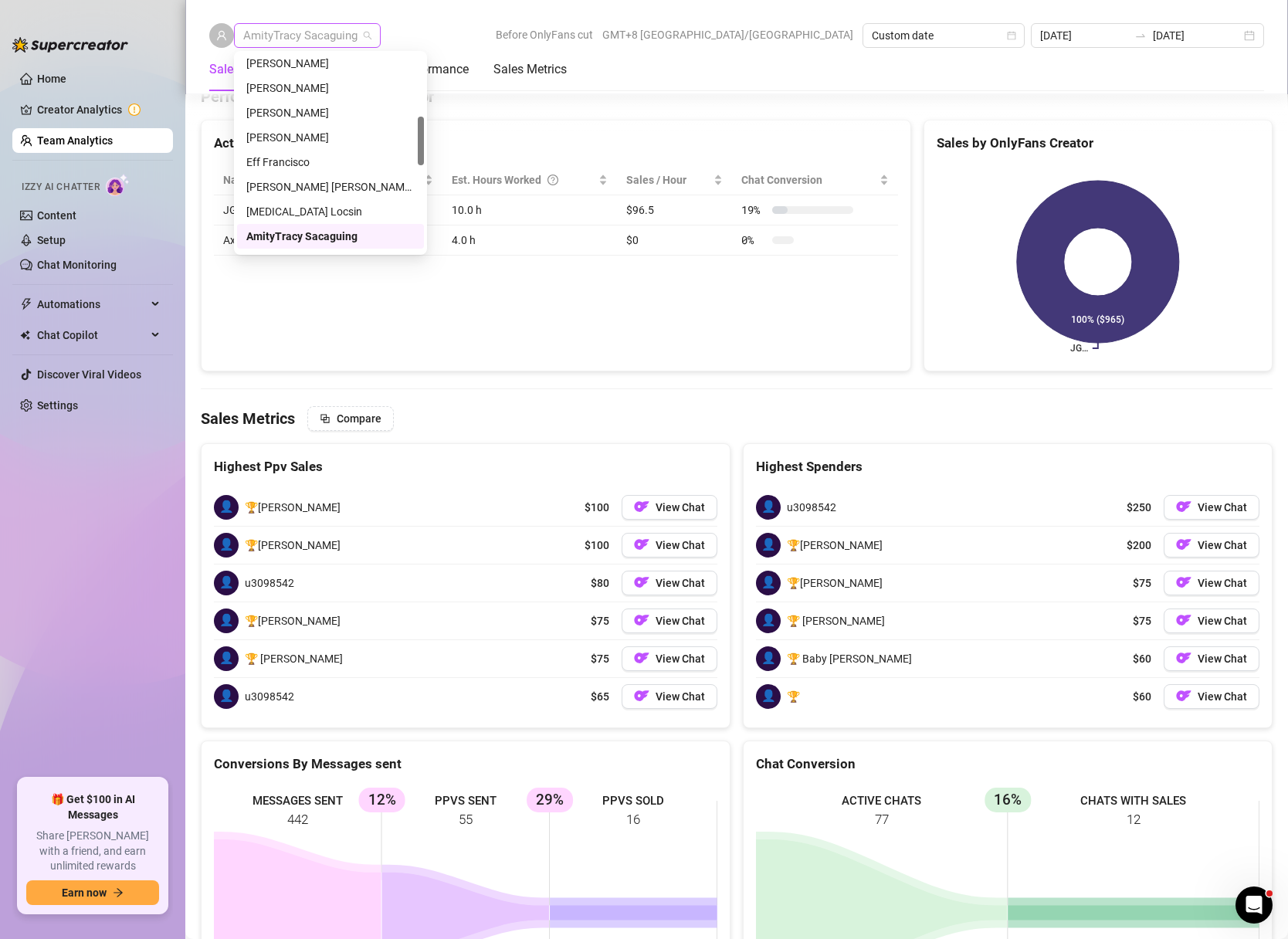
click at [373, 33] on div "AmityTracy Sacaguing" at bounding box center [307, 35] width 147 height 24
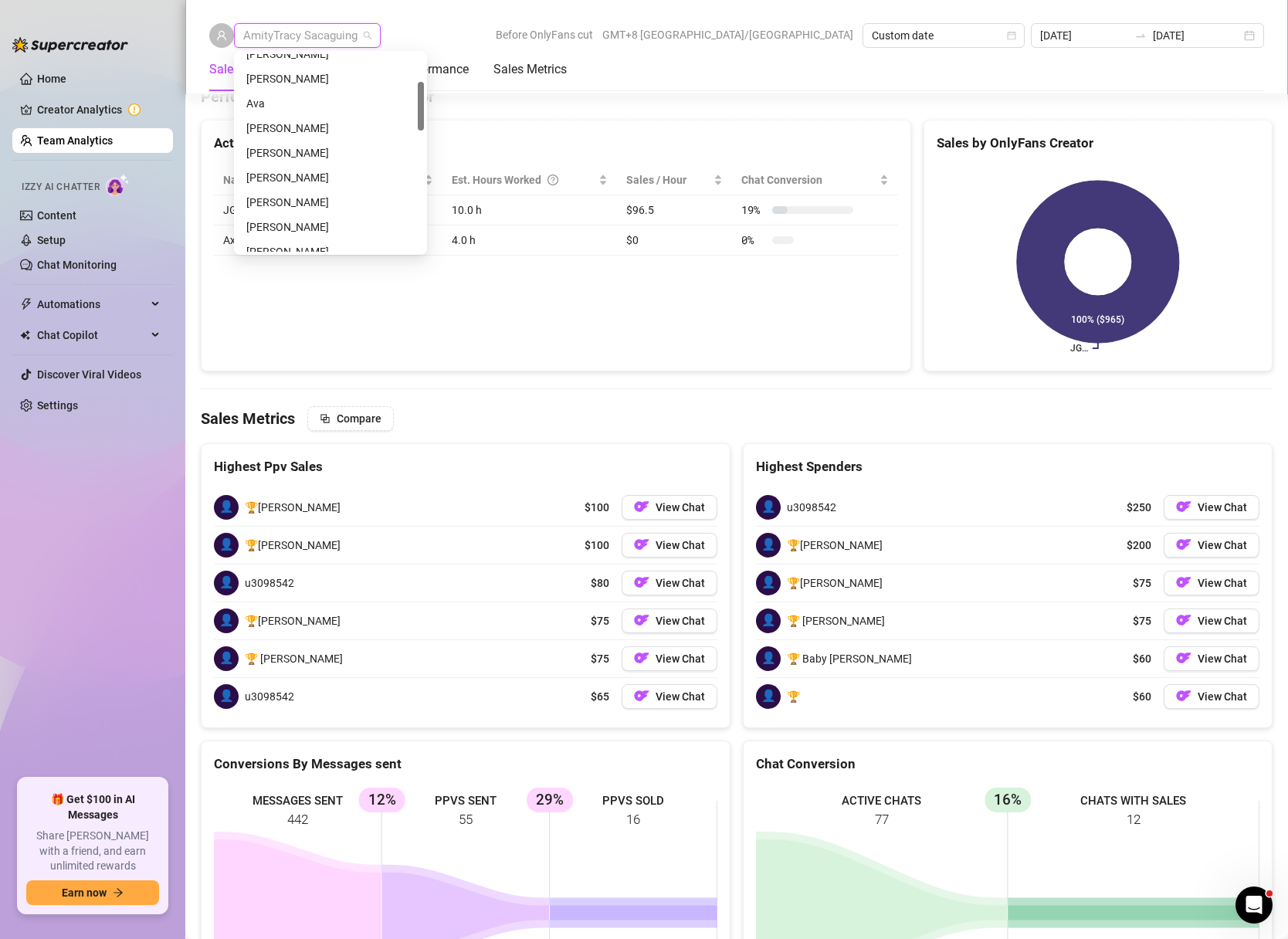
scroll to position [0, 0]
click at [304, 68] on div "[PERSON_NAME]" at bounding box center [330, 66] width 169 height 17
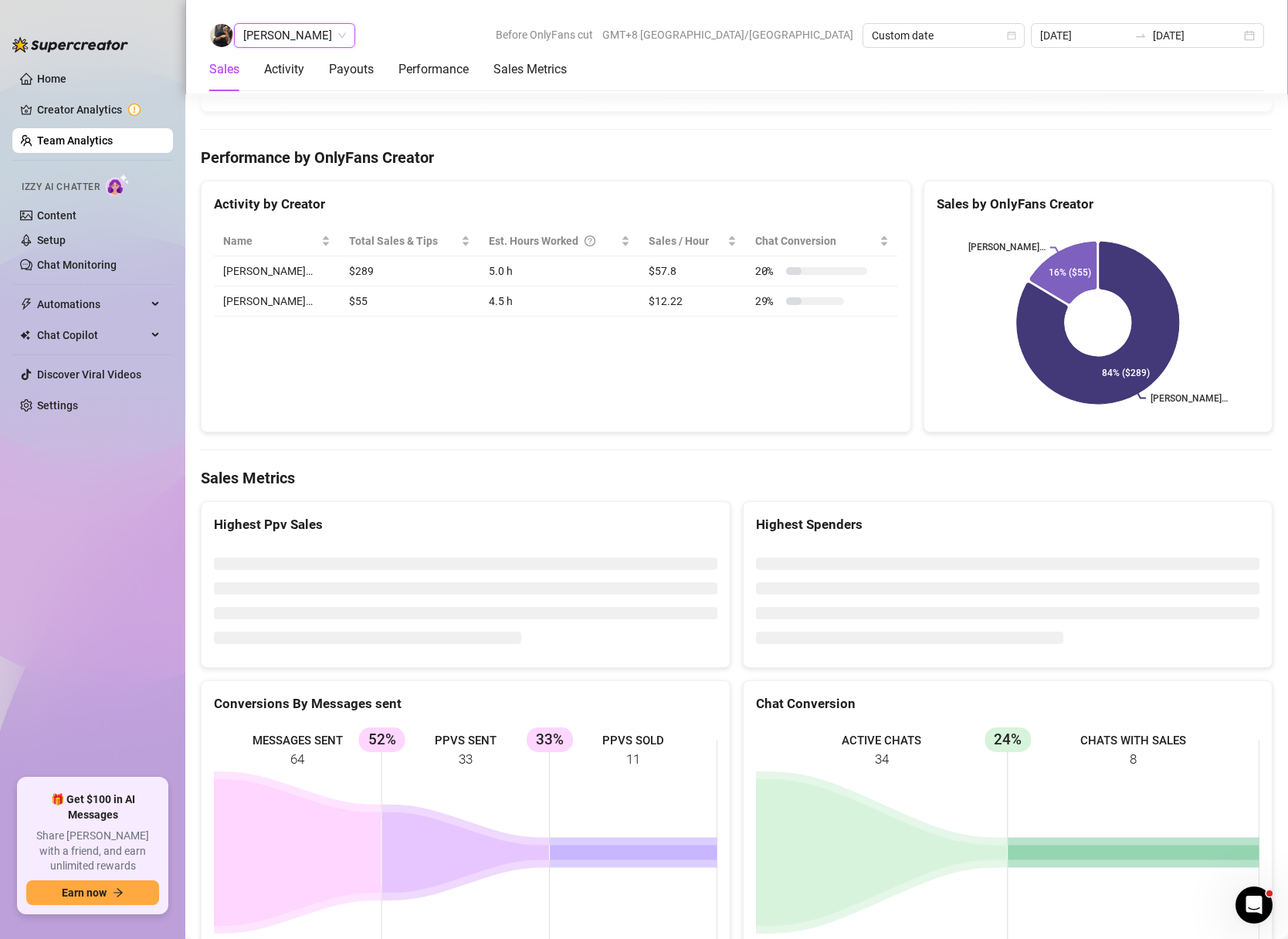
scroll to position [2199, 0]
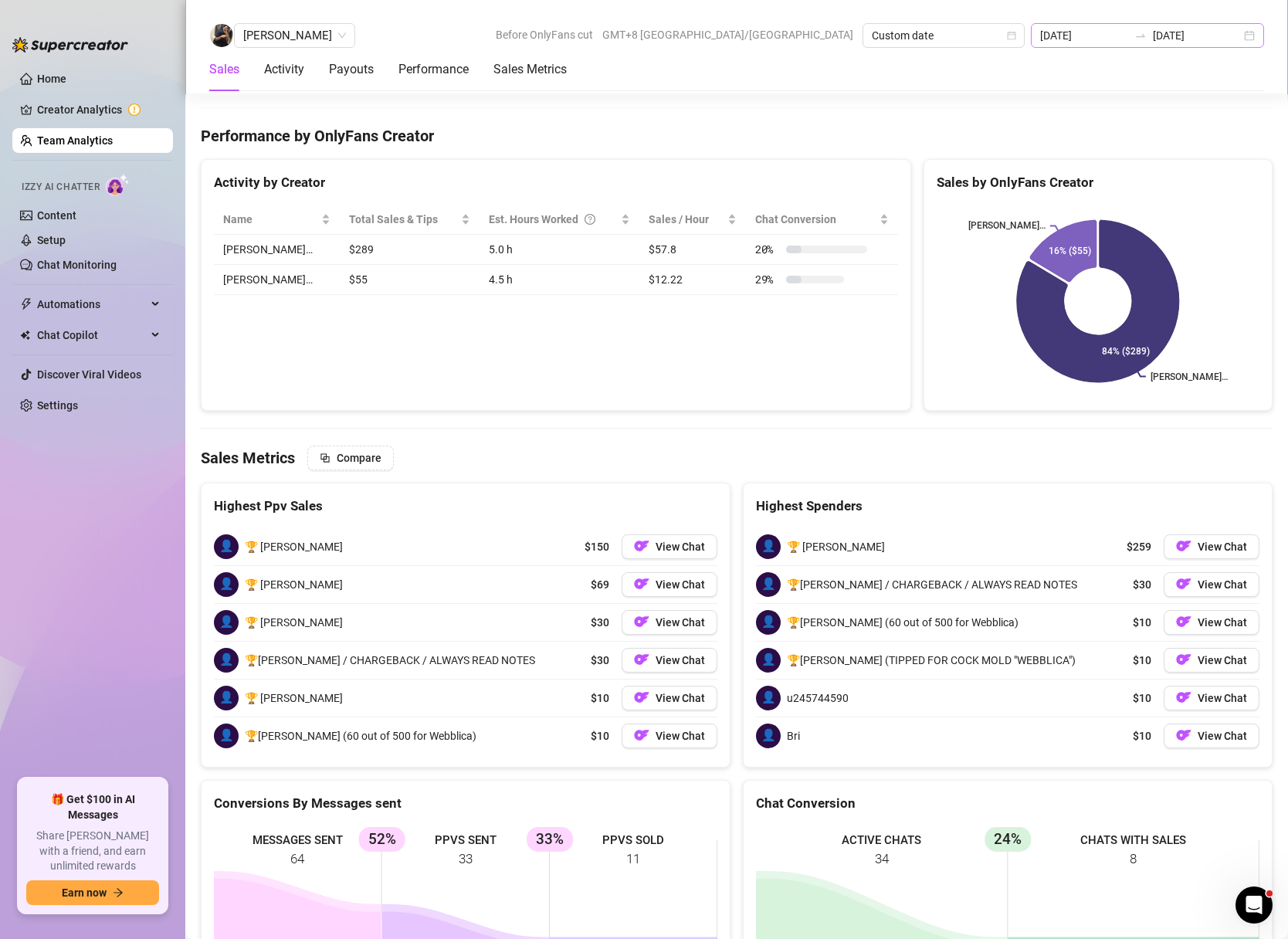
click at [1256, 32] on div "[DATE] [DATE]" at bounding box center [1147, 35] width 233 height 24
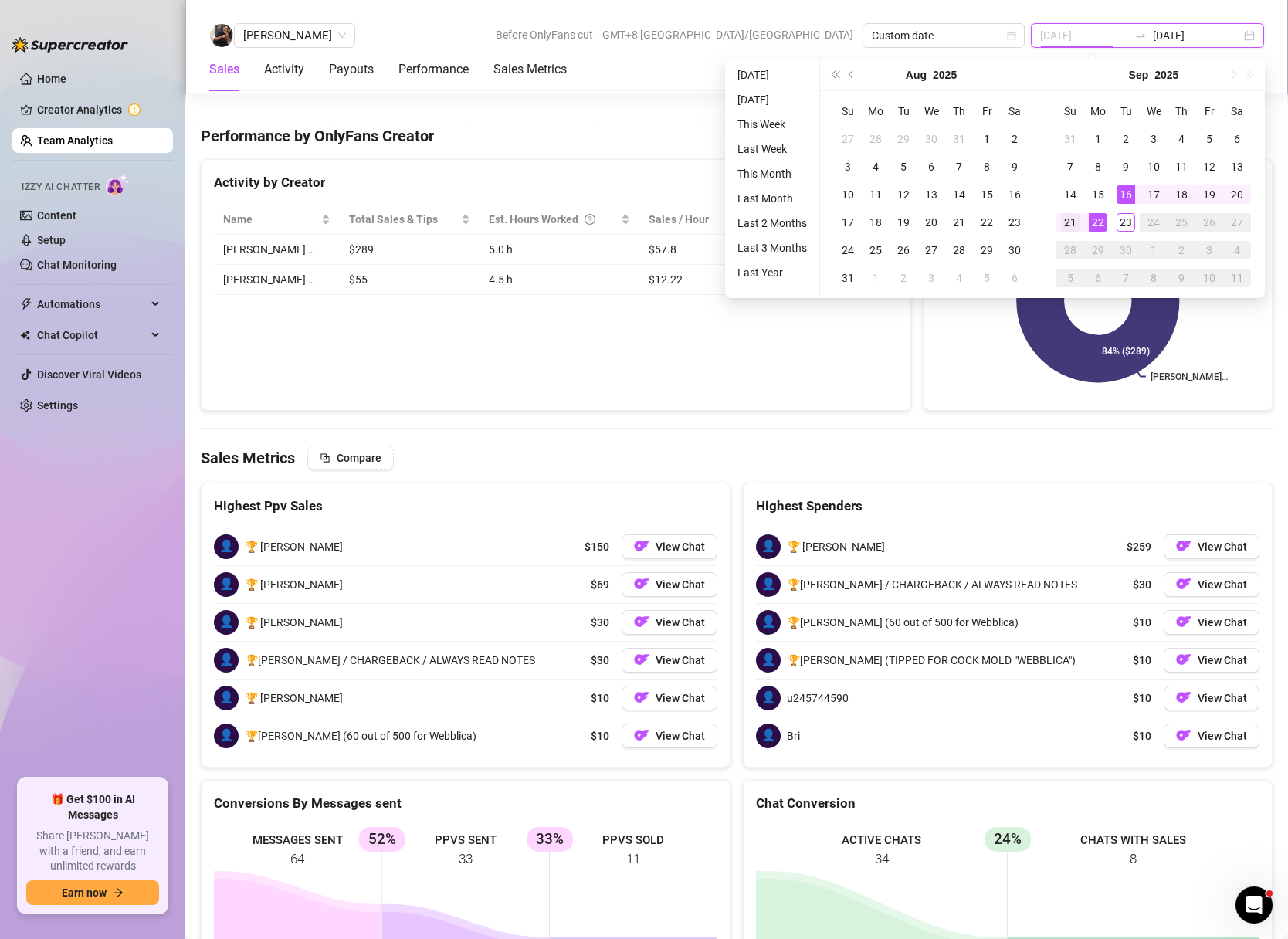
type input "[DATE]"
click at [1067, 230] on div "21" at bounding box center [1070, 222] width 19 height 19
type input "[DATE]"
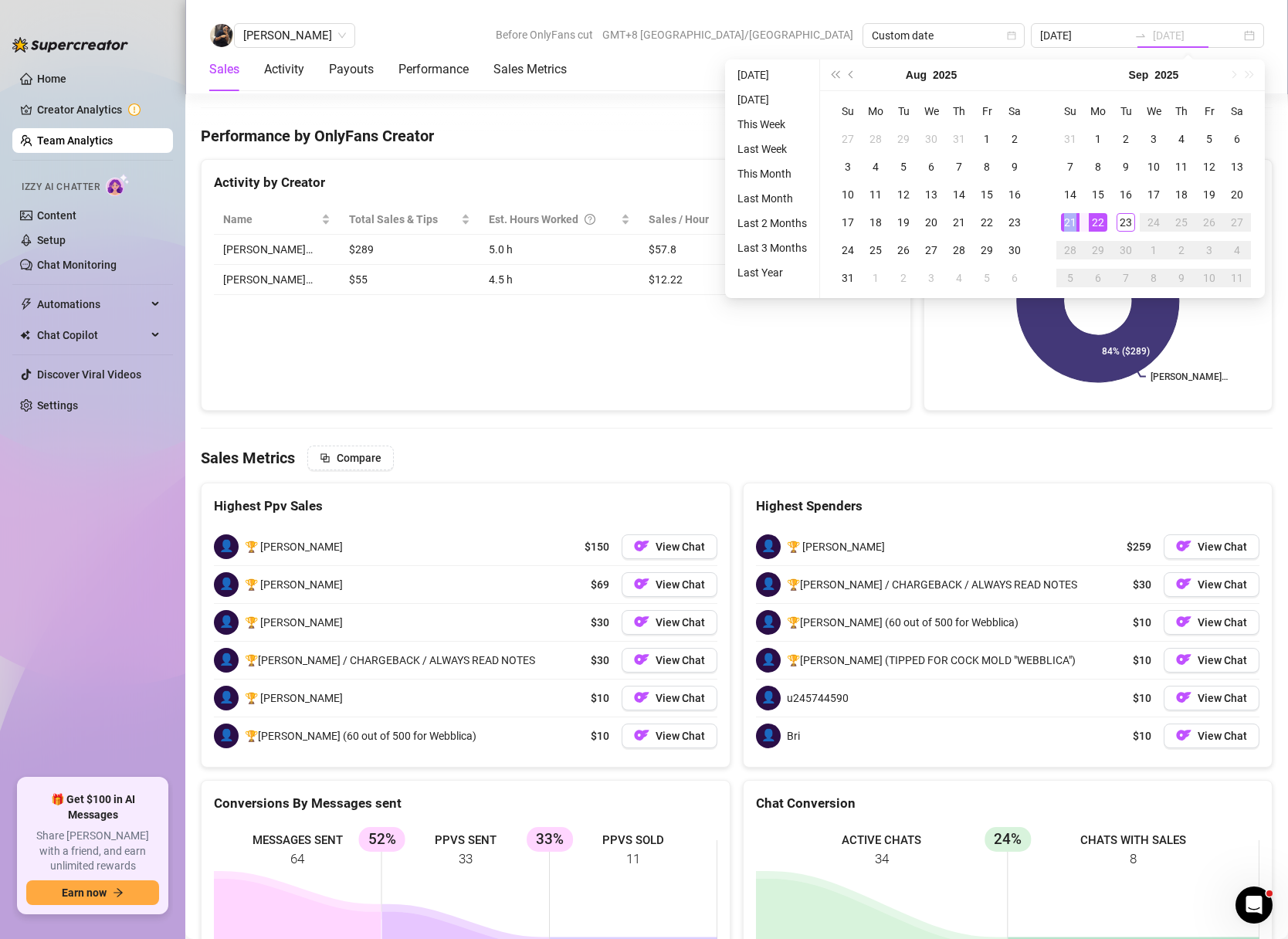
type input "[DATE]"
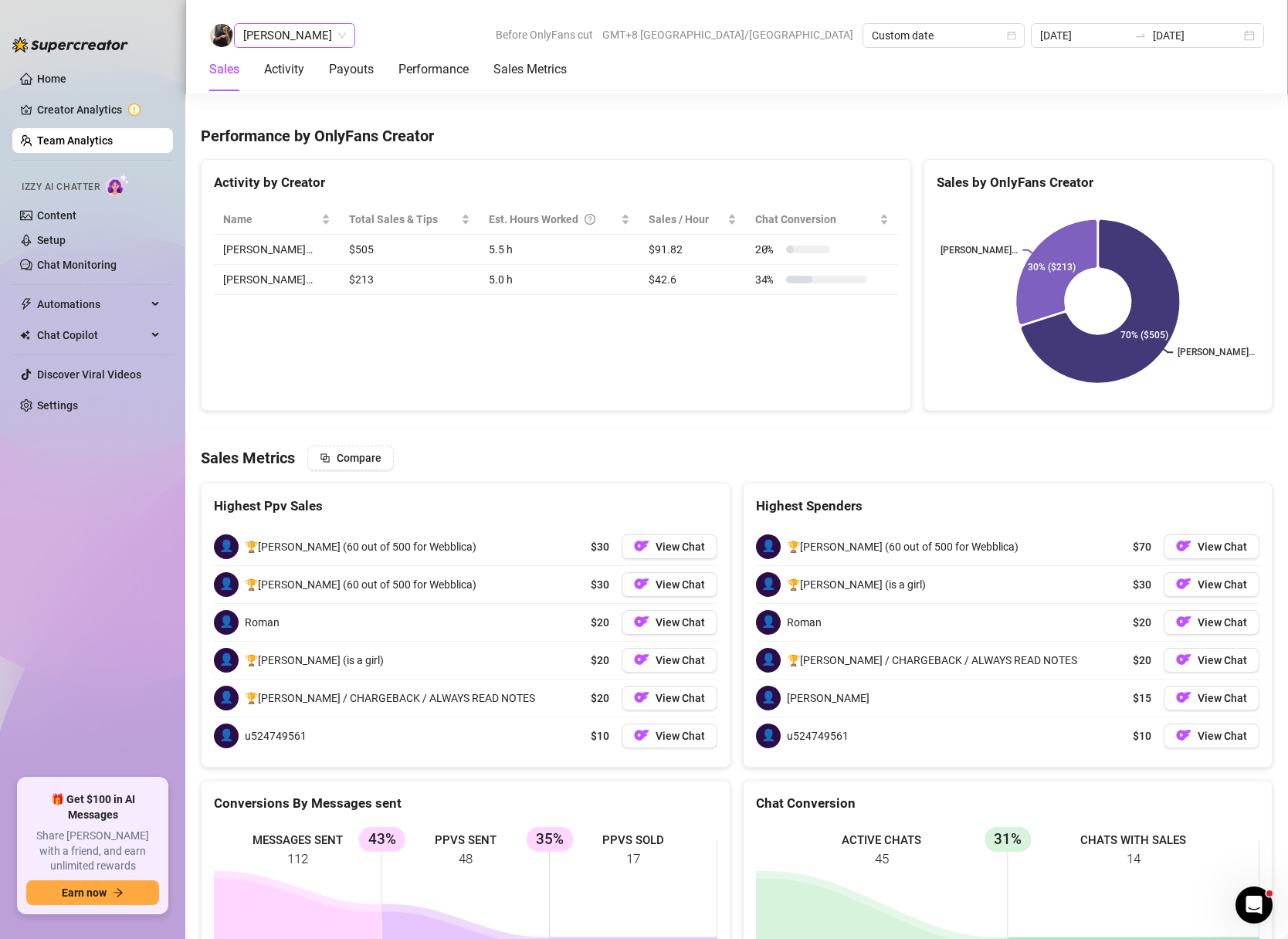
click at [320, 39] on div "[PERSON_NAME]" at bounding box center [295, 35] width 121 height 24
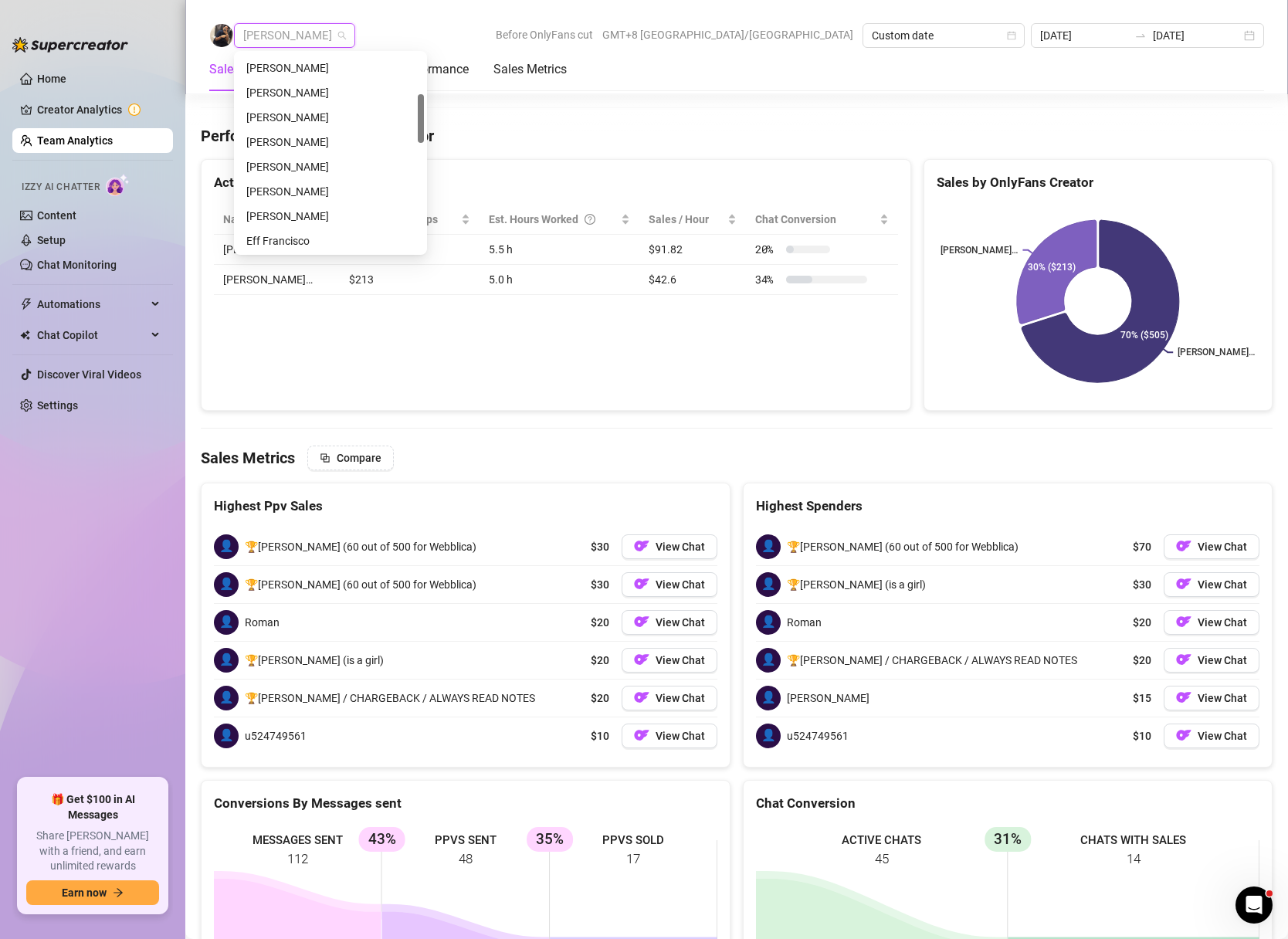
scroll to position [177, 0]
click at [297, 115] on div "[PERSON_NAME]" at bounding box center [330, 112] width 169 height 17
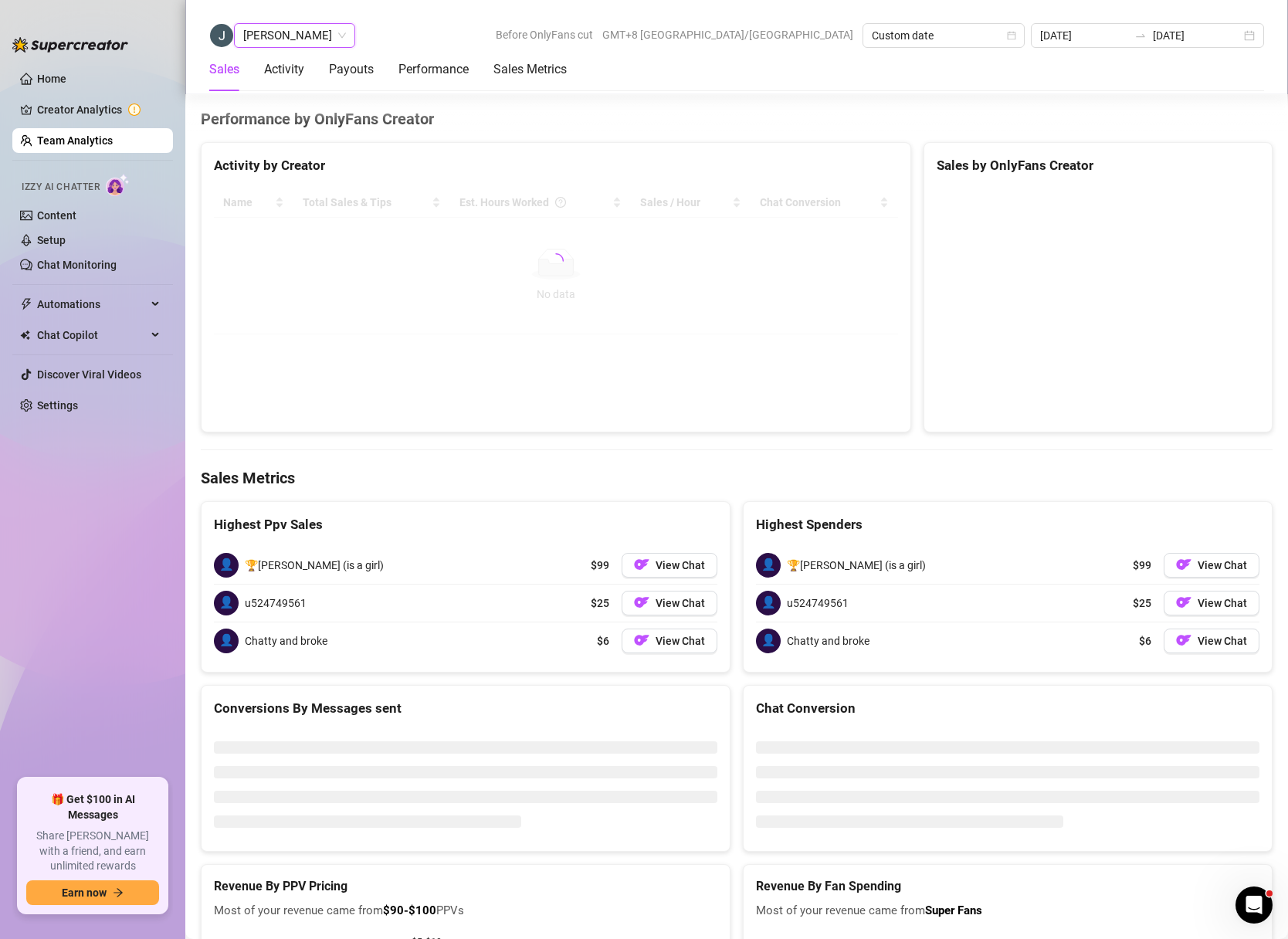
scroll to position [2215, 0]
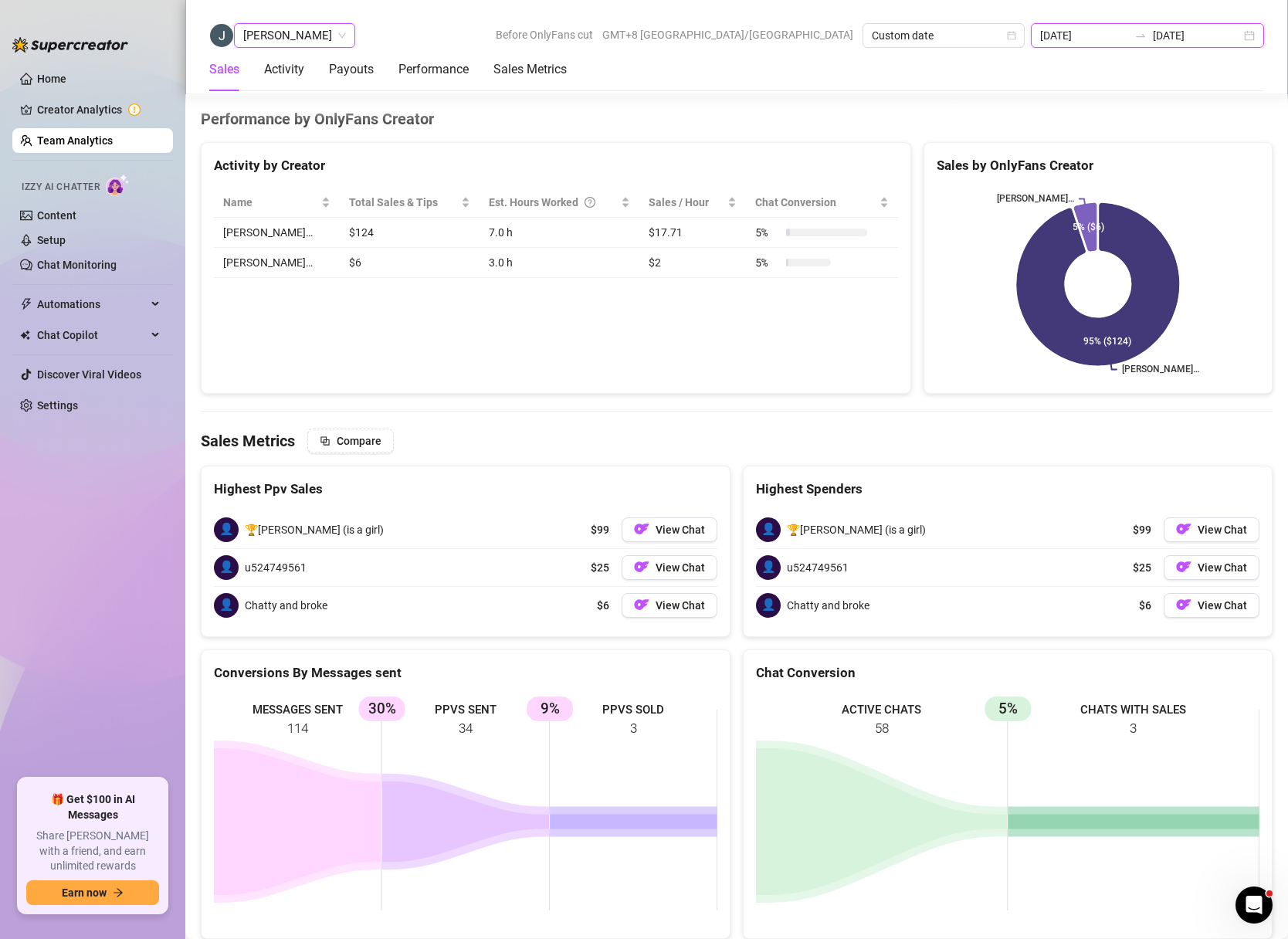
click at [1236, 33] on input "[DATE]" at bounding box center [1197, 35] width 88 height 17
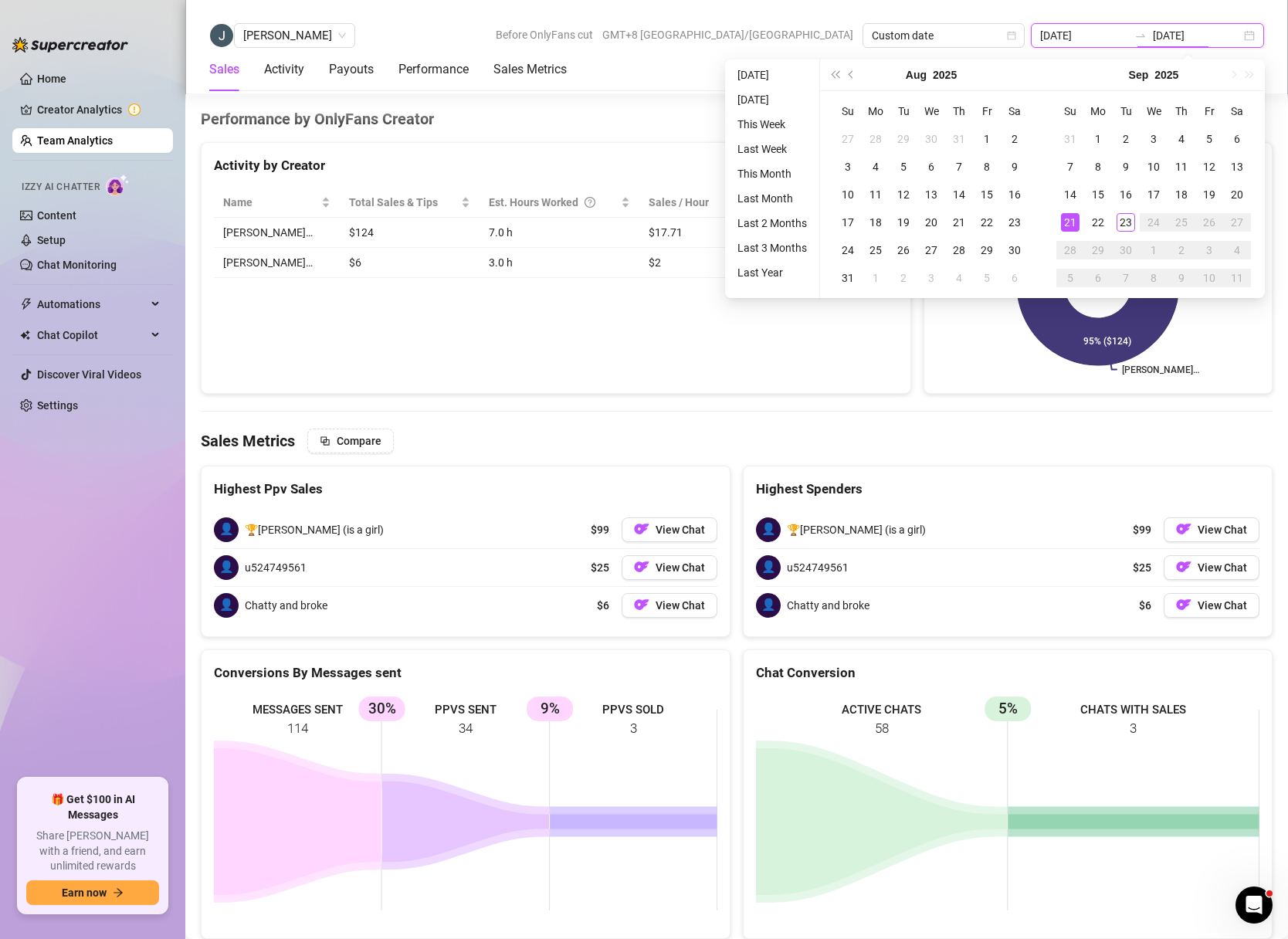
click at [1252, 36] on div "[DATE] [DATE]" at bounding box center [1147, 35] width 233 height 24
click at [1252, 37] on div "[DATE] [DATE]" at bounding box center [1147, 35] width 233 height 24
type input "[DATE]"
click at [1236, 193] on div "20" at bounding box center [1237, 195] width 19 height 19
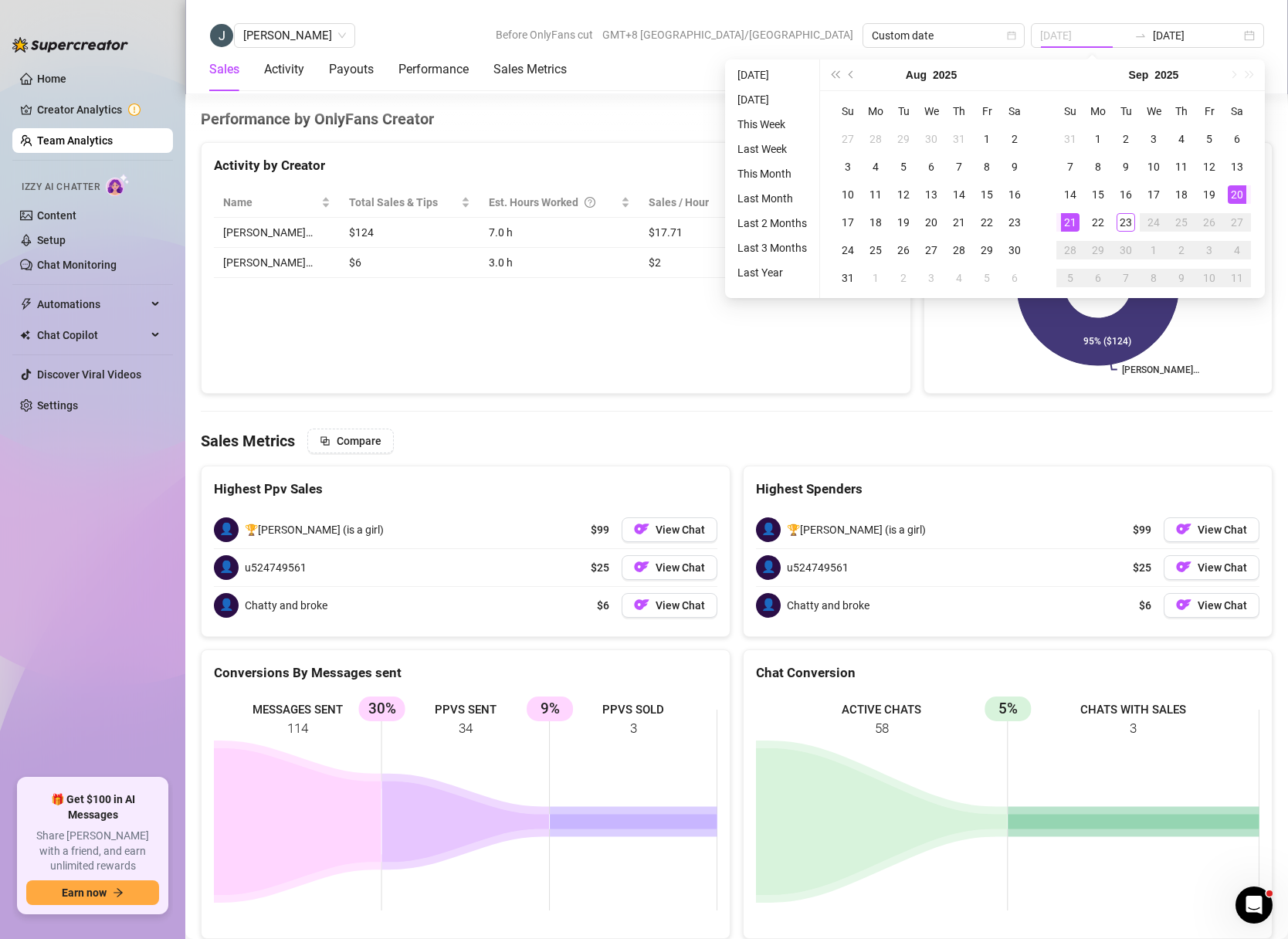
type input "[DATE]"
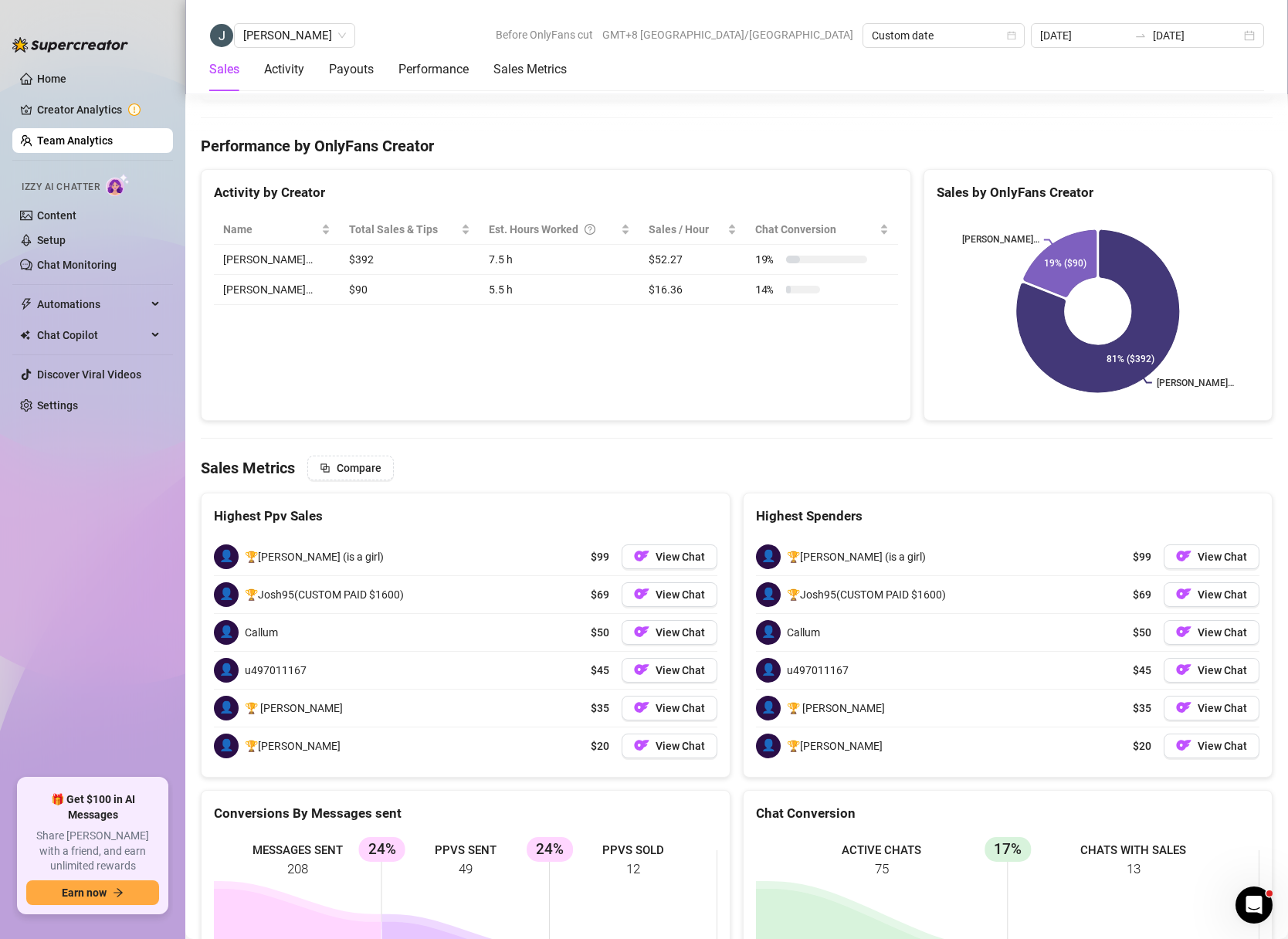
scroll to position [2516, 0]
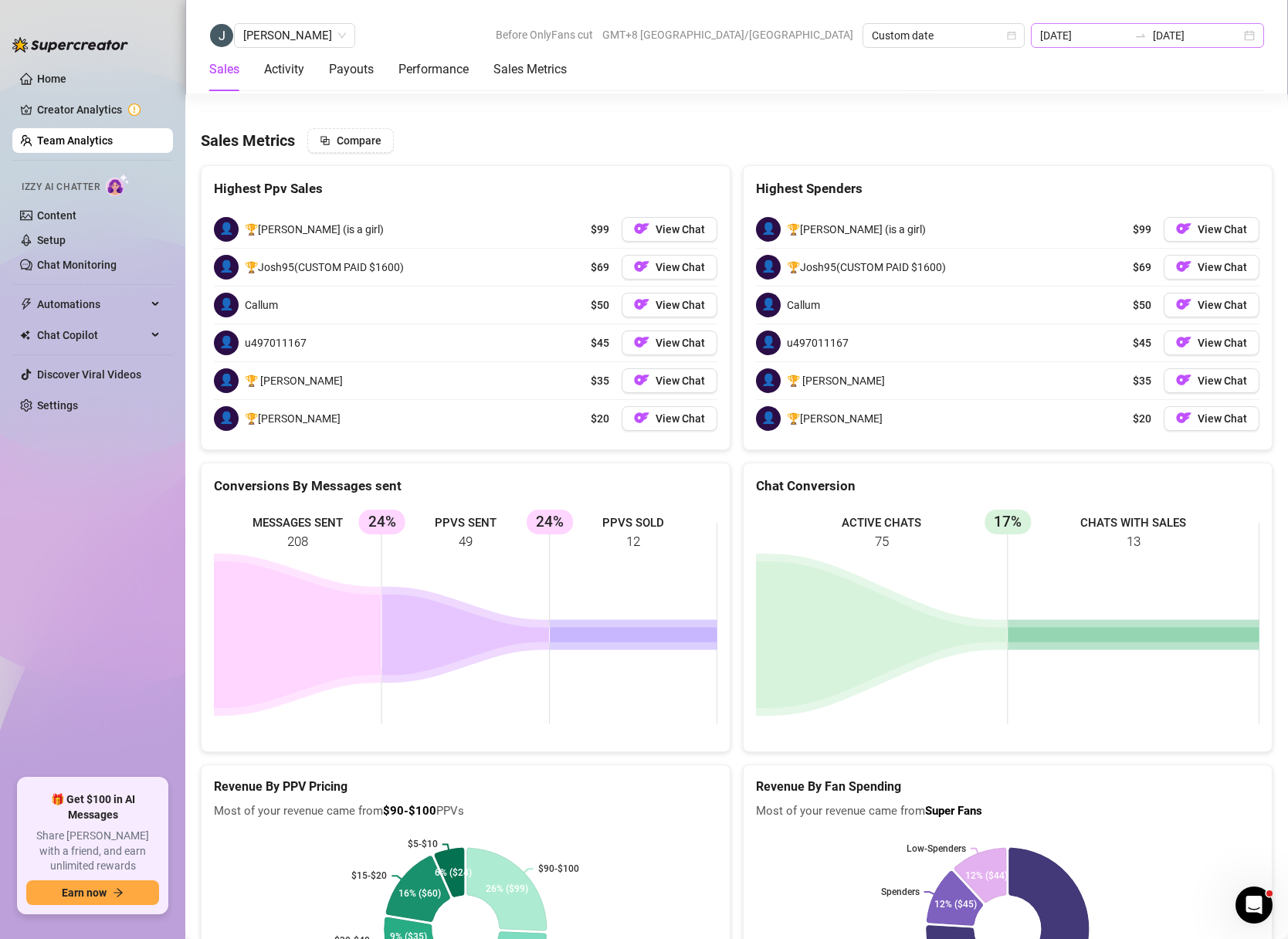
click at [1255, 36] on div "[DATE] [DATE]" at bounding box center [1147, 35] width 233 height 24
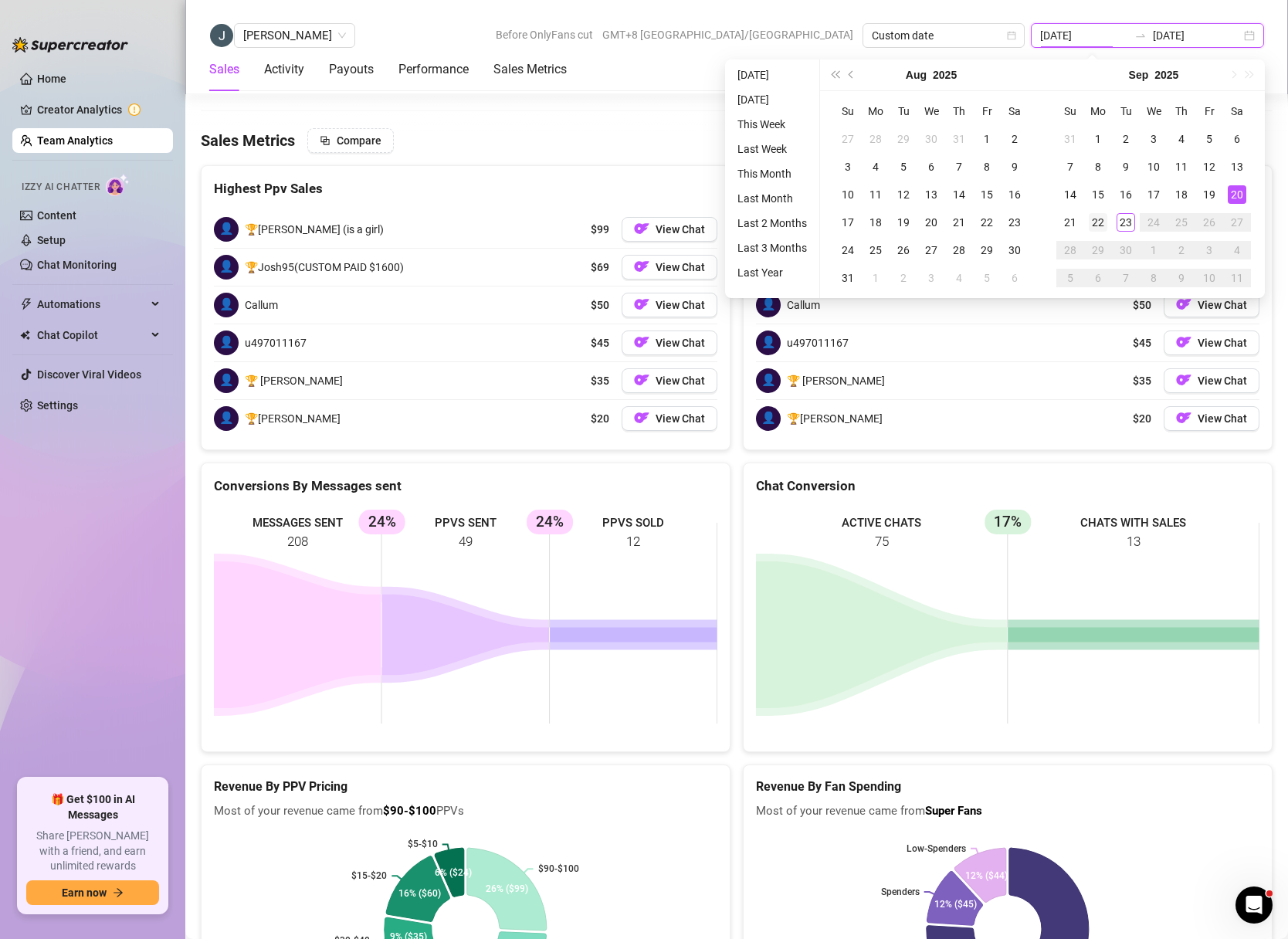
type input "[DATE]"
click at [1098, 226] on div "22" at bounding box center [1098, 222] width 19 height 19
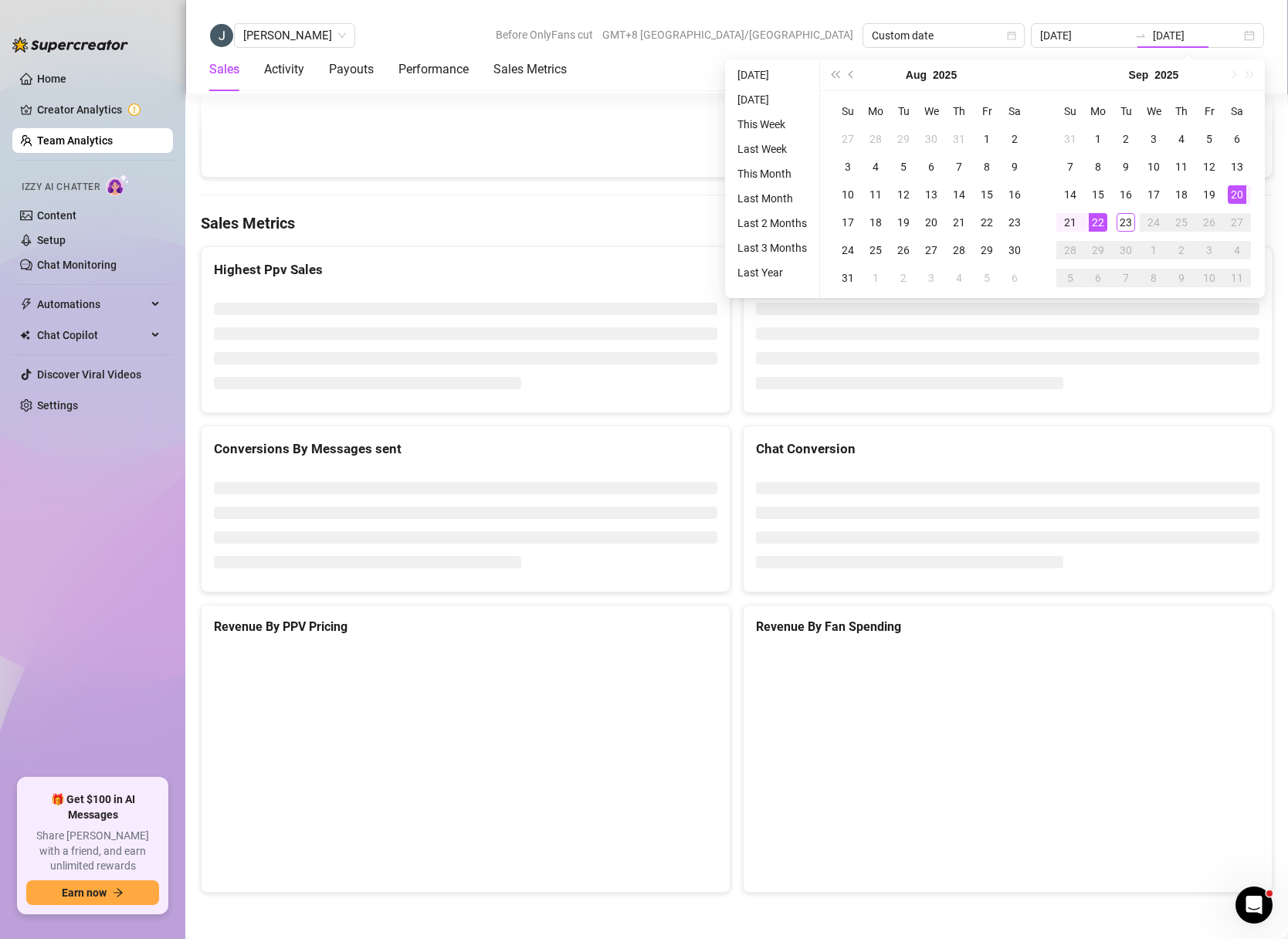
type input "[DATE]"
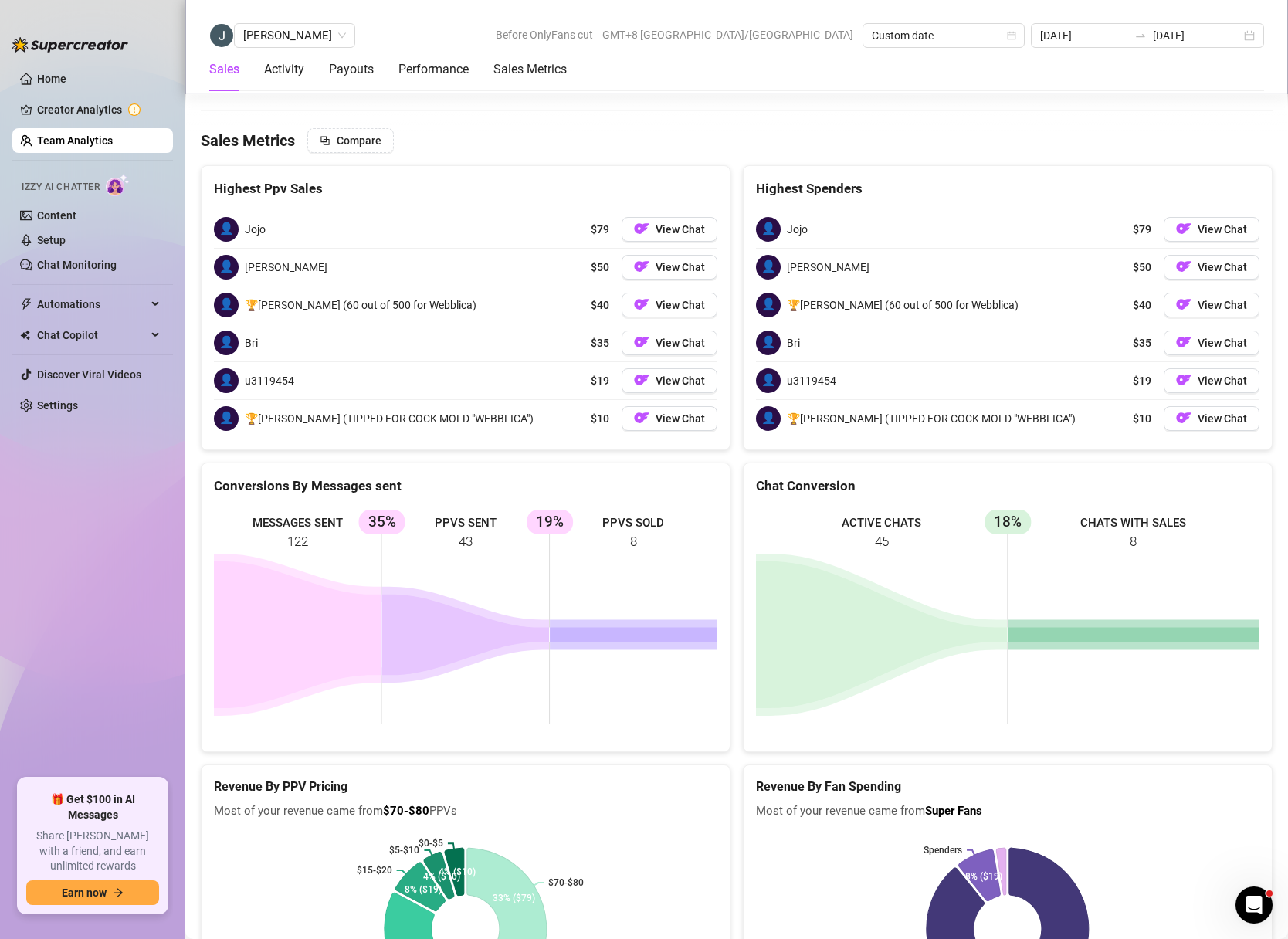
click at [333, 35] on div "[PERSON_NAME]" at bounding box center [295, 35] width 121 height 24
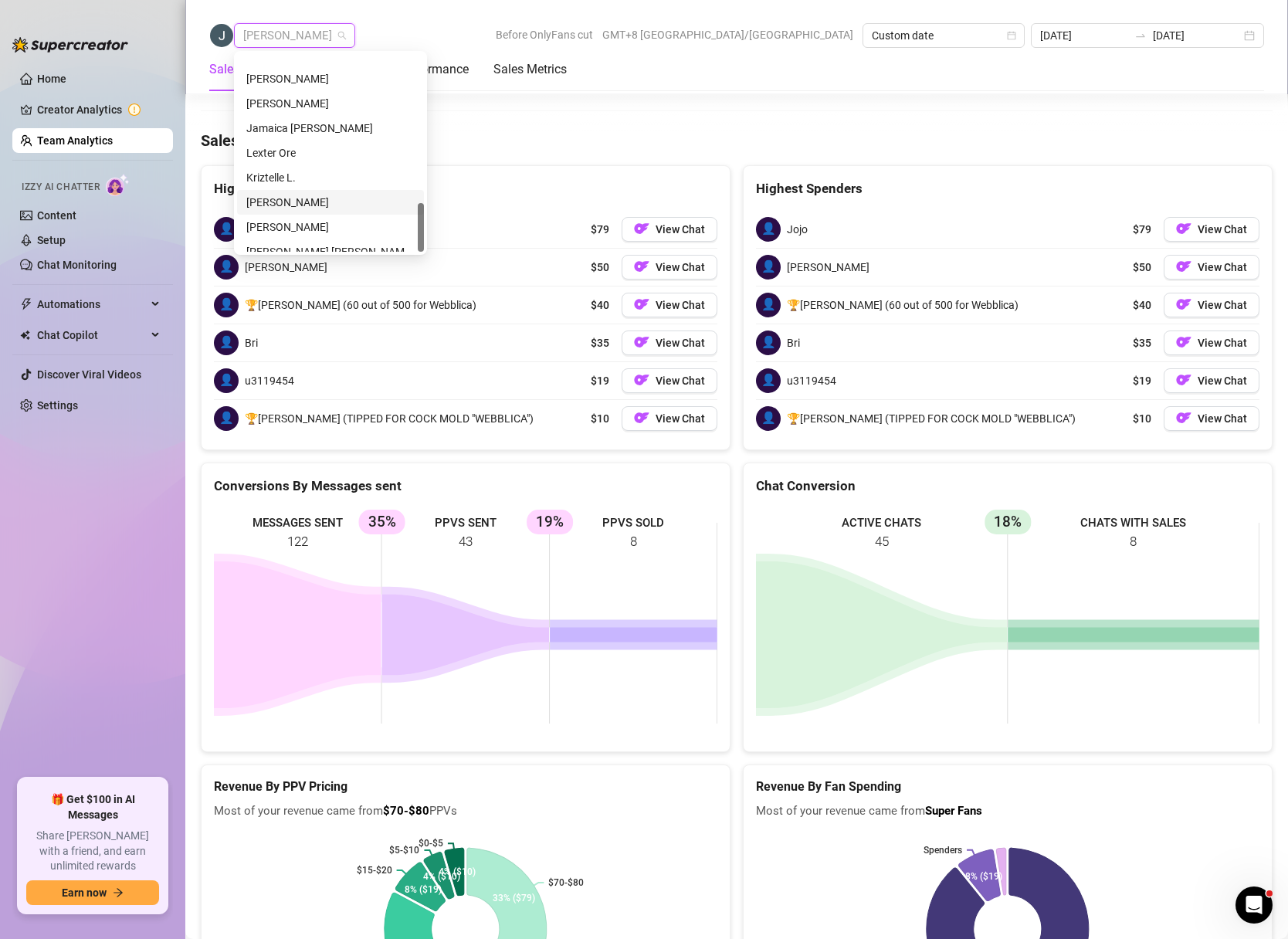
scroll to position [593, 0]
click at [271, 134] on div "Kriztelle L." at bounding box center [330, 140] width 169 height 17
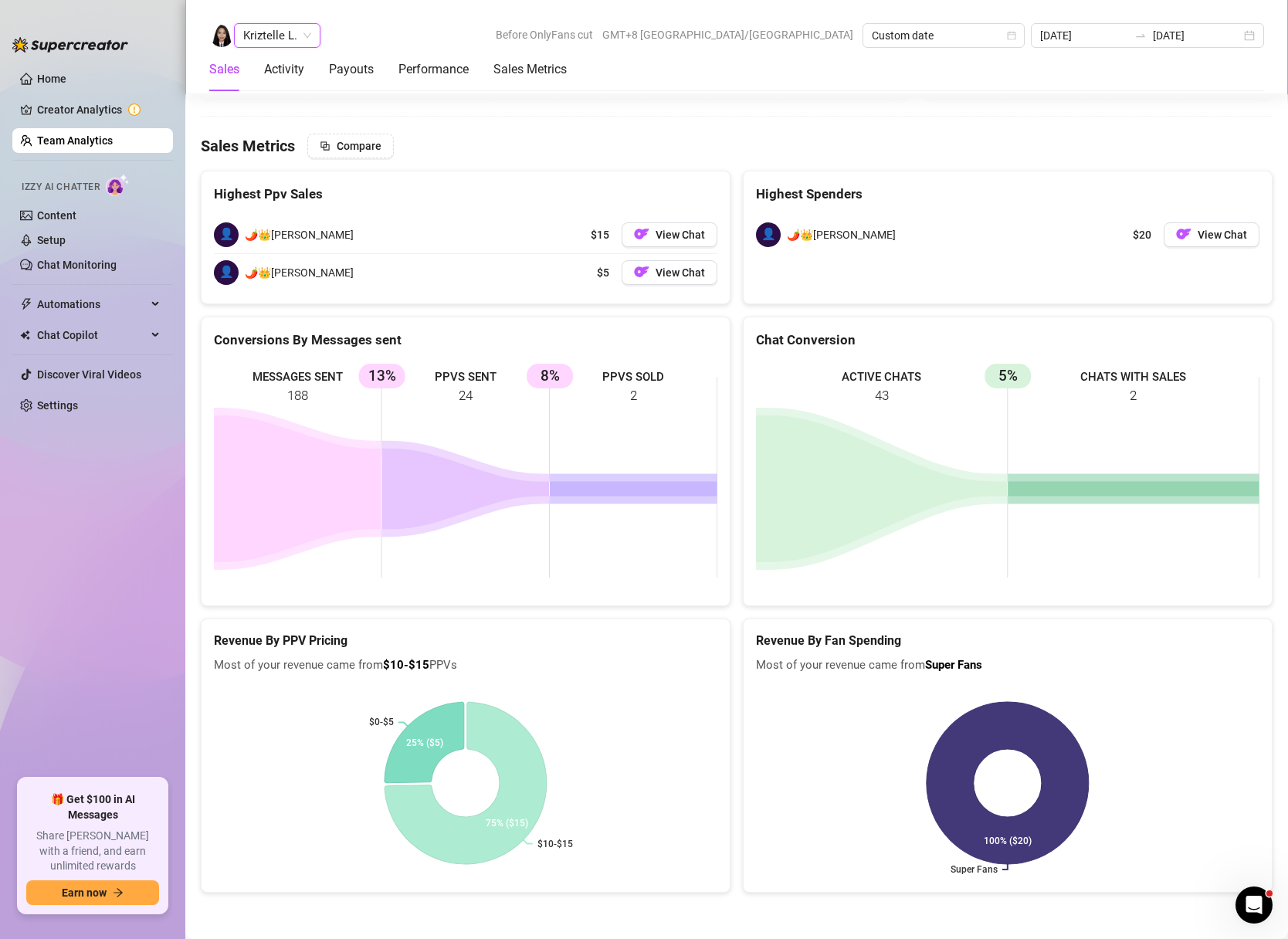
scroll to position [2263, 0]
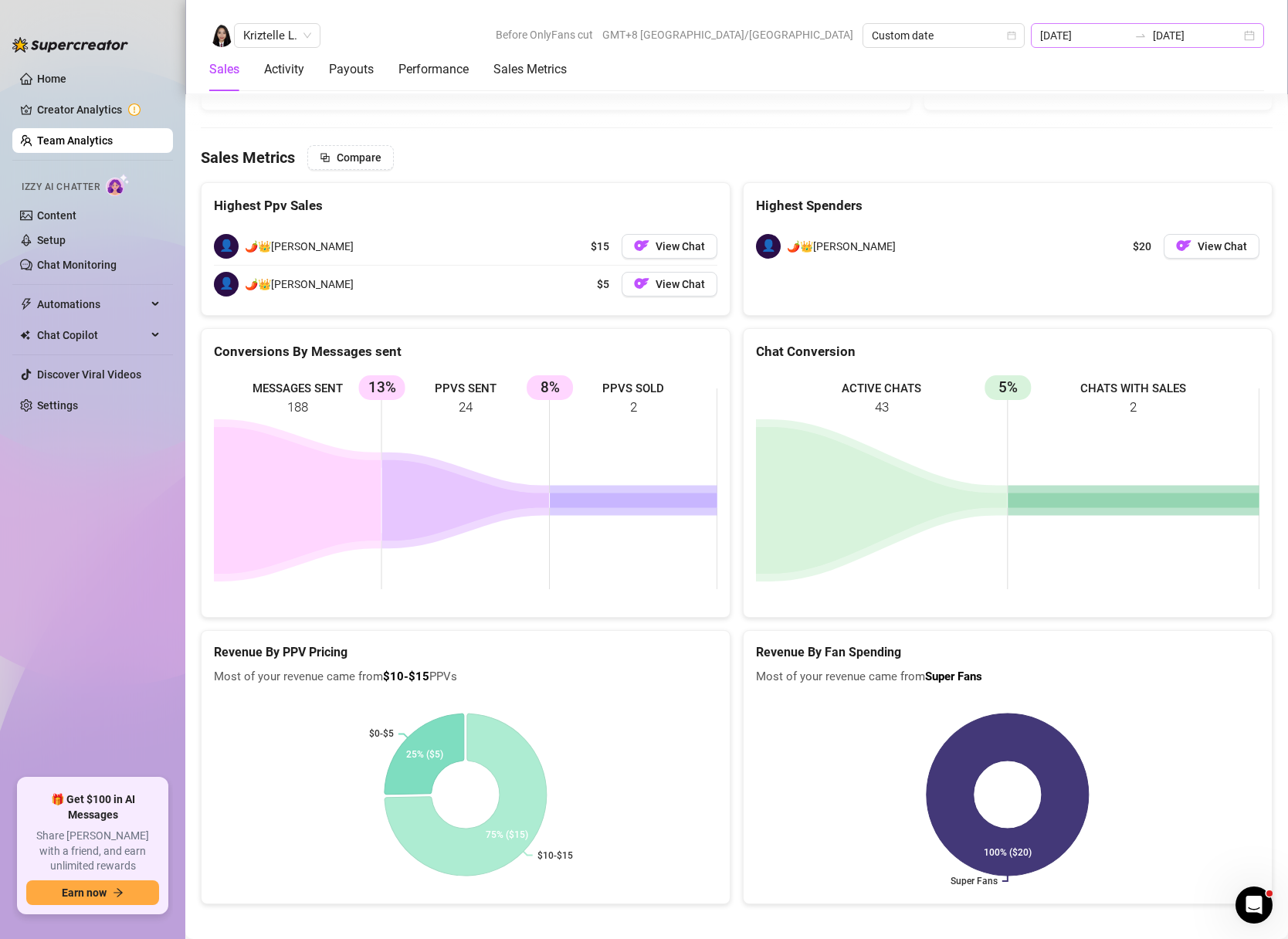
click at [1247, 30] on div "[DATE] [DATE]" at bounding box center [1147, 35] width 233 height 24
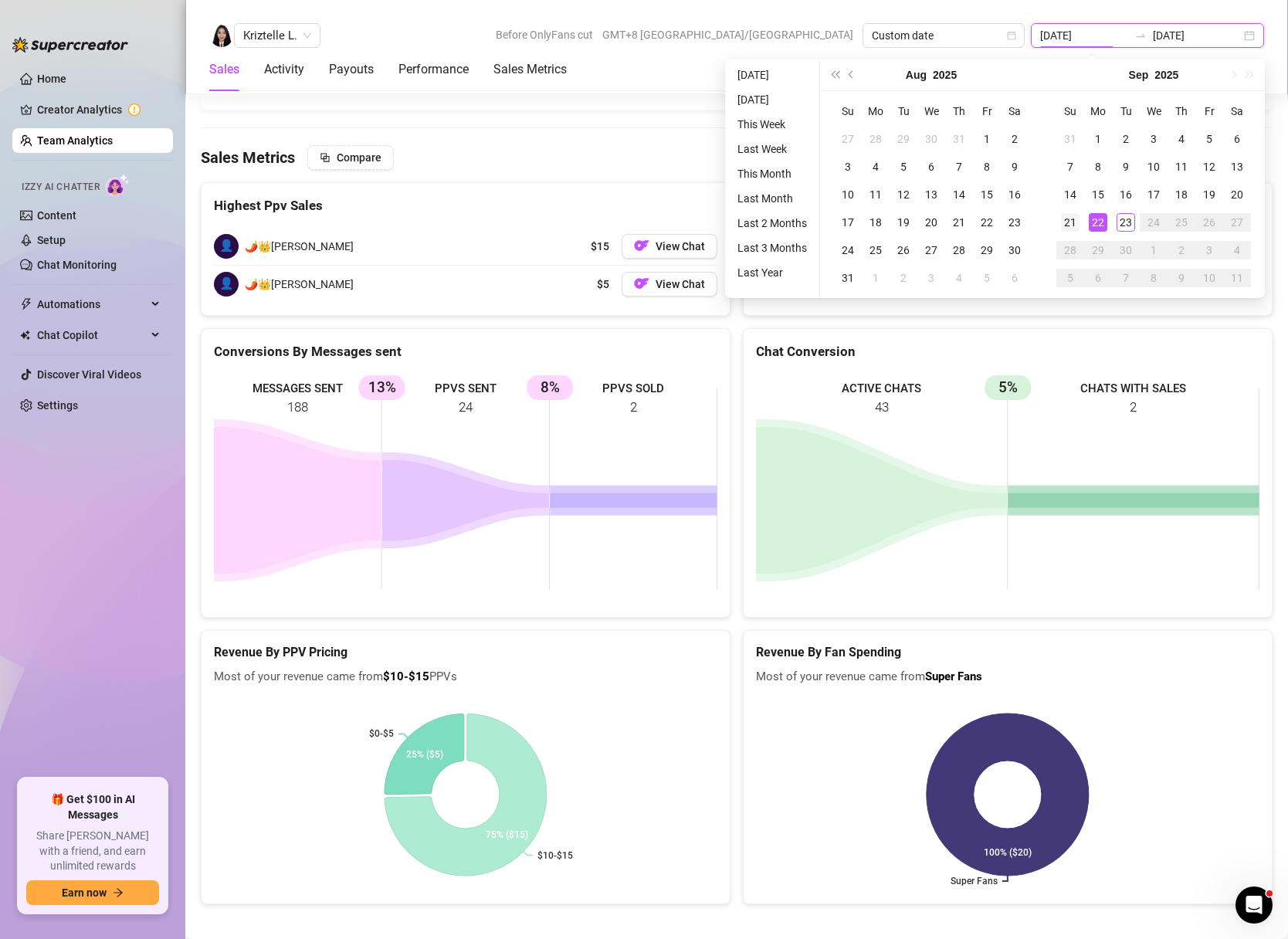
type input "[DATE]"
click at [1074, 225] on div "21" at bounding box center [1070, 222] width 19 height 19
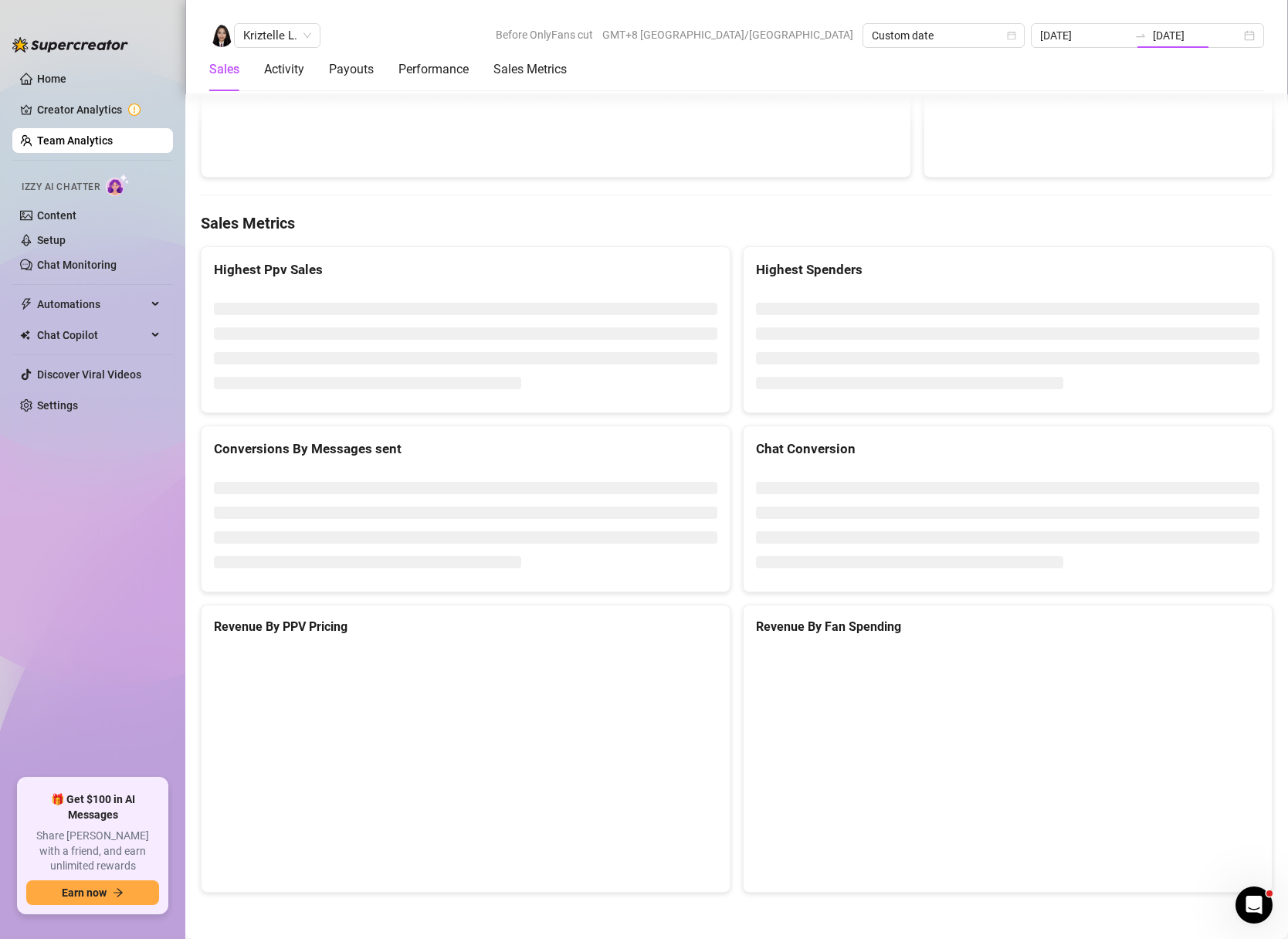
type input "[DATE]"
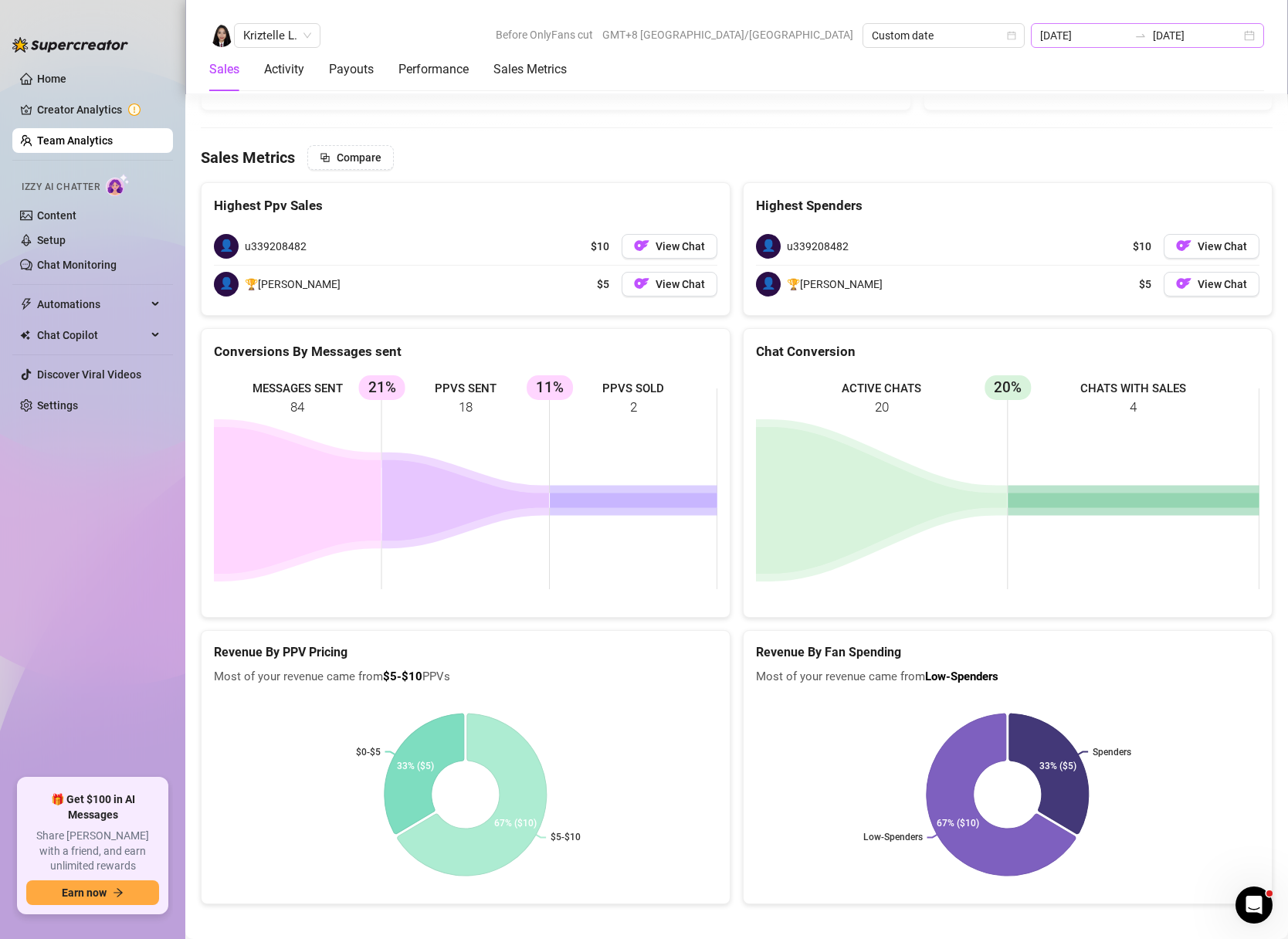
click at [1245, 42] on div "[DATE] [DATE]" at bounding box center [1147, 35] width 233 height 24
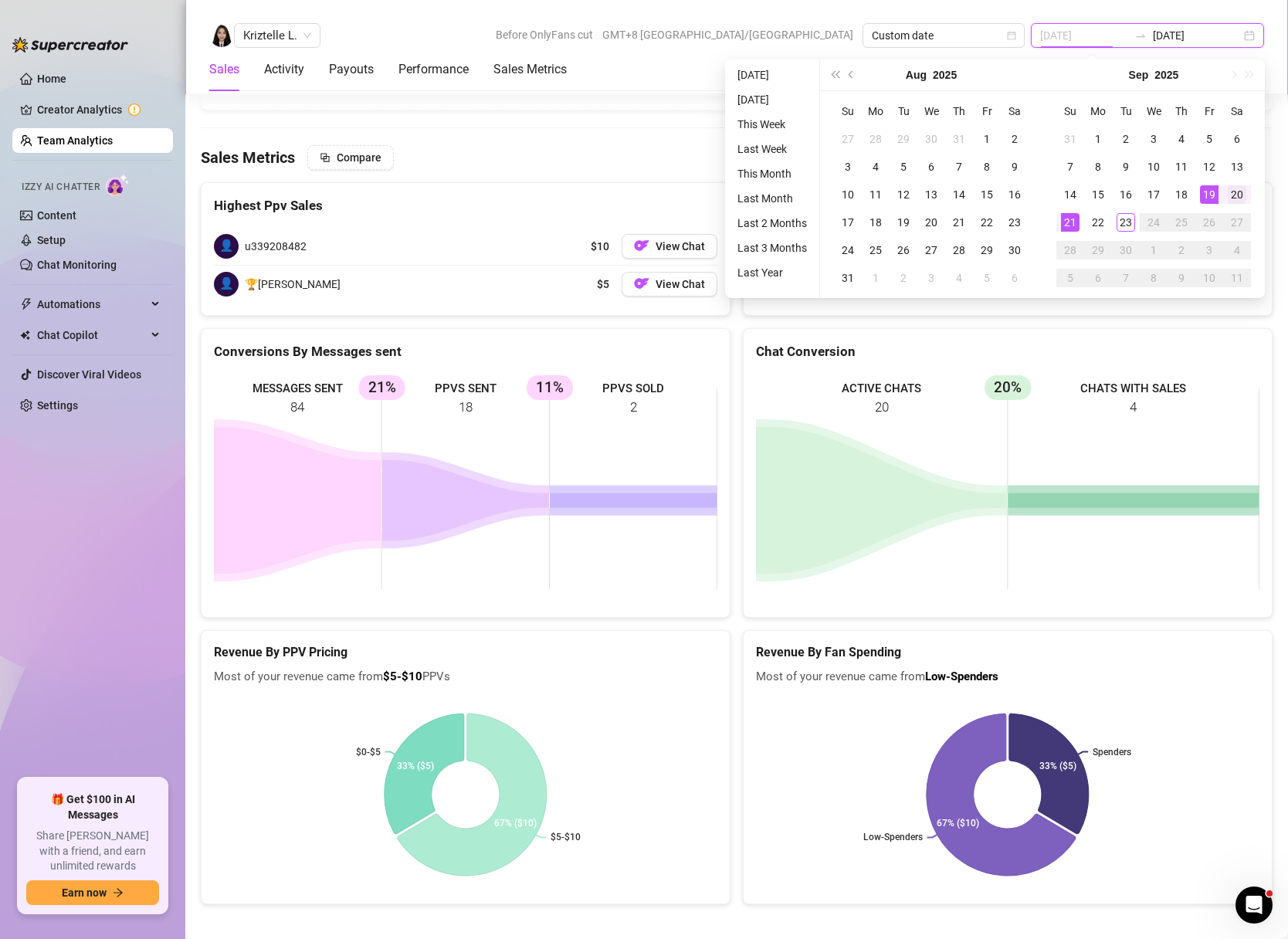
type input "[DATE]"
click at [1238, 195] on div "20" at bounding box center [1237, 195] width 19 height 19
type input "[DATE]"
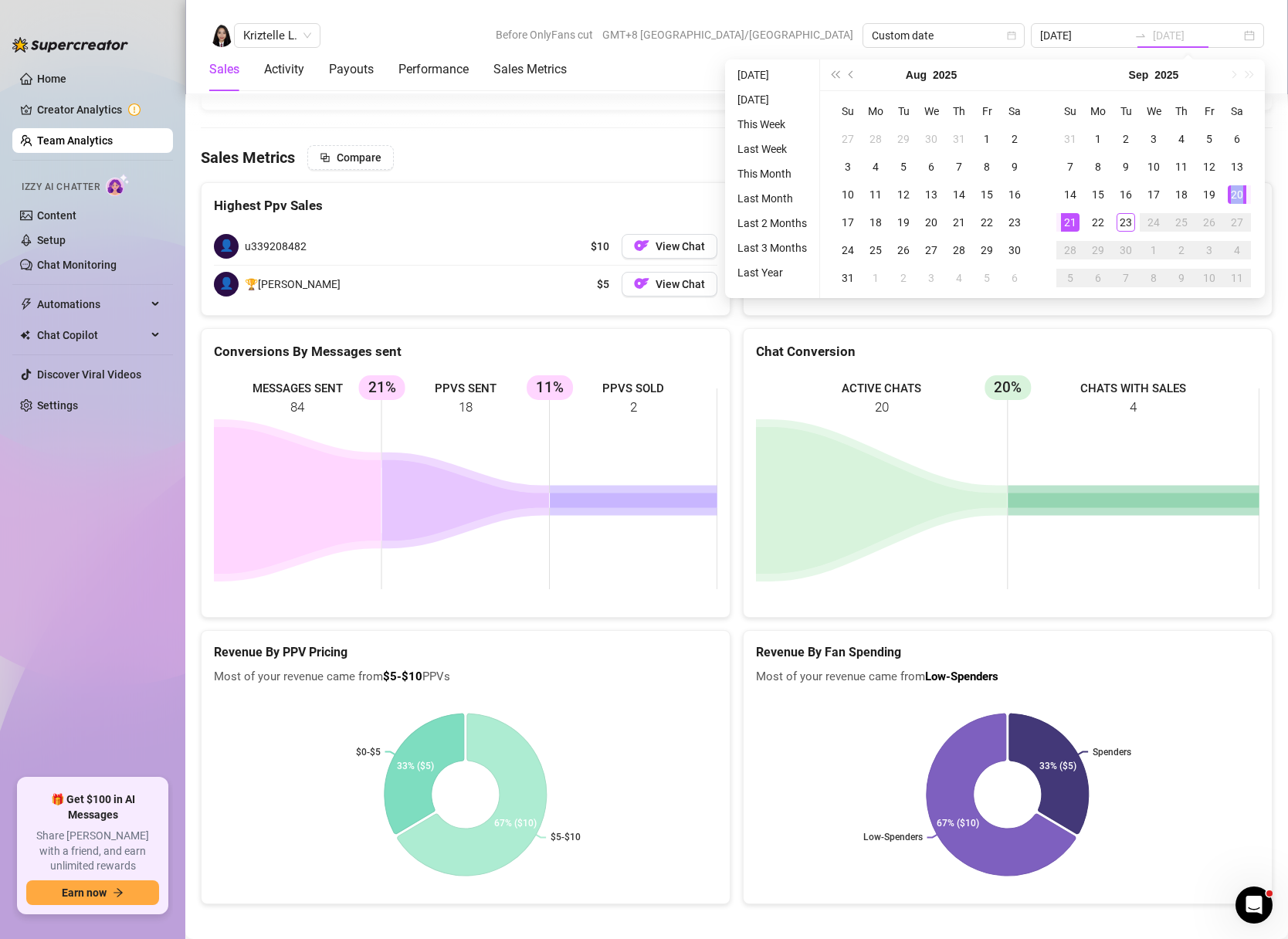
type input "[DATE]"
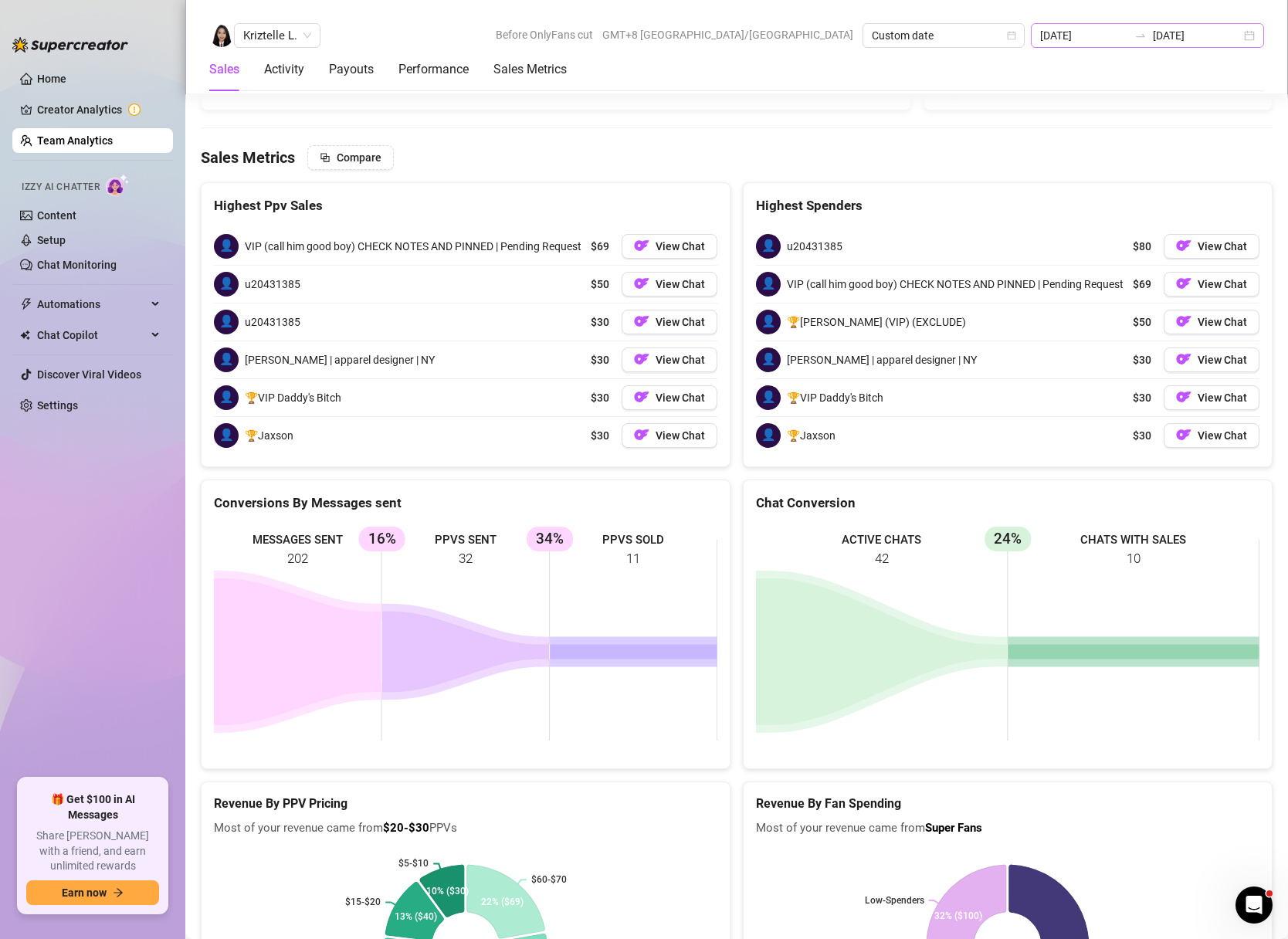
click at [1247, 41] on div "[DATE] [DATE]" at bounding box center [1147, 35] width 233 height 24
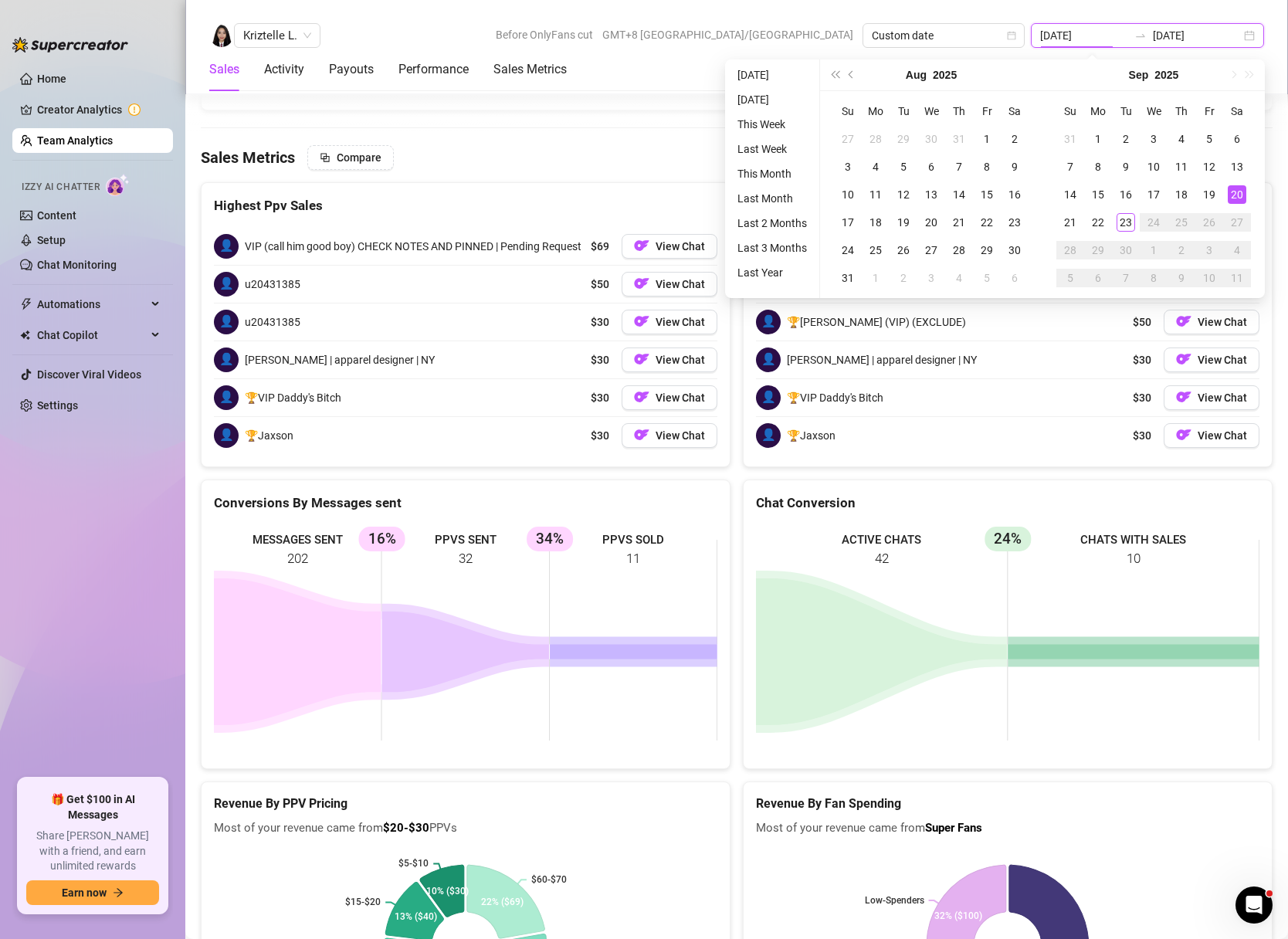
type input "[DATE]"
click at [304, 34] on span "Kriztelle L." at bounding box center [277, 36] width 68 height 23
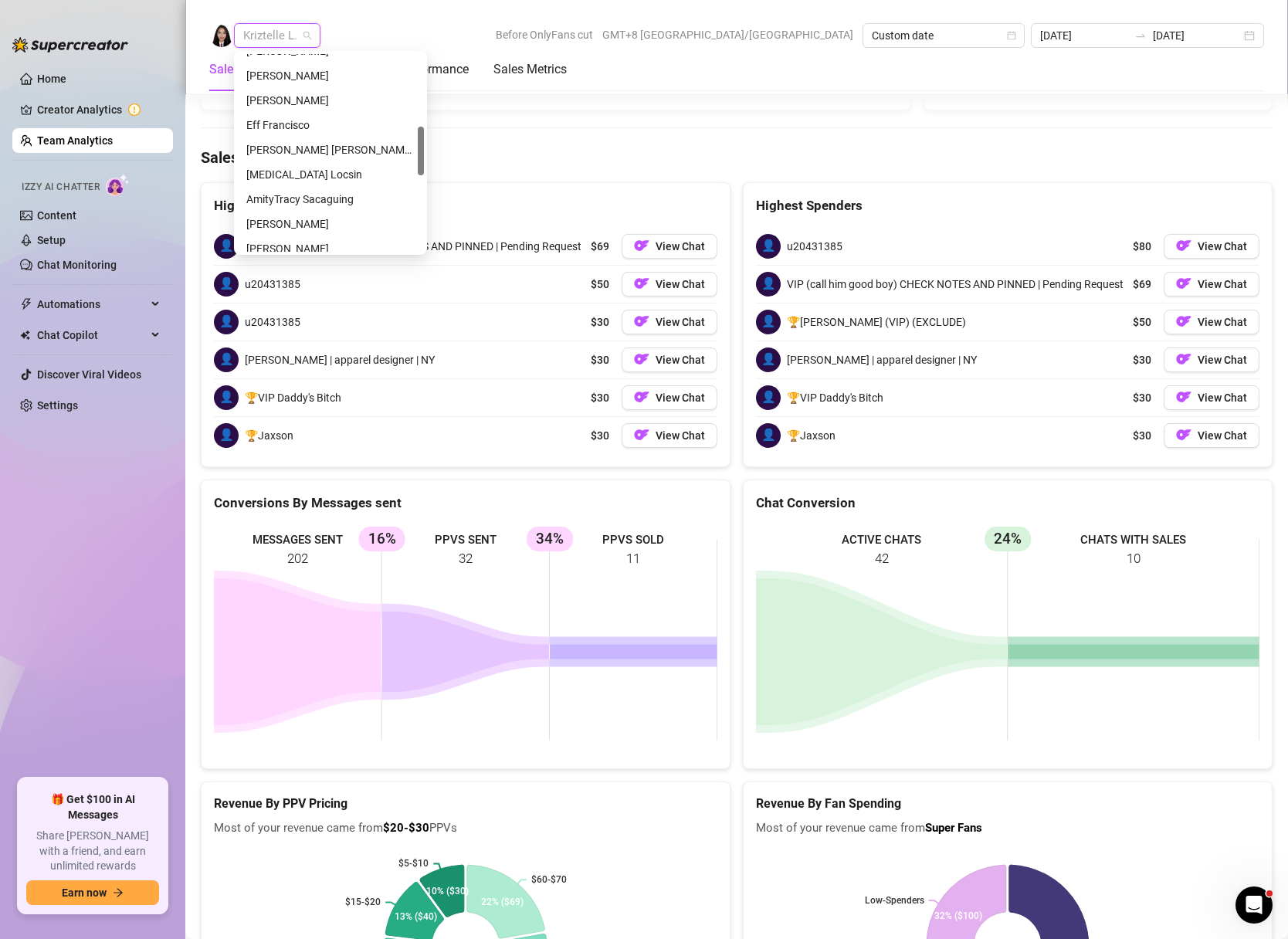
scroll to position [288, 0]
click at [289, 178] on div "[MEDICAL_DATA] Locsin" at bounding box center [330, 173] width 169 height 17
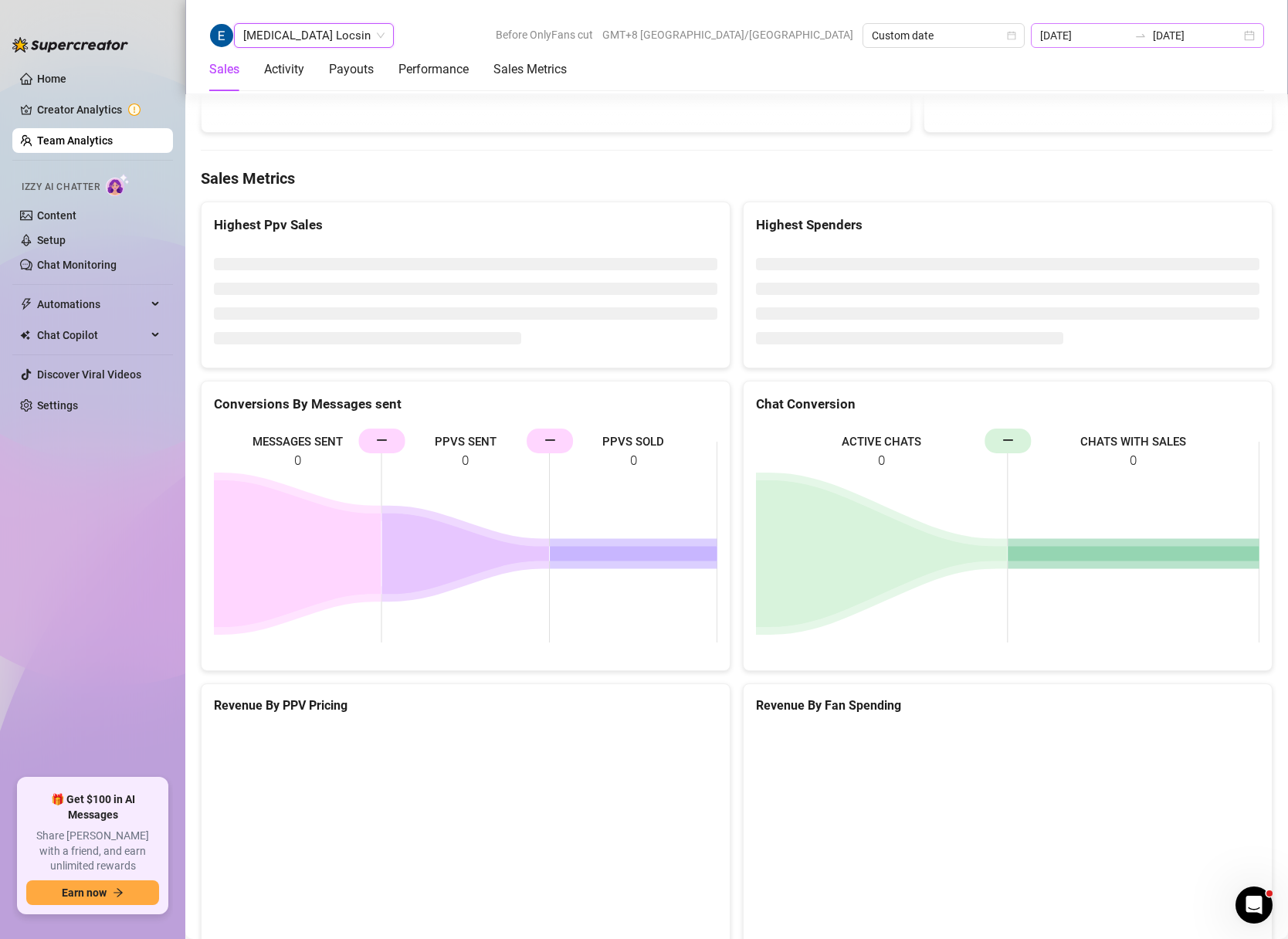
click at [1252, 37] on div "[DATE] [DATE]" at bounding box center [1147, 35] width 233 height 24
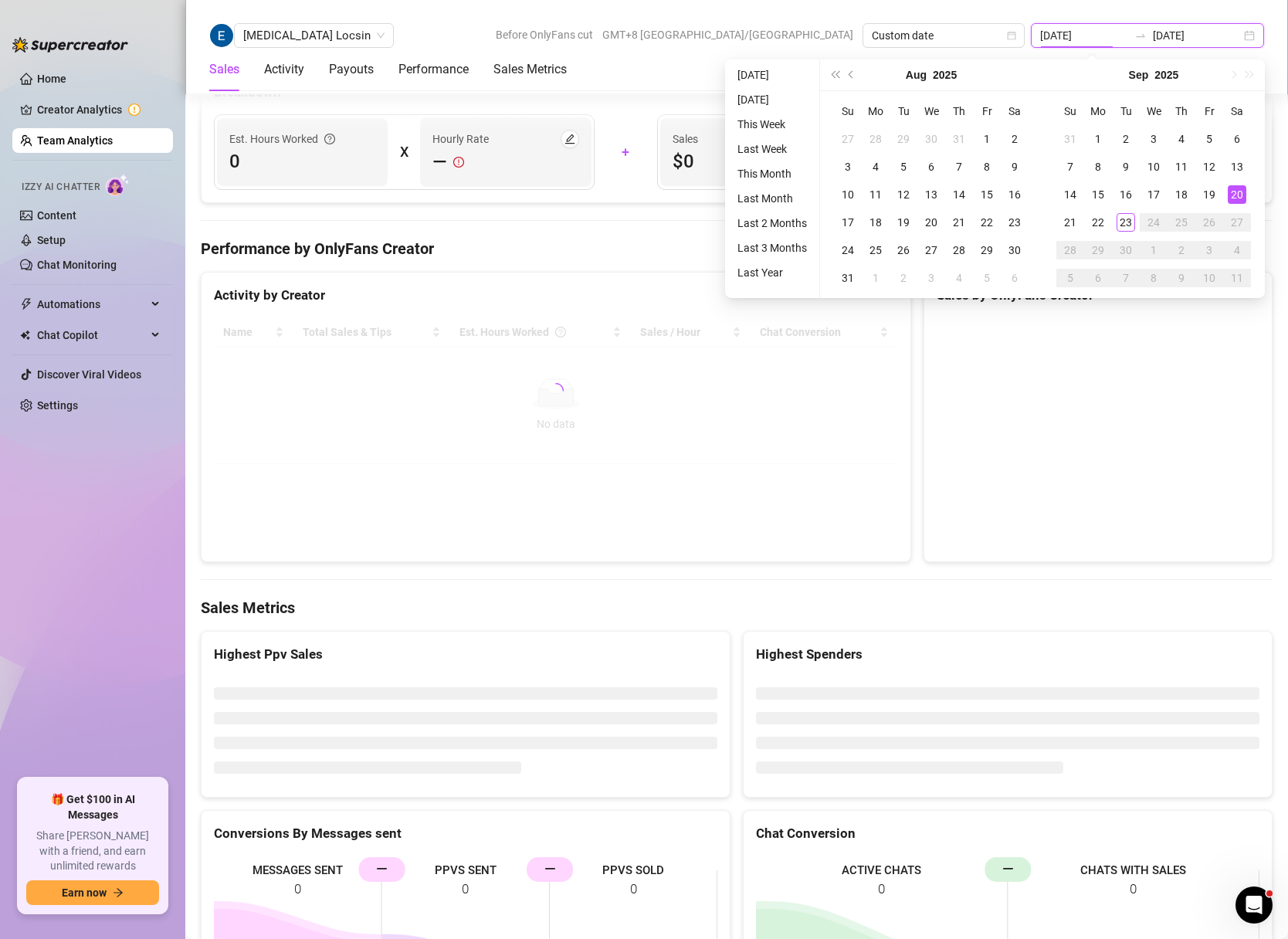
scroll to position [2286, 0]
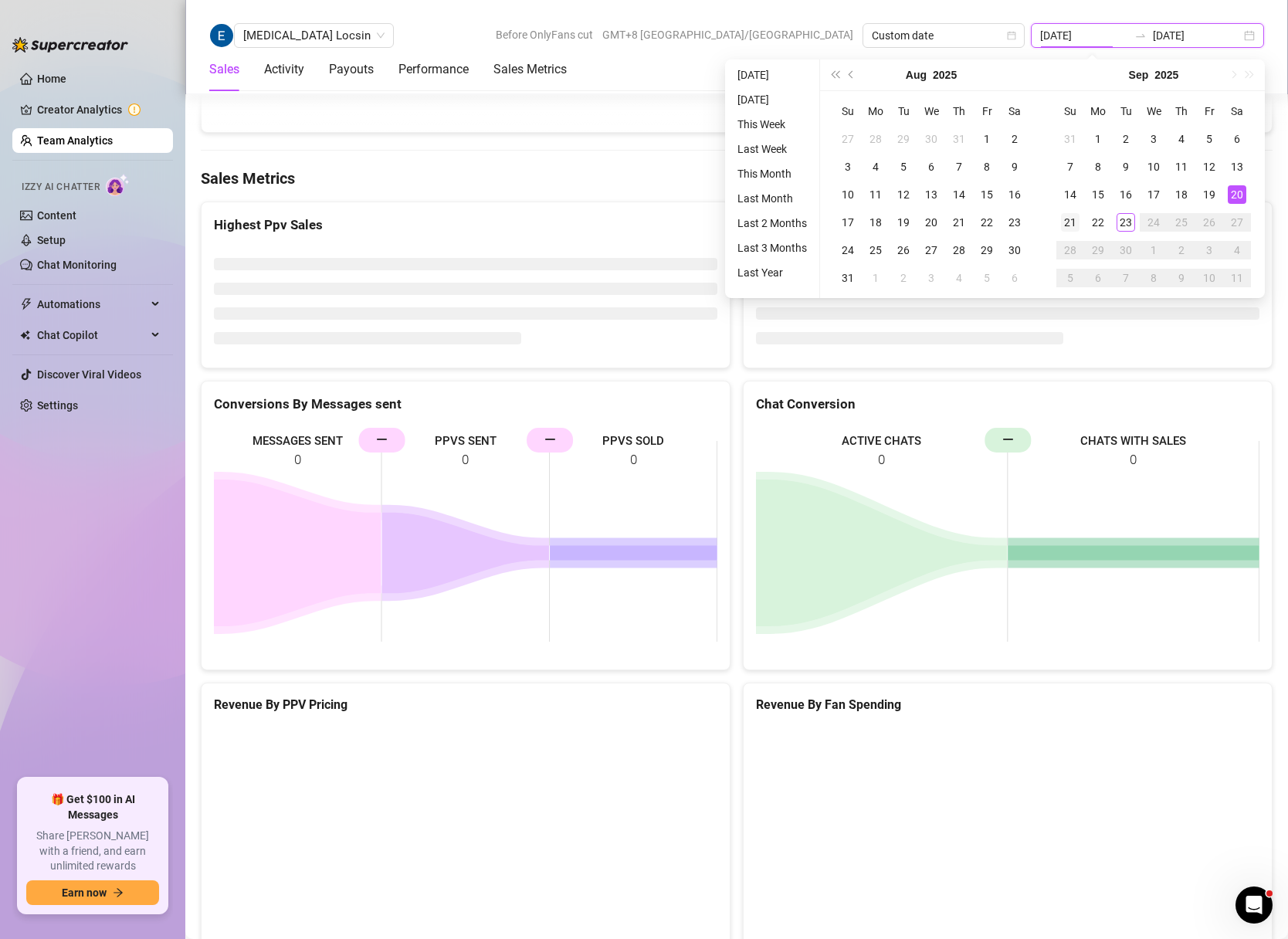
type input "[DATE]"
click at [1067, 227] on div "21" at bounding box center [1070, 222] width 19 height 19
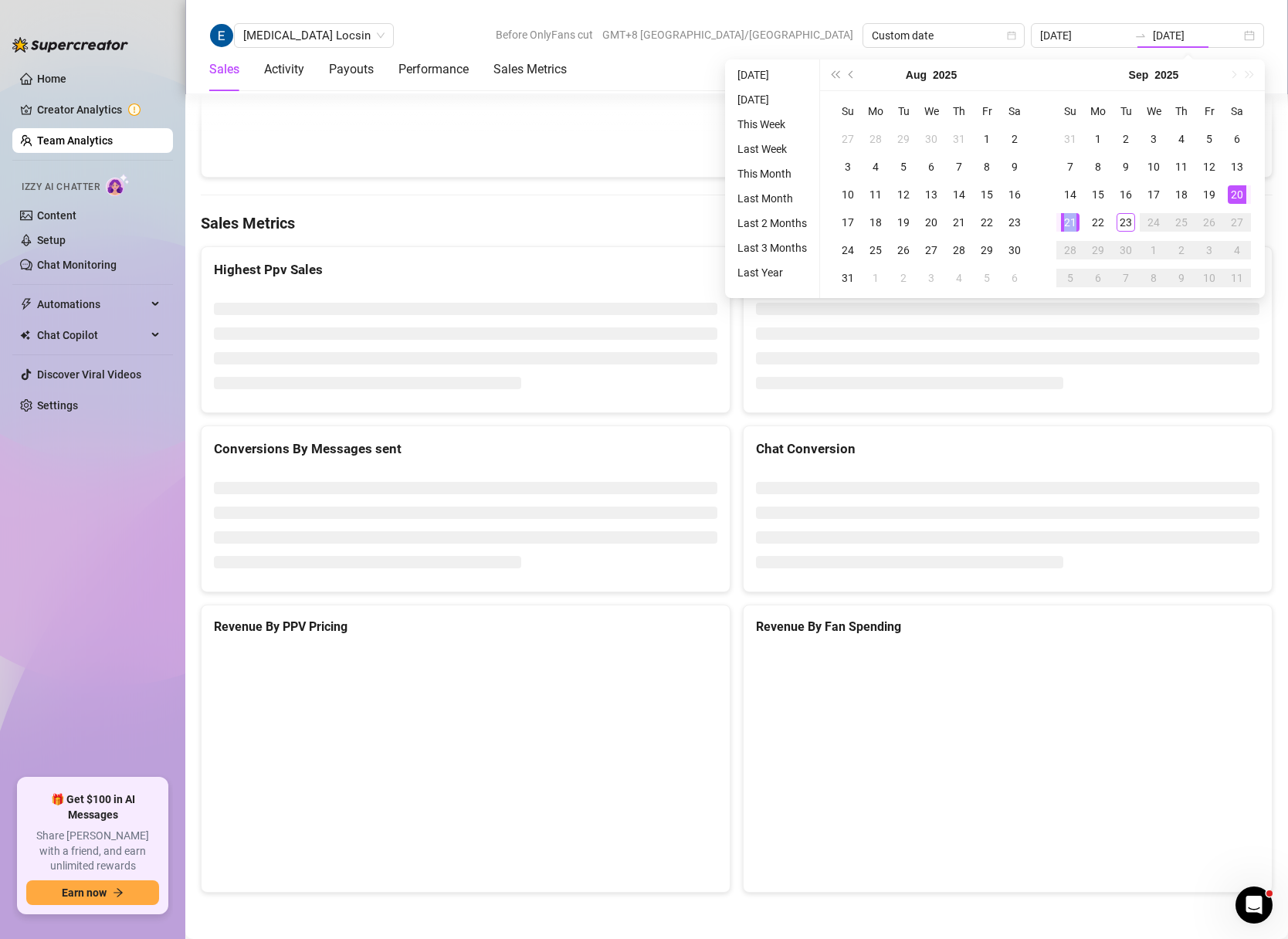
type input "[DATE]"
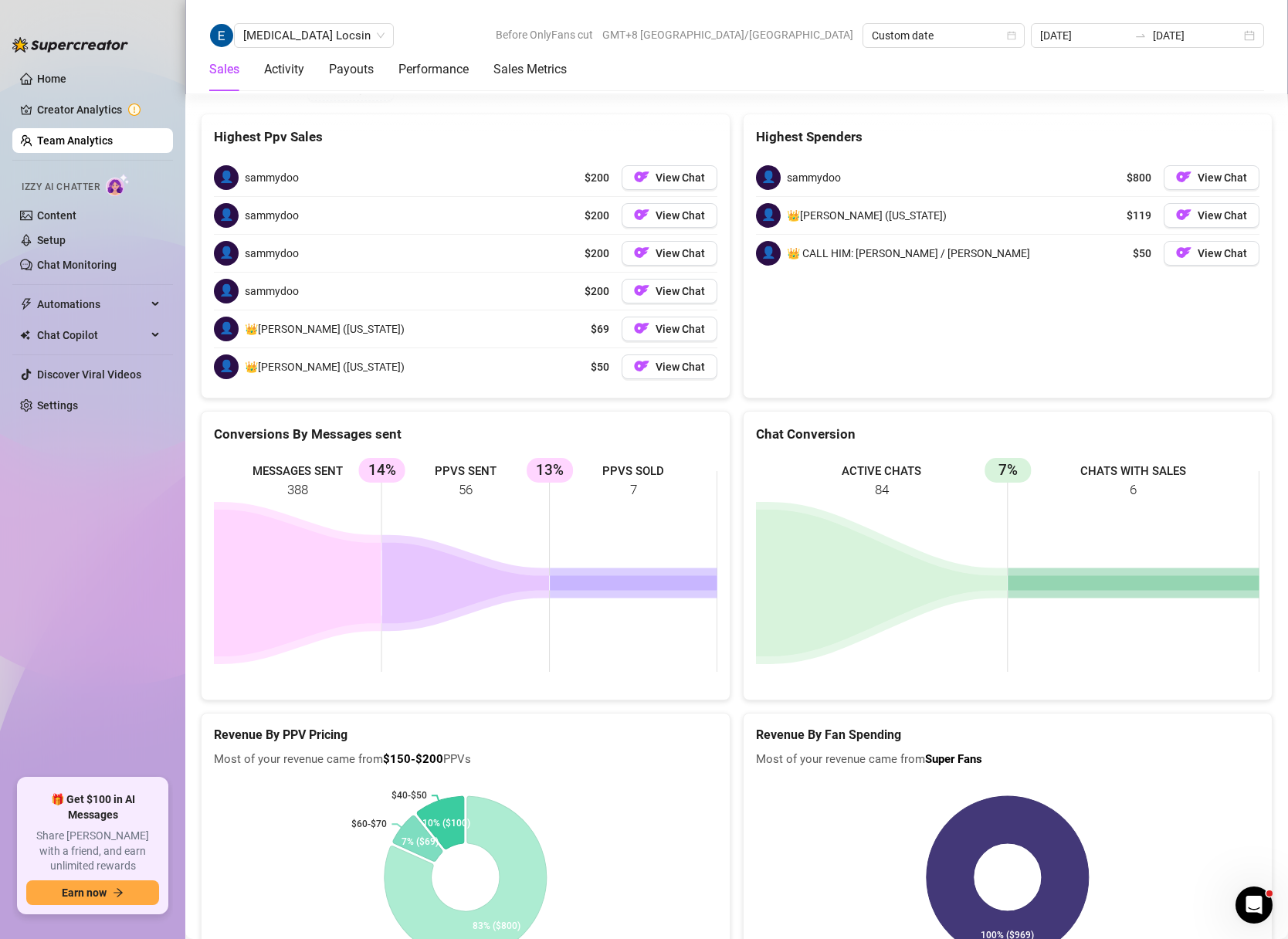
scroll to position [2441, 0]
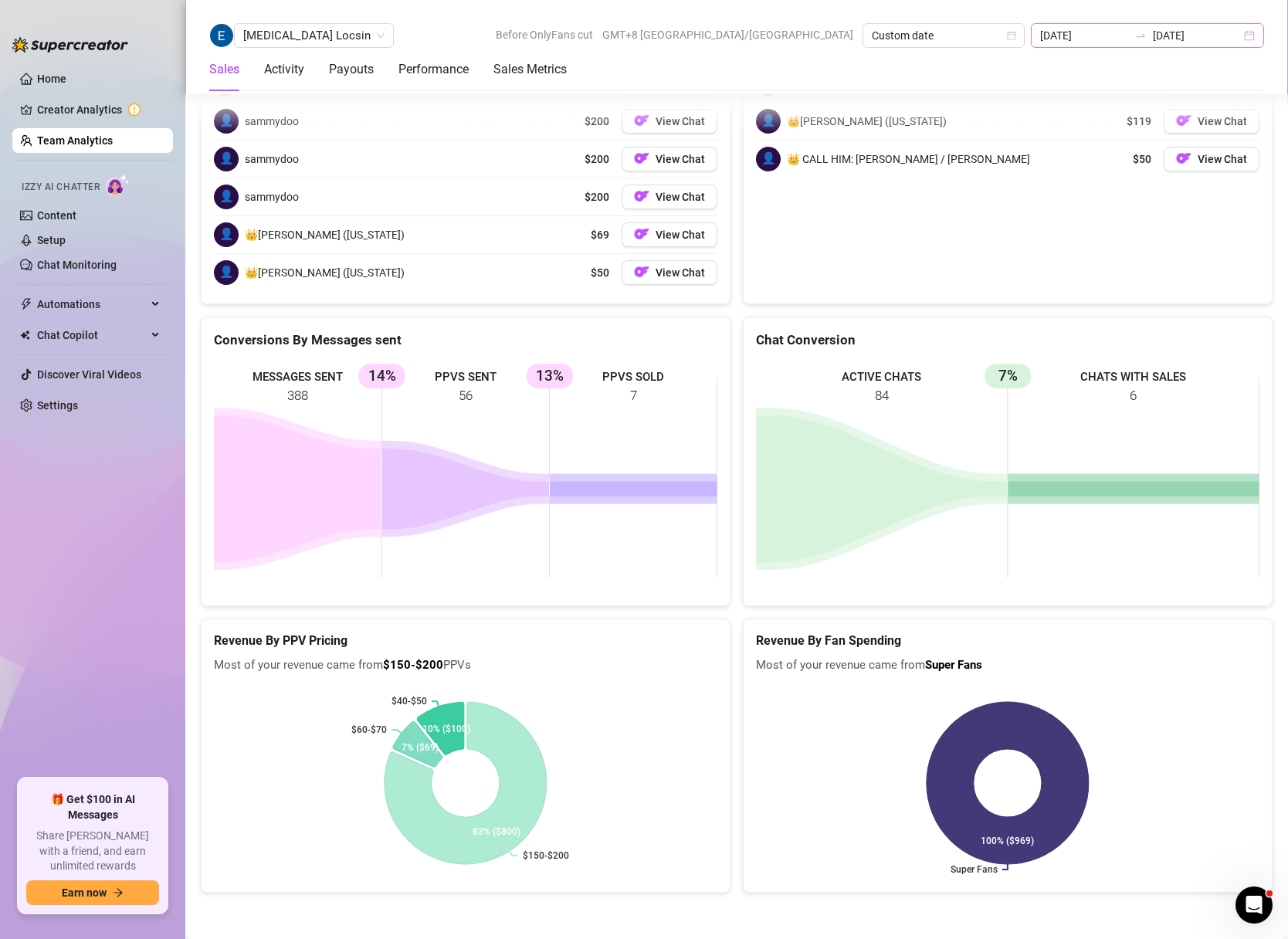
click at [1244, 38] on div "[DATE] [DATE]" at bounding box center [1147, 35] width 233 height 24
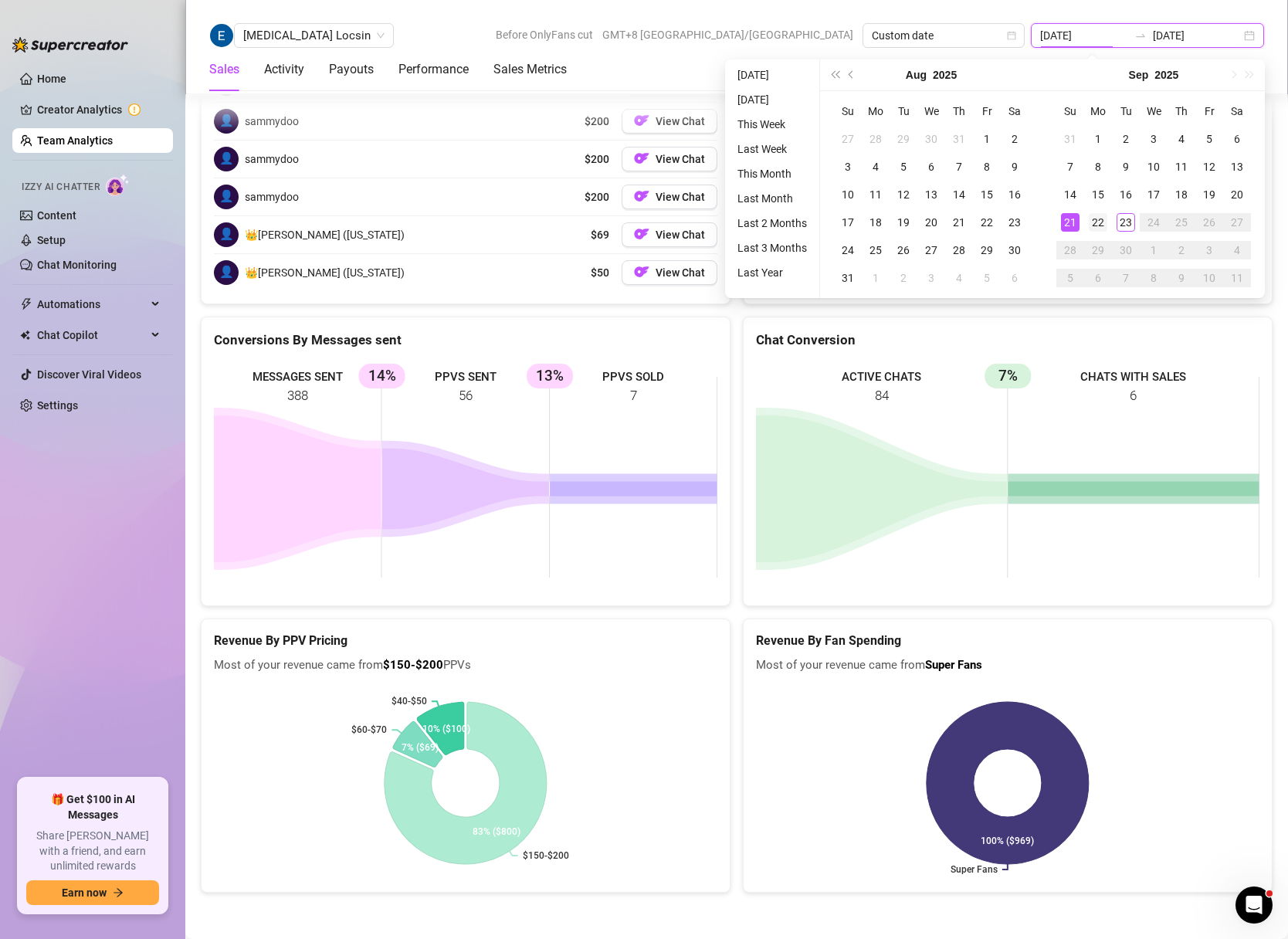
type input "[DATE]"
click at [1092, 223] on div "22" at bounding box center [1098, 222] width 19 height 19
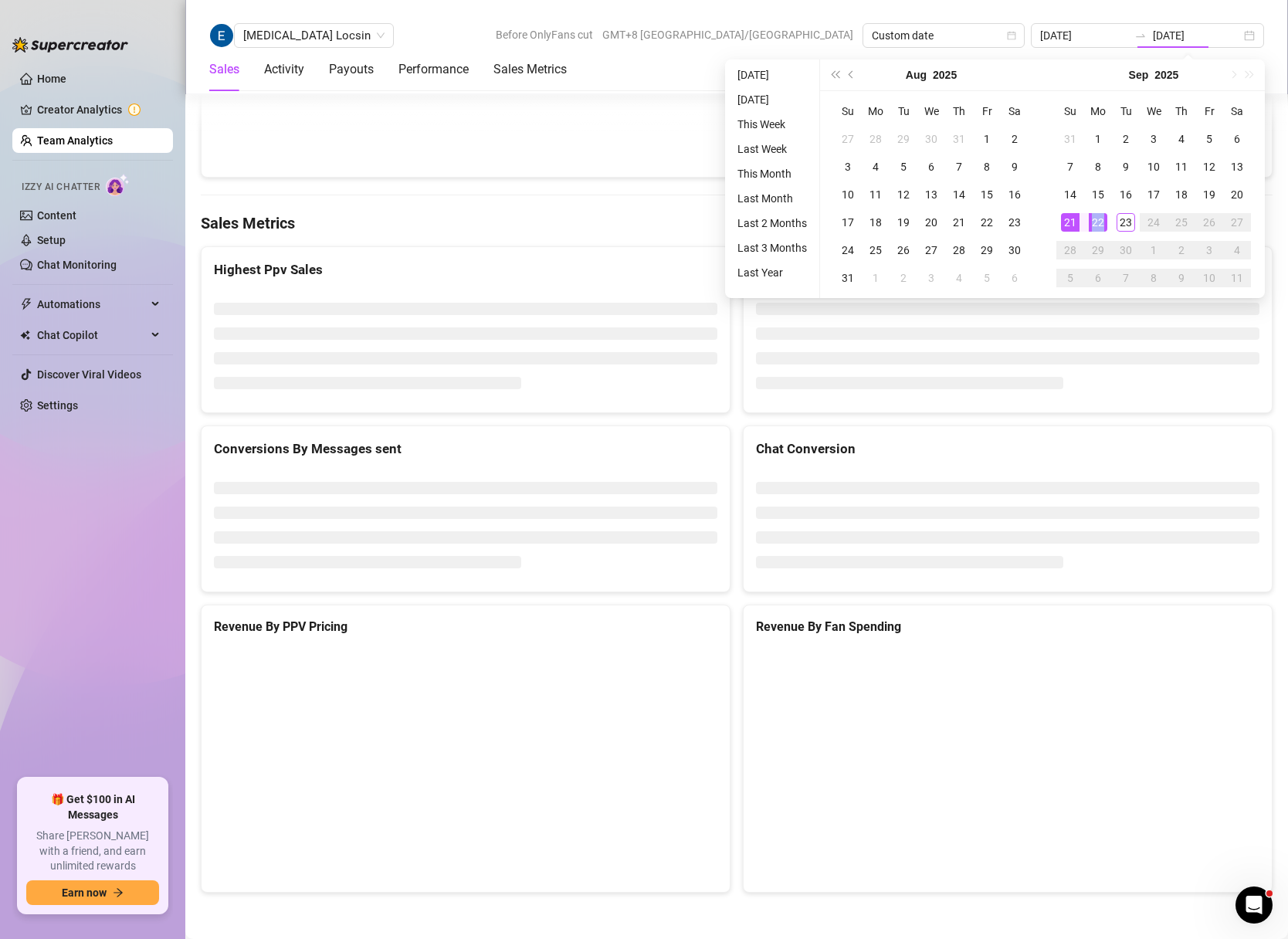
type input "[DATE]"
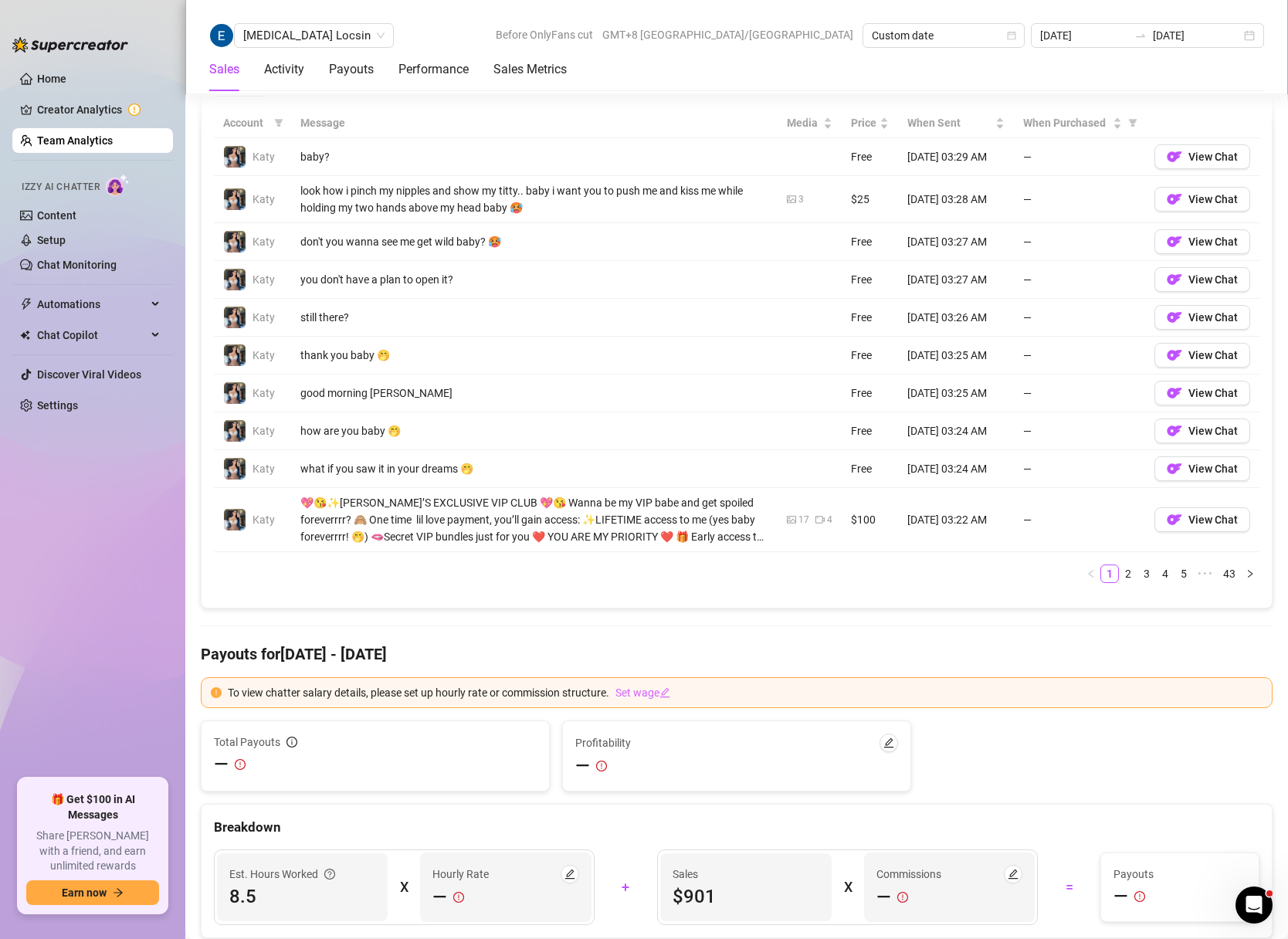
scroll to position [1096, 0]
